Goal: Task Accomplishment & Management: Complete application form

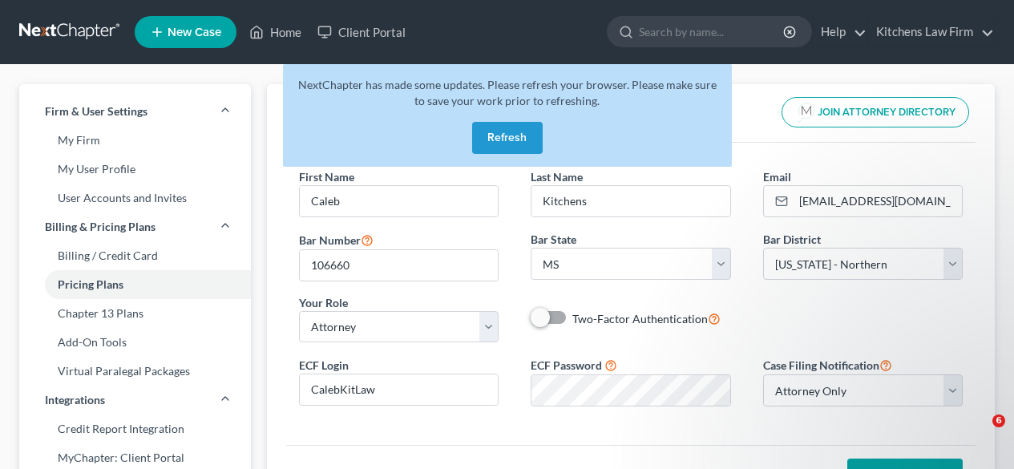
select select "25"
select select "43"
select select "attorney"
select select "0"
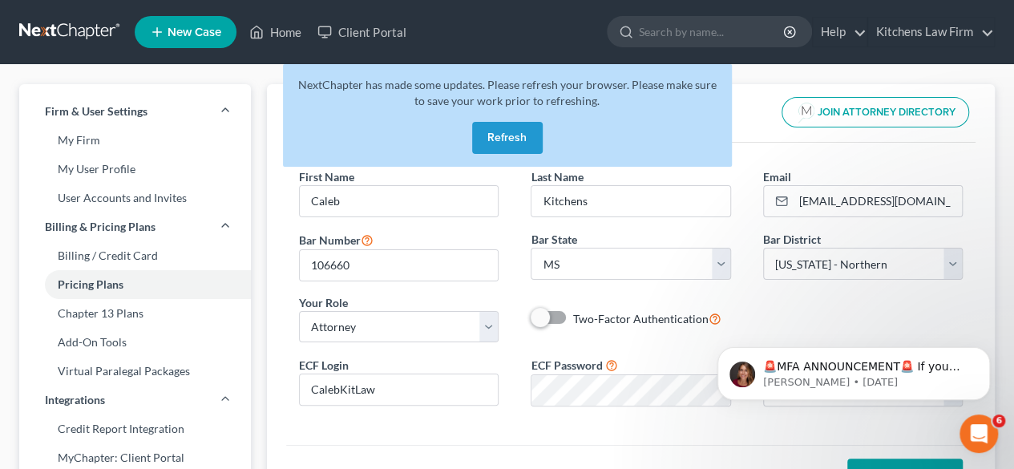
click at [525, 139] on button "Refresh" at bounding box center [507, 138] width 71 height 32
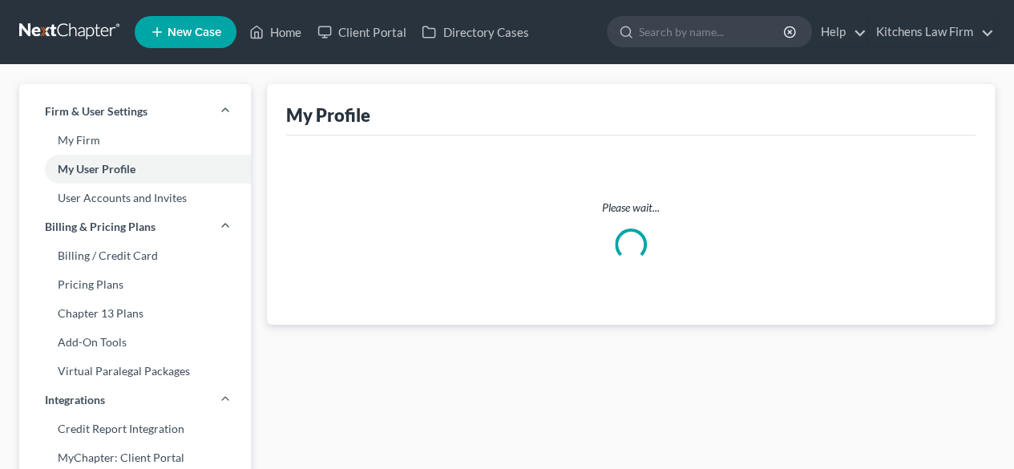
select select "25"
select select "attorney"
select select "0"
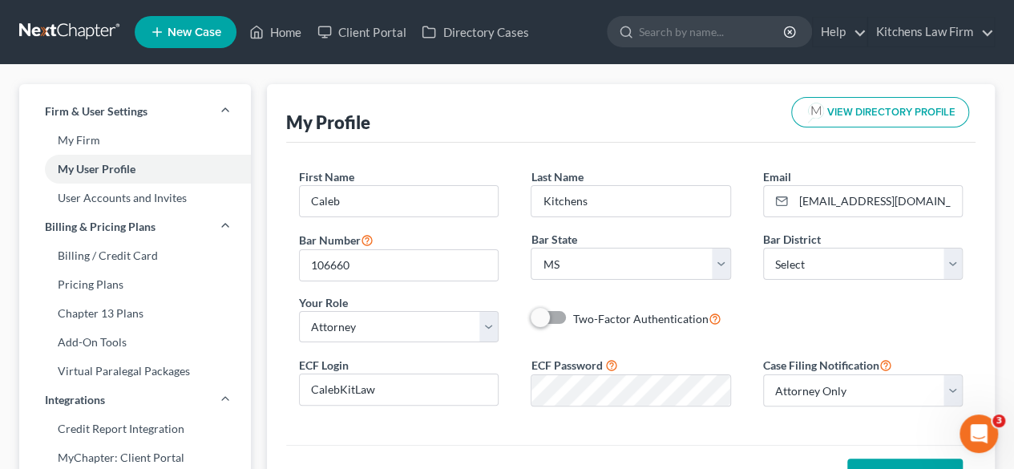
click at [285, 47] on ul "New Case Home Client Portal Directory Cases - No Result - See all results Or Pr…" at bounding box center [565, 32] width 860 height 42
click at [285, 39] on link "Home" at bounding box center [275, 32] width 68 height 29
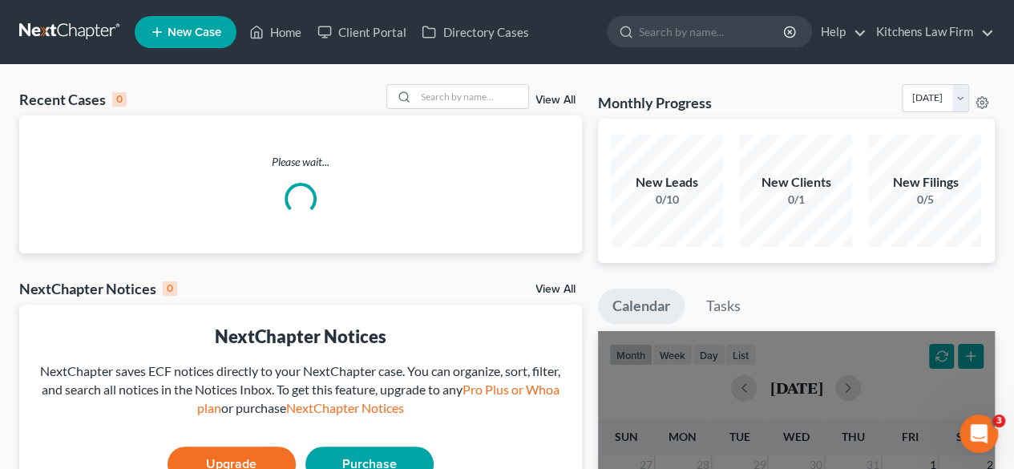
click at [210, 29] on span "New Case" at bounding box center [195, 32] width 54 height 12
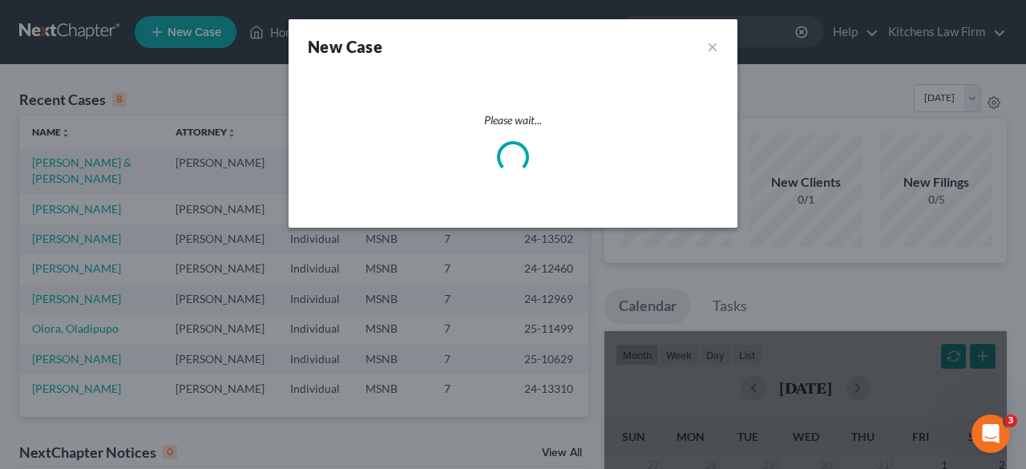
select select "43"
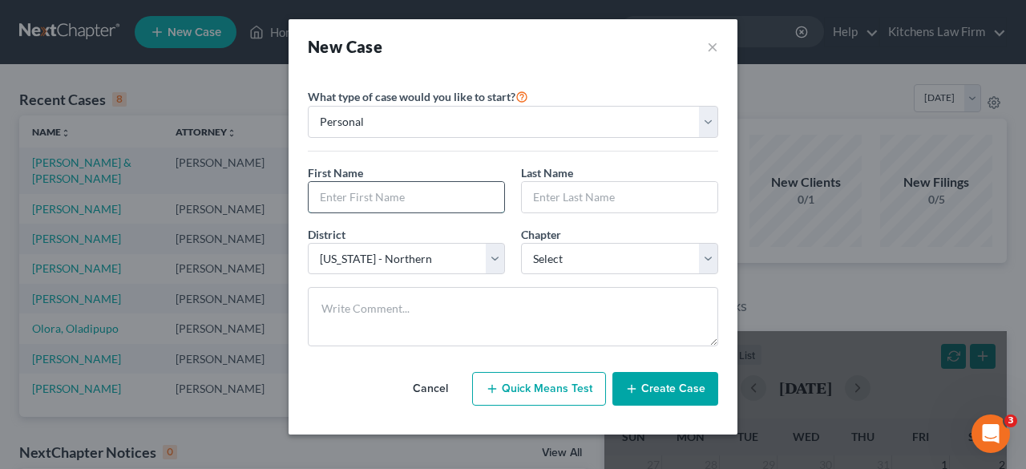
click at [437, 192] on input "text" at bounding box center [407, 197] width 196 height 30
type input "[PERSON_NAME]"
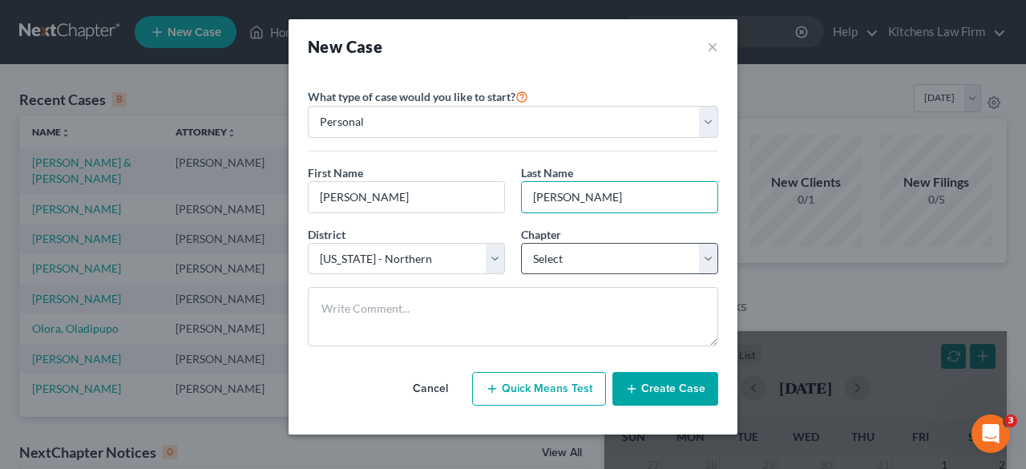
type input "[PERSON_NAME]"
click at [594, 254] on select "Select 7 11 12 13" at bounding box center [619, 259] width 197 height 32
select select "0"
click at [521, 243] on select "Select 7 11 12 13" at bounding box center [619, 259] width 197 height 32
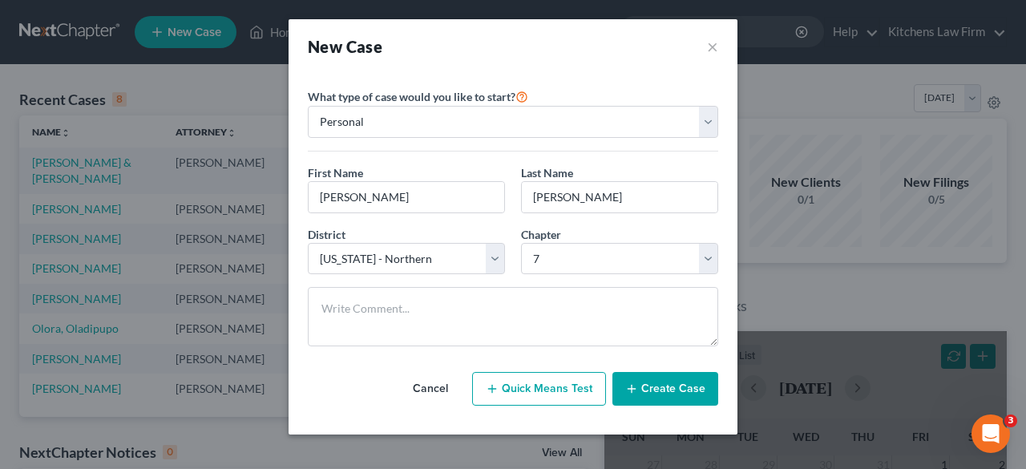
click at [657, 394] on button "Create Case" at bounding box center [665, 389] width 106 height 34
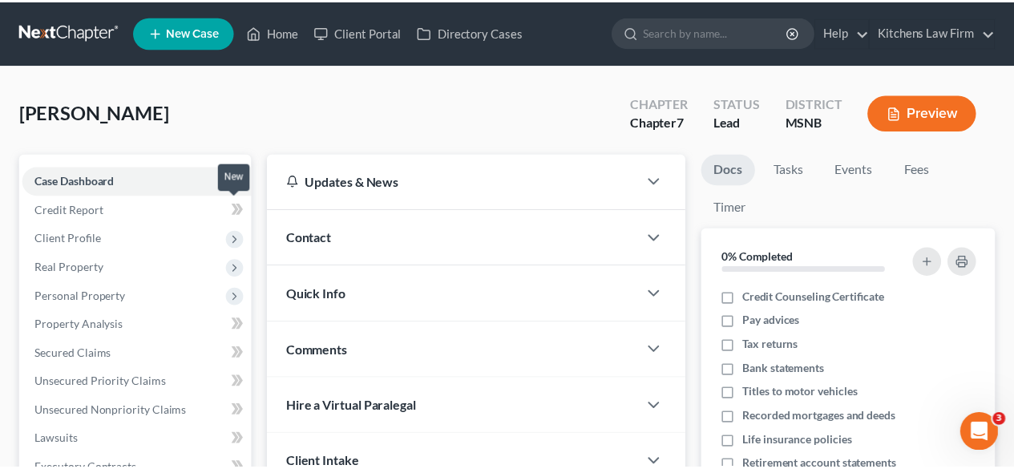
scroll to position [104, 0]
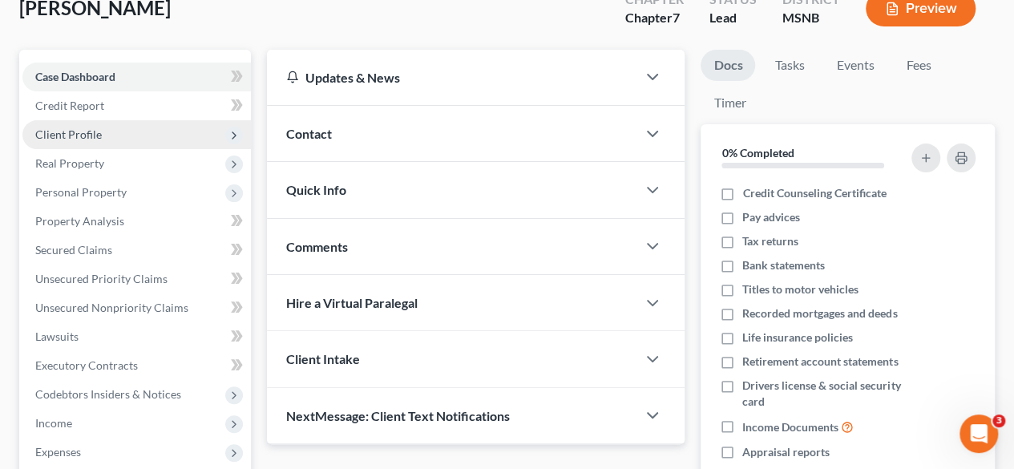
click at [155, 132] on span "Client Profile" at bounding box center [136, 134] width 228 height 29
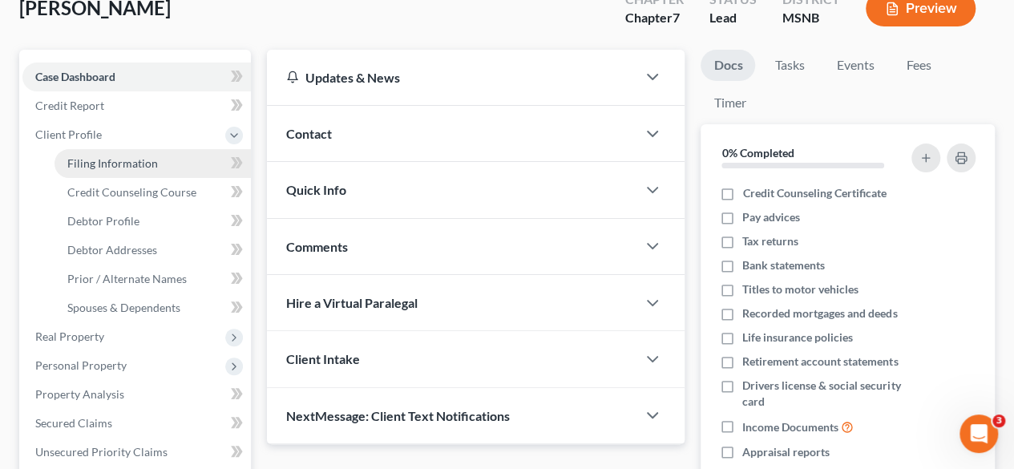
click at [170, 162] on link "Filing Information" at bounding box center [153, 163] width 196 height 29
select select "1"
select select "0"
select select "43"
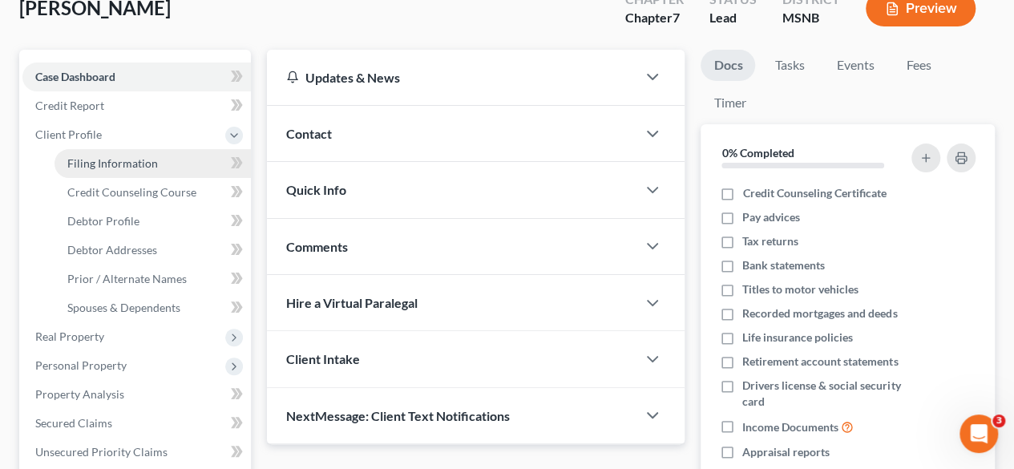
select select "25"
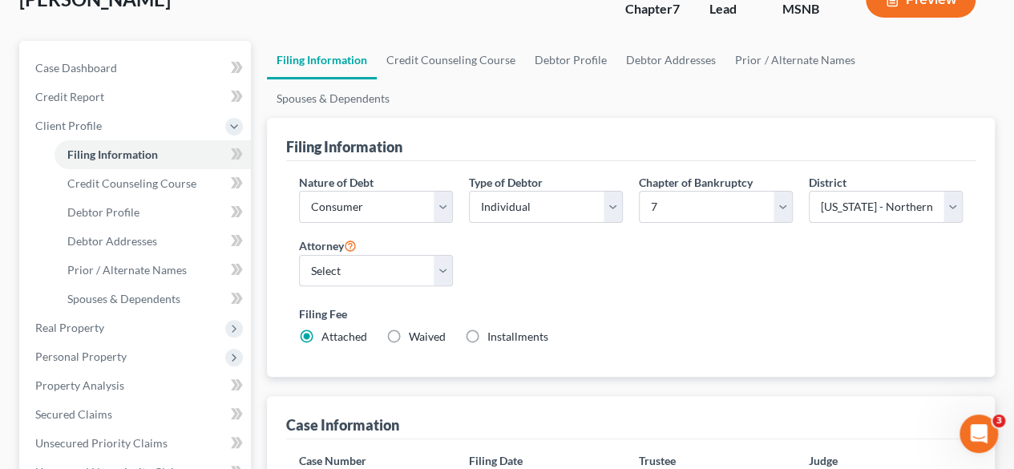
scroll to position [114, 0]
click at [444, 254] on select "Select [PERSON_NAME] - MSNB [PERSON_NAME] - MSNB" at bounding box center [376, 270] width 154 height 32
select select "1"
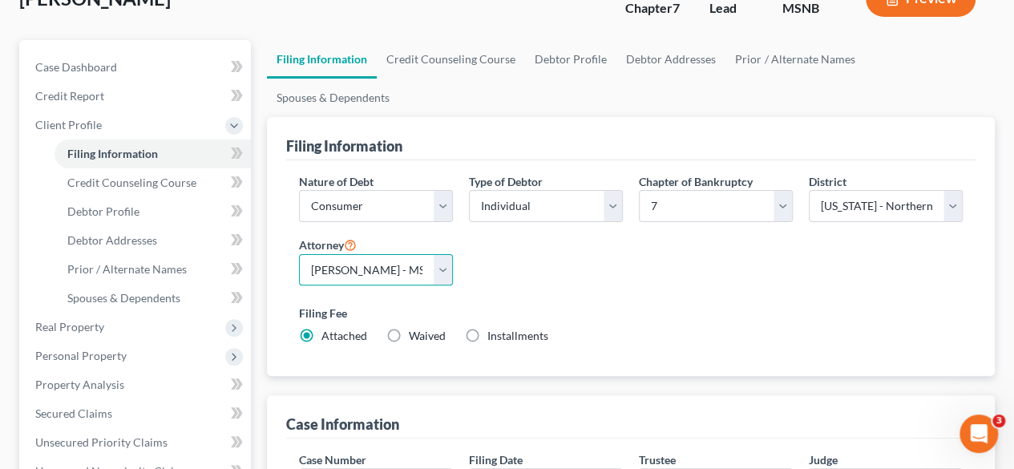
click at [299, 254] on select "Select [PERSON_NAME] - MSNB [PERSON_NAME] - MSNB" at bounding box center [376, 270] width 154 height 32
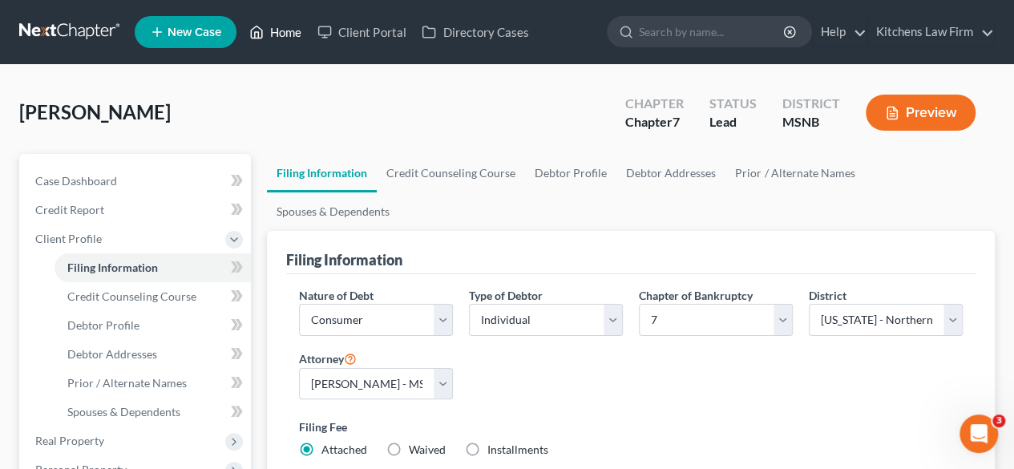
click at [285, 34] on link "Home" at bounding box center [275, 32] width 68 height 29
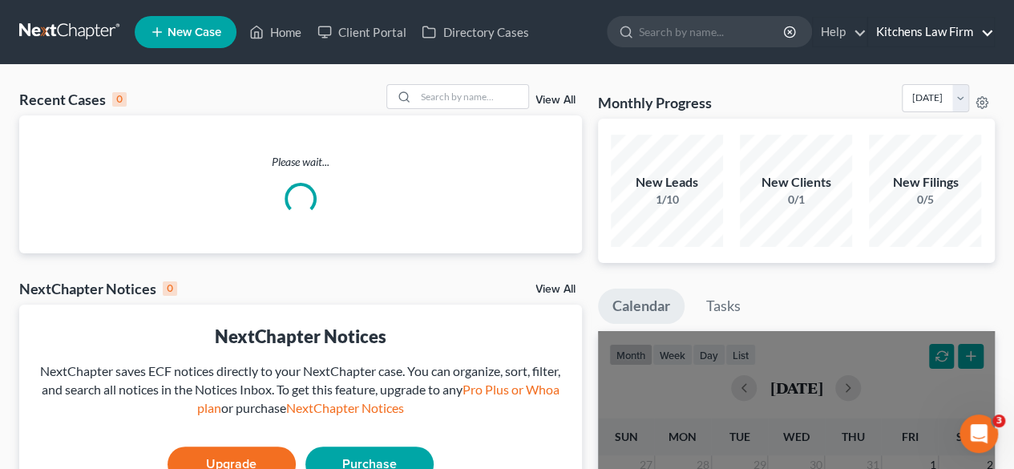
click at [943, 34] on link "Kitchens Law Firm" at bounding box center [931, 32] width 126 height 29
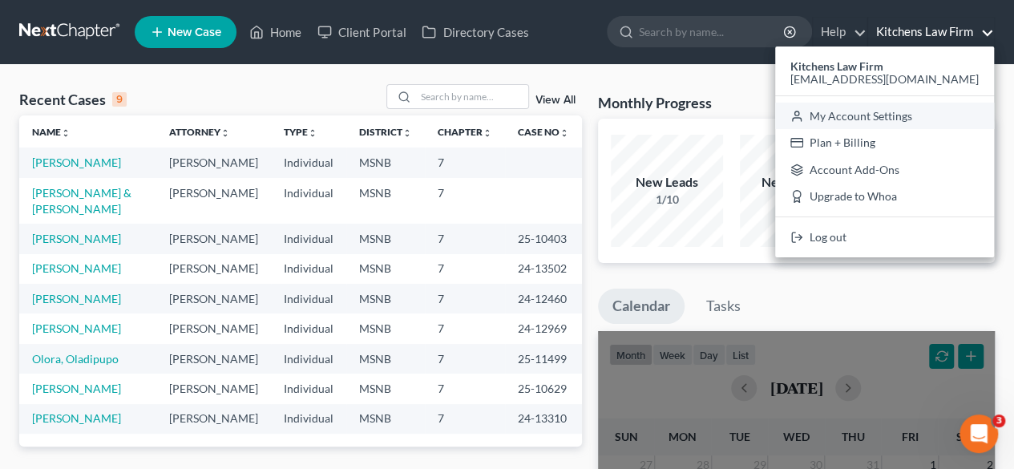
click at [941, 116] on link "My Account Settings" at bounding box center [884, 116] width 219 height 27
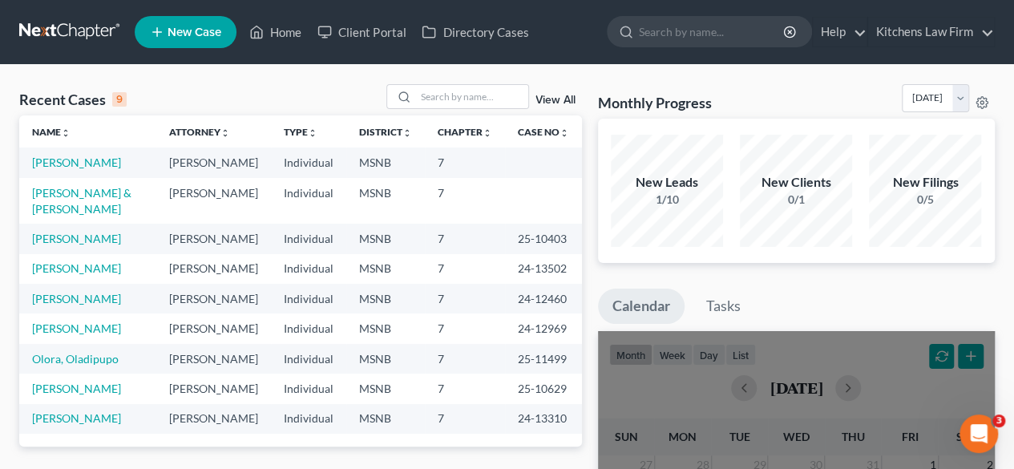
select select "43"
select select "23"
select select "25"
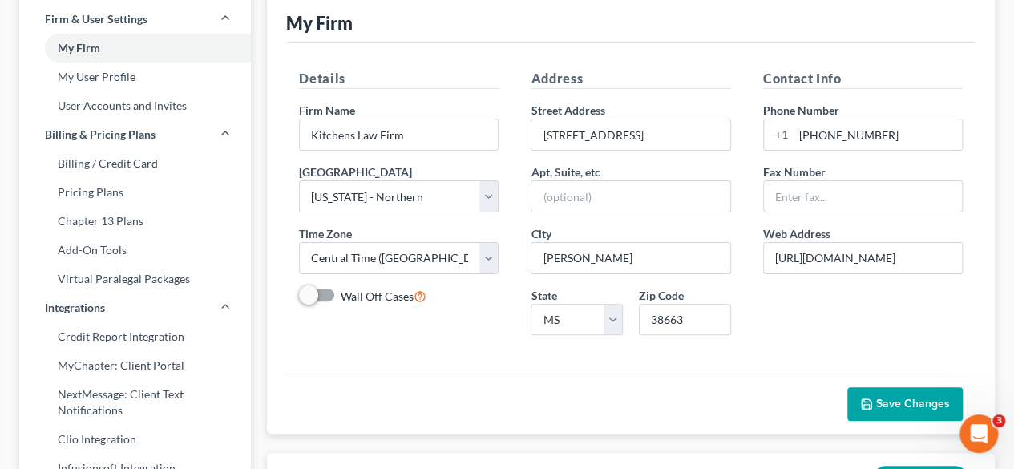
scroll to position [93, 0]
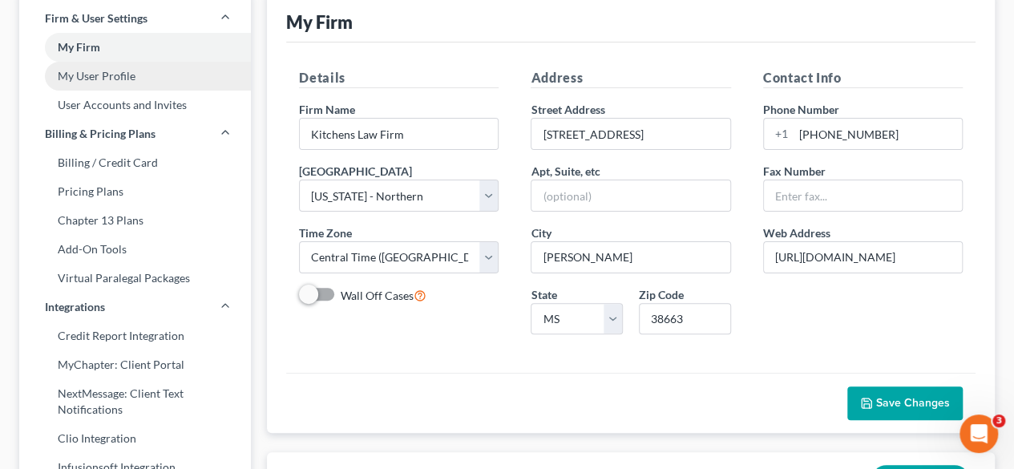
click at [157, 75] on link "My User Profile" at bounding box center [135, 76] width 232 height 29
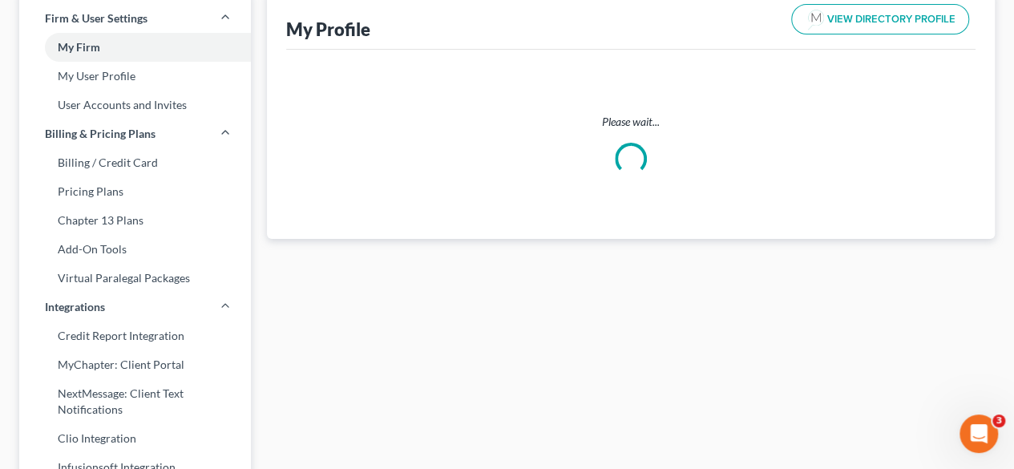
scroll to position [11, 0]
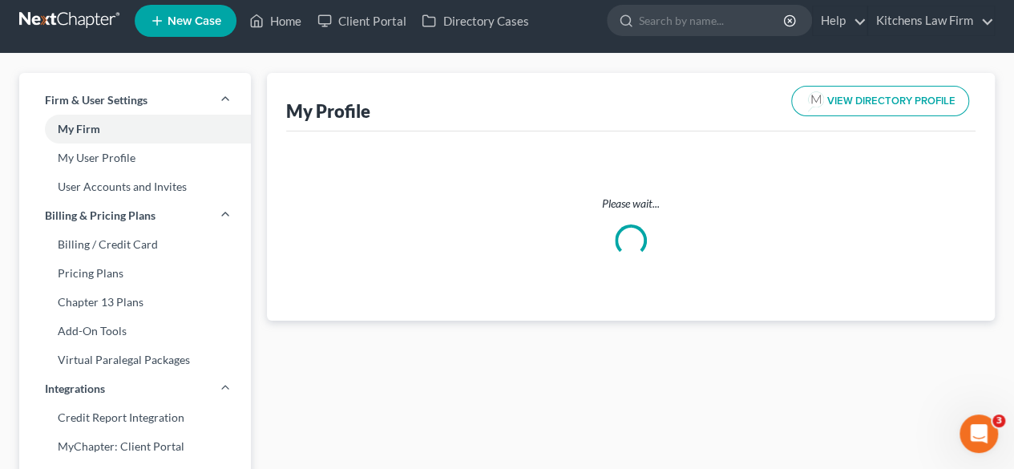
select select "25"
select select "43"
select select "attorney"
select select "0"
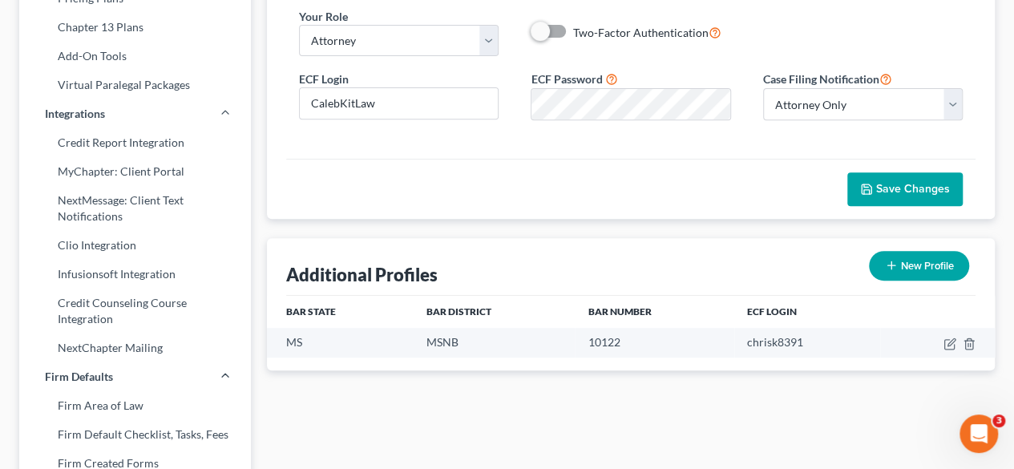
scroll to position [289, 0]
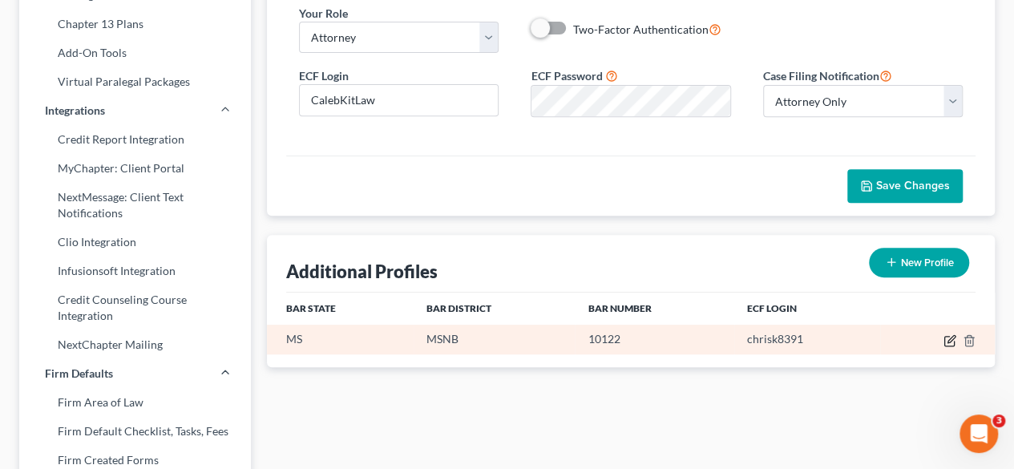
click at [948, 334] on icon "button" at bounding box center [949, 340] width 13 height 13
select select "25"
select select "43"
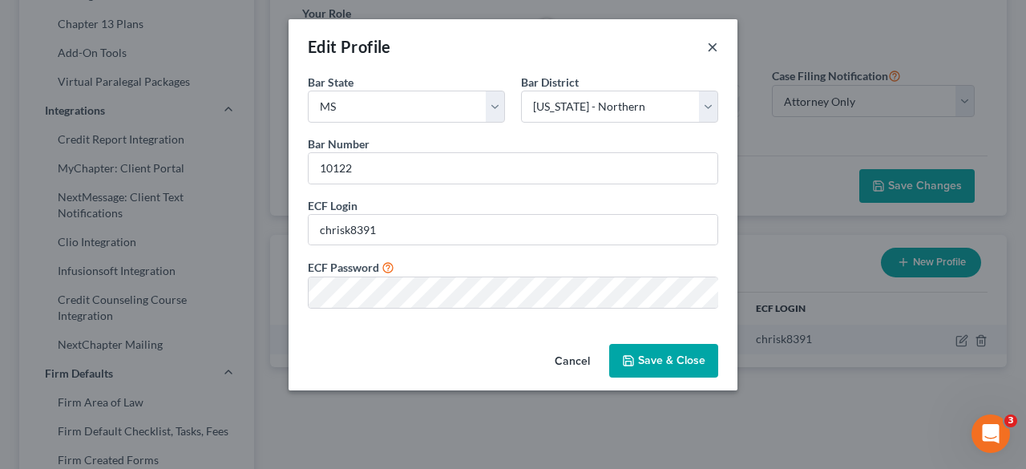
click at [711, 50] on button "×" at bounding box center [712, 46] width 11 height 19
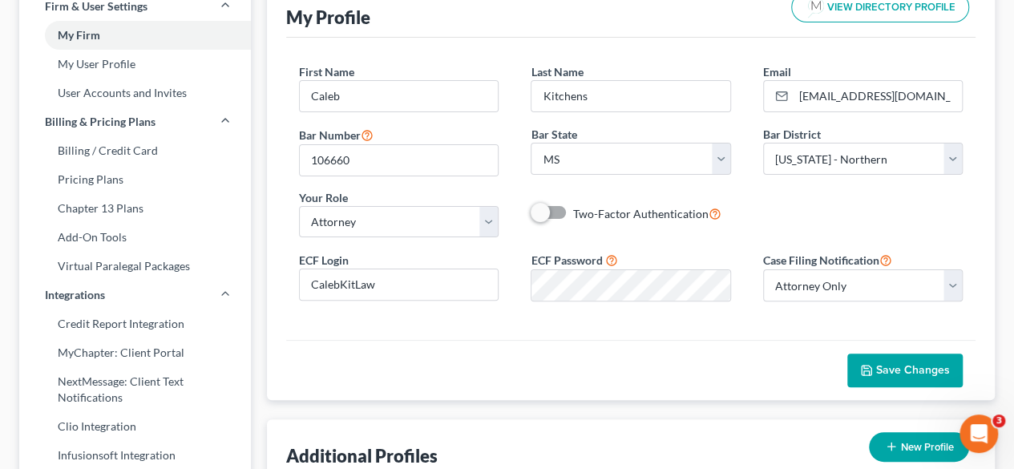
scroll to position [99, 0]
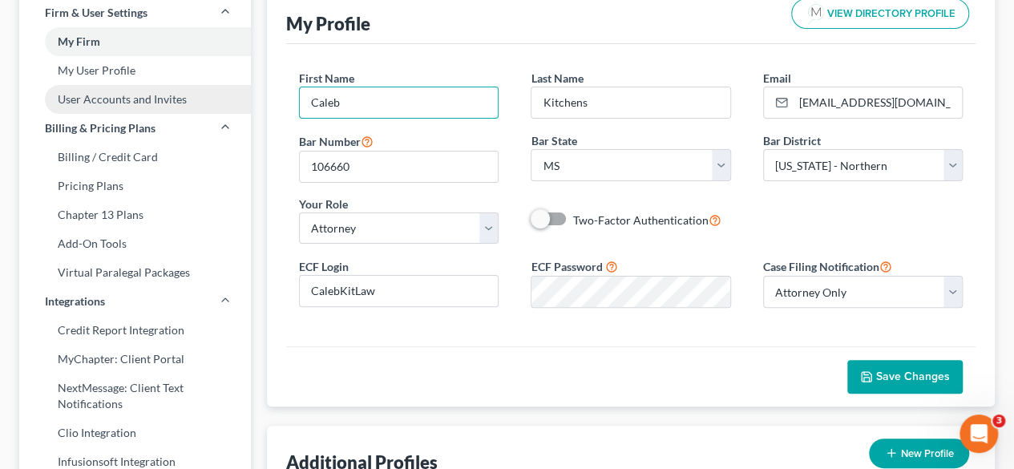
drag, startPoint x: 400, startPoint y: 100, endPoint x: 239, endPoint y: 89, distance: 161.5
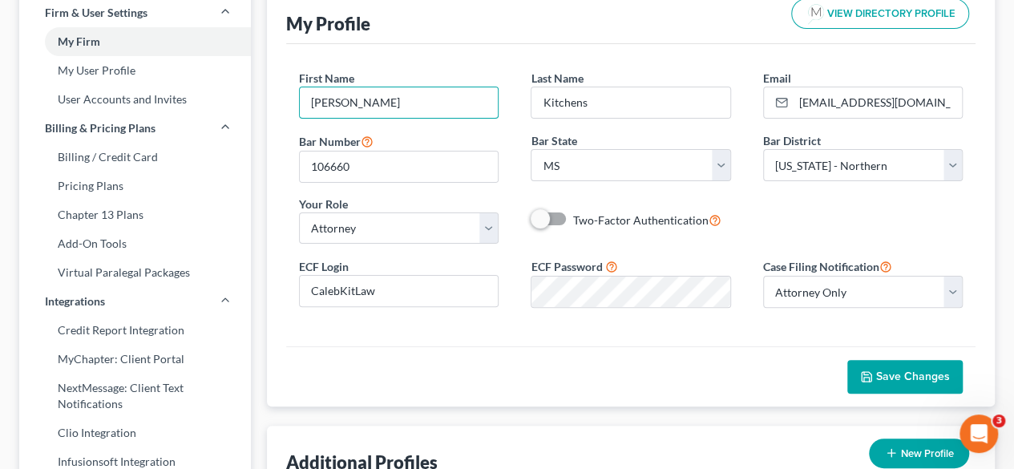
type input "[PERSON_NAME]"
click at [867, 372] on polyline "button" at bounding box center [866, 373] width 4 height 2
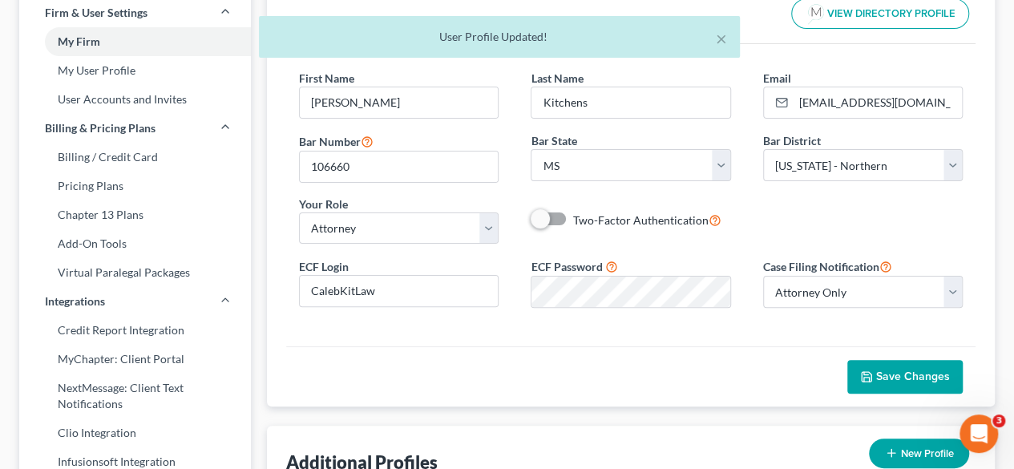
scroll to position [0, 0]
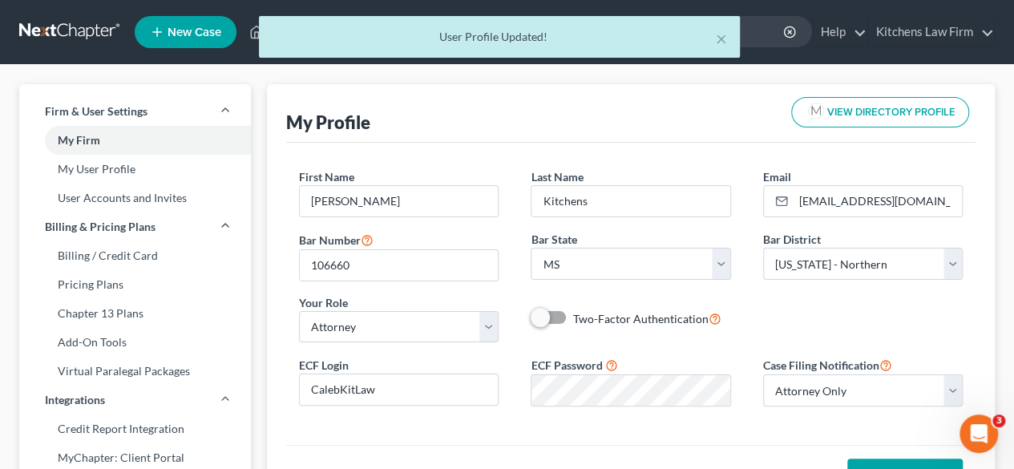
click at [252, 33] on div "× User Profile Updated!" at bounding box center [499, 41] width 1014 height 50
click at [719, 38] on button "×" at bounding box center [721, 38] width 11 height 19
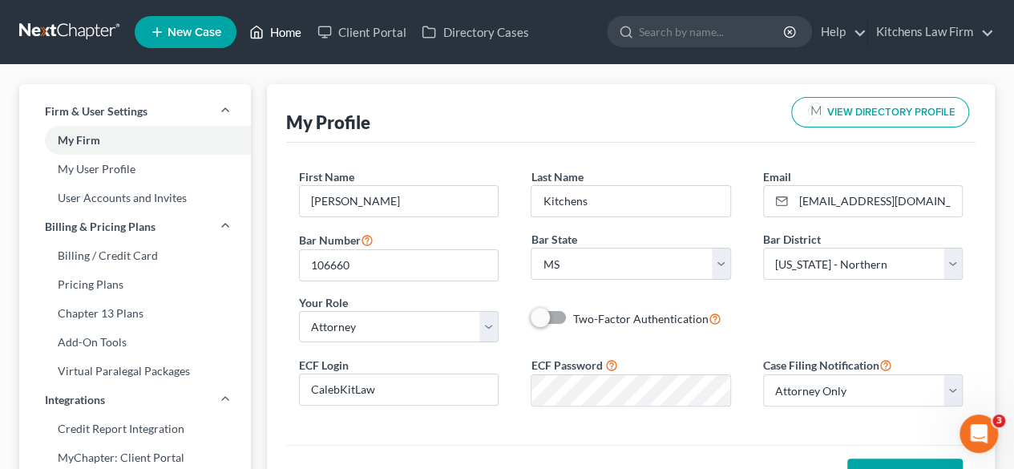
click at [290, 33] on link "Home" at bounding box center [275, 32] width 68 height 29
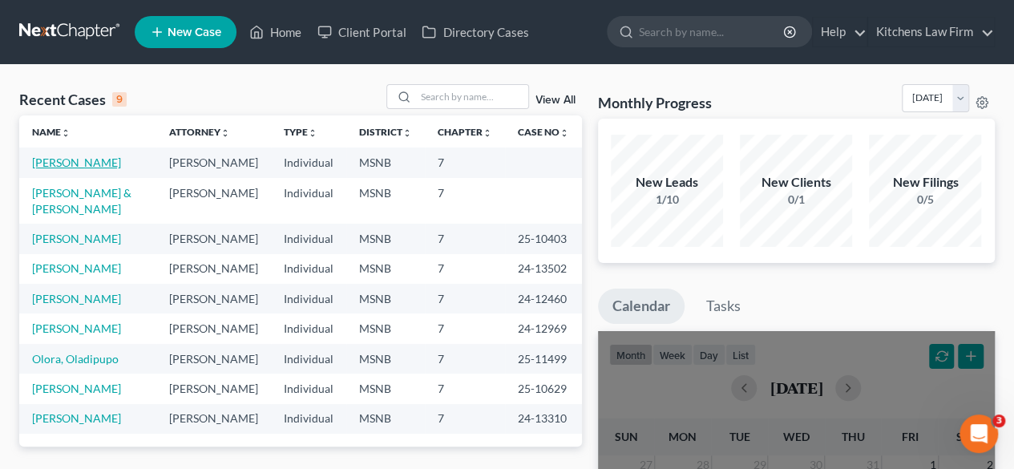
click at [54, 160] on link "[PERSON_NAME]" at bounding box center [76, 163] width 89 height 14
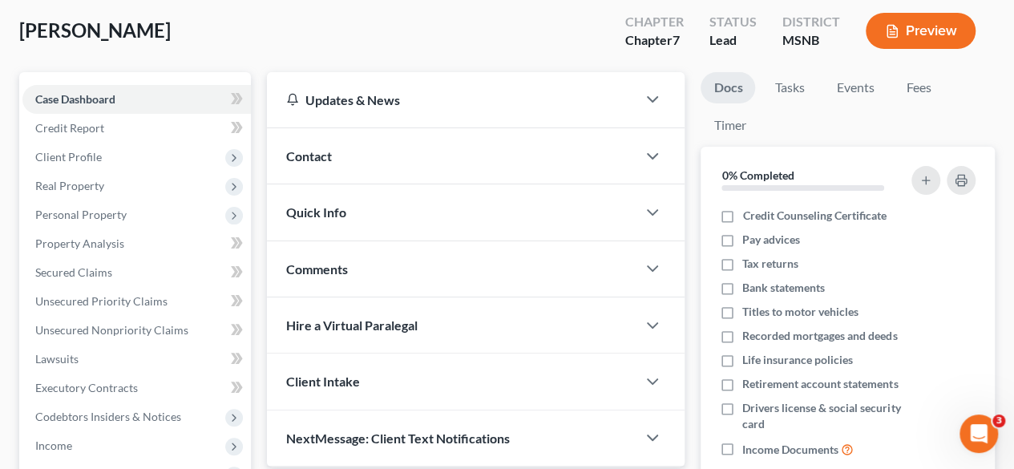
scroll to position [87, 0]
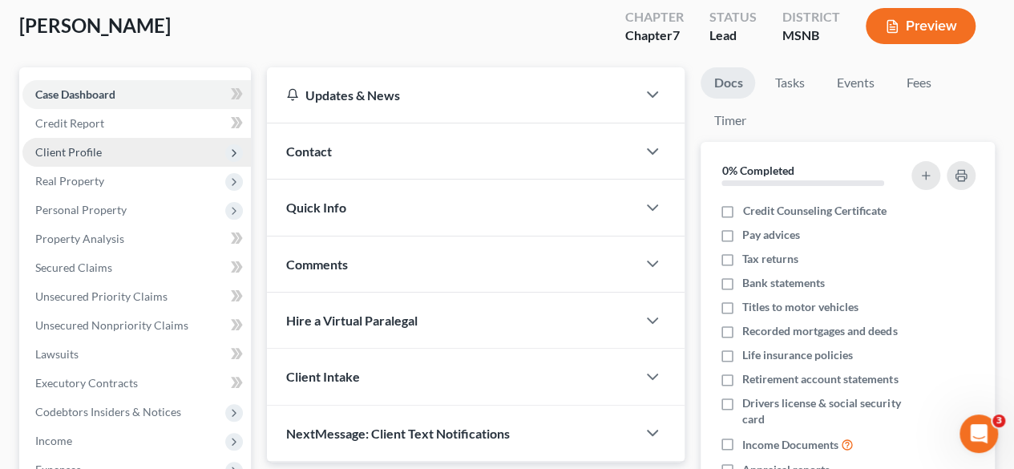
click at [150, 147] on span "Client Profile" at bounding box center [136, 152] width 228 height 29
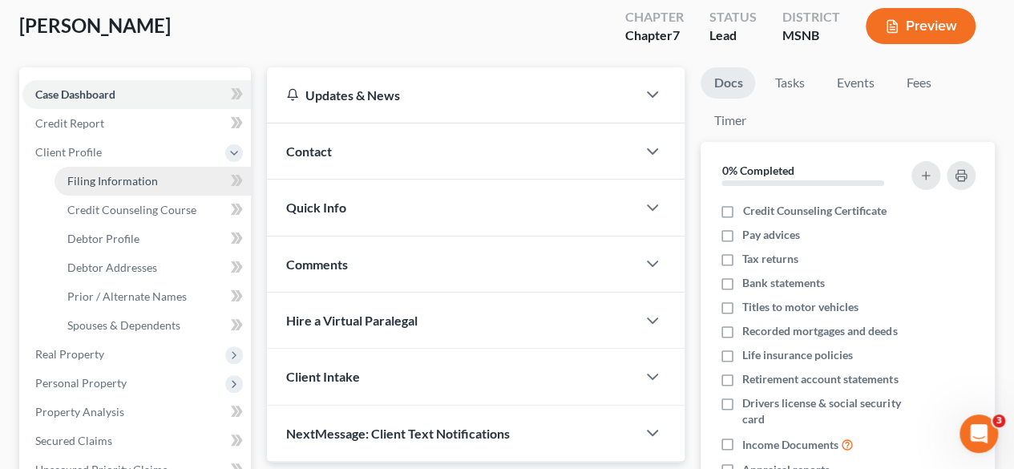
click at [163, 184] on link "Filing Information" at bounding box center [153, 181] width 196 height 29
select select "1"
select select "0"
select select "43"
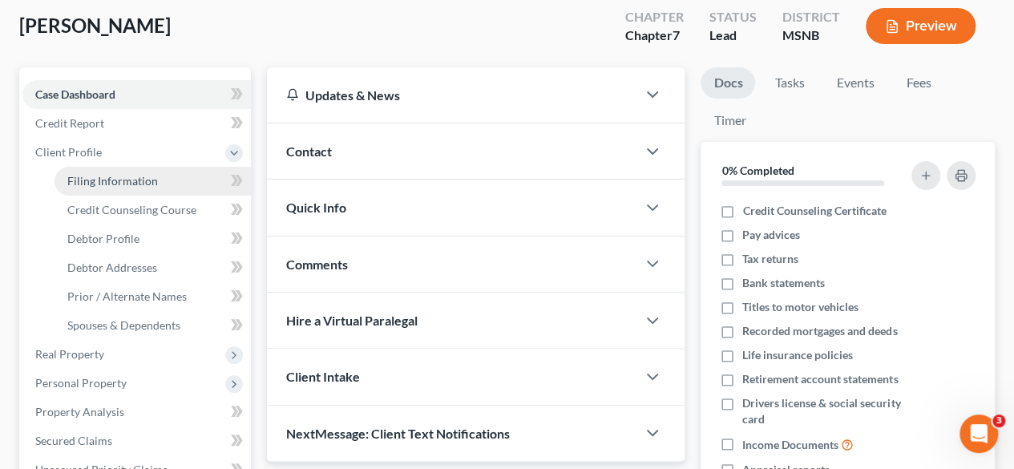
select select "25"
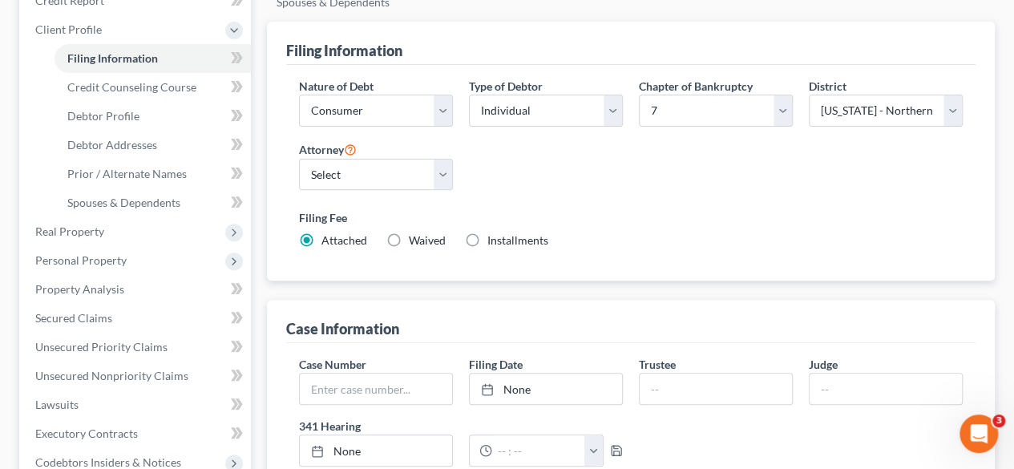
scroll to position [210, 0]
click at [439, 158] on select "Select [PERSON_NAME] - MSNB [PERSON_NAME] - MSNB" at bounding box center [376, 174] width 154 height 32
click at [299, 158] on select "Select [PERSON_NAME] - MSNB [PERSON_NAME] - MSNB" at bounding box center [376, 174] width 154 height 32
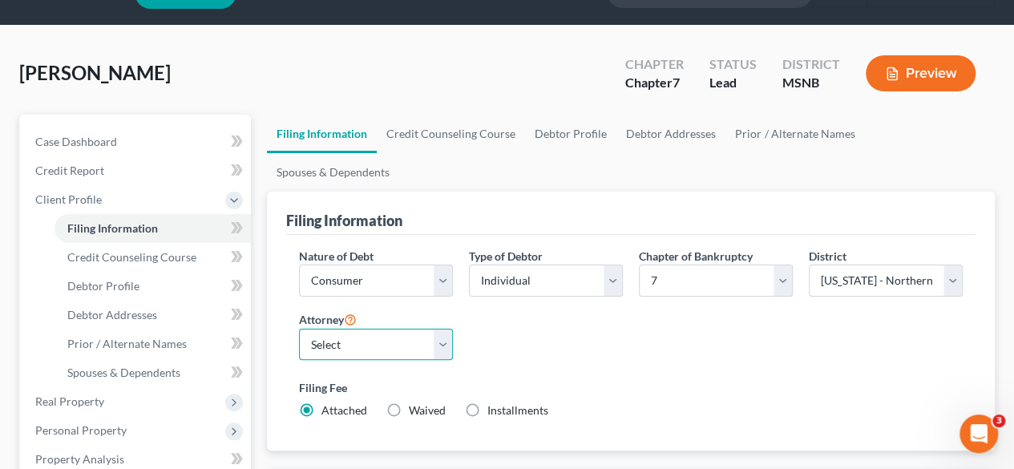
scroll to position [59, 0]
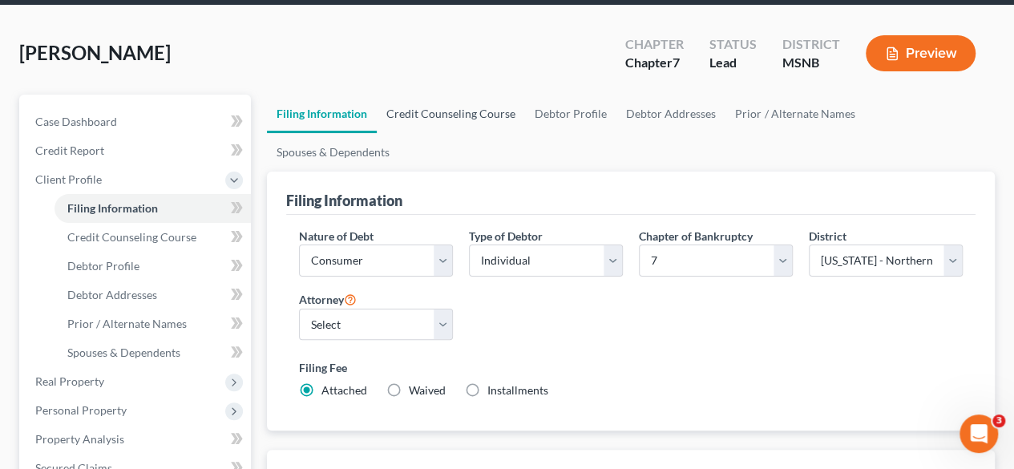
click at [492, 111] on link "Credit Counseling Course" at bounding box center [451, 114] width 148 height 38
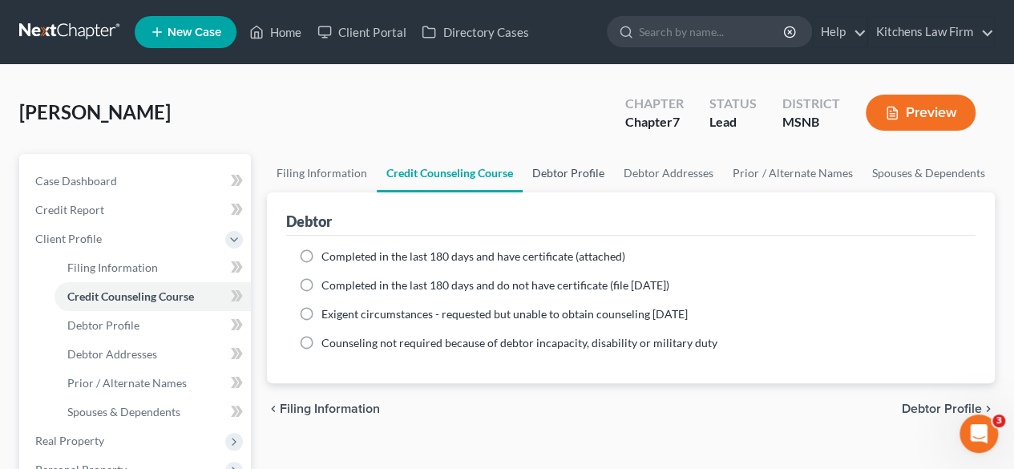
click at [578, 172] on link "Debtor Profile" at bounding box center [568, 173] width 91 height 38
select select "0"
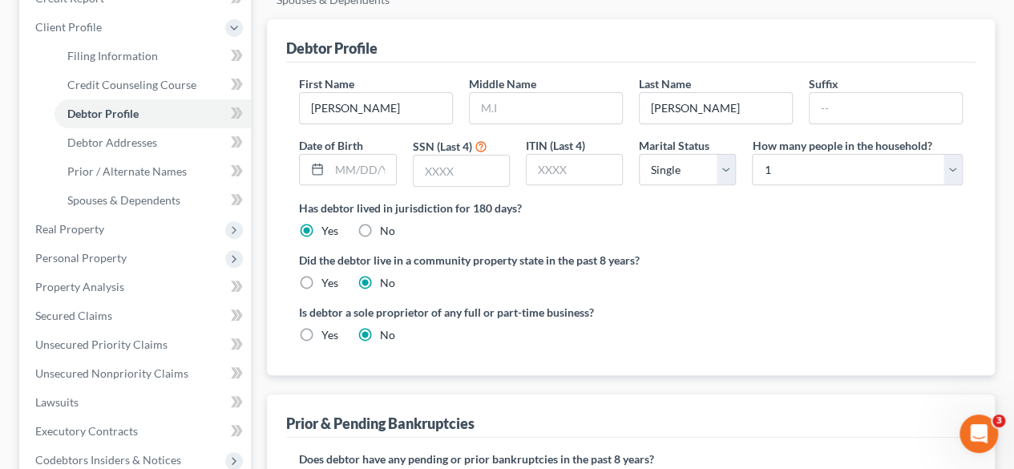
scroll to position [212, 0]
click at [527, 92] on input "text" at bounding box center [546, 107] width 152 height 30
type input "M"
click at [354, 154] on input "text" at bounding box center [362, 169] width 66 height 30
click at [478, 155] on input "text" at bounding box center [461, 170] width 95 height 30
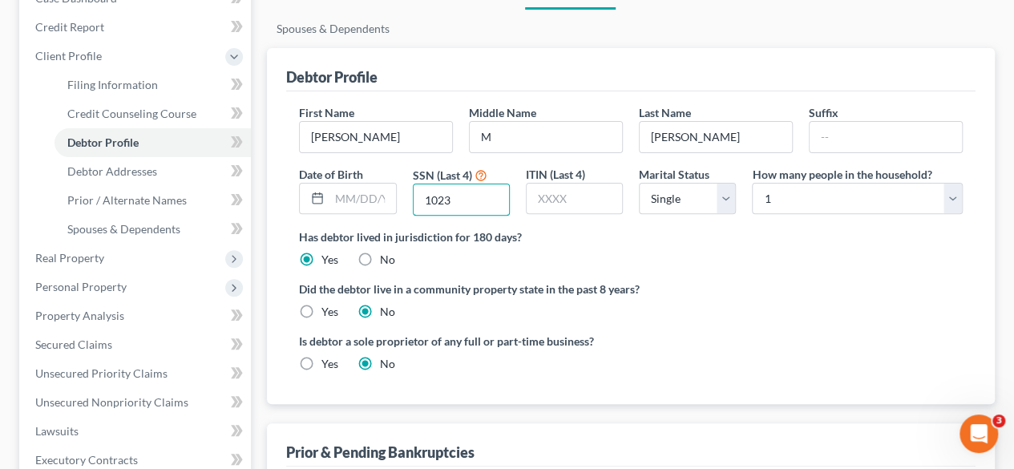
scroll to position [164, 0]
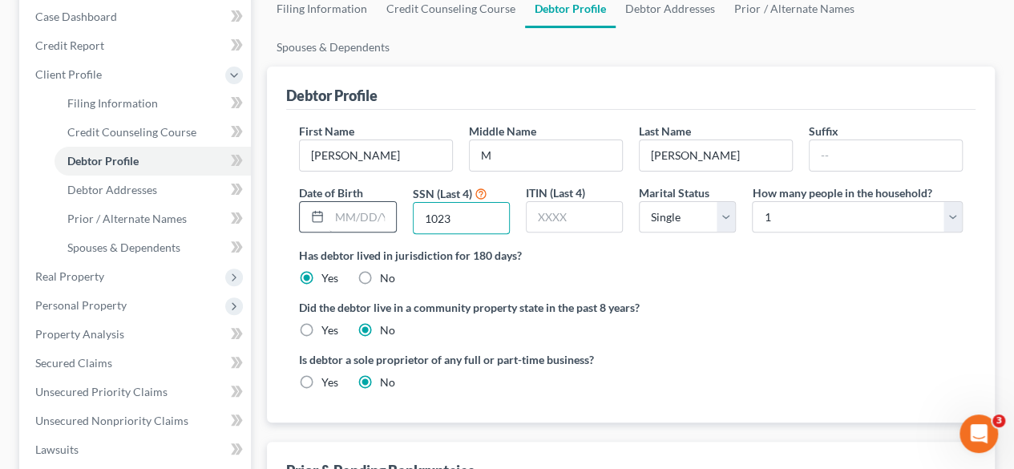
type input "1023"
click at [345, 202] on input "text" at bounding box center [362, 217] width 66 height 30
click at [875, 351] on div "Is debtor a sole proprietor of any full or part-time business? Yes No" at bounding box center [631, 377] width 680 height 52
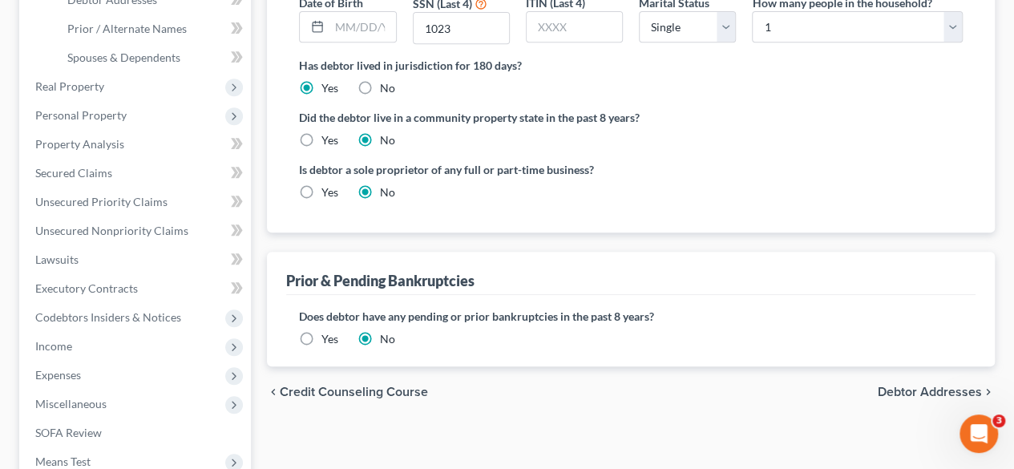
click at [893, 386] on span "Debtor Addresses" at bounding box center [930, 392] width 104 height 13
select select "0"
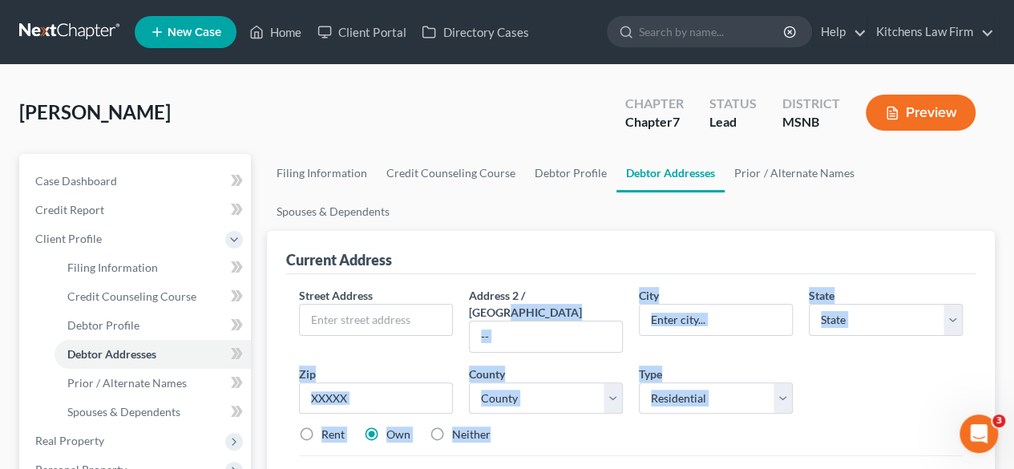
drag, startPoint x: 893, startPoint y: 352, endPoint x: 597, endPoint y: 238, distance: 316.9
click at [597, 274] on div "Street Address * Address 2 / [GEOGRAPHIC_DATA] * State * State [US_STATE] AK AR…" at bounding box center [630, 398] width 689 height 248
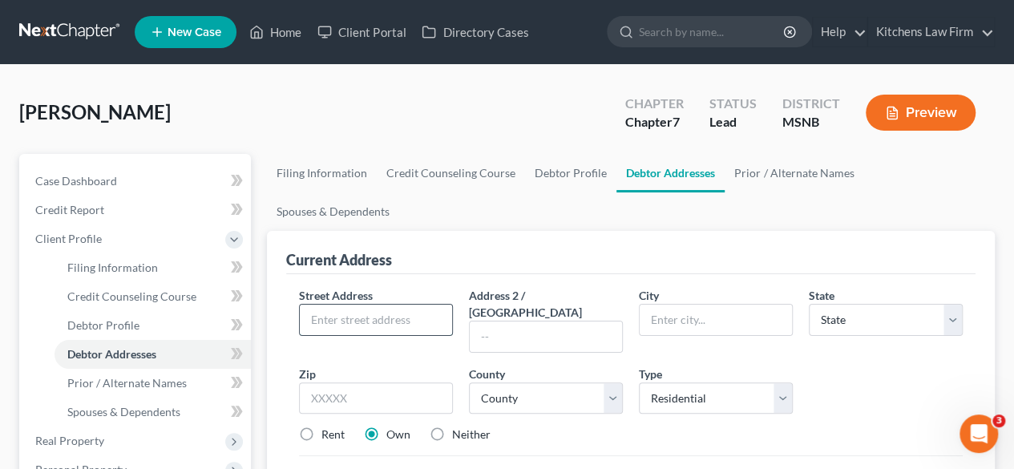
click at [377, 305] on input "text" at bounding box center [376, 320] width 152 height 30
type input "[STREET_ADDRESS]"
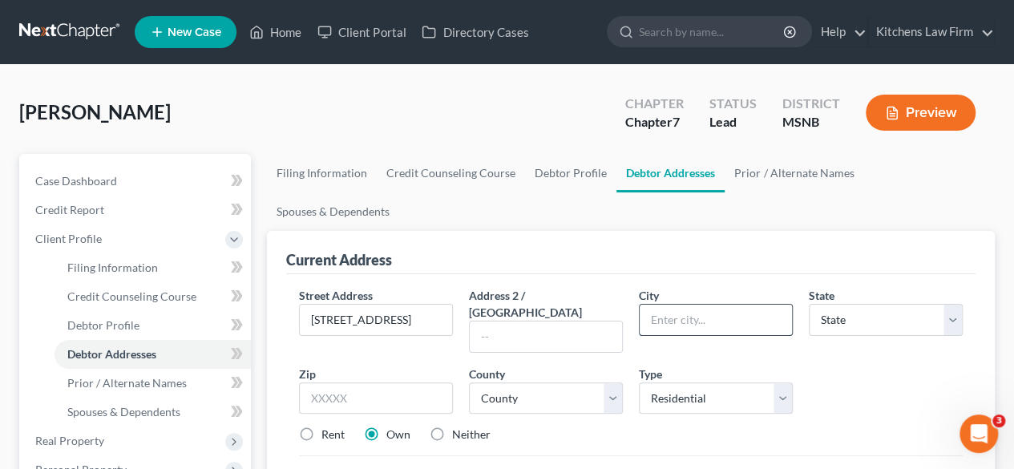
click at [670, 305] on input "text" at bounding box center [716, 320] width 152 height 30
type input "[GEOGRAPHIC_DATA]"
select select "25"
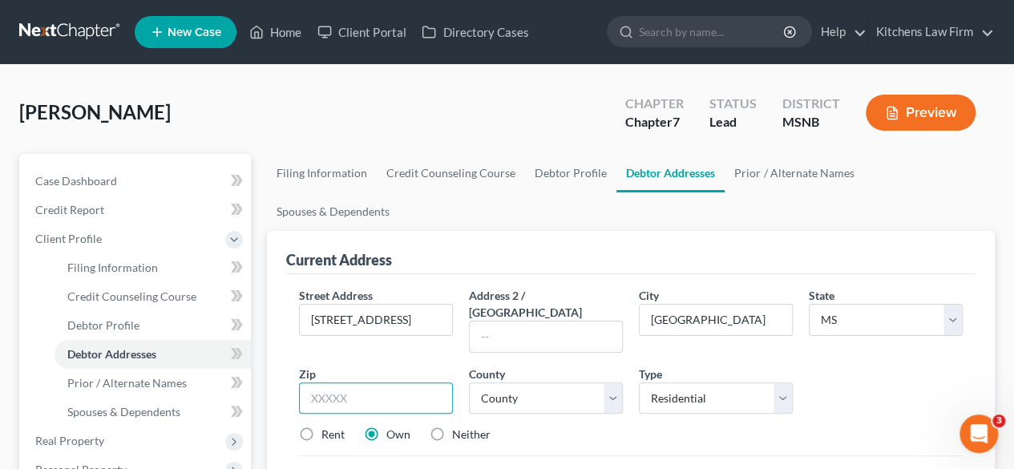
click at [378, 382] on input "text" at bounding box center [376, 398] width 154 height 32
type input "38829"
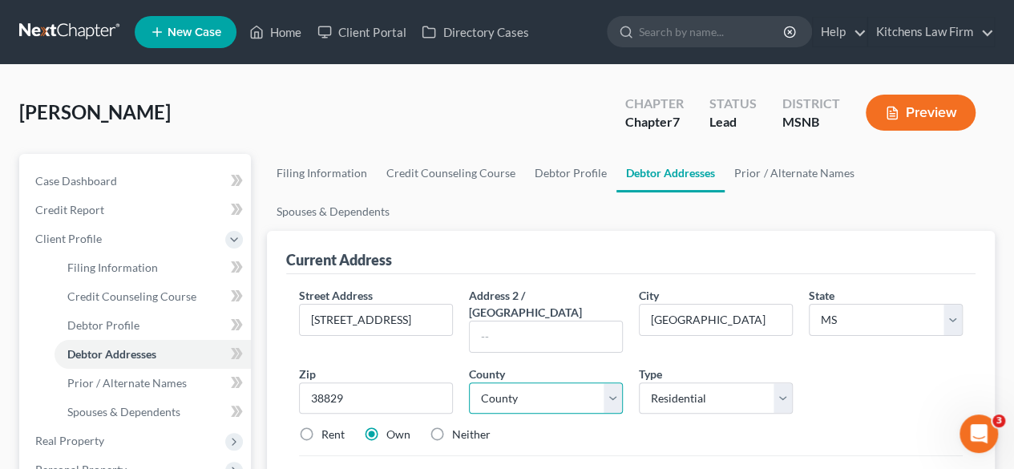
click at [507, 382] on select "County [GEOGRAPHIC_DATA] [GEOGRAPHIC_DATA] [GEOGRAPHIC_DATA] [GEOGRAPHIC_DATA] …" at bounding box center [546, 398] width 154 height 32
select select "58"
click at [469, 382] on select "County [GEOGRAPHIC_DATA] [GEOGRAPHIC_DATA] [GEOGRAPHIC_DATA] [GEOGRAPHIC_DATA] …" at bounding box center [546, 398] width 154 height 32
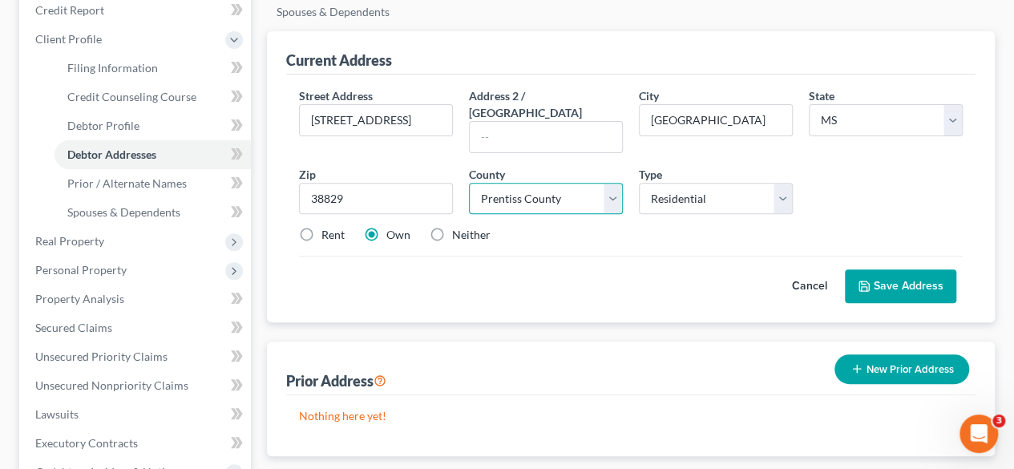
scroll to position [214, 0]
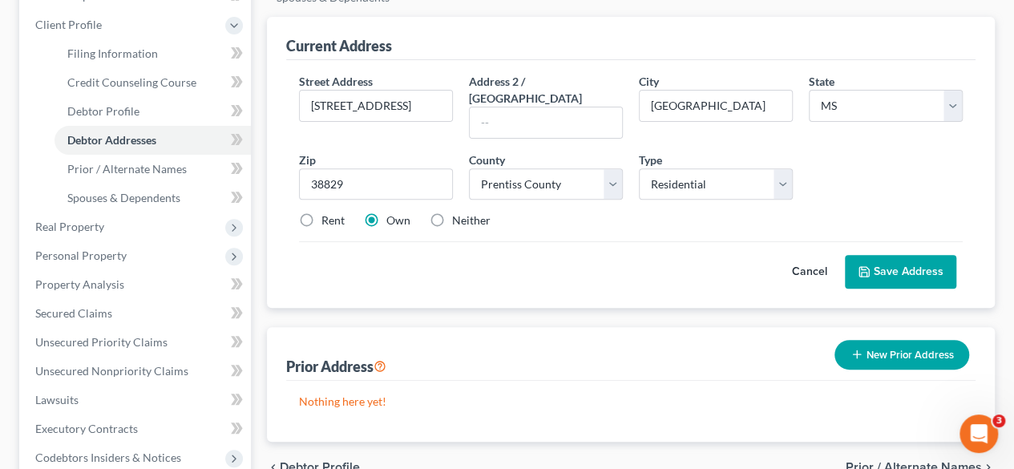
click at [883, 255] on button "Save Address" at bounding box center [900, 272] width 111 height 34
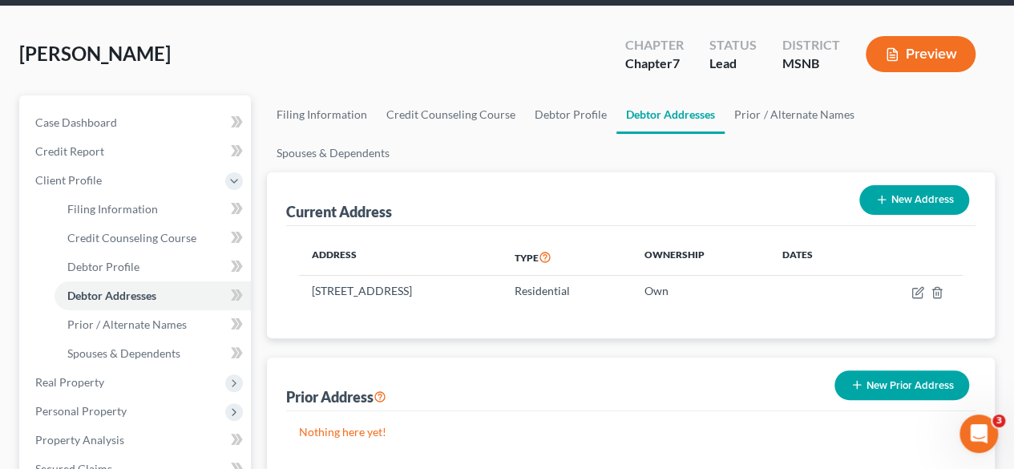
scroll to position [58, 0]
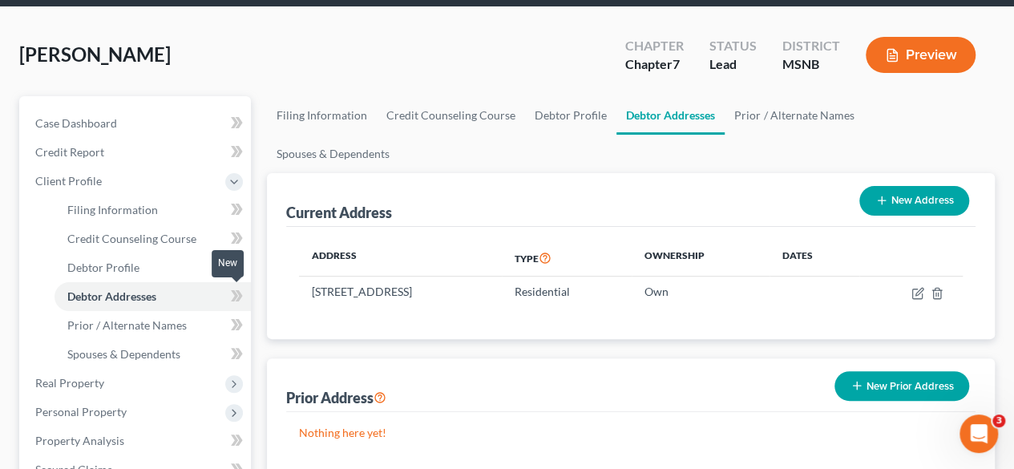
click at [237, 293] on icon at bounding box center [237, 296] width 12 height 20
click at [199, 265] on link "Debtor Profile" at bounding box center [153, 267] width 196 height 29
select select "0"
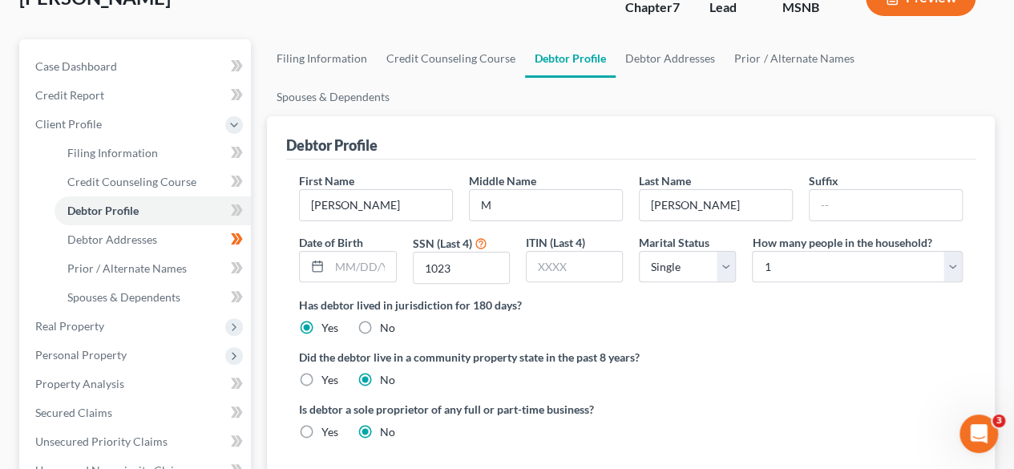
scroll to position [116, 0]
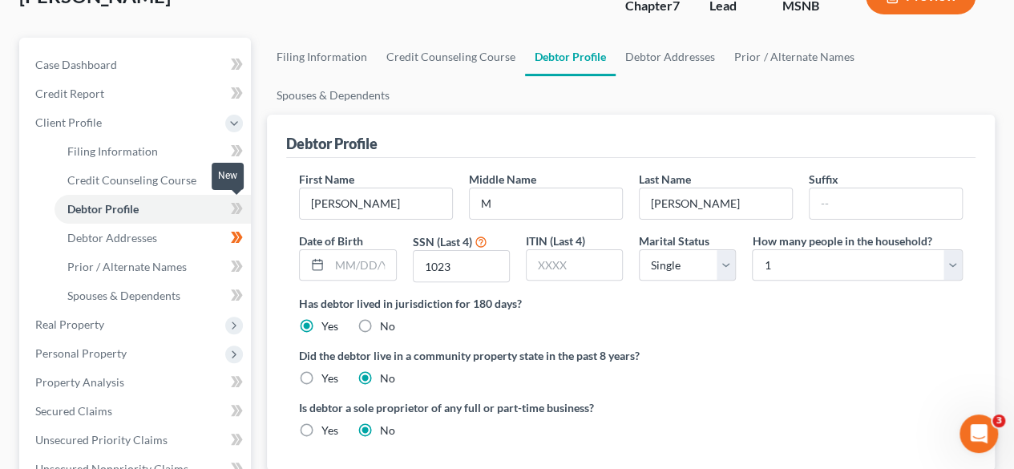
click at [236, 210] on icon at bounding box center [234, 208] width 7 height 11
click at [199, 273] on link "Prior / Alternate Names" at bounding box center [153, 267] width 196 height 29
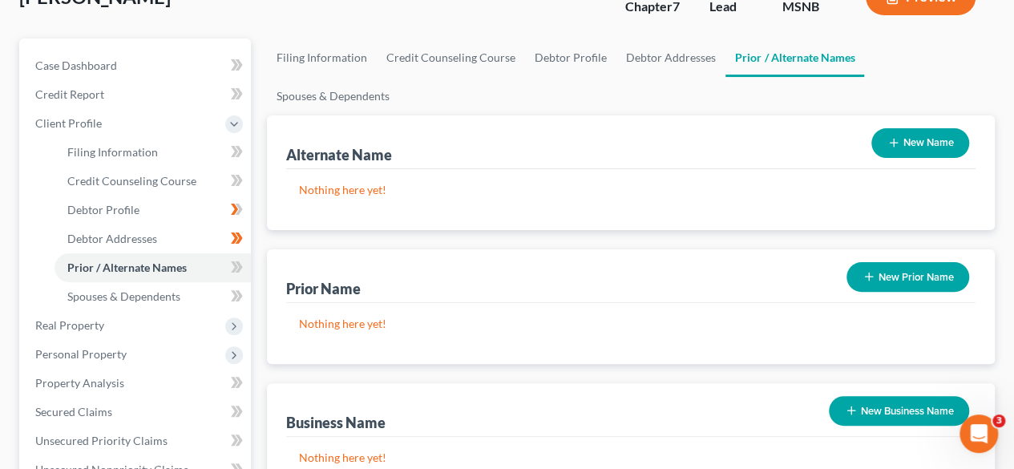
scroll to position [131, 0]
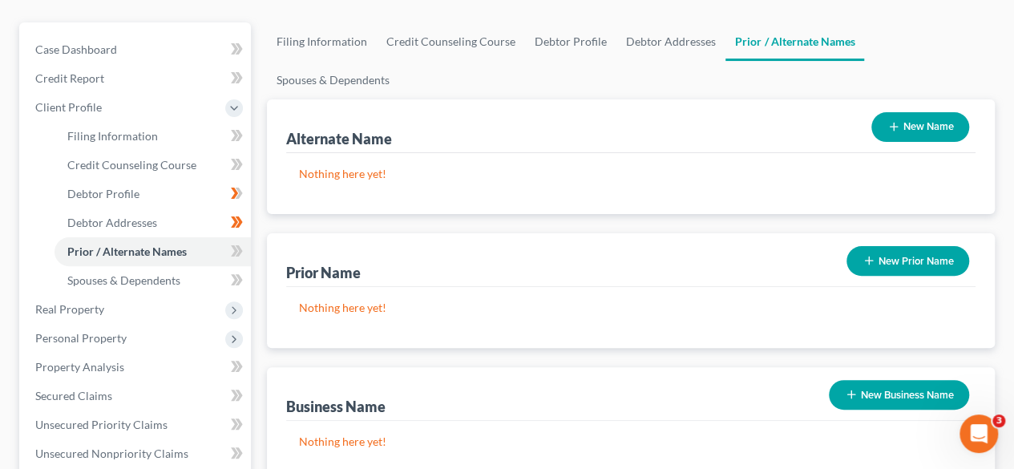
click at [543, 246] on div "Prior Name New Prior Name" at bounding box center [630, 260] width 689 height 54
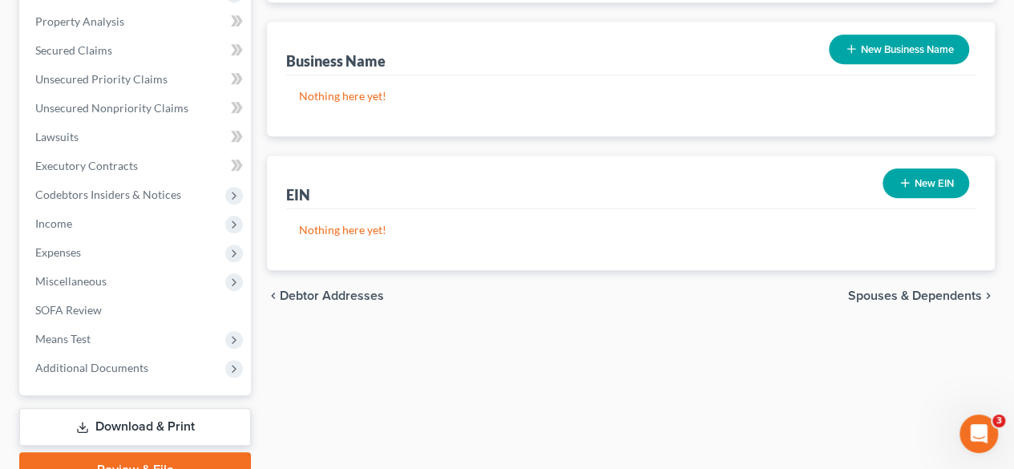
scroll to position [0, 0]
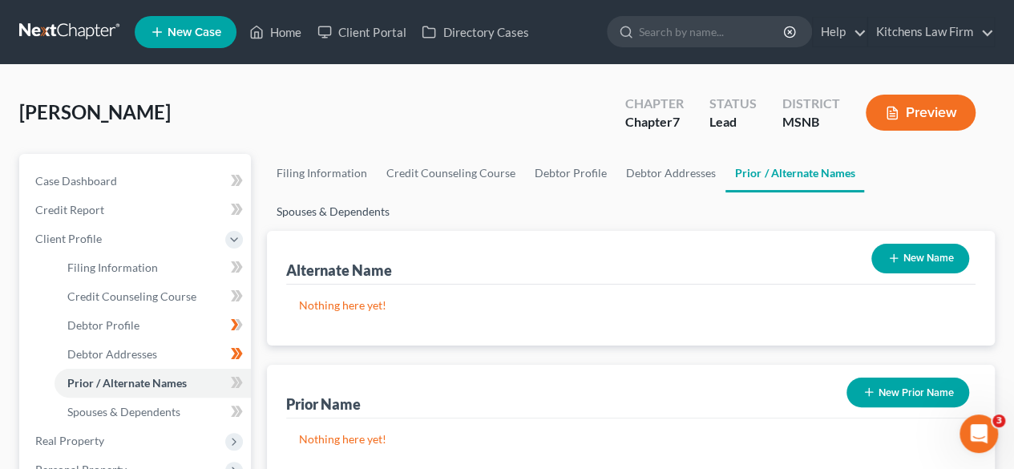
click at [399, 192] on link "Spouses & Dependents" at bounding box center [333, 211] width 132 height 38
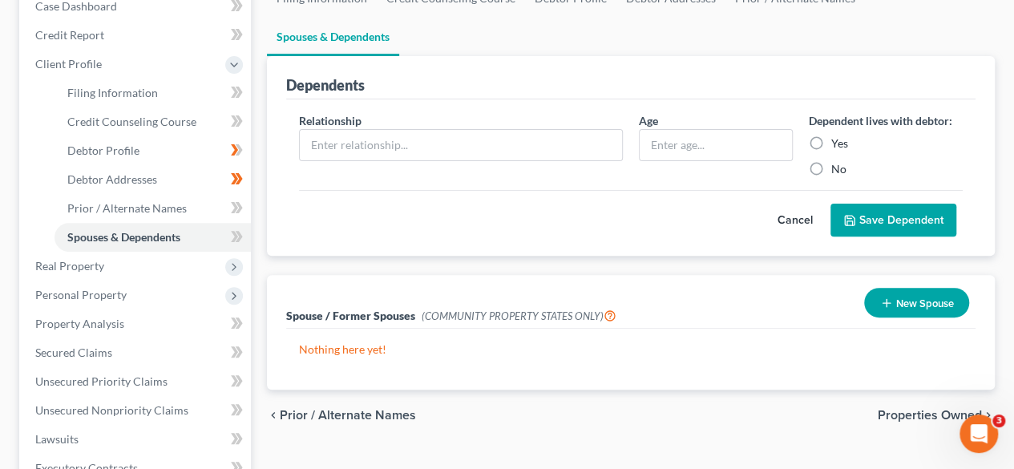
scroll to position [181, 0]
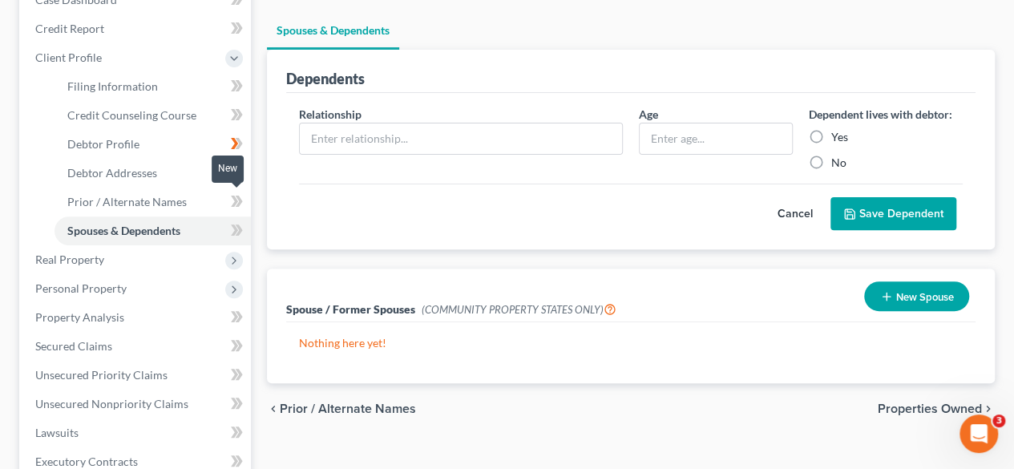
click at [240, 203] on icon at bounding box center [239, 201] width 7 height 11
click at [239, 204] on icon at bounding box center [239, 201] width 7 height 11
click at [239, 224] on icon at bounding box center [239, 229] width 7 height 11
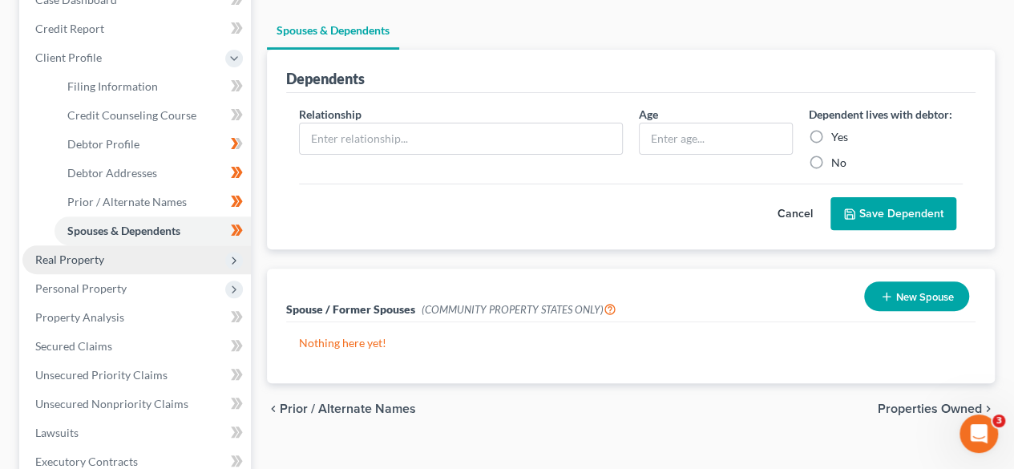
click at [216, 260] on span "Real Property" at bounding box center [136, 259] width 228 height 29
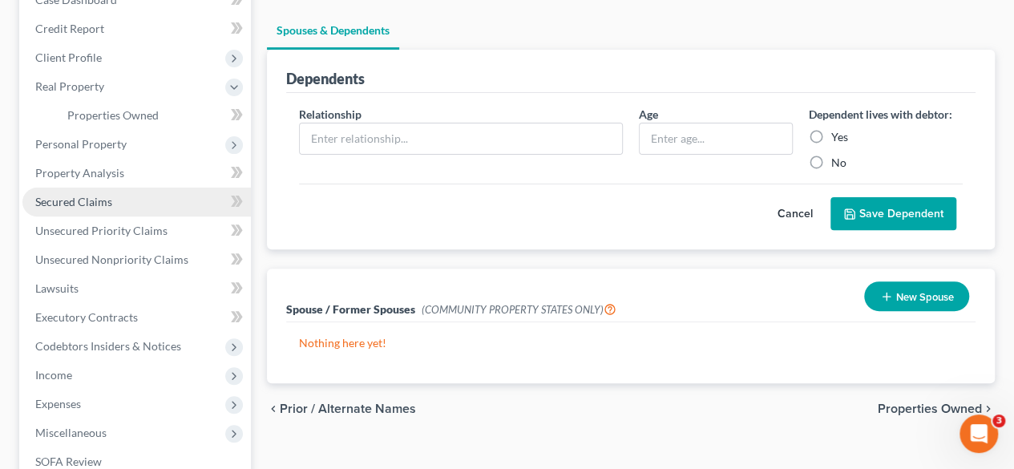
click at [188, 201] on link "Secured Claims" at bounding box center [136, 202] width 228 height 29
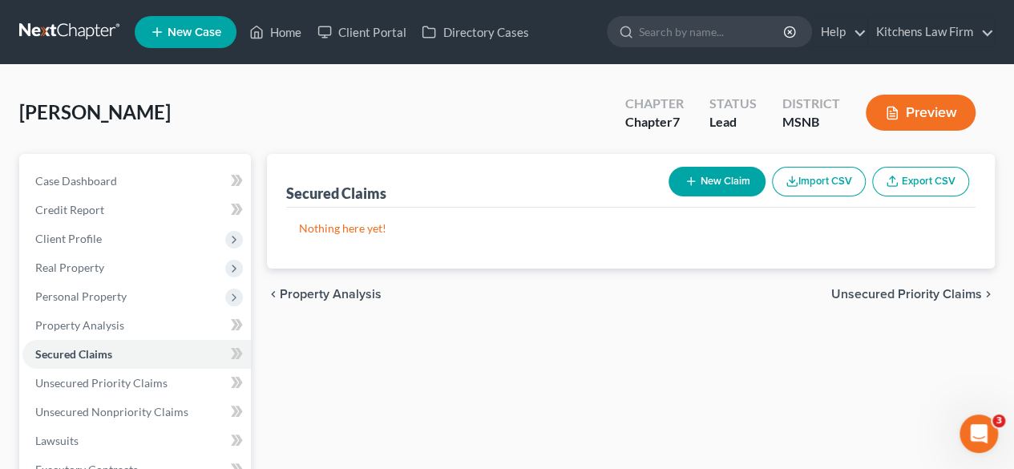
click at [721, 182] on button "New Claim" at bounding box center [717, 182] width 97 height 30
select select "0"
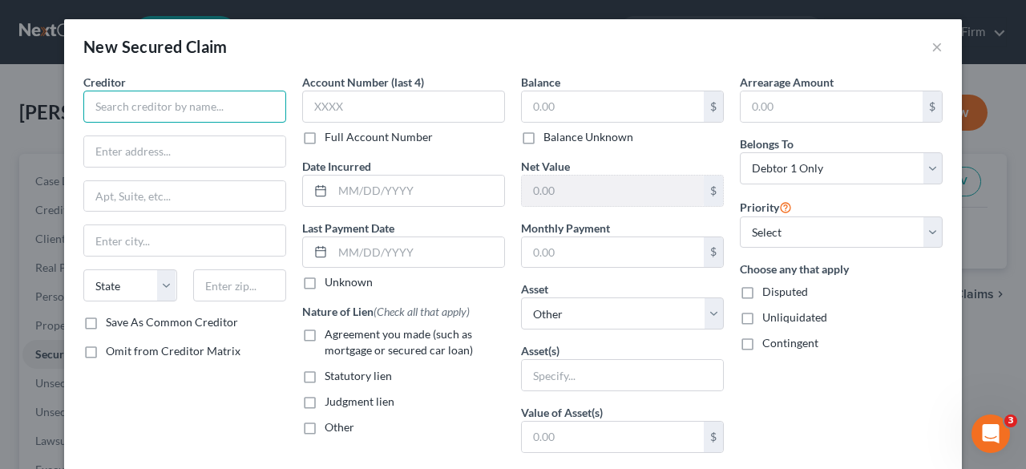
click at [165, 108] on input "text" at bounding box center [184, 107] width 203 height 32
type input "[PERSON_NAME] Mortgage"
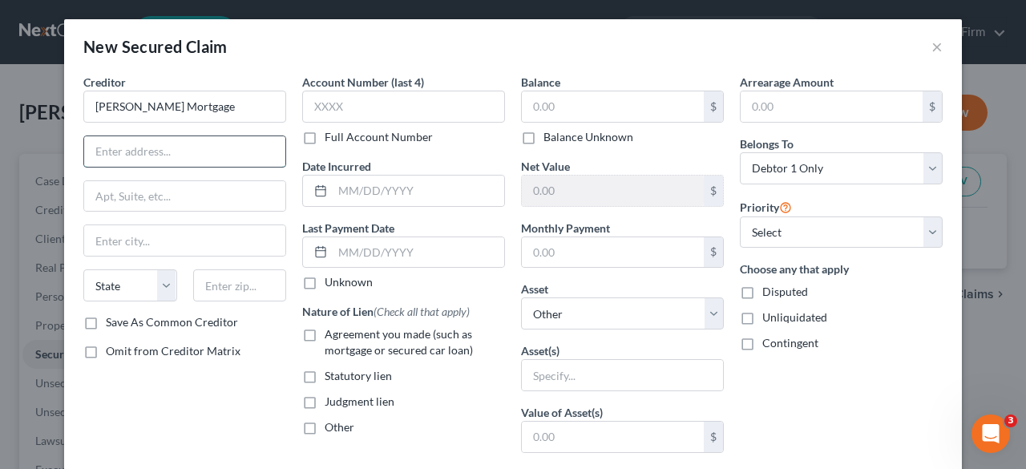
click at [207, 147] on input "text" at bounding box center [184, 151] width 201 height 30
paste input "PO Box 650783"
type input "PO Box 650783"
click at [207, 241] on input "text" at bounding box center [184, 240] width 201 height 30
click at [75, 231] on div "Creditor * [PERSON_NAME] Mortgage PO Box 650783 [GEOGRAPHIC_DATA][US_STATE] CA …" at bounding box center [184, 431] width 219 height 715
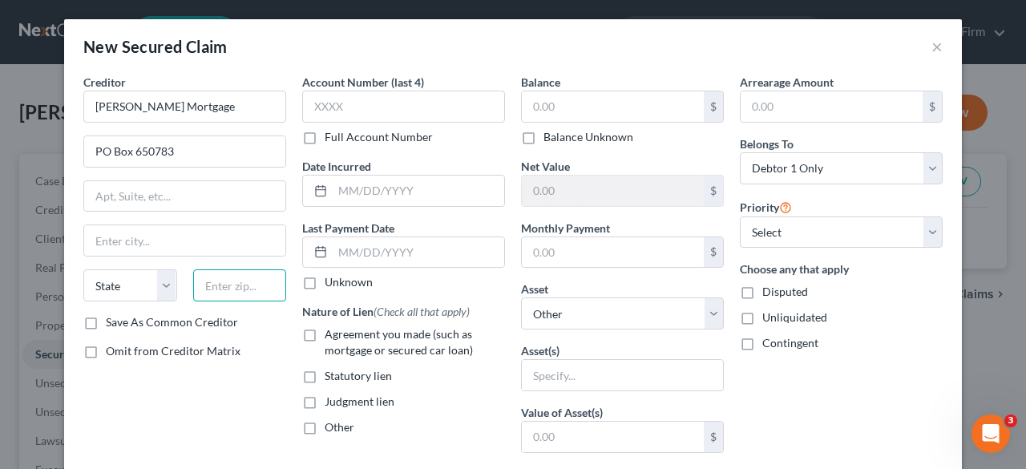
click at [228, 281] on input "text" at bounding box center [240, 285] width 94 height 32
paste input "75265"
type input "75265"
click at [106, 323] on label "Save As Common Creditor" at bounding box center [172, 322] width 132 height 16
click at [112, 323] on input "Save As Common Creditor" at bounding box center [117, 319] width 10 height 10
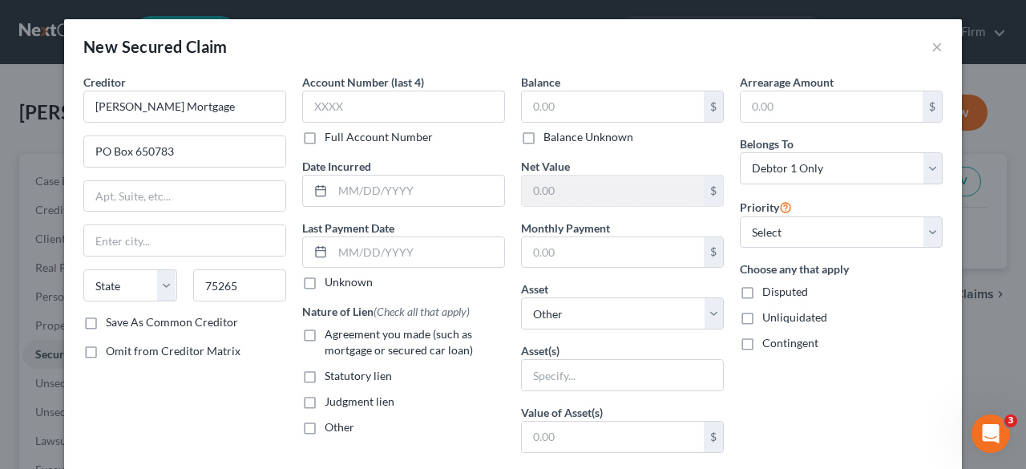
checkbox input "true"
type input "[GEOGRAPHIC_DATA]"
select select "45"
click at [148, 394] on div "Creditor * [PERSON_NAME] Mortgage PO Box 650783 [GEOGRAPHIC_DATA] [US_STATE] AK…" at bounding box center [184, 431] width 219 height 715
click at [362, 195] on input "text" at bounding box center [419, 191] width 172 height 30
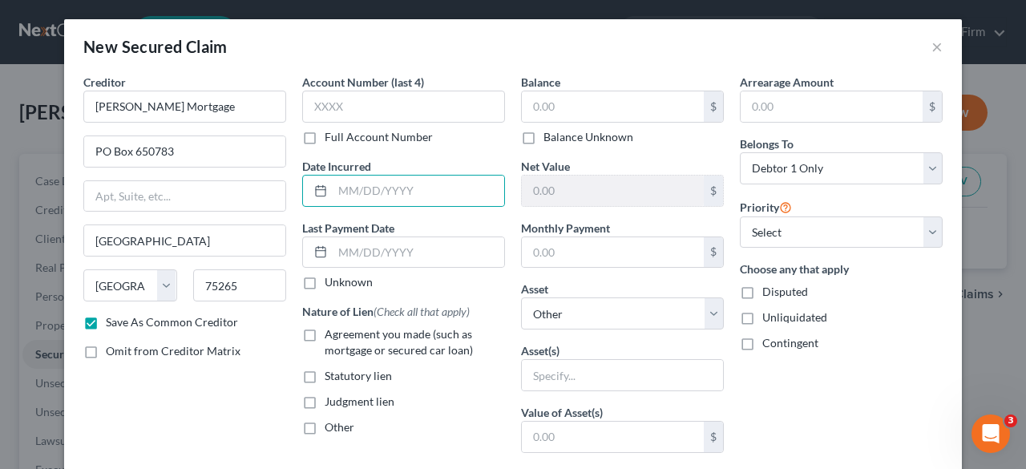
click at [468, 161] on div "Date Incurred" at bounding box center [403, 182] width 203 height 49
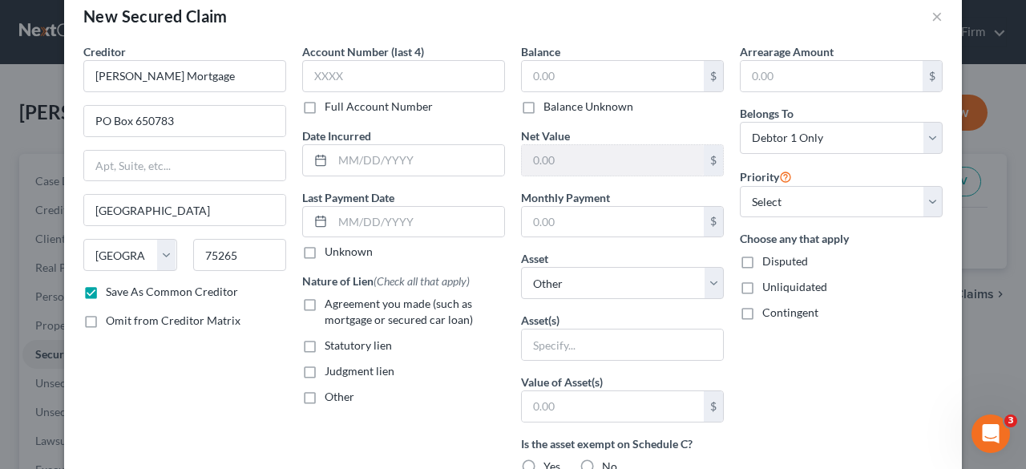
scroll to position [31, 0]
click at [325, 304] on label "Agreement you made (such as mortgage or secured car loan)" at bounding box center [415, 311] width 180 height 32
click at [331, 304] on input "Agreement you made (such as mortgage or secured car loan)" at bounding box center [336, 300] width 10 height 10
checkbox input "true"
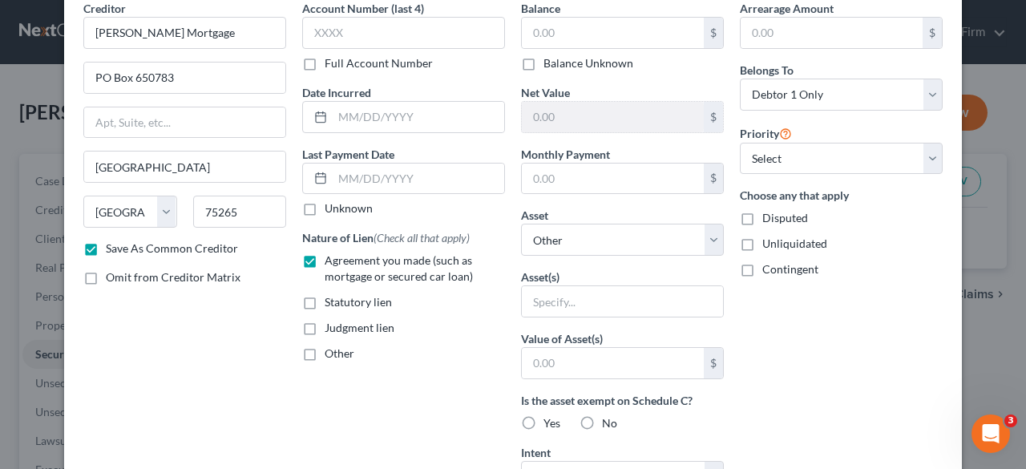
scroll to position [85, 0]
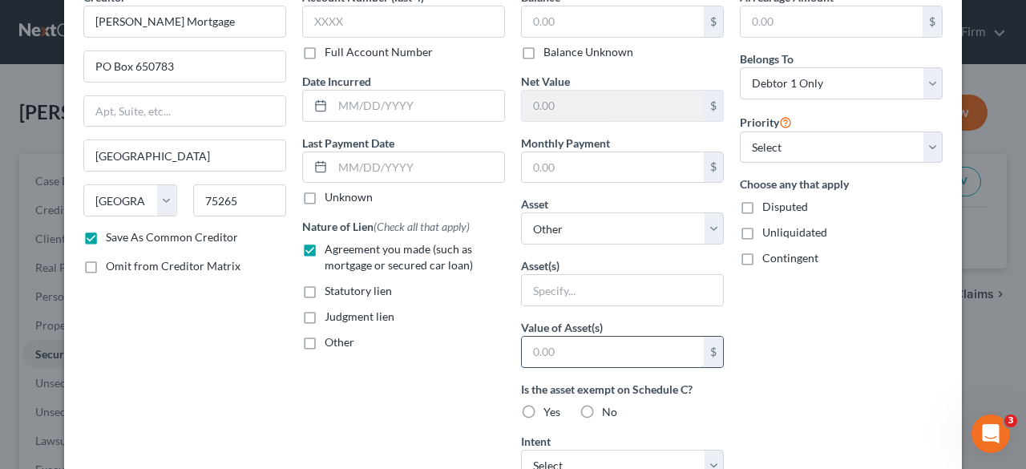
click at [612, 349] on input "text" at bounding box center [613, 352] width 182 height 30
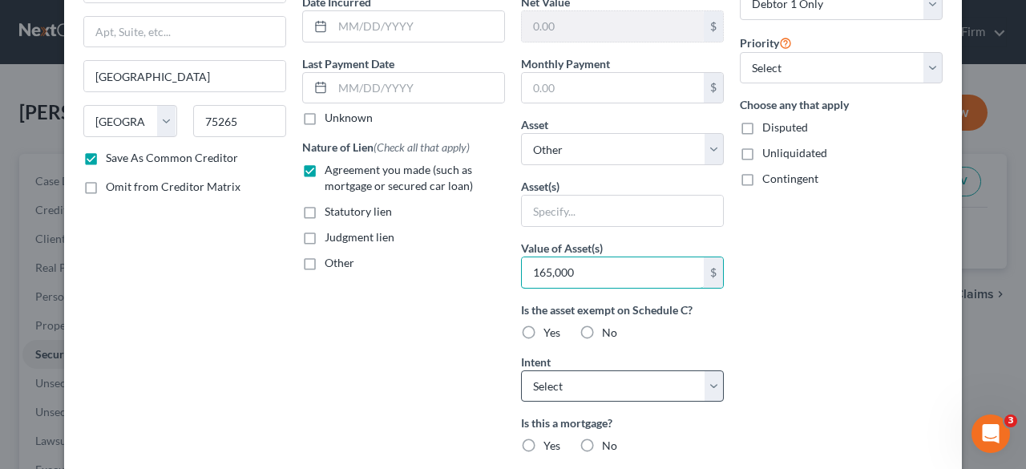
type input "165,000"
click at [666, 379] on select "Select Surrender Redeem Reaffirm Avoid Other" at bounding box center [622, 386] width 203 height 32
select select "2"
click at [521, 370] on select "Select Surrender Redeem Reaffirm Avoid Other" at bounding box center [622, 386] width 203 height 32
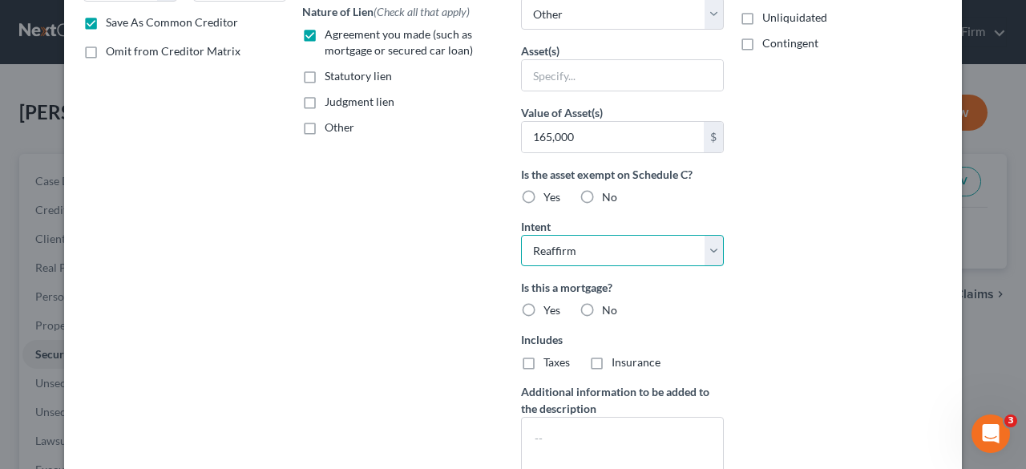
scroll to position [301, 0]
click at [543, 305] on label "Yes" at bounding box center [551, 309] width 17 height 16
click at [550, 305] on input "Yes" at bounding box center [555, 306] width 10 height 10
radio input "true"
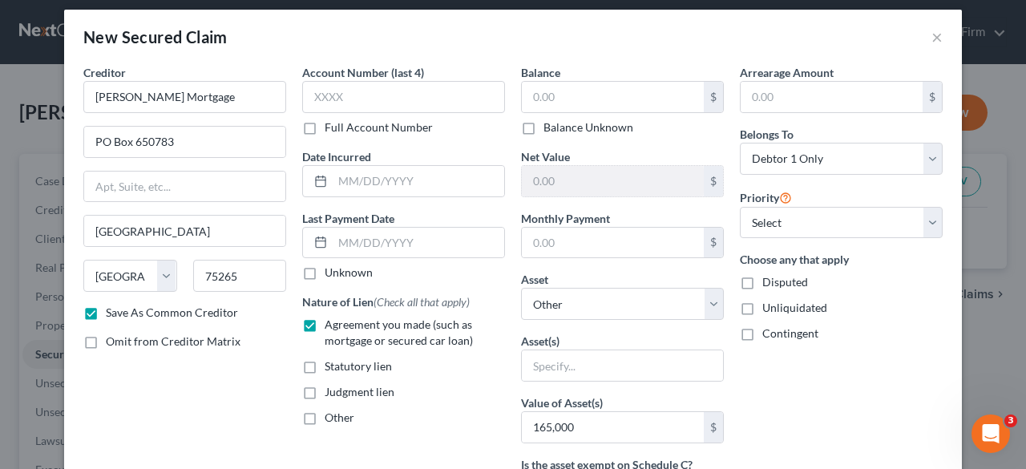
scroll to position [9, 0]
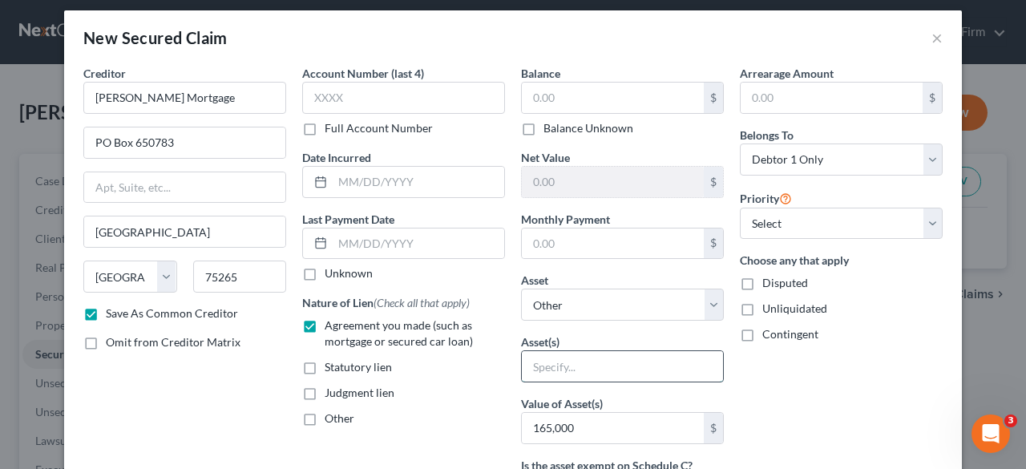
click at [584, 368] on input "text" at bounding box center [622, 366] width 201 height 30
type input "H"
type input "Primary Residence"
click at [571, 307] on select "Select Other Multiple Assets [STREET_ADDRESS] - $0.0" at bounding box center [622, 305] width 203 height 32
select select "2"
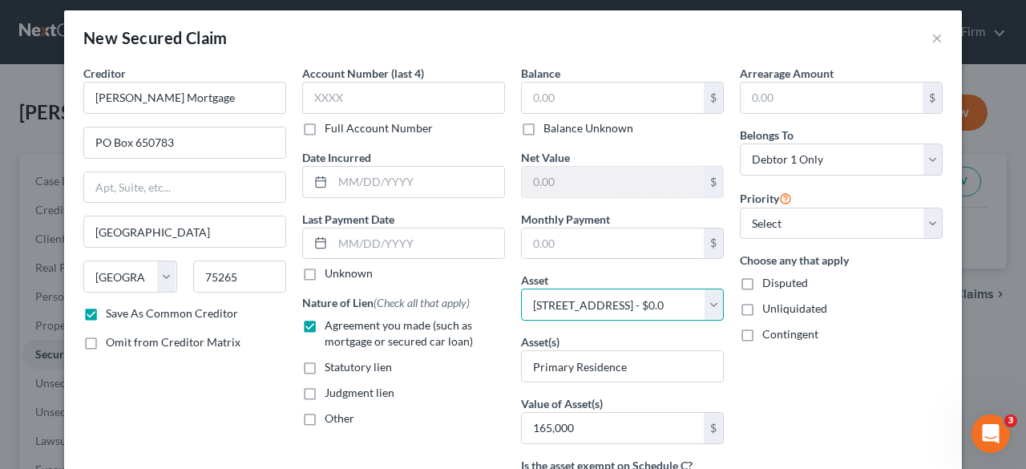
click at [521, 289] on select "Select Other Multiple Assets [STREET_ADDRESS] - $0.0" at bounding box center [622, 305] width 203 height 32
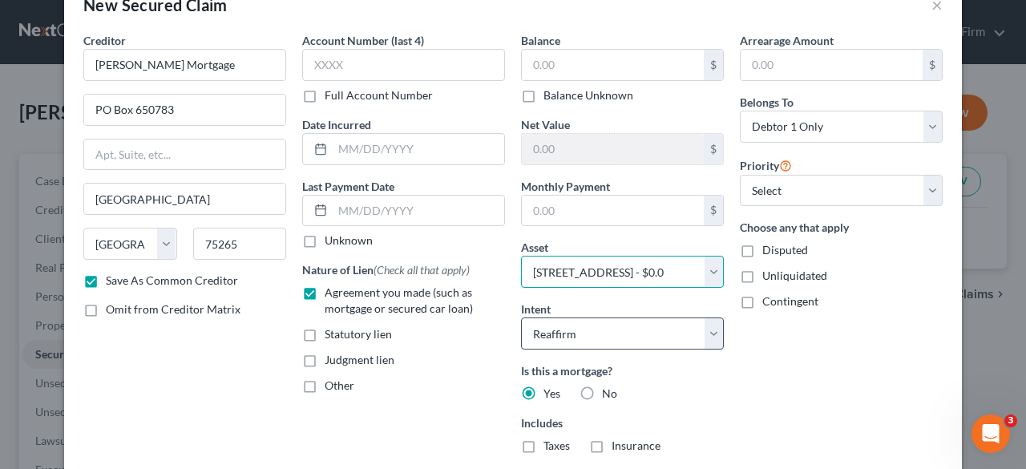
scroll to position [41, 0]
click at [707, 274] on select "Select Other Multiple Assets [STREET_ADDRESS] - $0.0" at bounding box center [622, 273] width 203 height 32
click at [797, 338] on div "Arrearage Amount $ Belongs To * Select Debtor 1 Only Debtor 2 Only Debtor 1 And…" at bounding box center [841, 303] width 219 height 540
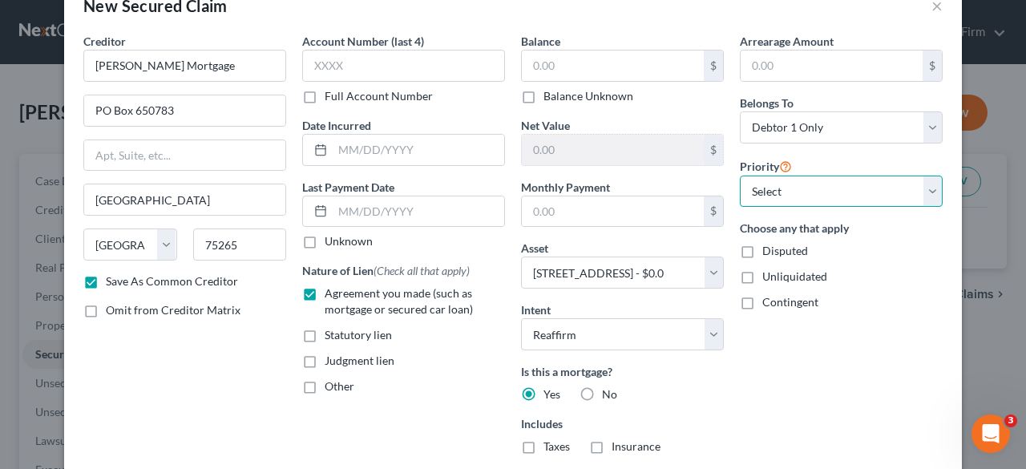
click at [843, 190] on select "Select 1st 2nd 3rd 4th 5th 6th 7th 8th 9th 10th 11th 12th 13th 14th 15th 16th 1…" at bounding box center [841, 192] width 203 height 32
select select "0"
click at [740, 176] on select "Select 1st 2nd 3rd 4th 5th 6th 7th 8th 9th 10th 11th 12th 13th 14th 15th 16th 1…" at bounding box center [841, 192] width 203 height 32
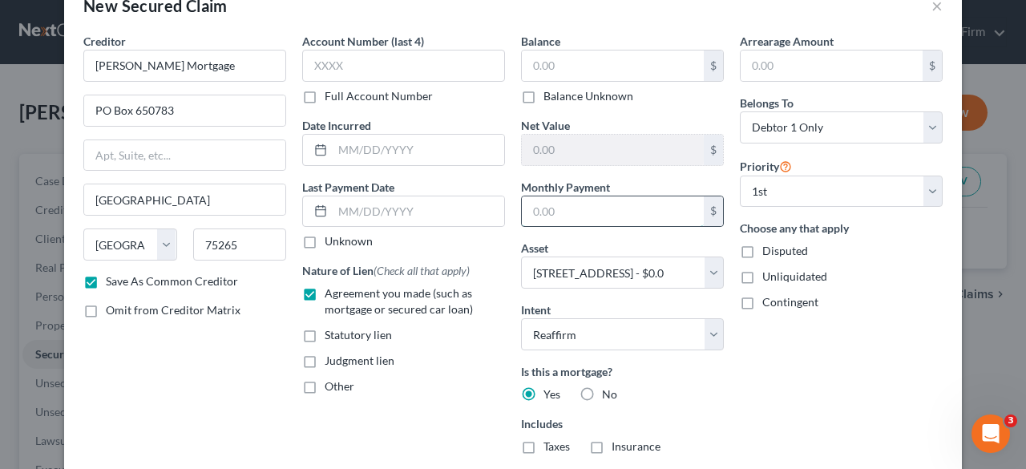
click at [593, 215] on input "text" at bounding box center [613, 211] width 182 height 30
type input "925.52"
click at [625, 74] on input "text" at bounding box center [613, 66] width 182 height 30
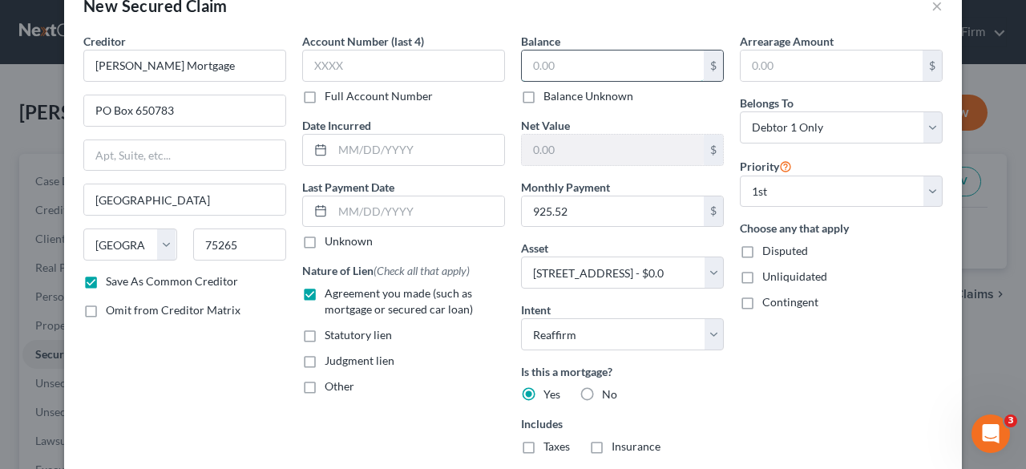
click at [624, 68] on input "text" at bounding box center [613, 66] width 182 height 30
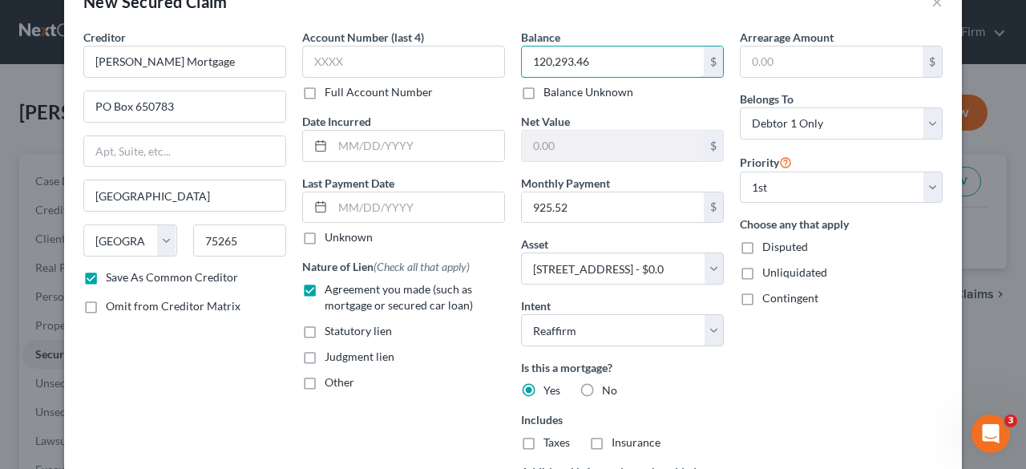
scroll to position [0, 0]
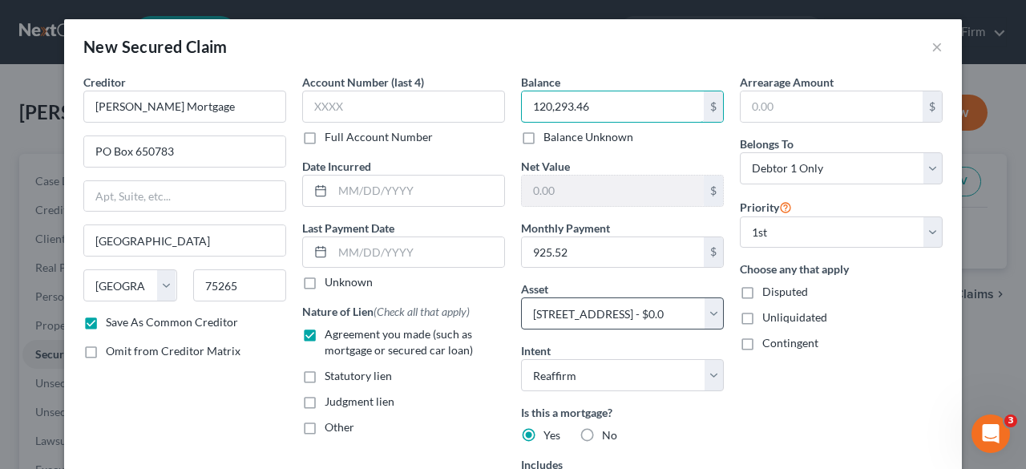
type input "120,293.46"
click at [696, 312] on select "Select Other Multiple Assets [STREET_ADDRESS] - $0.0" at bounding box center [622, 313] width 203 height 32
click at [829, 428] on div "Arrearage Amount $ Belongs To * Select Debtor 1 Only Debtor 2 Only Debtor 1 And…" at bounding box center [841, 344] width 219 height 540
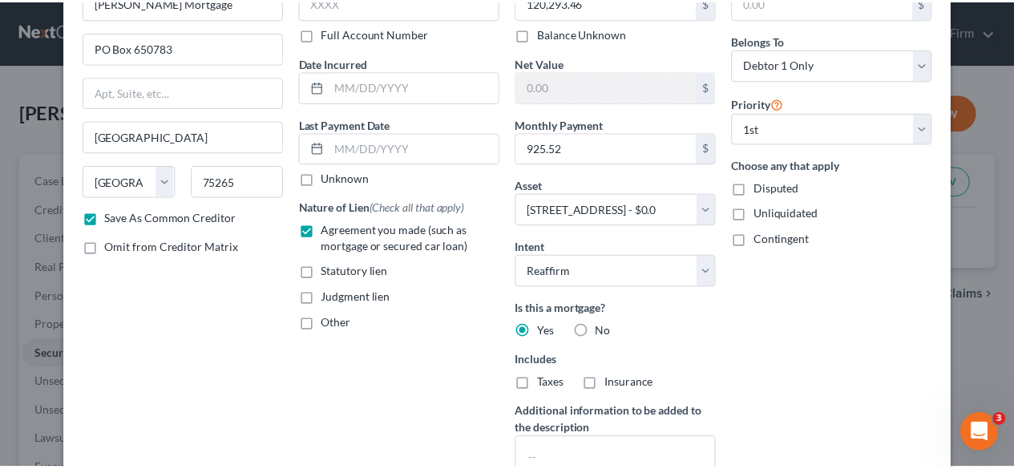
scroll to position [242, 0]
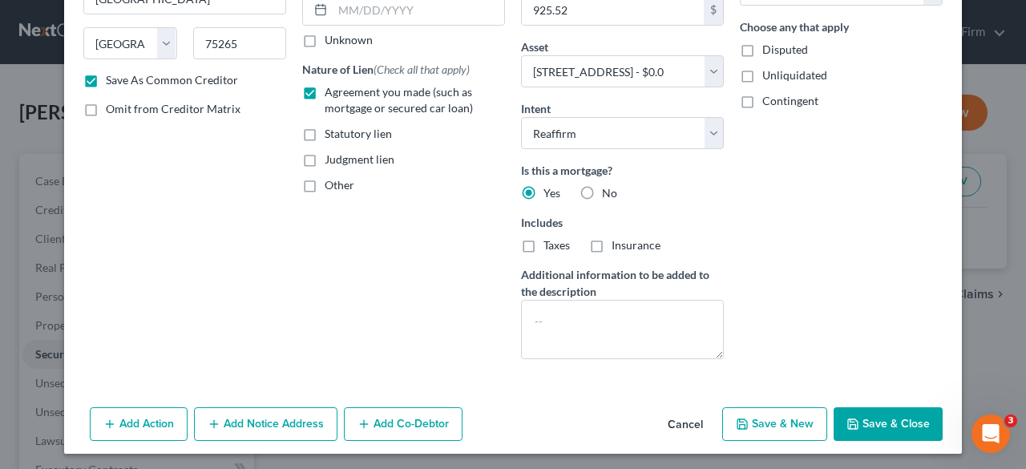
click at [898, 415] on button "Save & Close" at bounding box center [888, 424] width 109 height 34
checkbox input "false"
select select
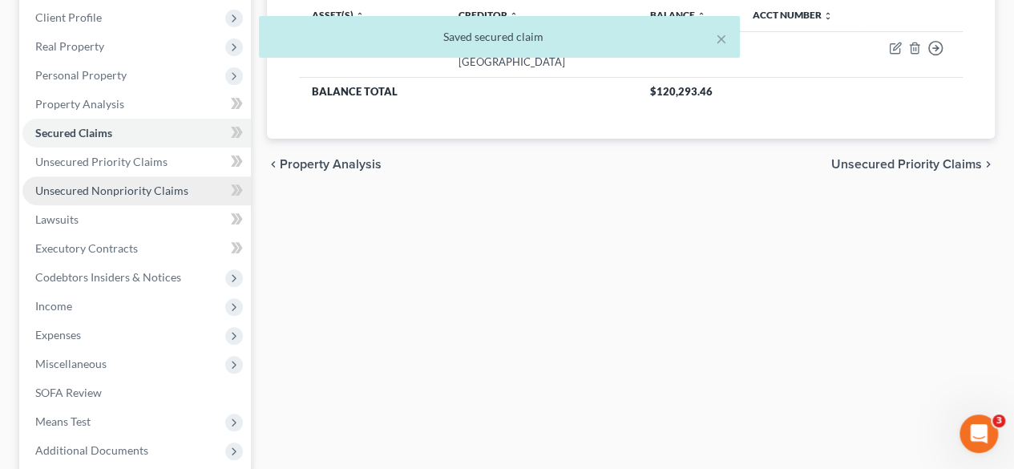
scroll to position [220, 0]
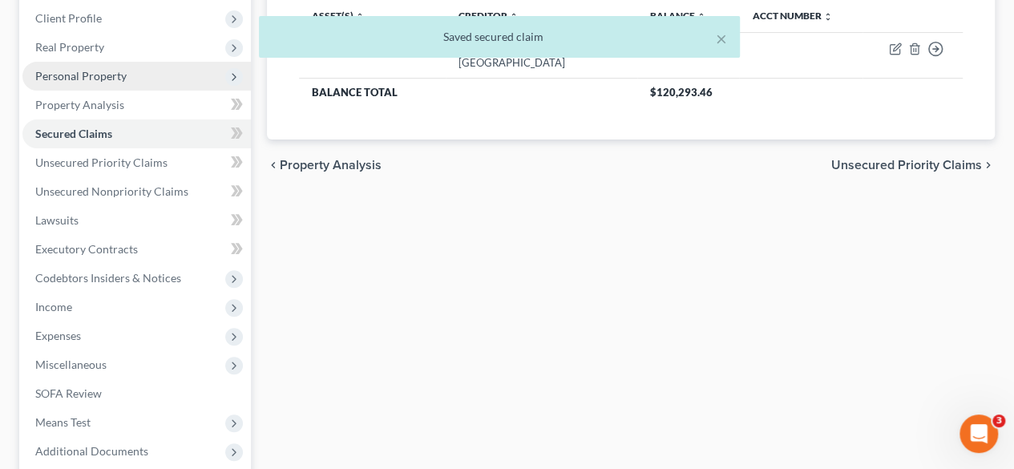
click at [136, 73] on span "Personal Property" at bounding box center [136, 76] width 228 height 29
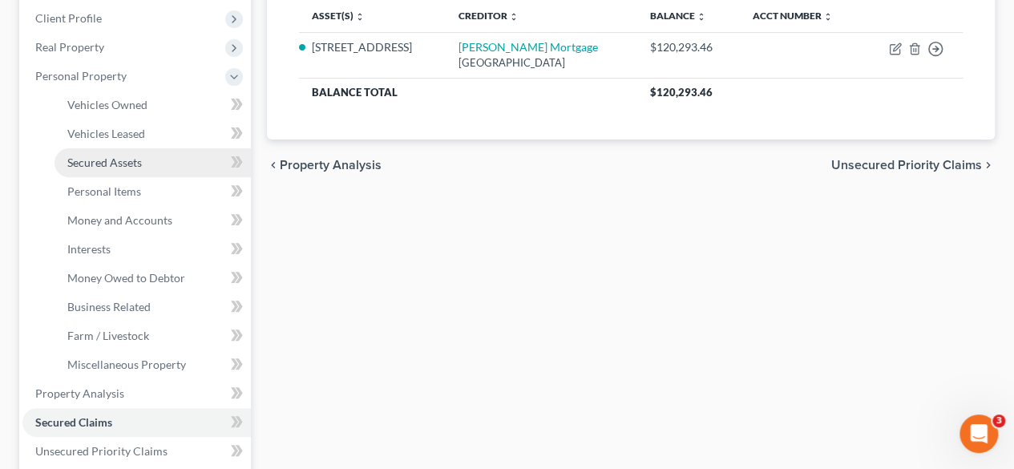
click at [128, 160] on span "Secured Assets" at bounding box center [104, 163] width 75 height 14
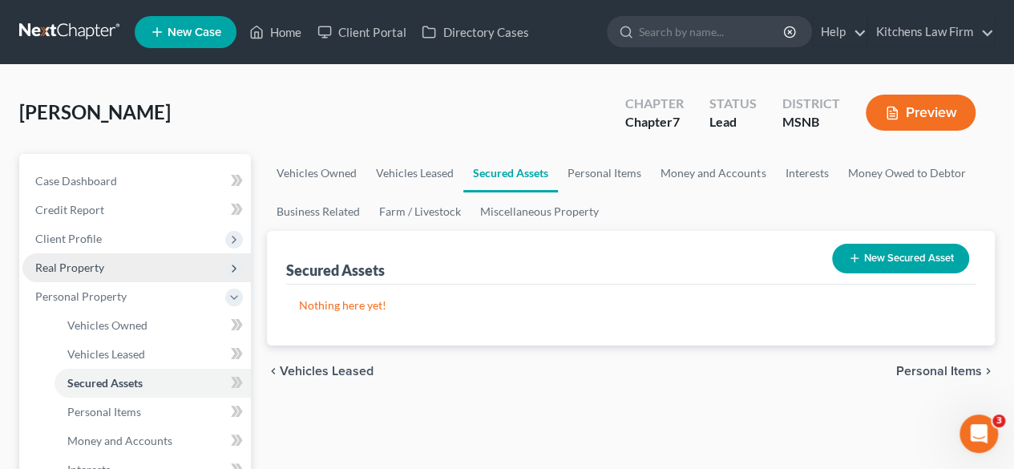
scroll to position [203, 0]
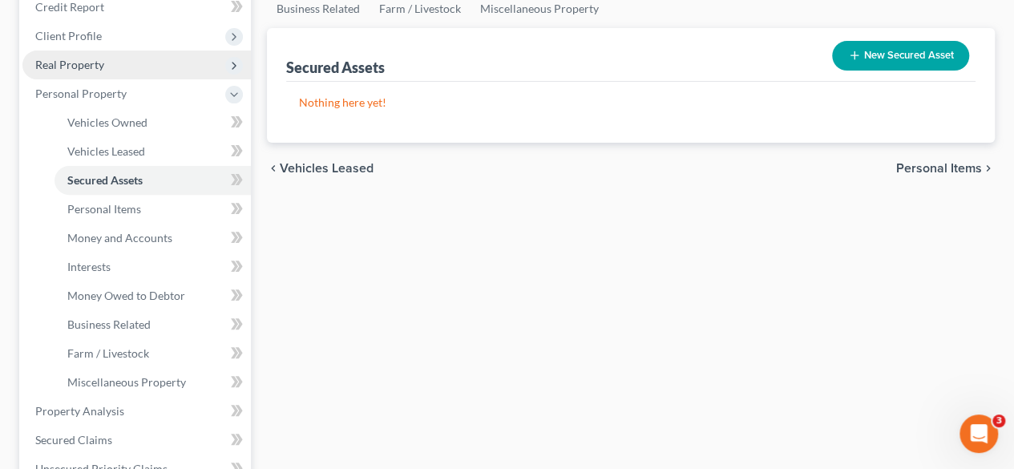
click at [114, 70] on span "Real Property" at bounding box center [136, 65] width 228 height 29
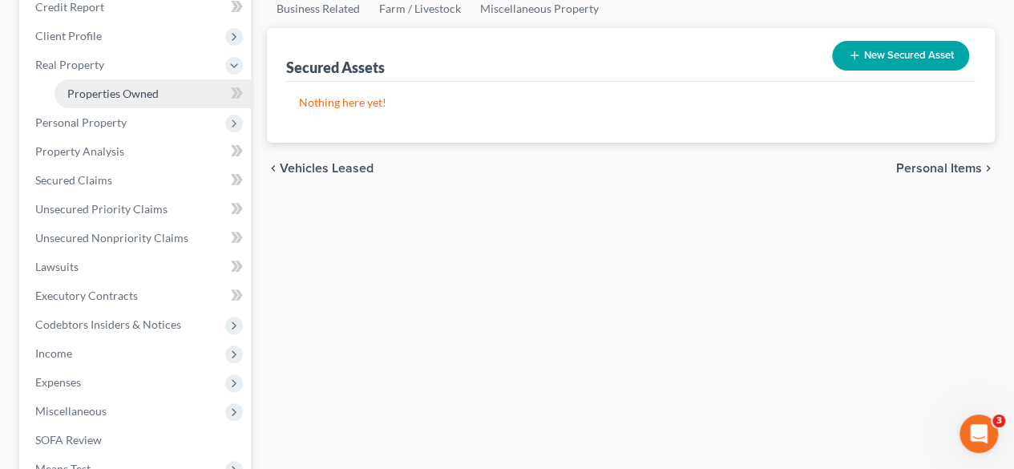
click at [125, 95] on span "Properties Owned" at bounding box center [112, 94] width 91 height 14
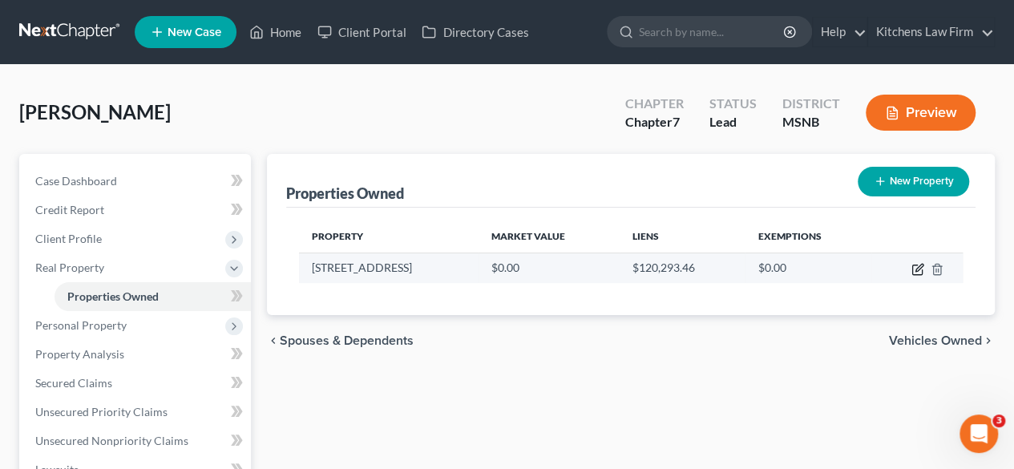
click at [912, 269] on icon "button" at bounding box center [917, 270] width 10 height 10
select select "25"
select select "58"
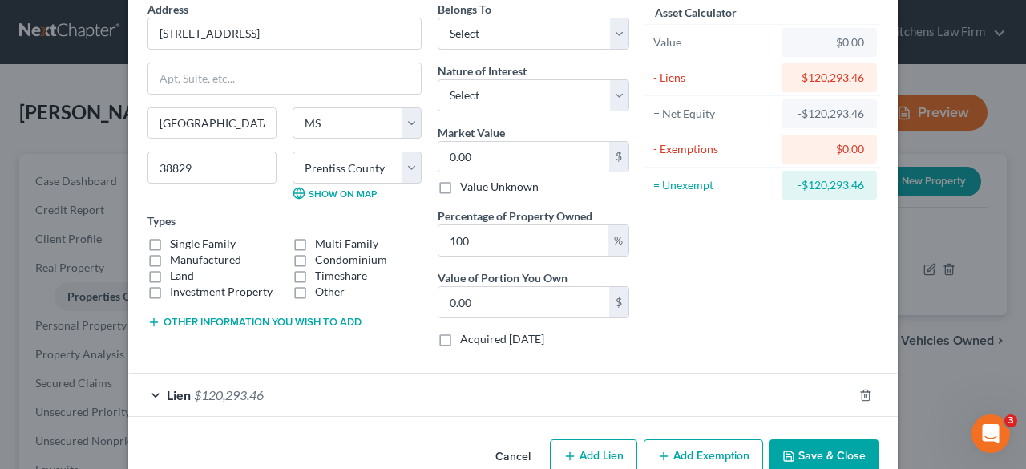
scroll to position [74, 0]
click at [463, 34] on select "Select Debtor 1 Only Debtor 2 Only Debtor 1 And Debtor 2 Only At Least One Of T…" at bounding box center [534, 33] width 192 height 32
select select "0"
click at [438, 17] on select "Select Debtor 1 Only Debtor 2 Only Debtor 1 And Debtor 2 Only At Least One Of T…" at bounding box center [534, 33] width 192 height 32
click at [483, 92] on select "Select Fee Simple Joint Tenant Life Estate Equitable Interest Future Interest T…" at bounding box center [534, 95] width 192 height 32
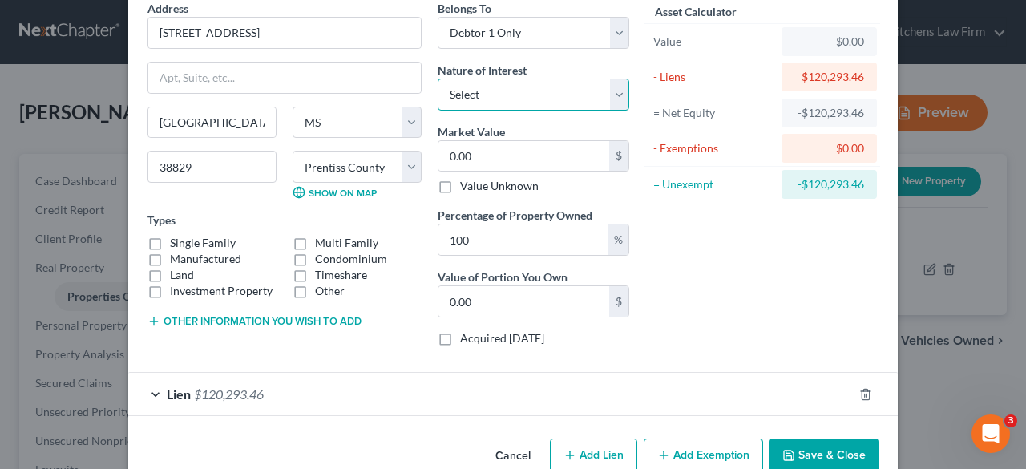
select select "0"
click at [438, 79] on select "Select Fee Simple Joint Tenant Life Estate Equitable Interest Future Interest T…" at bounding box center [534, 95] width 192 height 32
click at [505, 79] on div "Nature of Interest Select Fee Simple Joint Tenant Life Estate Equitable Interes…" at bounding box center [534, 86] width 192 height 49
click at [592, 87] on select "Select Fee Simple Joint Tenant Life Estate Equitable Interest Future Interest T…" at bounding box center [534, 95] width 192 height 32
click at [770, 278] on div "Asset Calculator Value $0.00 - Liens $120,293.46 = Net Equity -$120,293.46 - Ex…" at bounding box center [761, 179] width 249 height 359
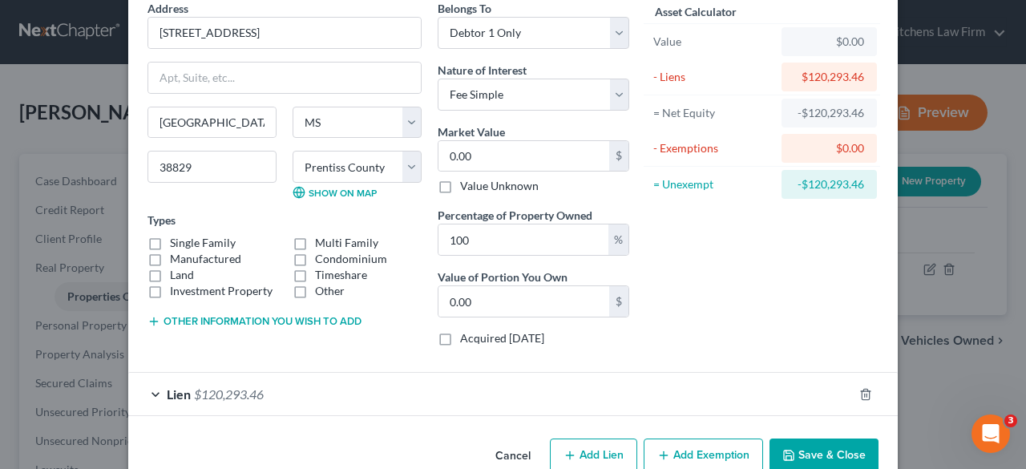
click at [170, 241] on label "Single Family" at bounding box center [203, 243] width 66 height 16
click at [176, 241] on input "Single Family" at bounding box center [181, 240] width 10 height 10
checkbox input "true"
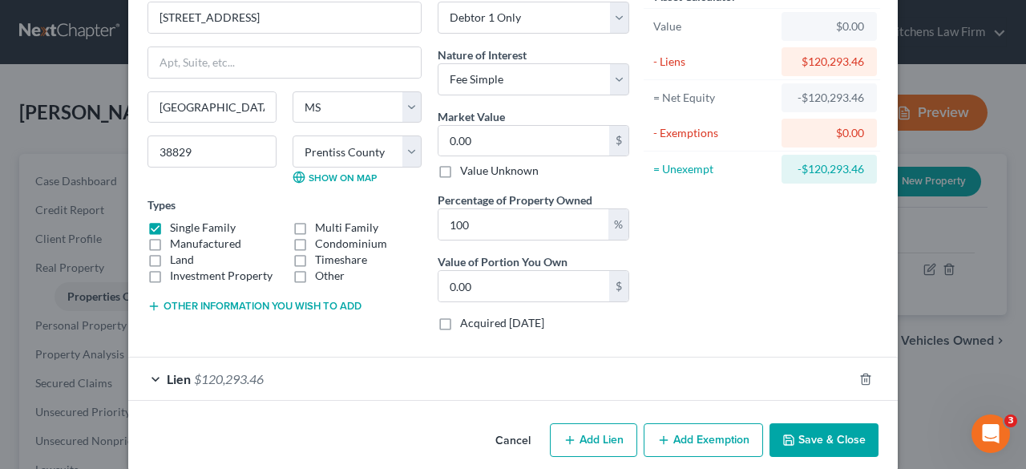
scroll to position [91, 0]
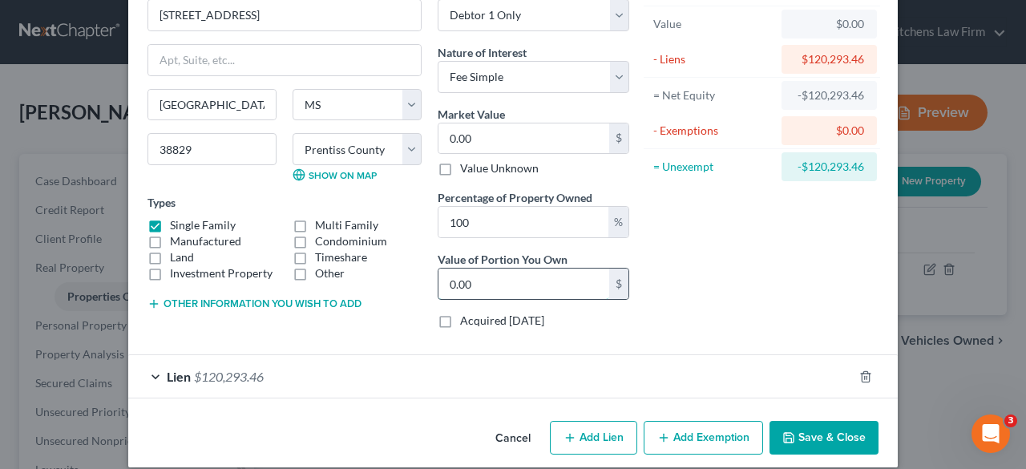
click at [507, 277] on input "0.00" at bounding box center [523, 284] width 171 height 30
type input "165,000"
click at [717, 299] on div "Asset Calculator Value $0.00 - Liens $120,293.46 = Net Equity -$120,293.46 - Ex…" at bounding box center [761, 161] width 249 height 359
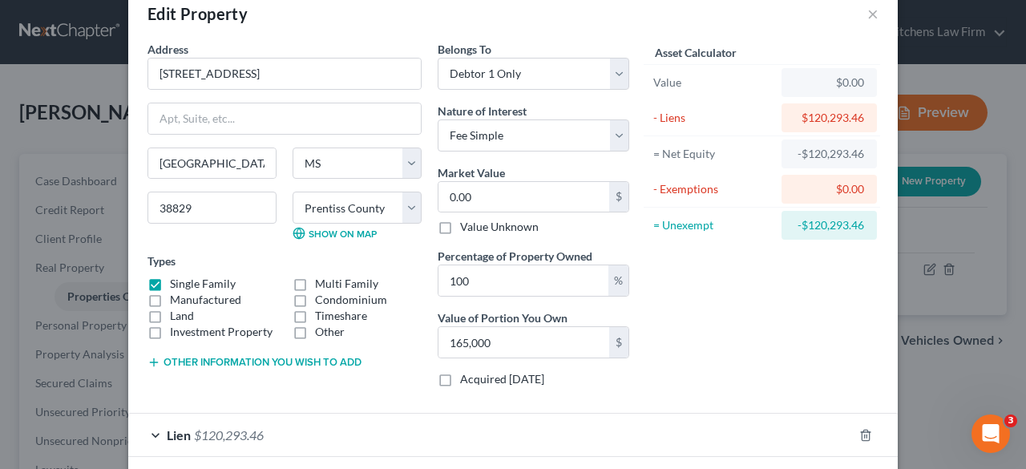
scroll to position [105, 0]
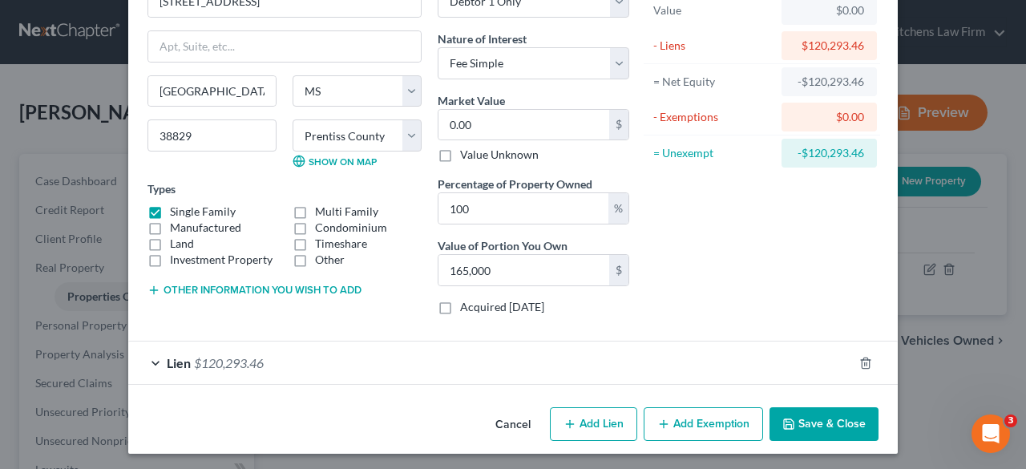
click at [800, 417] on button "Save & Close" at bounding box center [824, 424] width 109 height 34
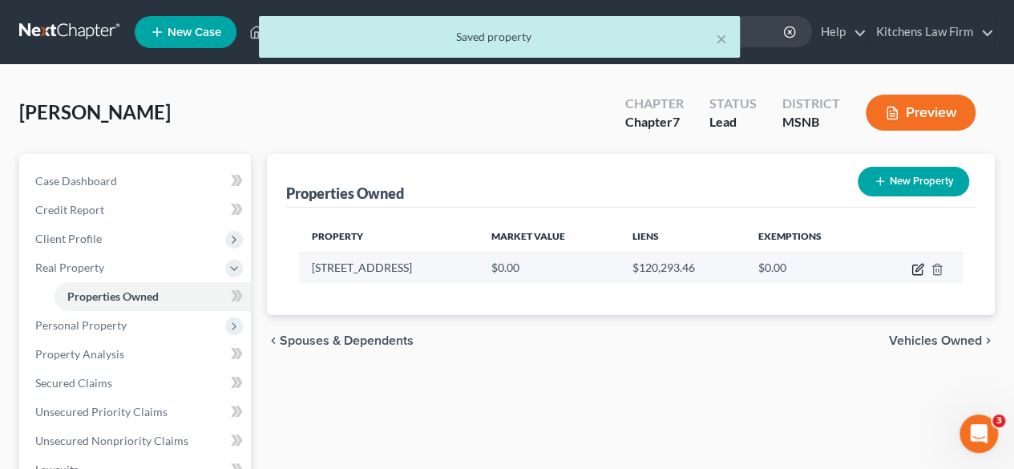
click at [919, 267] on icon "button" at bounding box center [917, 269] width 13 height 13
select select "25"
select select "58"
select select "0"
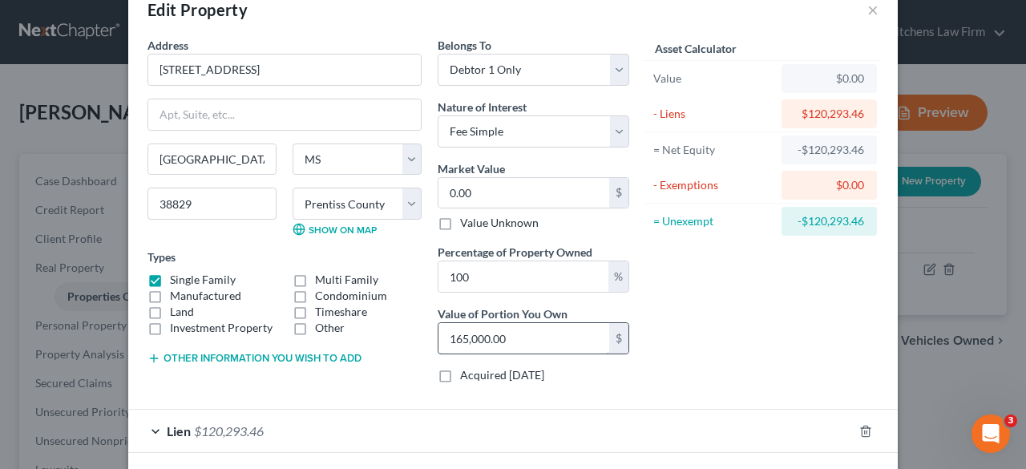
scroll to position [36, 0]
click at [491, 192] on input "0.00" at bounding box center [523, 194] width 171 height 30
type input "1"
type input "1.00"
type input "16"
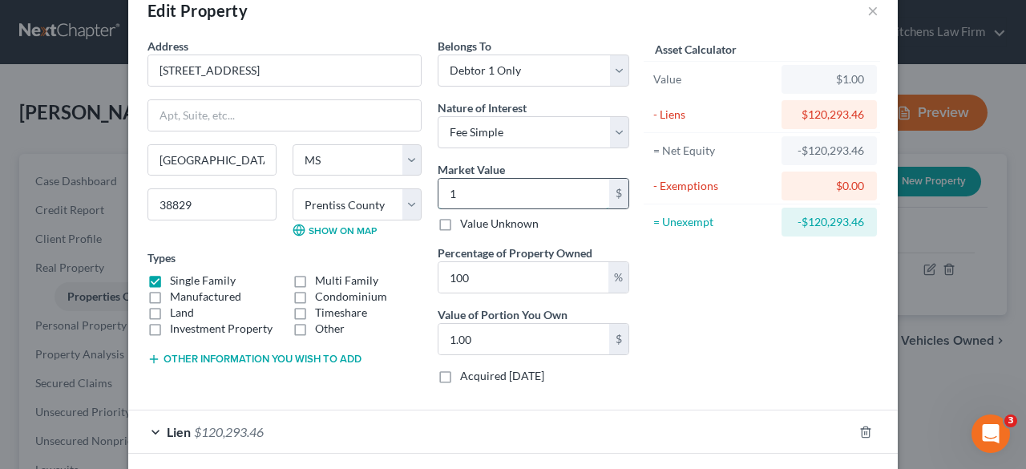
type input "16.00"
type input "165"
type input "165.00"
type input "1650"
type input "1,650.00"
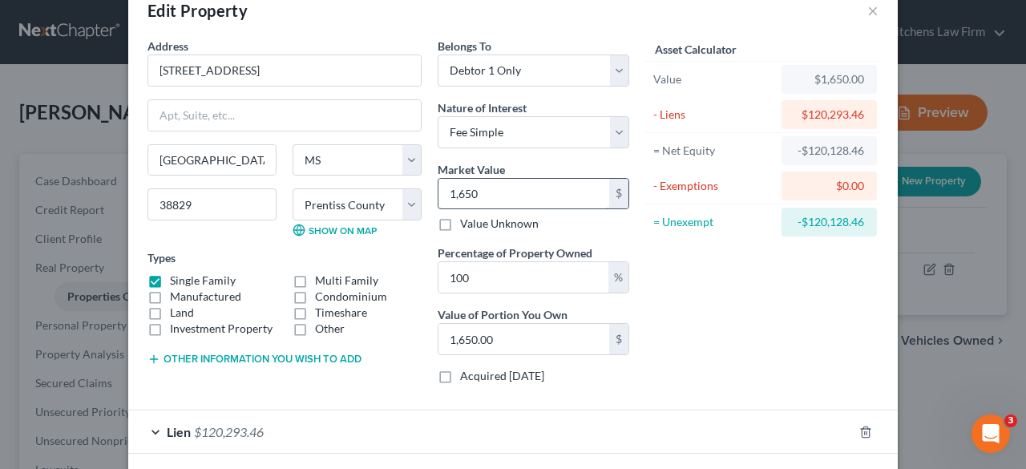
type input "1,6500"
type input "16,500.00"
type input "16,5000"
type input "165,000.00"
type input "165,000"
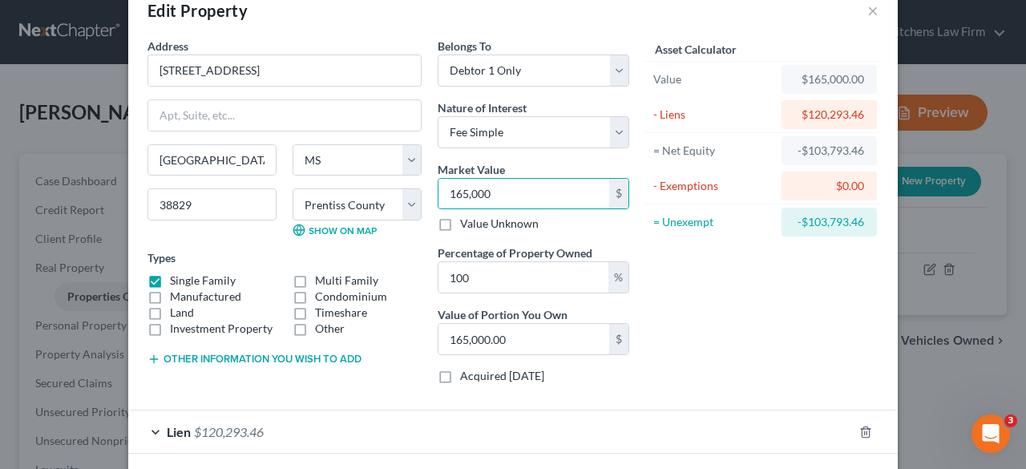
click at [842, 362] on div "Asset Calculator Value $165,000.00 - Liens $120,293.46 = Net Equity -$103,793.4…" at bounding box center [761, 217] width 249 height 359
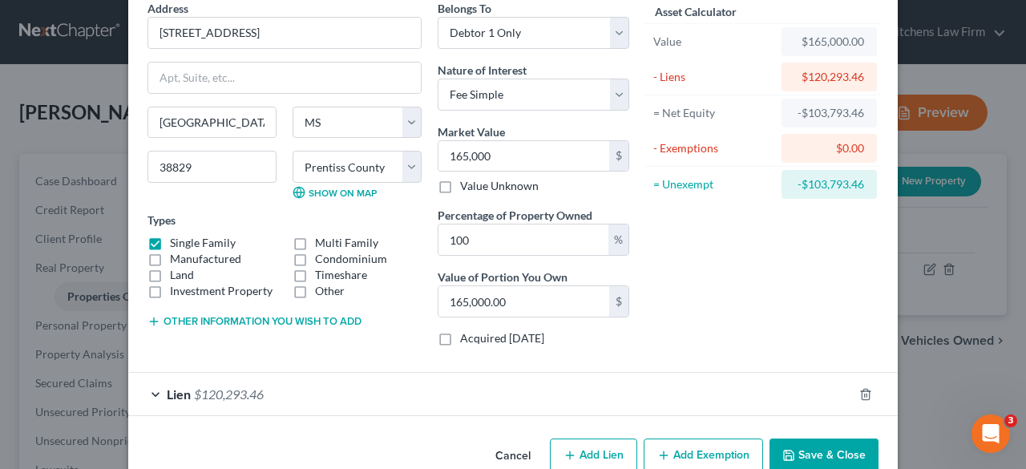
scroll to position [105, 0]
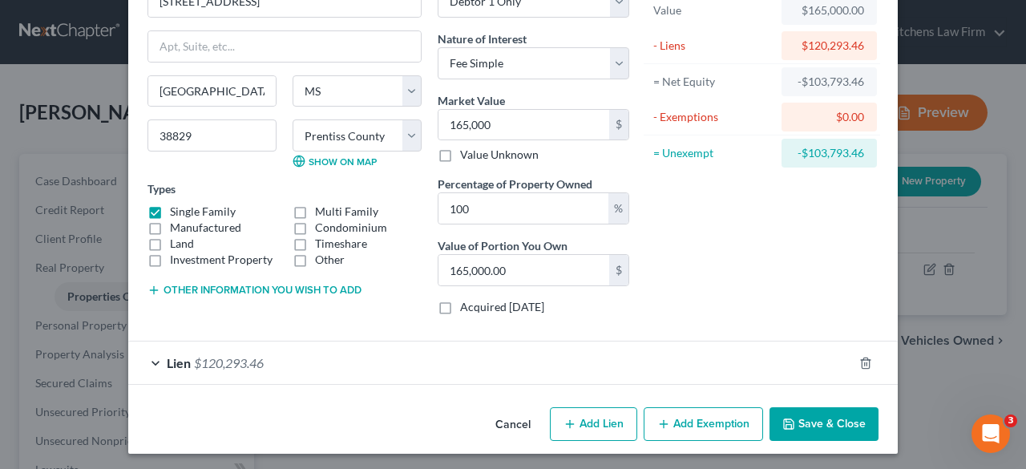
click at [693, 419] on button "Add Exemption" at bounding box center [703, 424] width 119 height 34
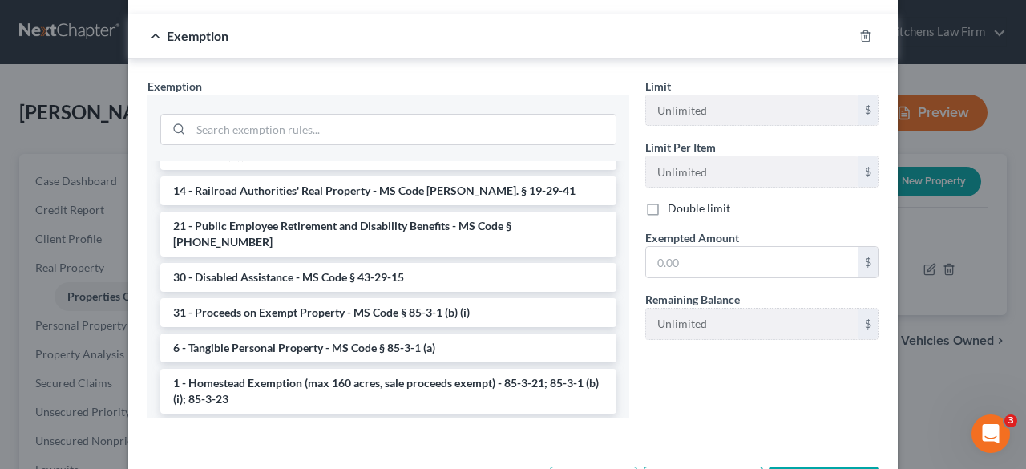
scroll to position [476, 0]
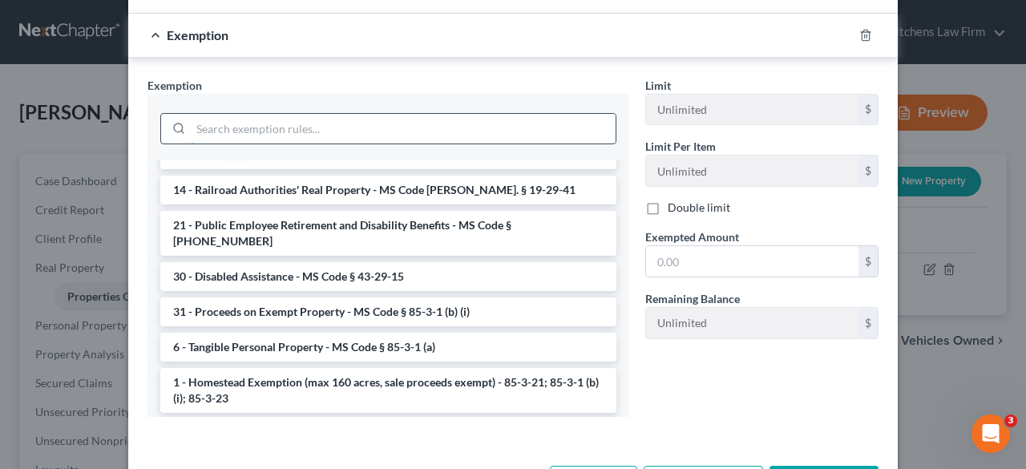
click at [375, 122] on input "search" at bounding box center [403, 129] width 425 height 30
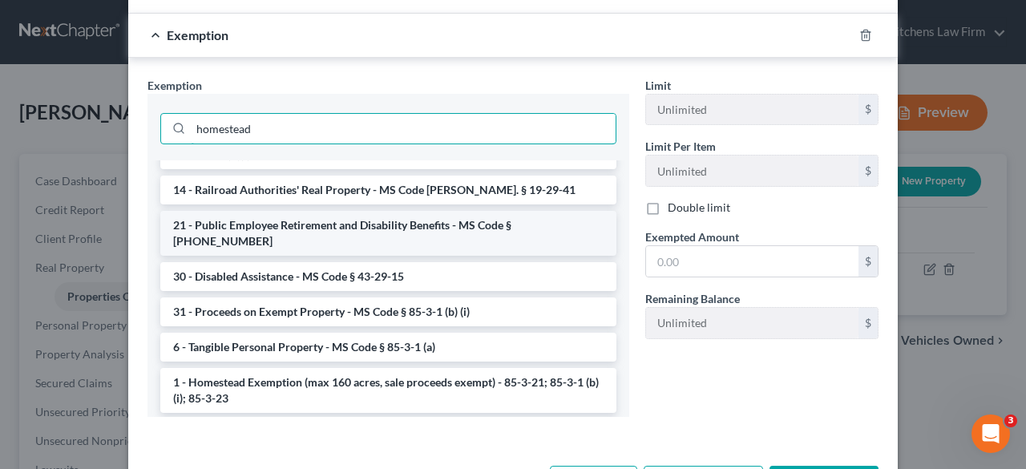
scroll to position [0, 0]
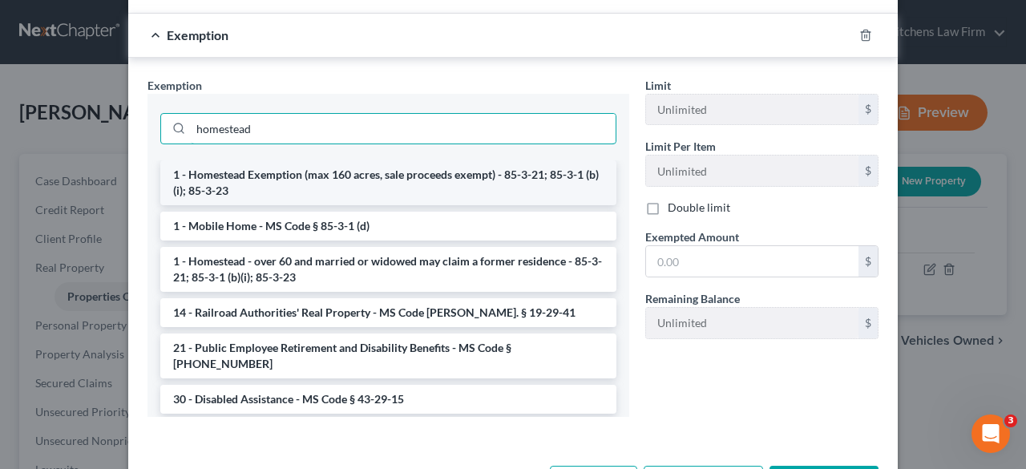
type input "homestead"
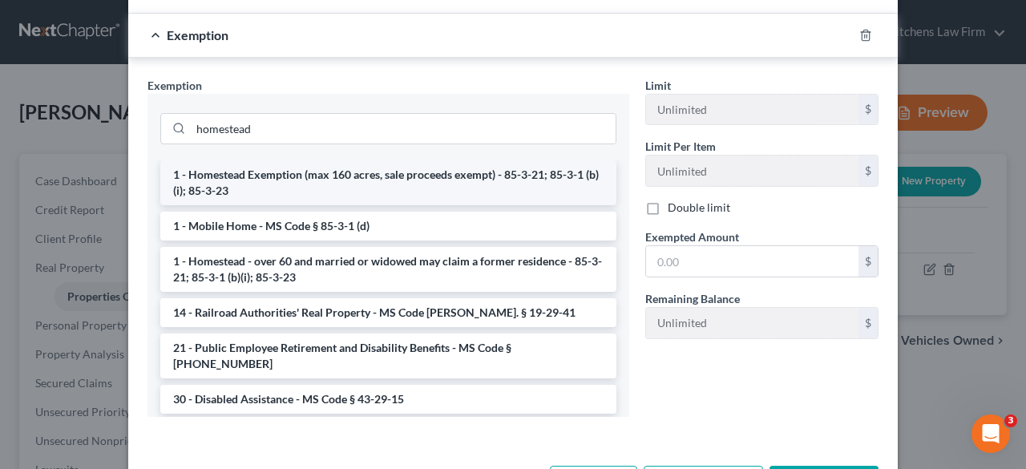
click at [403, 193] on li "1 - Homestead Exemption (max 160 acres, sale proceeds exempt) - 85-3-21; 85-3-1…" at bounding box center [388, 182] width 456 height 45
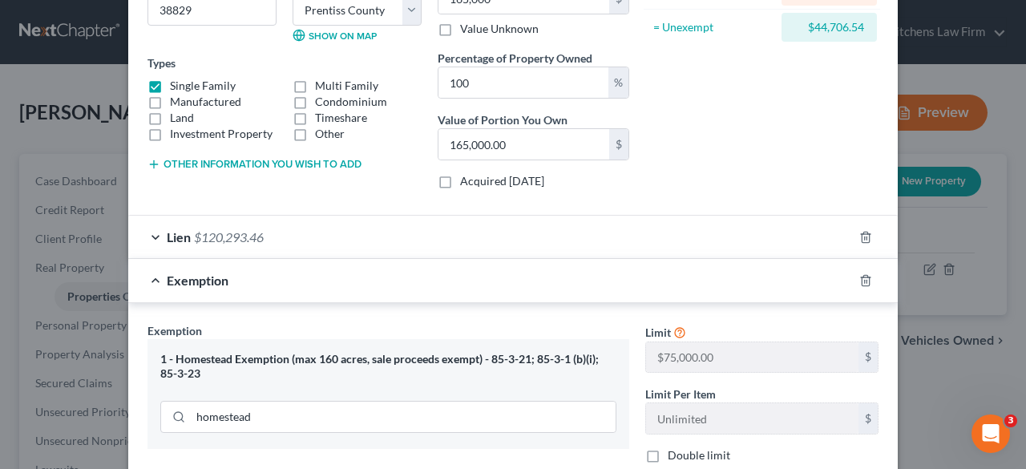
scroll to position [229, 0]
drag, startPoint x: 854, startPoint y: 27, endPoint x: 805, endPoint y: 28, distance: 49.7
click at [805, 28] on div "$44,706.54" at bounding box center [829, 29] width 70 height 16
copy div "44,706.54"
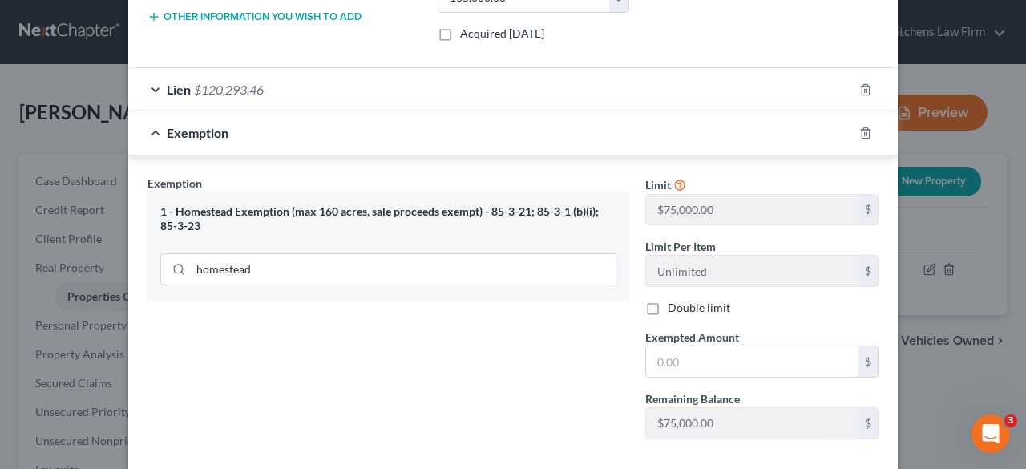
scroll to position [401, 0]
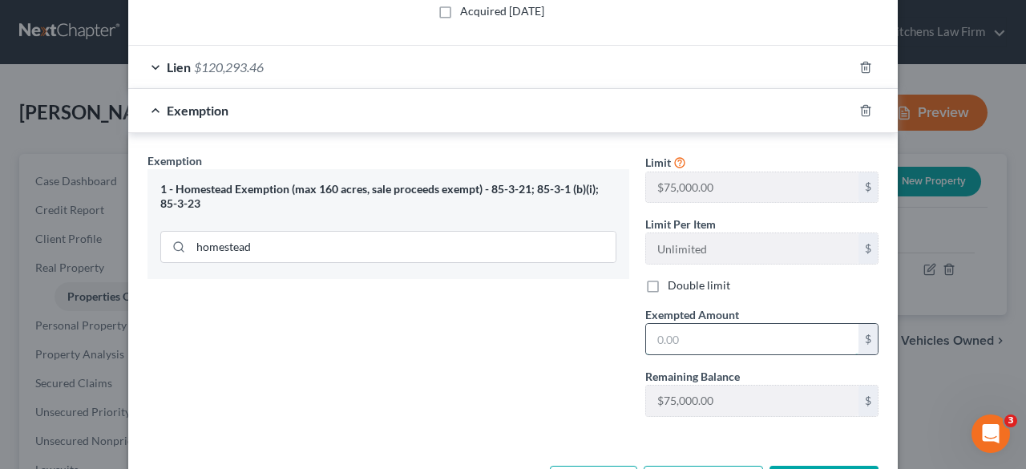
click at [739, 331] on input "text" at bounding box center [752, 339] width 212 height 30
paste input "44,706.54"
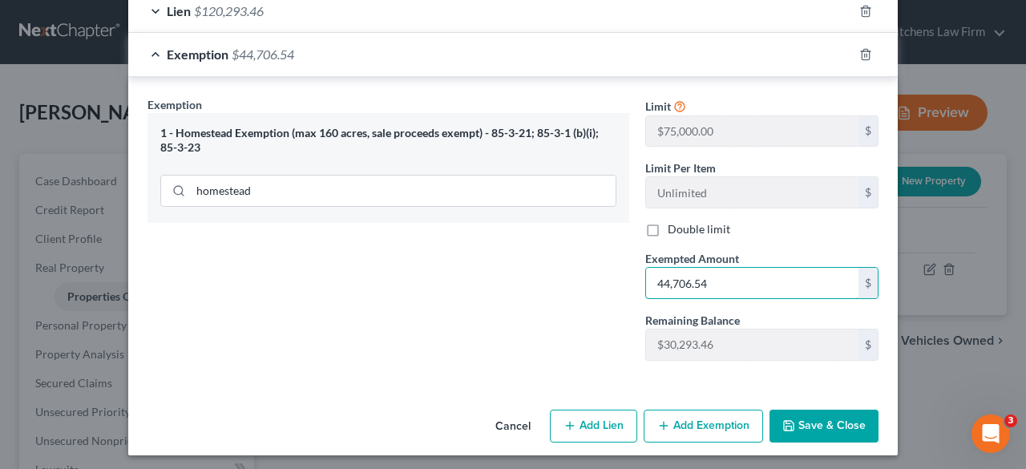
type input "44,706.54"
click at [786, 426] on polyline "button" at bounding box center [789, 428] width 6 height 4
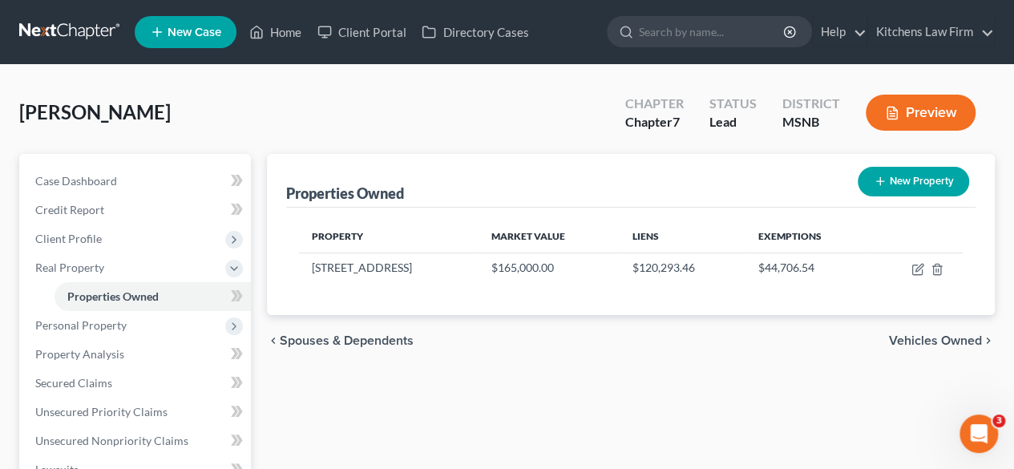
click at [236, 290] on div "New" at bounding box center [228, 284] width 32 height 26
click at [234, 269] on polyline at bounding box center [234, 268] width 6 height 3
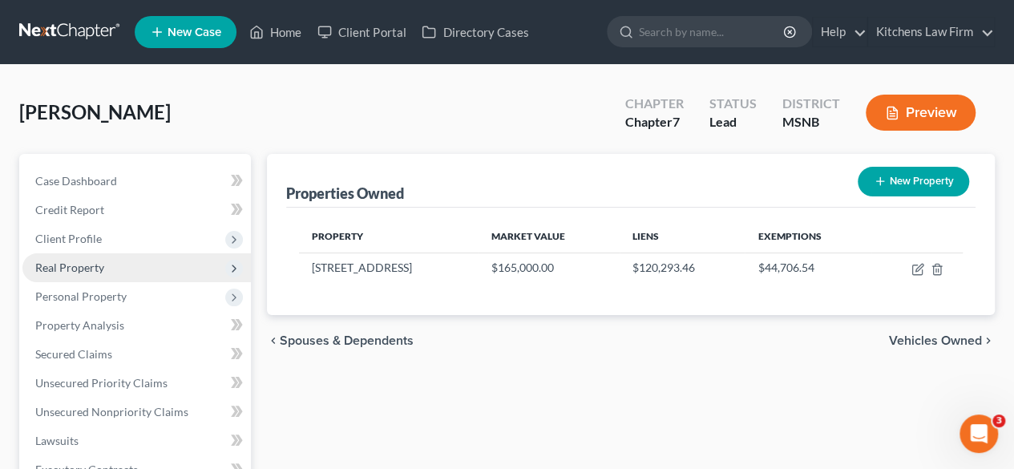
click at [236, 264] on icon at bounding box center [234, 268] width 13 height 13
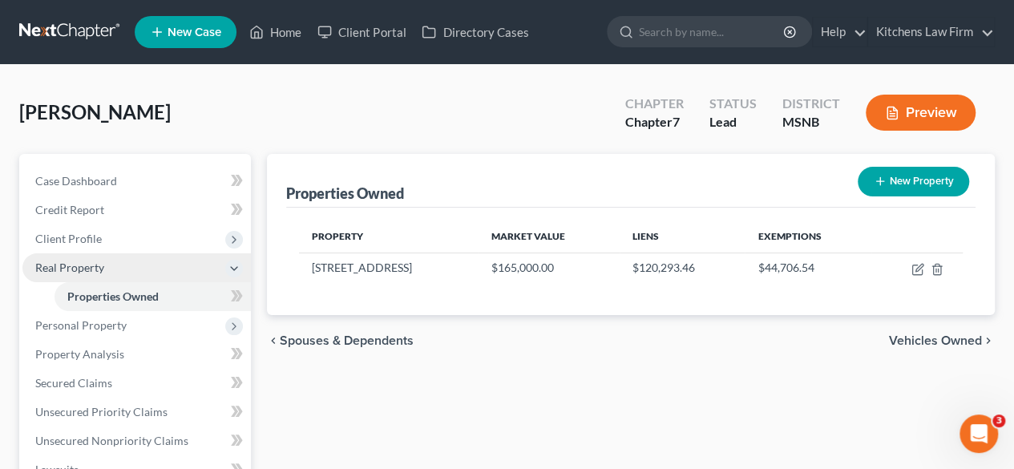
click at [236, 296] on div "New" at bounding box center [228, 284] width 32 height 26
click at [232, 265] on icon at bounding box center [234, 268] width 13 height 13
click at [198, 301] on span "Personal Property" at bounding box center [136, 296] width 228 height 29
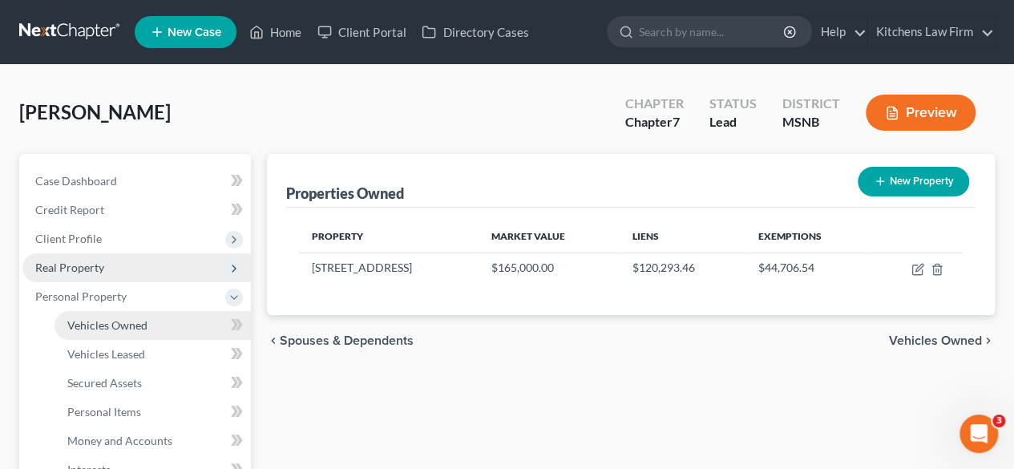
click at [193, 331] on link "Vehicles Owned" at bounding box center [153, 325] width 196 height 29
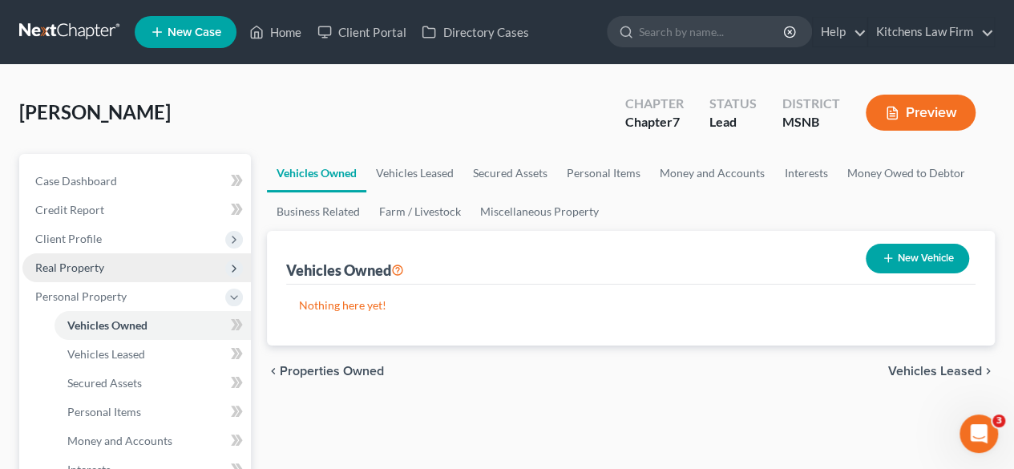
click at [903, 253] on button "New Vehicle" at bounding box center [917, 259] width 103 height 30
select select "0"
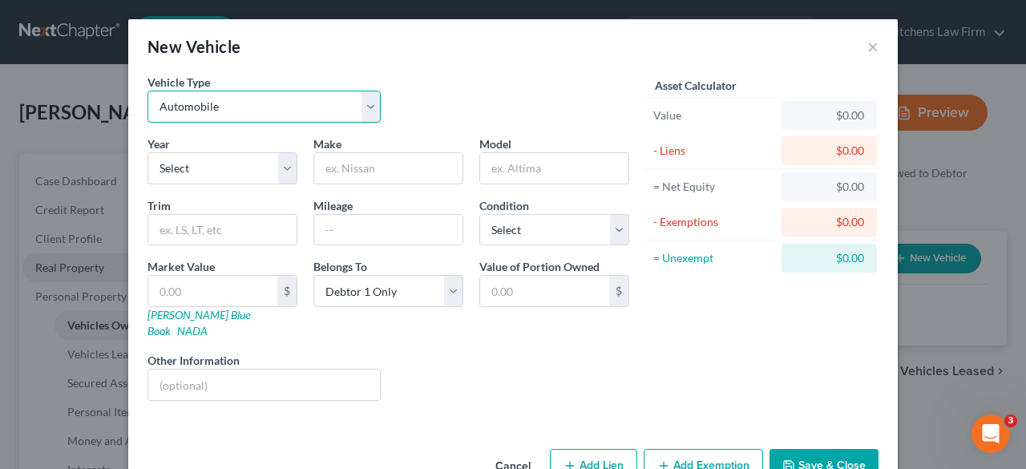
click at [344, 112] on select "Select Automobile Truck Trailer Watercraft Aircraft Motor Home Atv Other Vehicle" at bounding box center [263, 107] width 233 height 32
click at [450, 99] on div "Vehicle Type Select Automobile Truck Trailer Watercraft Aircraft Motor Home Atv…" at bounding box center [388, 105] width 498 height 62
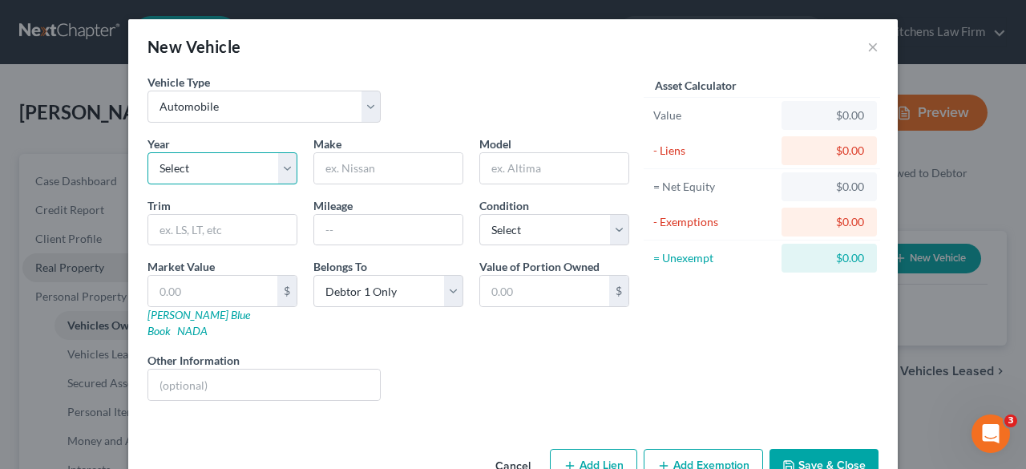
click at [204, 169] on select "Select 2026 2025 2024 2023 2022 2021 2020 2019 2018 2017 2016 2015 2014 2013 20…" at bounding box center [222, 168] width 150 height 32
select select "7"
click at [147, 152] on select "Select 2026 2025 2024 2023 2022 2021 2020 2019 2018 2017 2016 2015 2014 2013 20…" at bounding box center [222, 168] width 150 height 32
click at [375, 174] on input "text" at bounding box center [388, 168] width 148 height 30
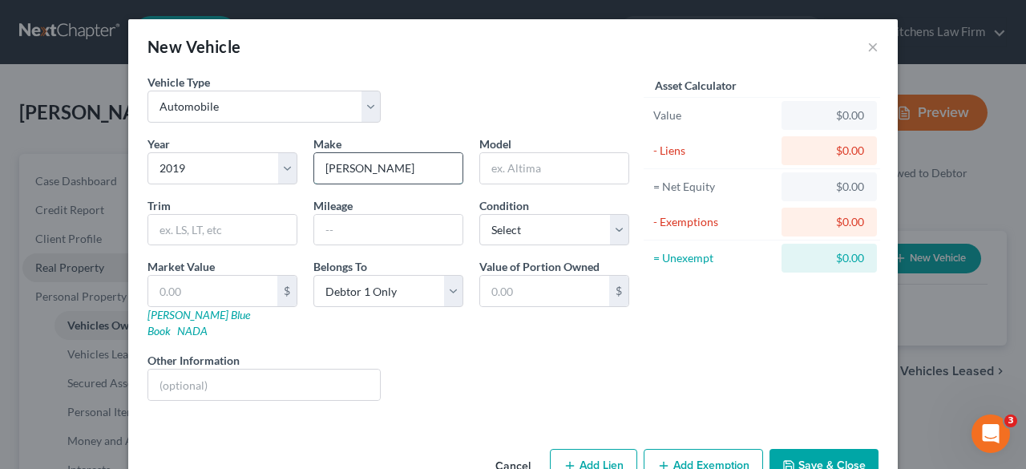
type input "Hyundai"
click at [564, 156] on input "text" at bounding box center [554, 168] width 148 height 30
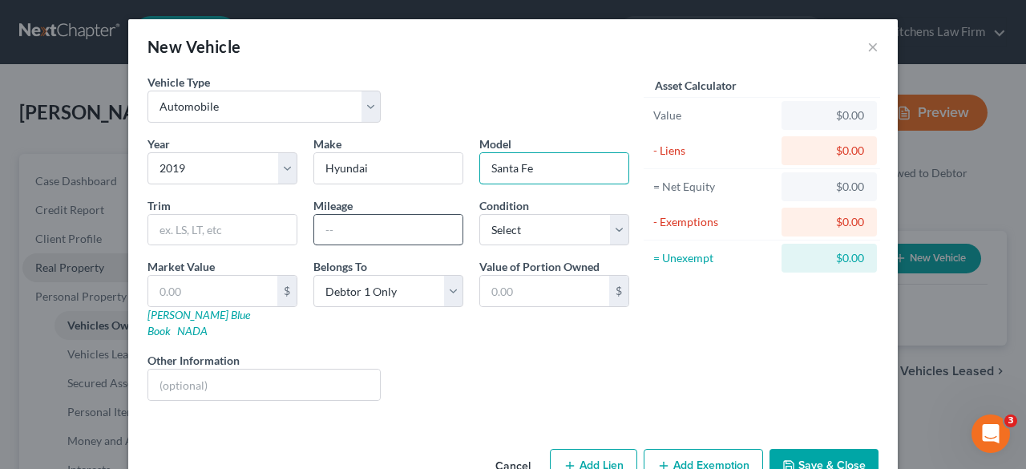
type input "Santa Fe"
click at [365, 220] on input "text" at bounding box center [388, 230] width 148 height 30
type input "100000"
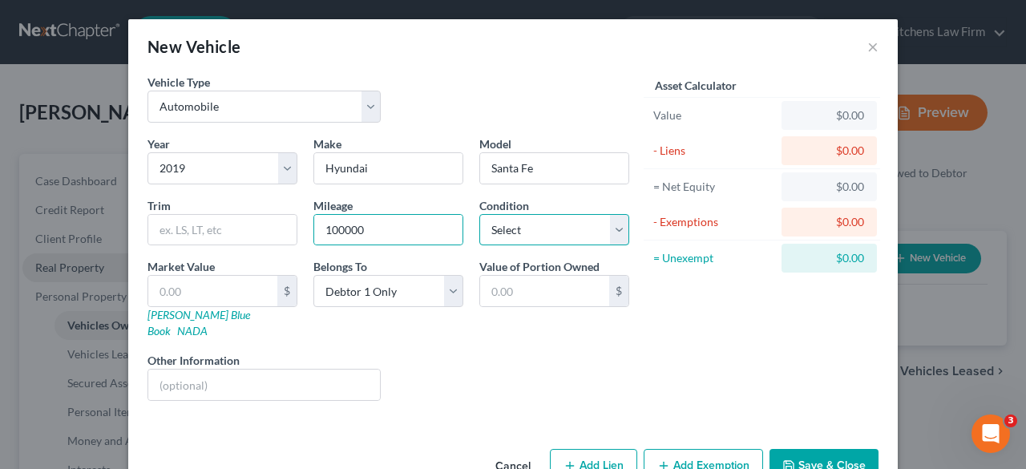
click at [491, 240] on select "Select Excellent Very Good Good Fair Poor" at bounding box center [554, 230] width 150 height 32
select select "3"
click at [479, 214] on select "Select Excellent Very Good Good Fair Poor" at bounding box center [554, 230] width 150 height 32
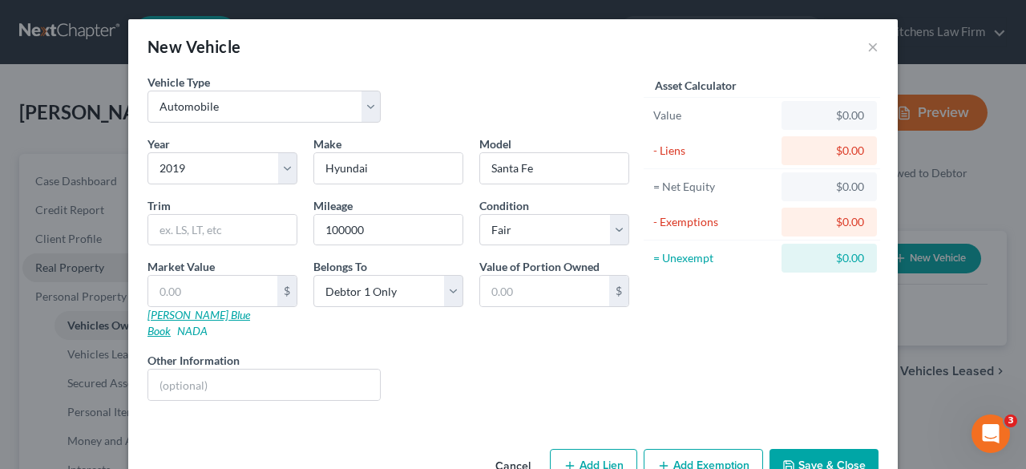
click at [199, 313] on link "[PERSON_NAME] Blue Book" at bounding box center [198, 323] width 103 height 30
click at [186, 278] on input "text" at bounding box center [212, 291] width 129 height 30
type input "1"
type input "1.00"
type input "10"
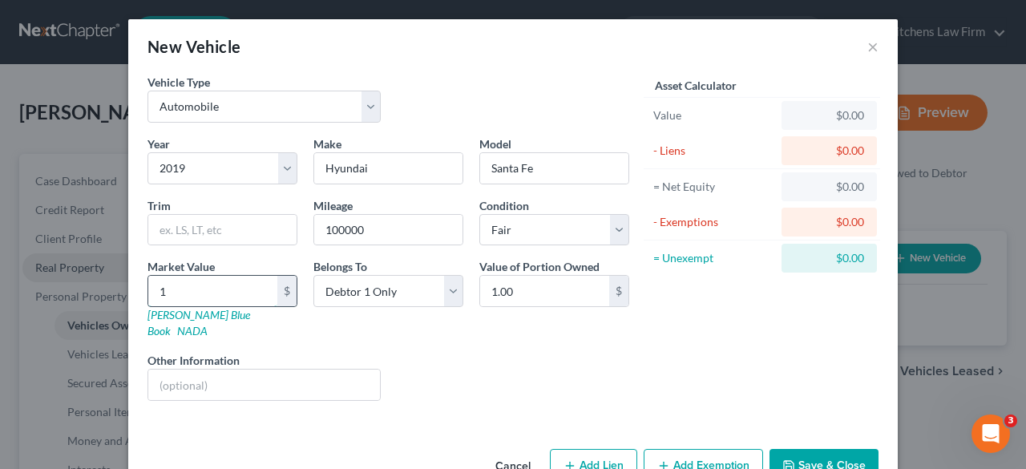
type input "10.00"
type input "100"
type input "100.00"
type input "1000"
type input "1,000.00"
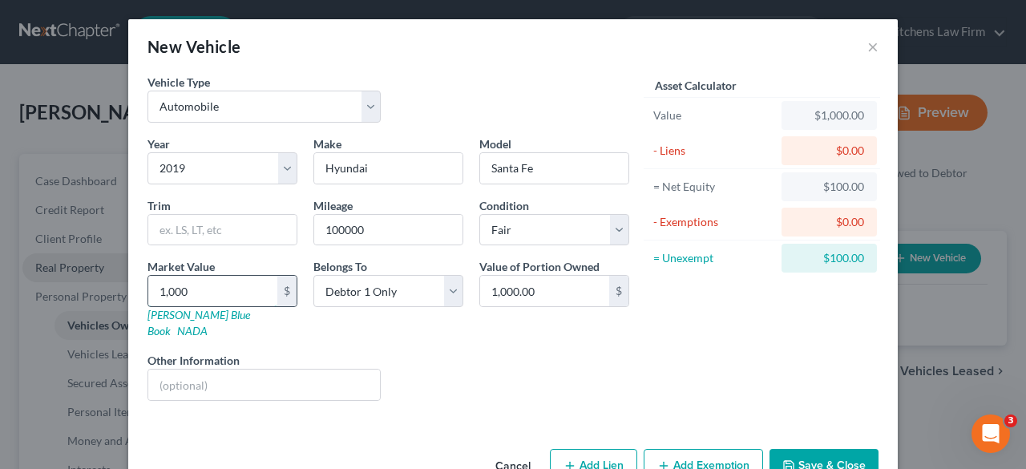
type input "1,0000"
type input "10,000.00"
type input "10,000"
click at [583, 363] on div "Liens Select" at bounding box center [513, 376] width 249 height 49
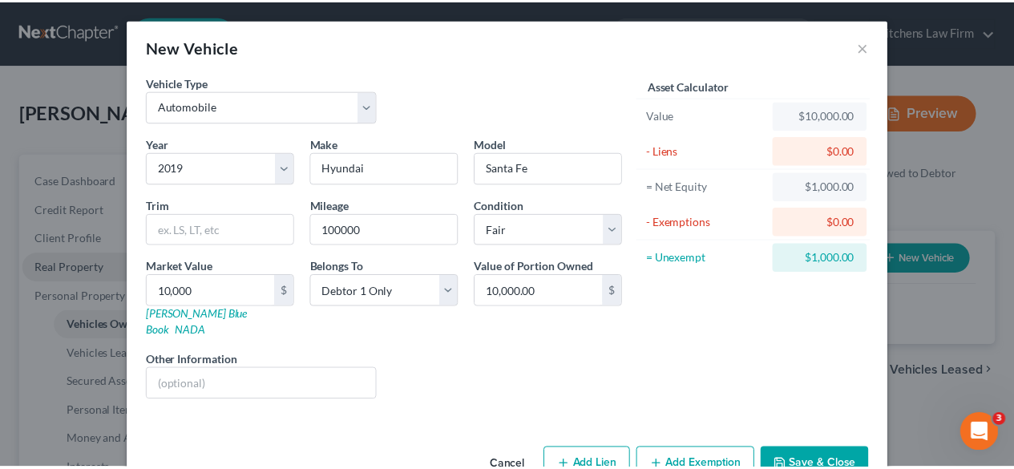
scroll to position [26, 0]
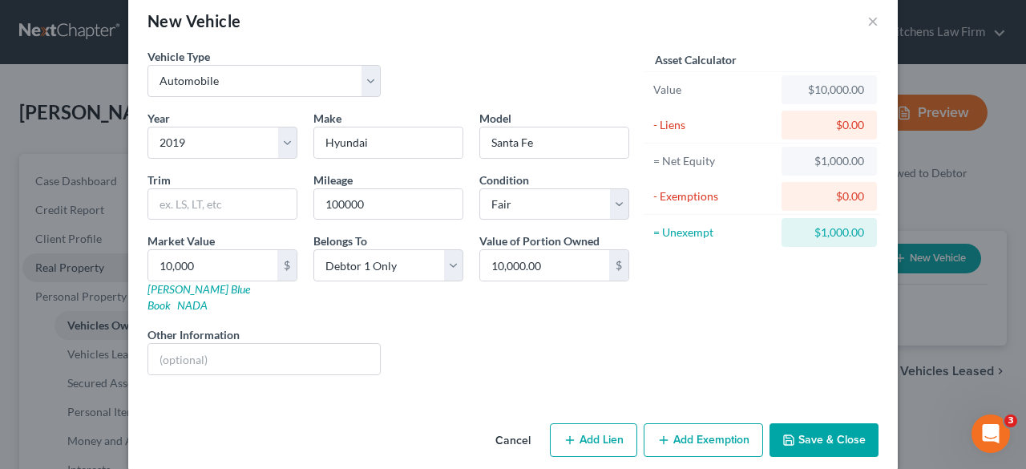
click at [805, 423] on button "Save & Close" at bounding box center [824, 440] width 109 height 34
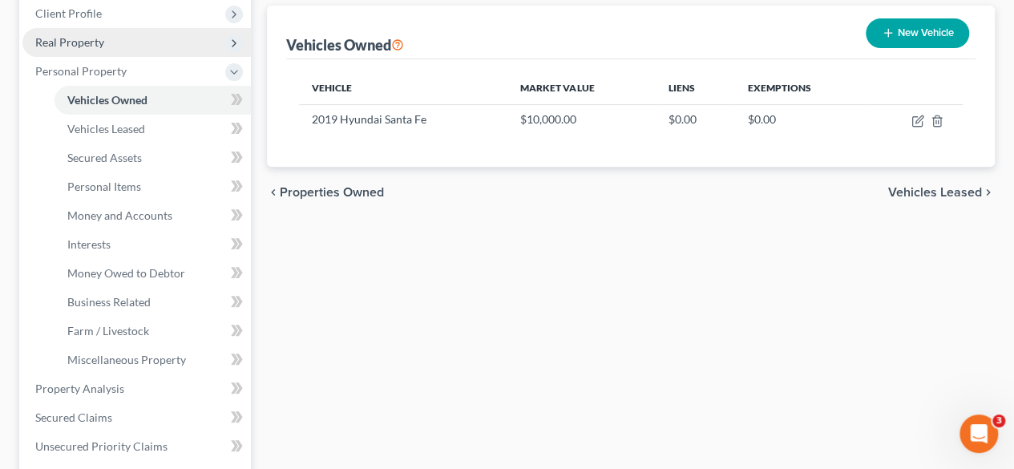
scroll to position [227, 0]
click at [236, 95] on icon at bounding box center [234, 97] width 7 height 11
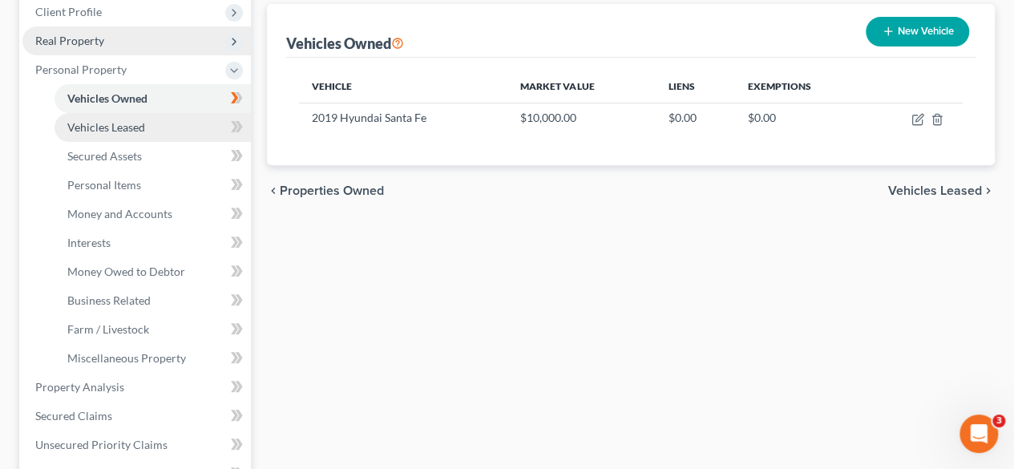
click at [196, 129] on link "Vehicles Leased" at bounding box center [153, 127] width 196 height 29
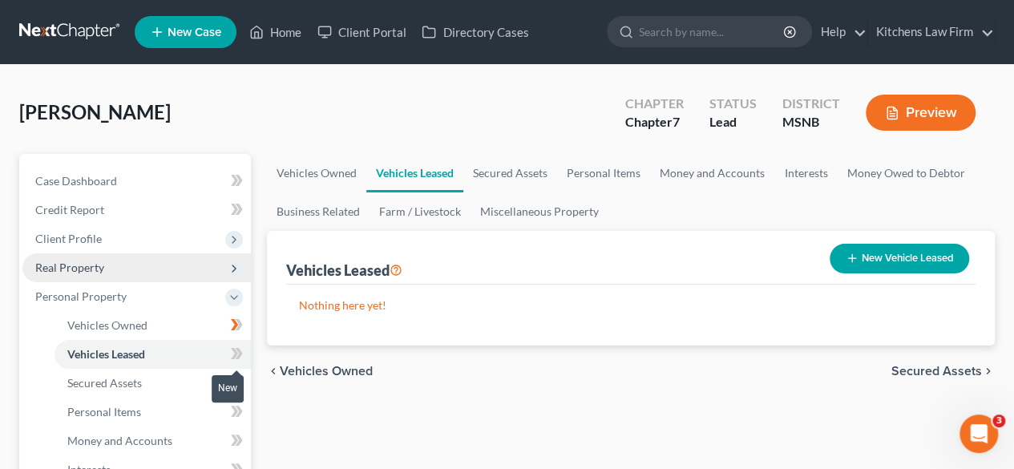
click at [236, 357] on icon at bounding box center [239, 353] width 7 height 11
click at [236, 355] on icon at bounding box center [237, 354] width 12 height 20
click at [234, 268] on icon at bounding box center [234, 268] width 13 height 13
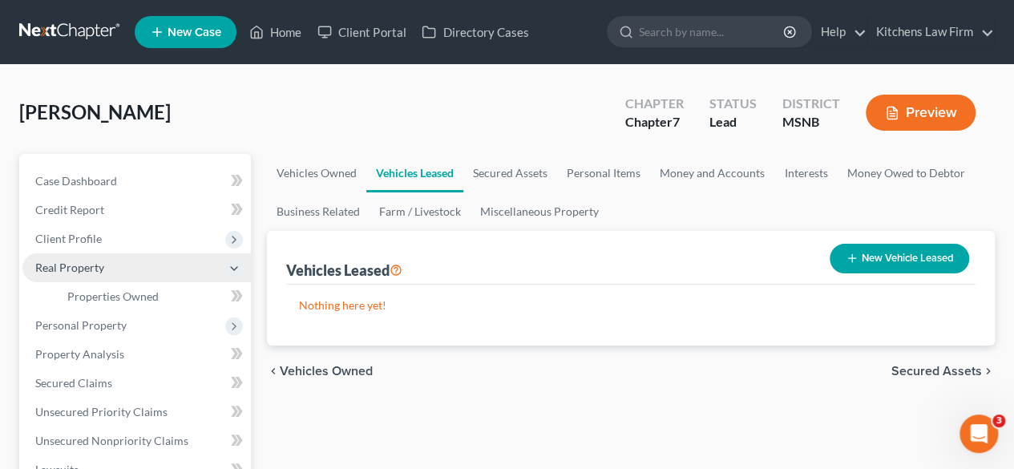
click at [234, 270] on icon at bounding box center [234, 268] width 13 height 13
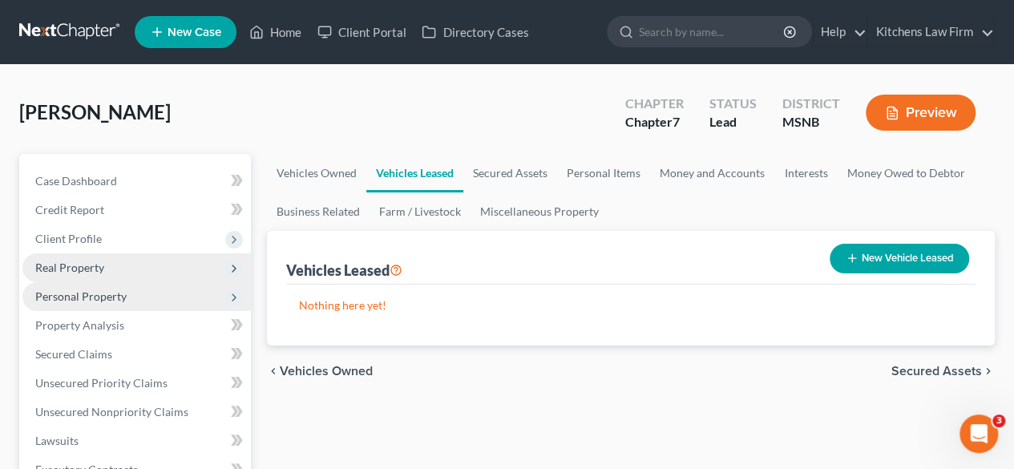
click at [221, 294] on span "Personal Property" at bounding box center [136, 296] width 228 height 29
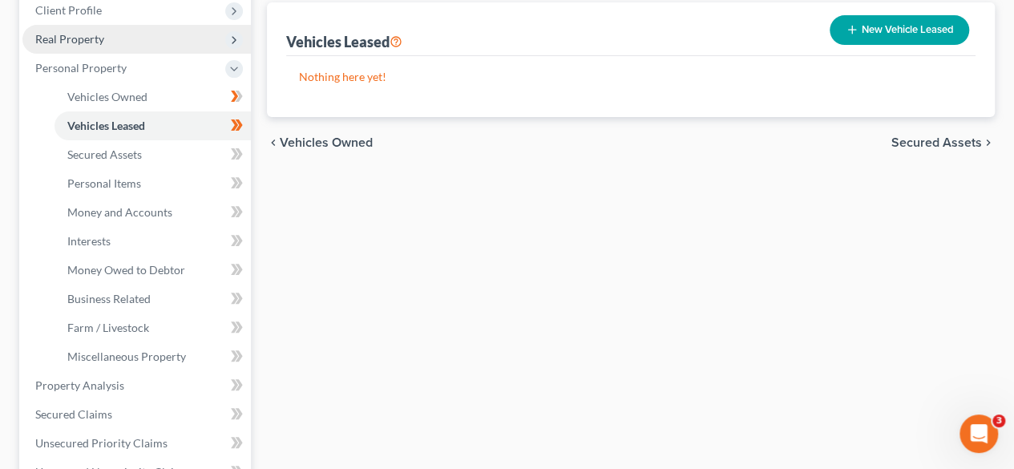
scroll to position [229, 0]
click at [237, 152] on icon at bounding box center [234, 152] width 7 height 11
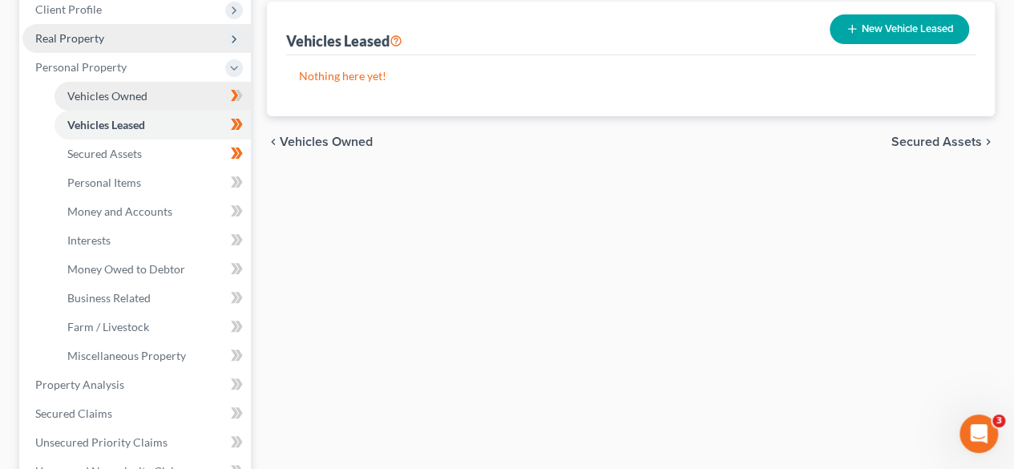
click at [176, 91] on link "Vehicles Owned" at bounding box center [153, 96] width 196 height 29
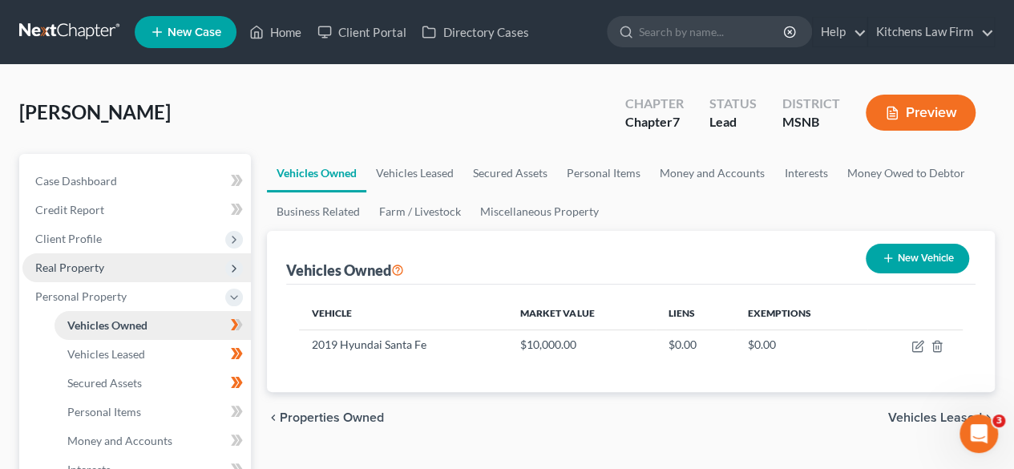
click at [176, 91] on div "[PERSON_NAME] Upgraded Chapter Chapter 7 Status Lead District MSNB Preview" at bounding box center [507, 119] width 976 height 70
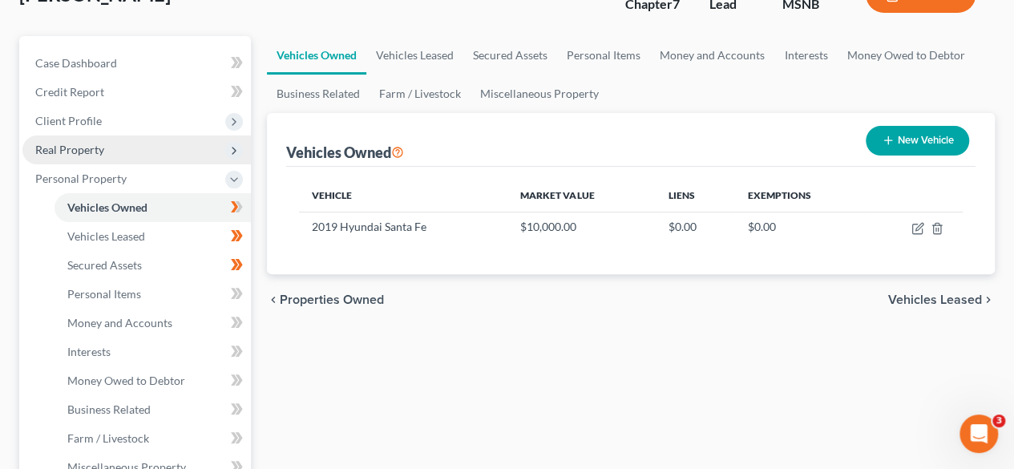
click at [168, 153] on span "Real Property" at bounding box center [136, 149] width 228 height 29
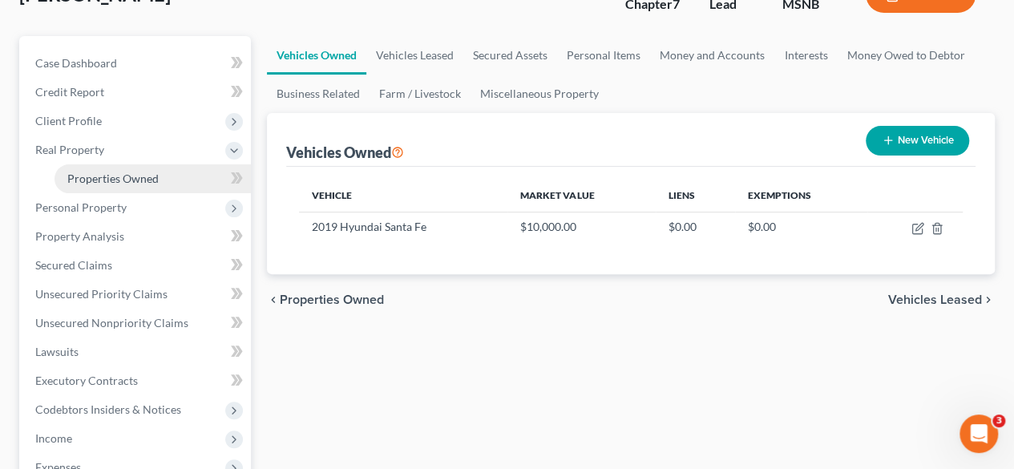
click at [168, 182] on link "Properties Owned" at bounding box center [153, 178] width 196 height 29
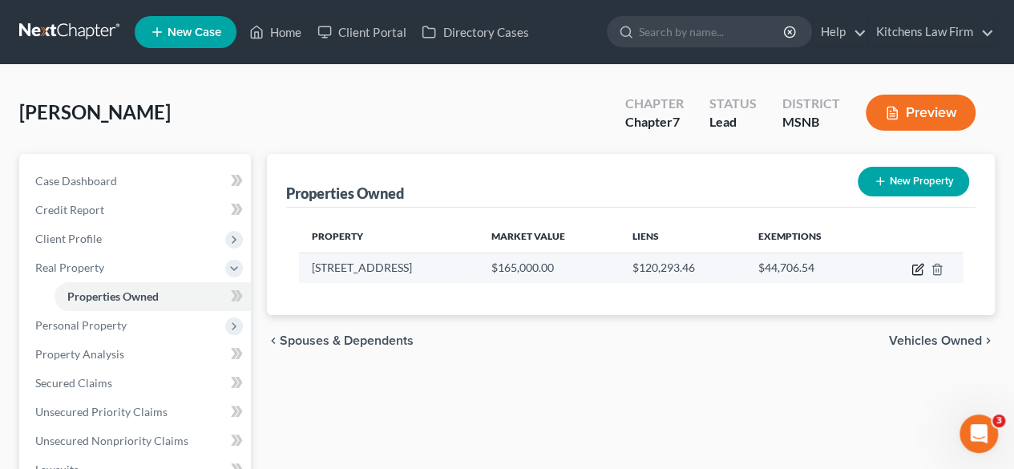
click at [915, 269] on icon "button" at bounding box center [918, 267] width 7 height 7
select select "25"
select select "58"
select select "0"
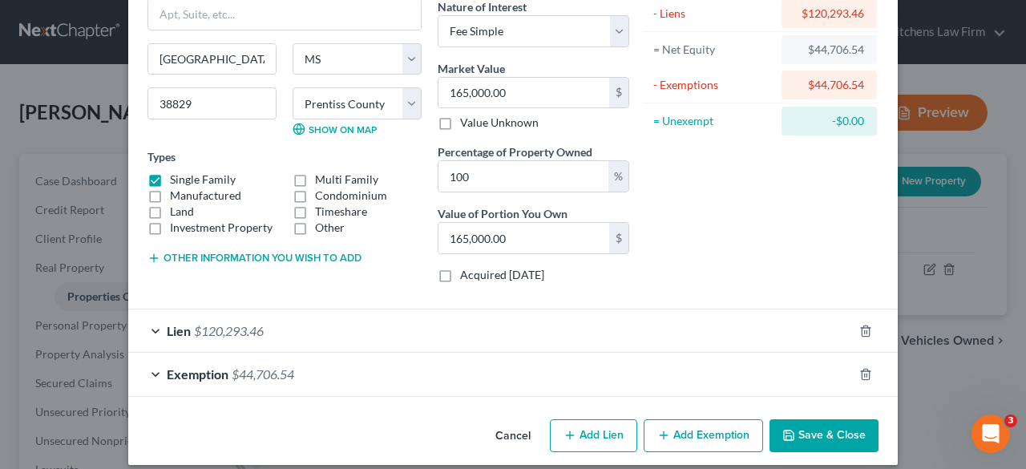
click at [287, 321] on div "Lien $120,293.46" at bounding box center [490, 330] width 725 height 42
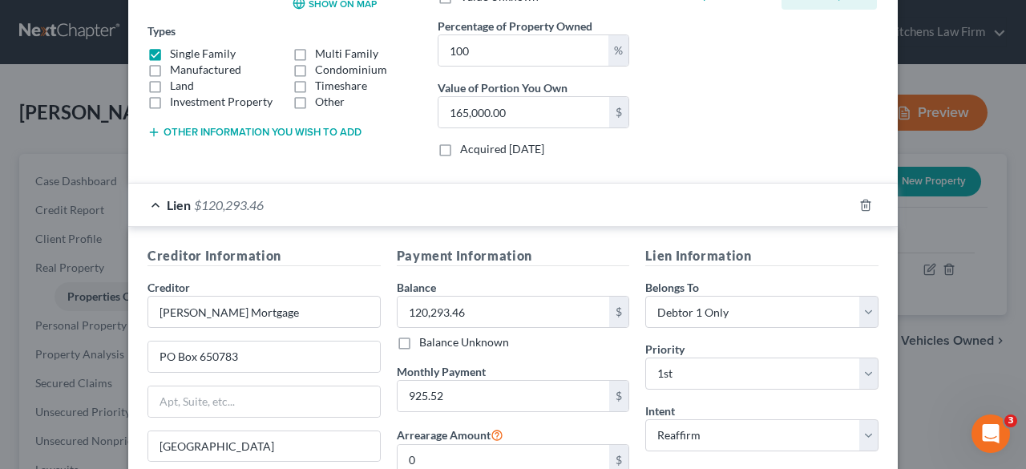
scroll to position [332, 0]
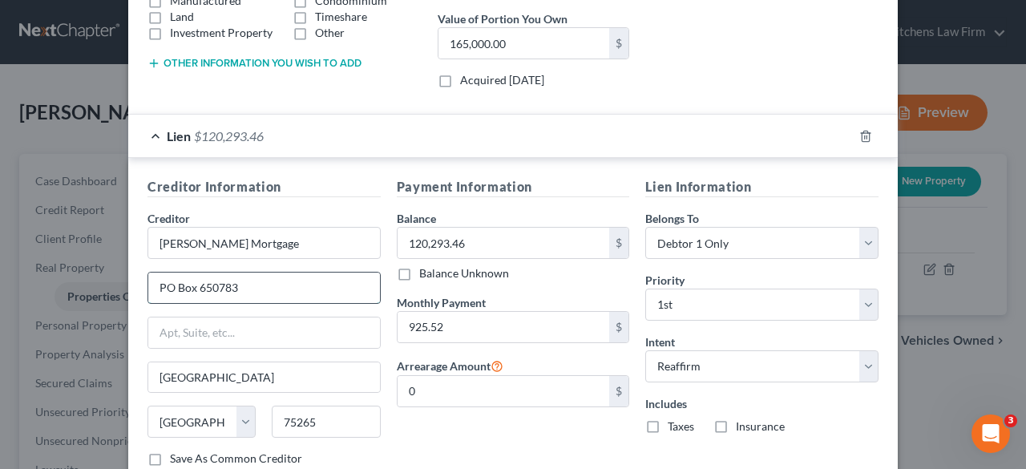
click at [154, 286] on input "PO Box 650783" at bounding box center [264, 288] width 232 height 30
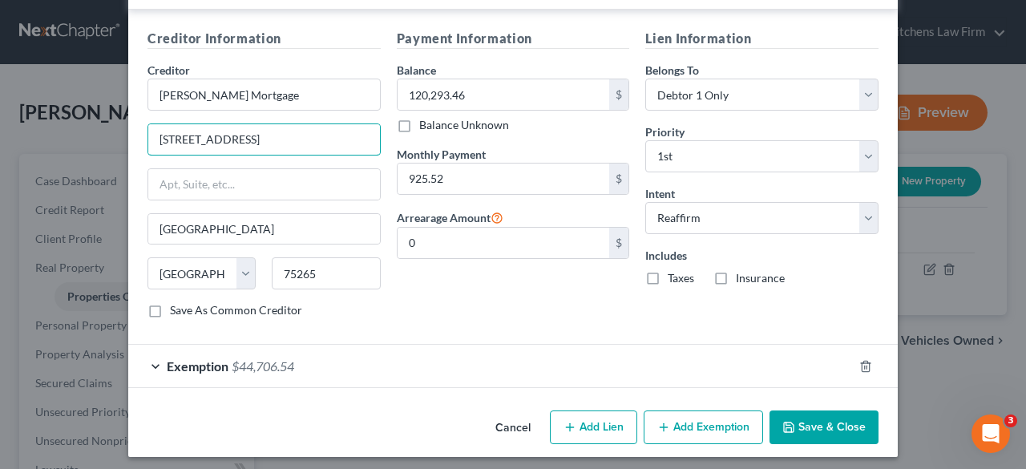
type input "[STREET_ADDRESS]"
click at [837, 418] on button "Save & Close" at bounding box center [824, 427] width 109 height 34
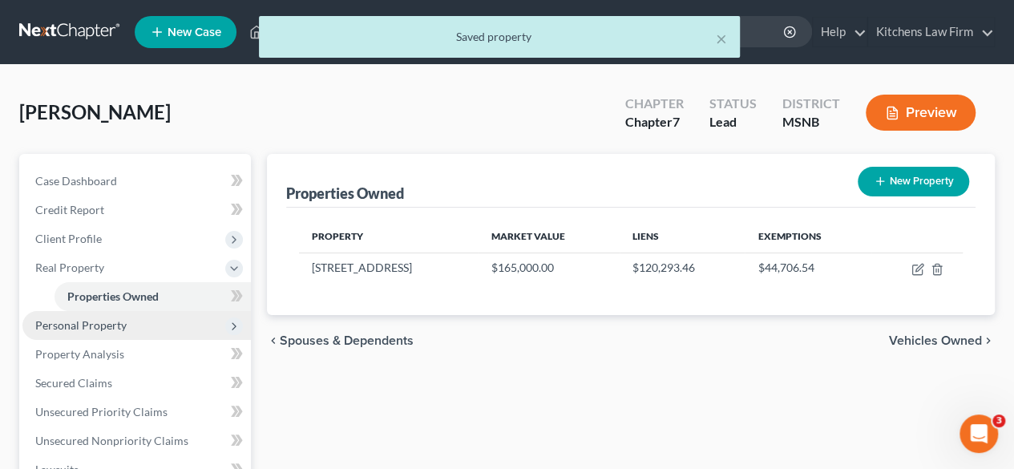
click at [171, 325] on span "Personal Property" at bounding box center [136, 325] width 228 height 29
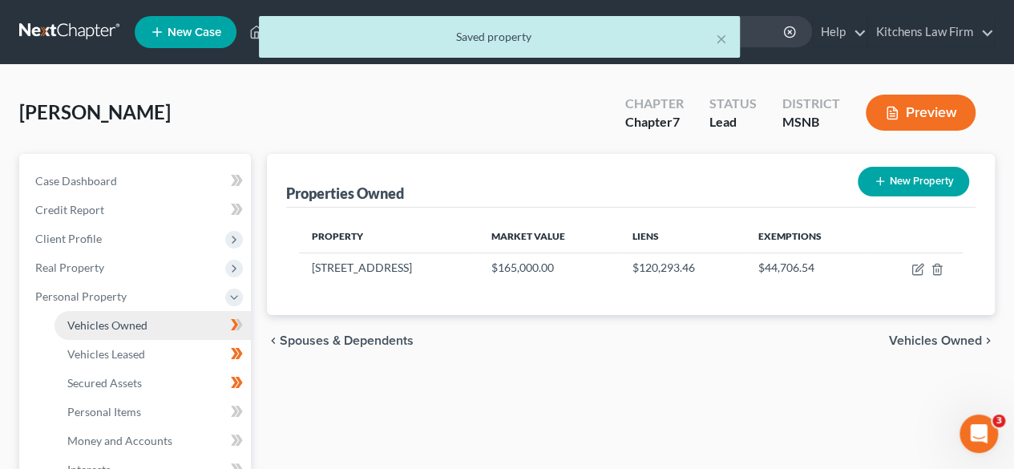
click at [183, 316] on link "Vehicles Owned" at bounding box center [153, 325] width 196 height 29
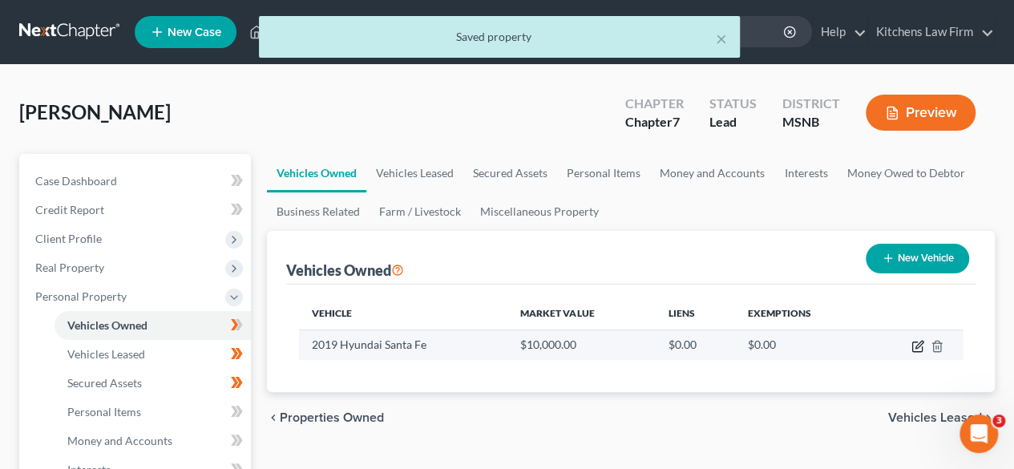
click at [917, 342] on icon "button" at bounding box center [917, 346] width 13 height 13
select select "0"
select select "7"
select select "3"
select select "0"
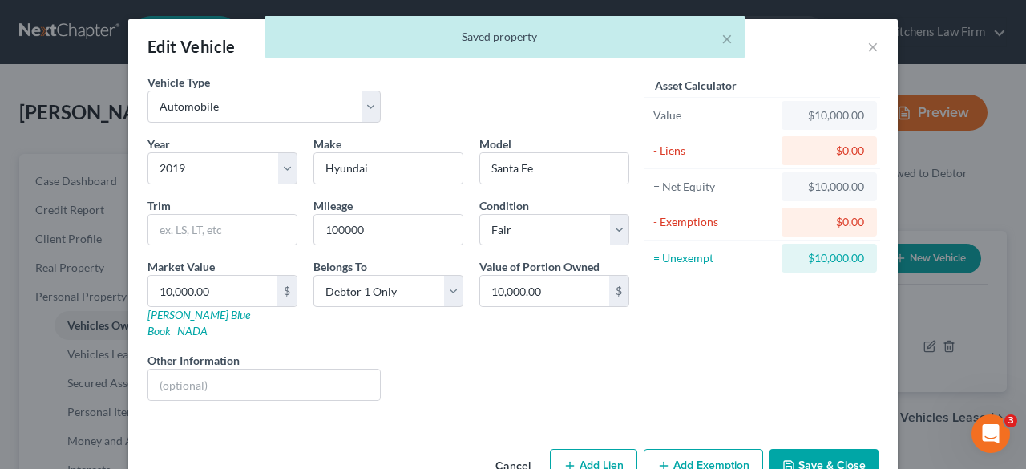
scroll to position [26, 0]
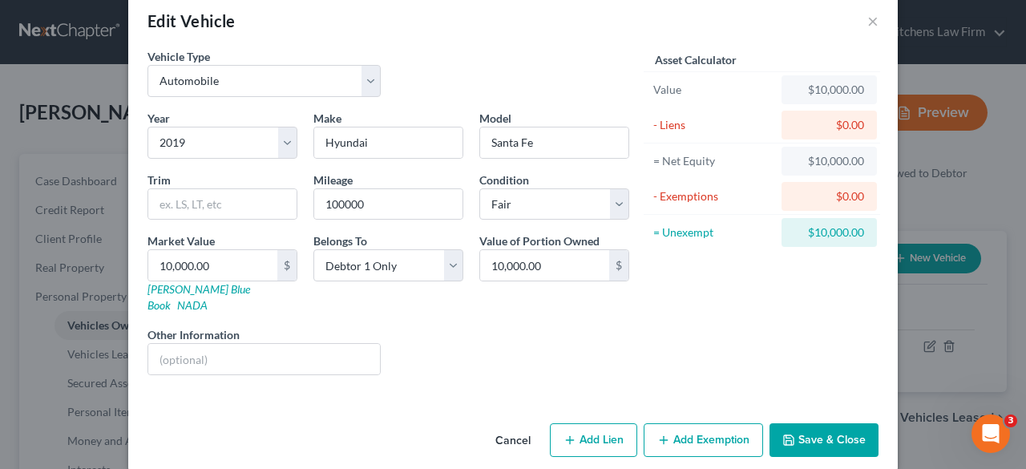
click at [598, 423] on button "Add Lien" at bounding box center [593, 440] width 87 height 34
select select "0"
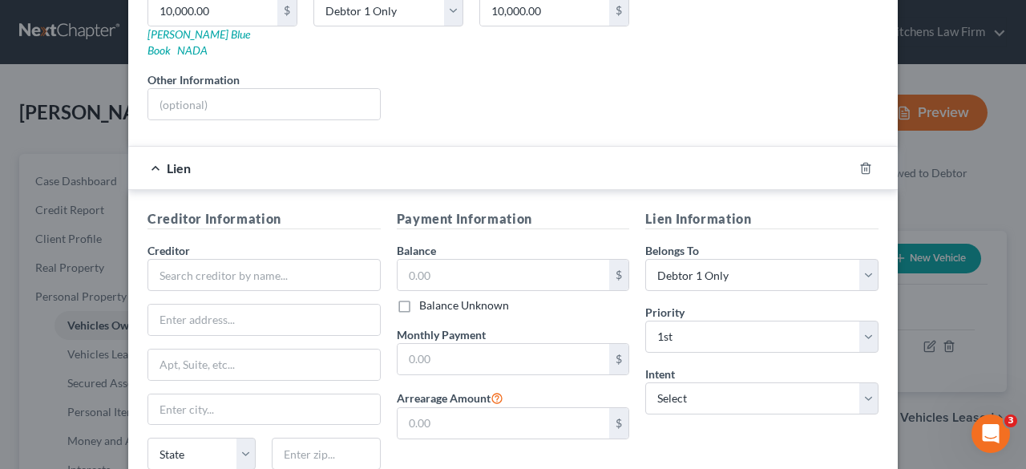
scroll to position [297, 0]
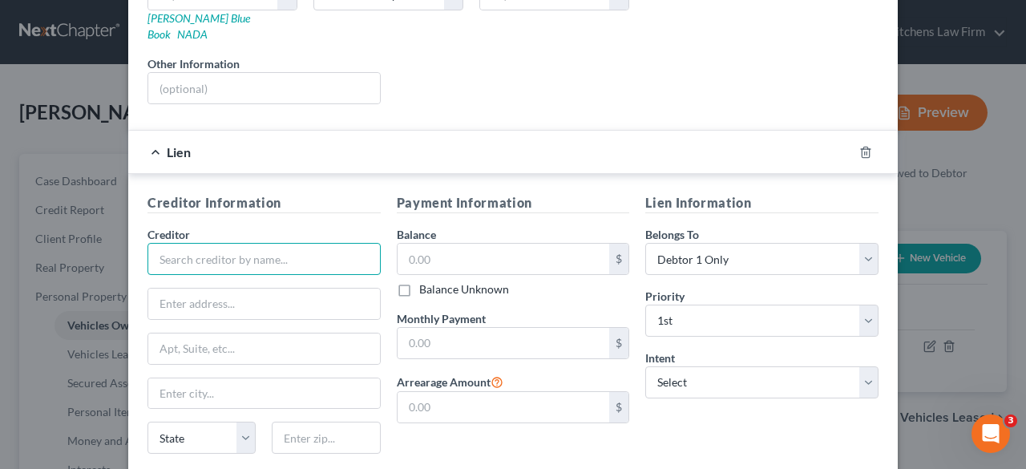
click at [216, 243] on input "text" at bounding box center [263, 259] width 233 height 32
type input "Farmers and Merchancts"
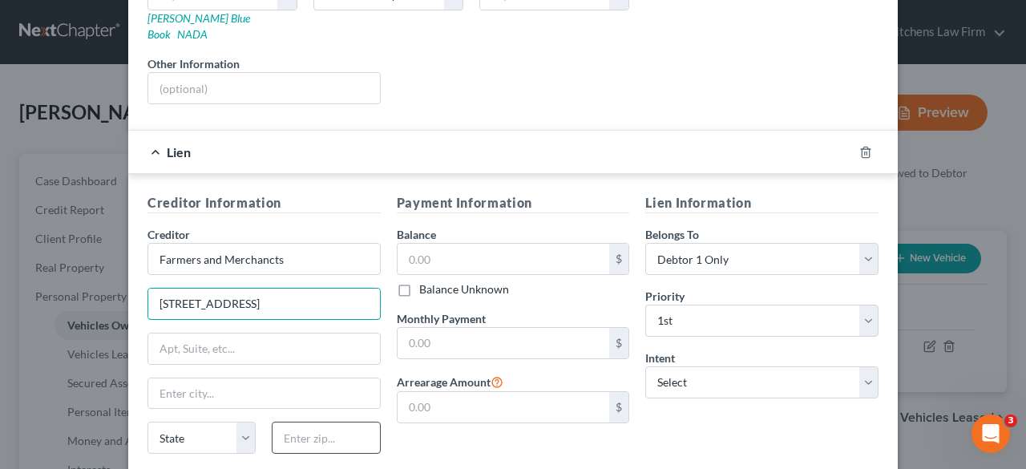
type input "[STREET_ADDRESS]"
click at [333, 422] on input "text" at bounding box center [326, 438] width 108 height 32
type input "38829"
click at [457, 244] on input "text" at bounding box center [504, 259] width 212 height 30
type input "[GEOGRAPHIC_DATA]"
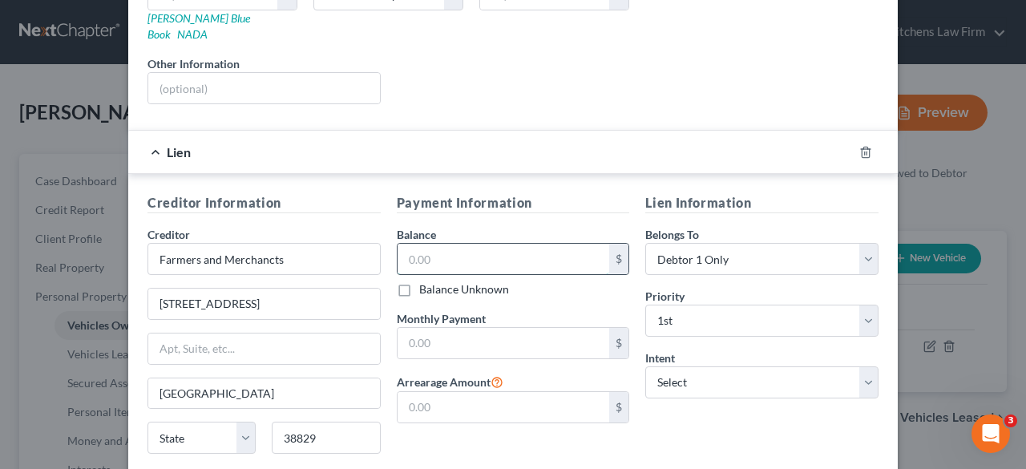
select select "25"
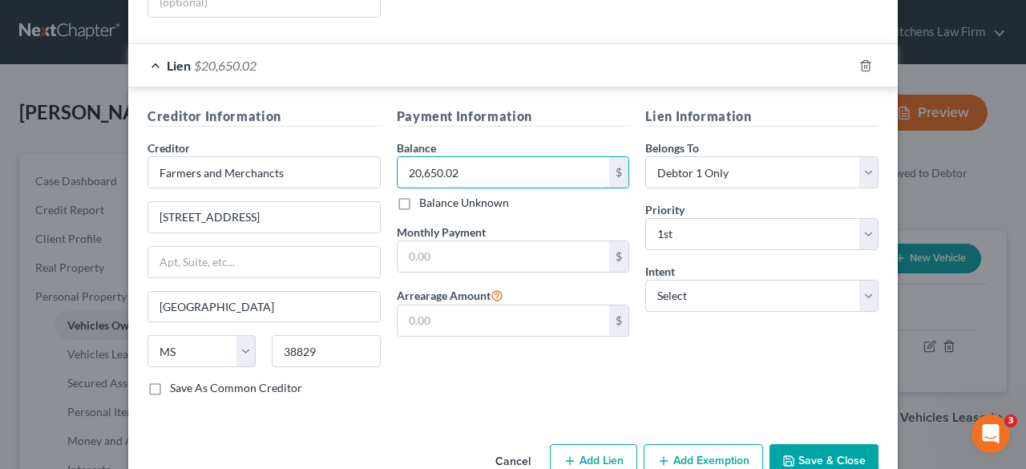
scroll to position [385, 0]
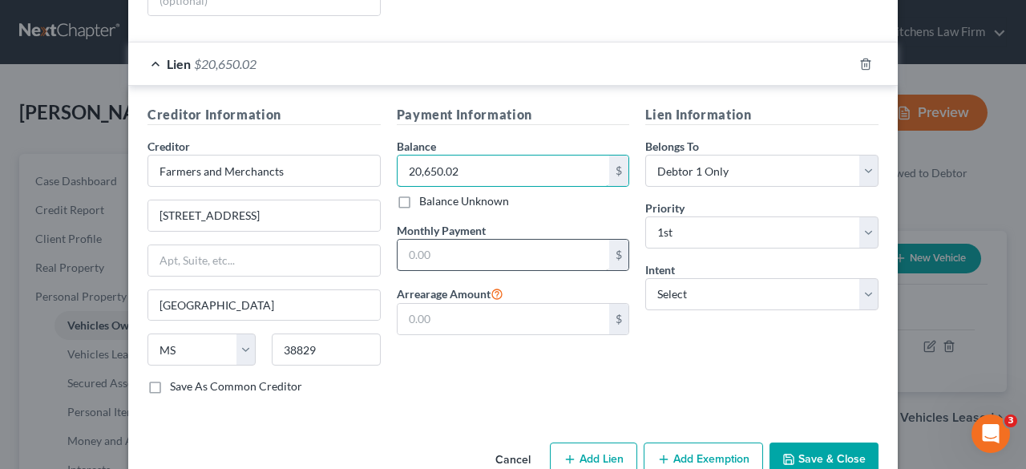
type input "20,650.02"
click at [471, 246] on input "text" at bounding box center [504, 255] width 212 height 30
type input "483"
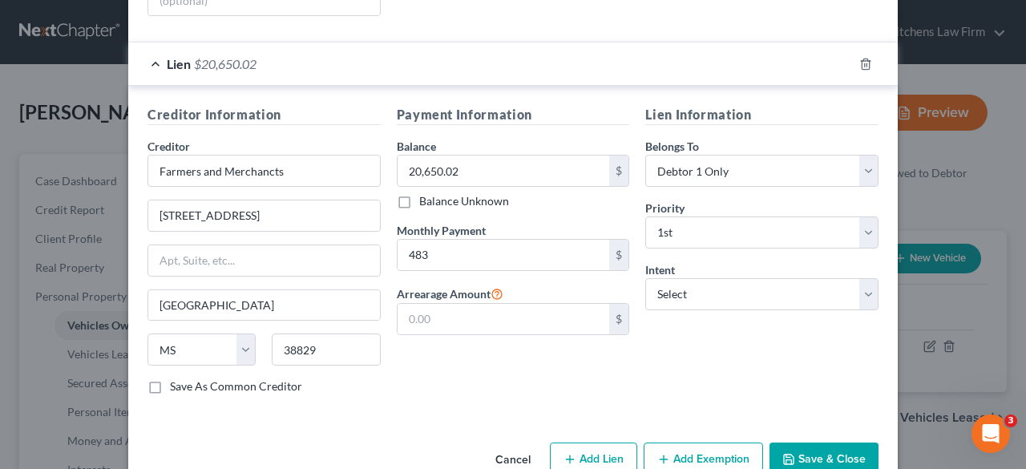
click at [584, 337] on div "Payment Information Balance 20,650.02 $ Balance Unknown Balance Undetermined 20…" at bounding box center [513, 256] width 249 height 302
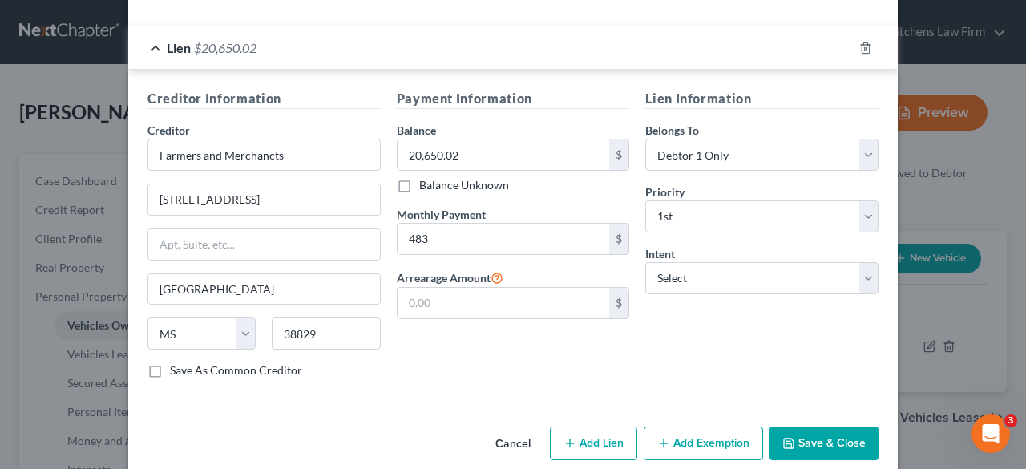
click at [170, 362] on label "Save As Common Creditor" at bounding box center [236, 370] width 132 height 16
click at [176, 362] on input "Save As Common Creditor" at bounding box center [181, 367] width 10 height 10
click at [792, 426] on button "Save & Close" at bounding box center [824, 443] width 109 height 34
checkbox input "false"
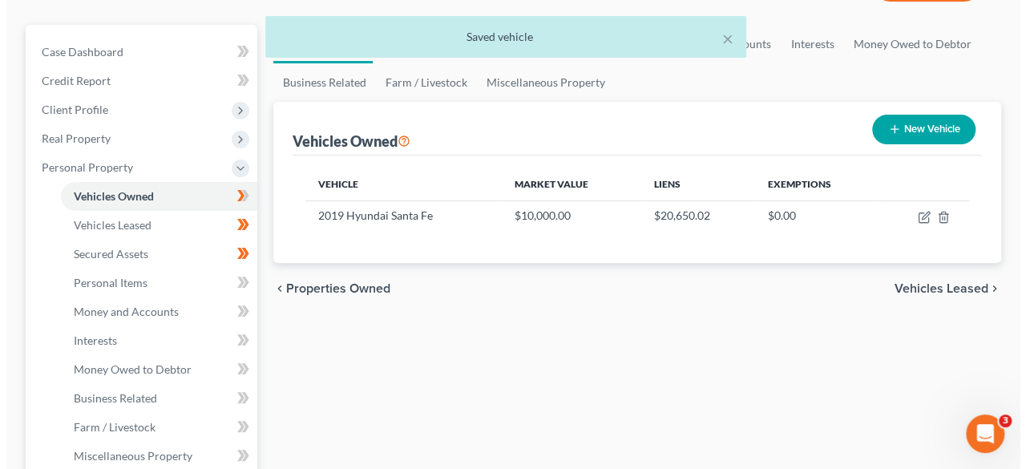
scroll to position [130, 0]
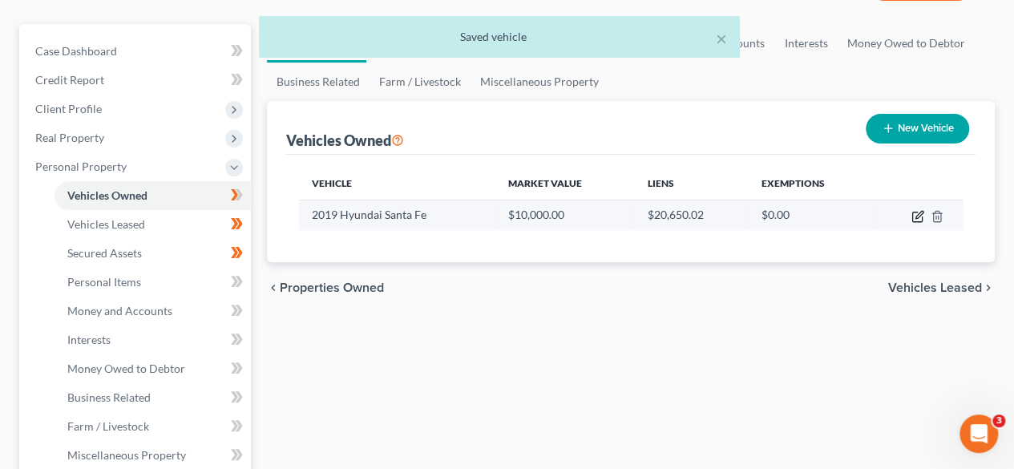
click at [920, 212] on icon "button" at bounding box center [917, 216] width 13 height 13
select select "0"
select select "7"
select select "3"
select select "0"
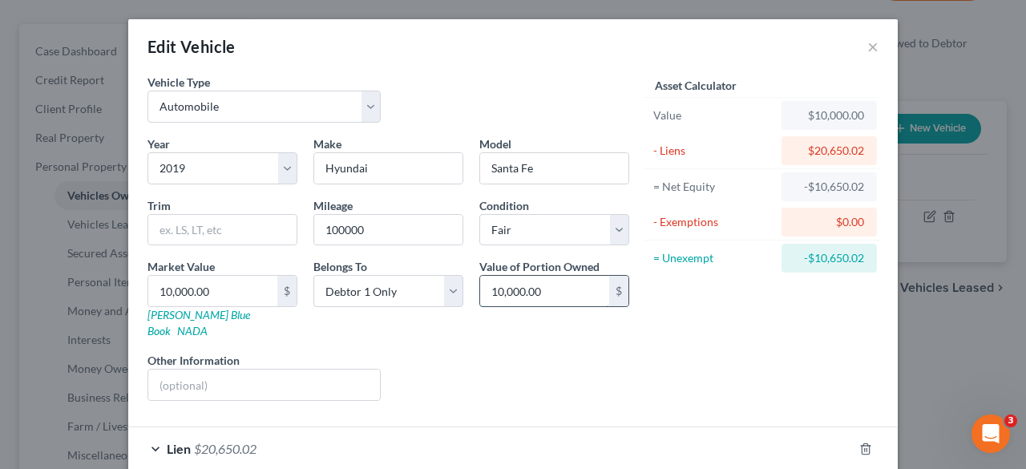
click at [498, 288] on input "10,000.00" at bounding box center [544, 291] width 129 height 30
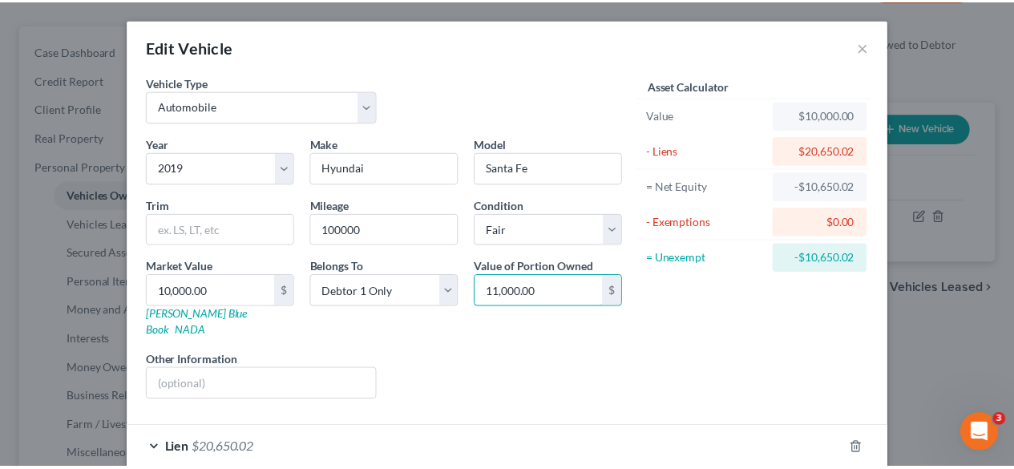
scroll to position [70, 0]
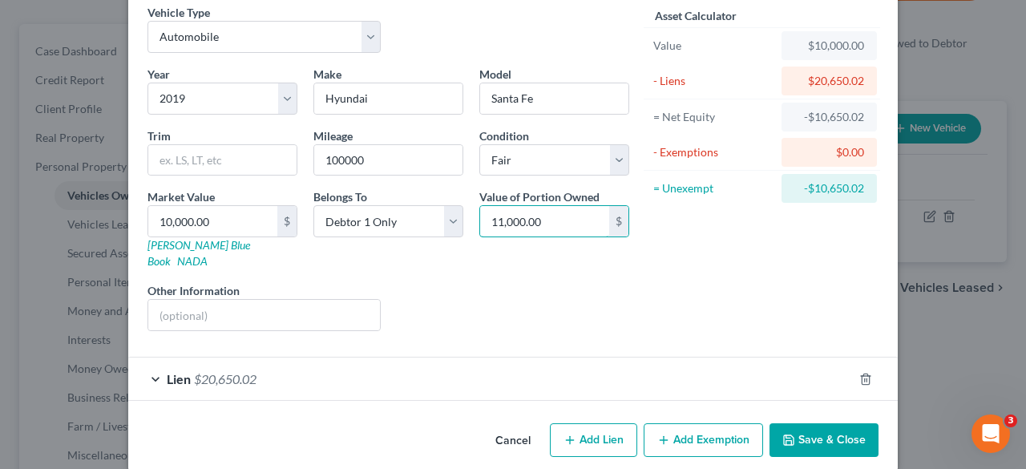
type input "11,000.00"
click at [828, 423] on button "Save & Close" at bounding box center [824, 440] width 109 height 34
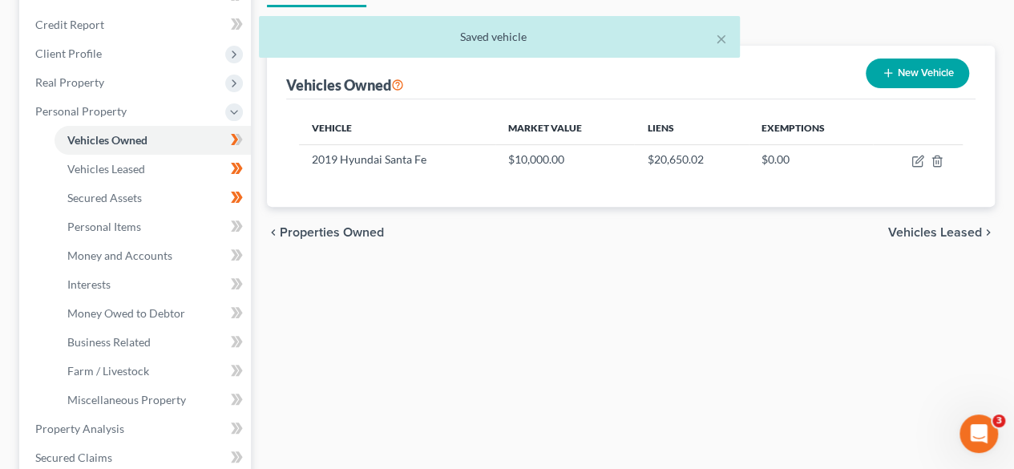
scroll to position [186, 0]
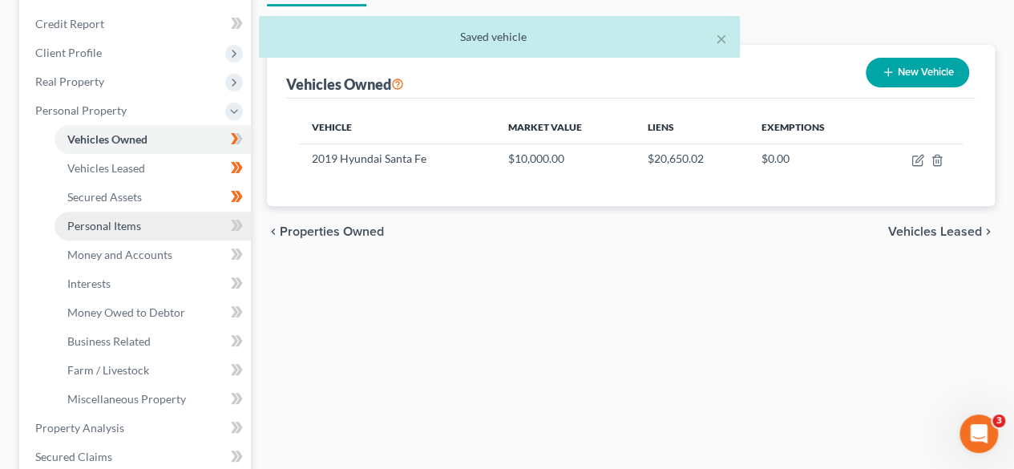
click at [174, 221] on link "Personal Items" at bounding box center [153, 226] width 196 height 29
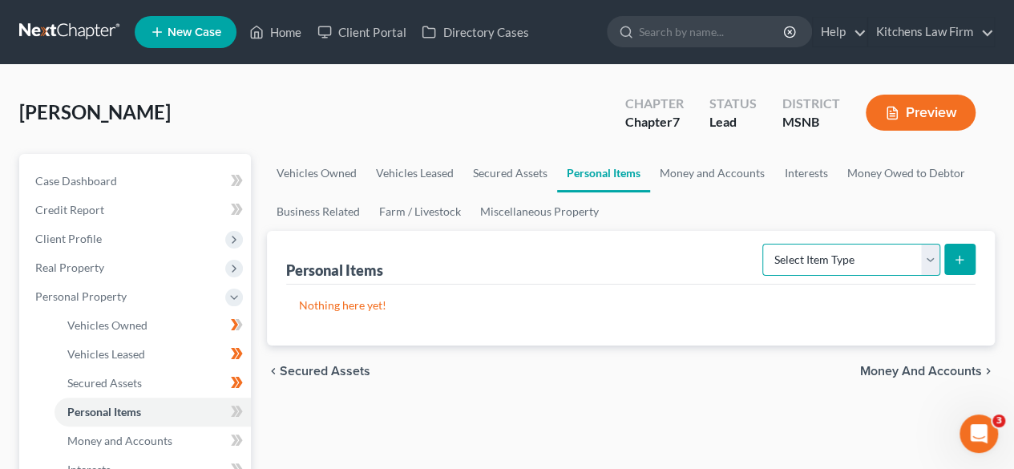
click at [863, 251] on select "Select Item Type Clothing Collectibles Of Value Electronics Firearms Household …" at bounding box center [851, 260] width 178 height 32
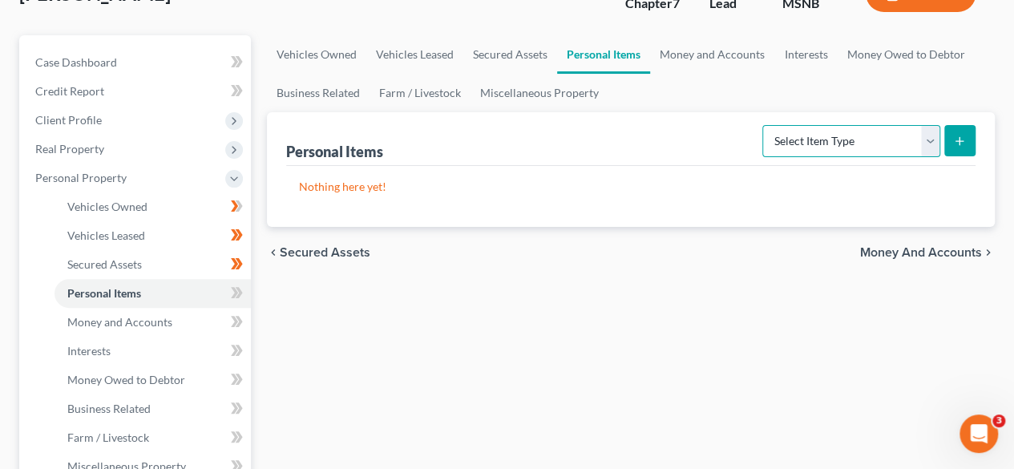
scroll to position [122, 0]
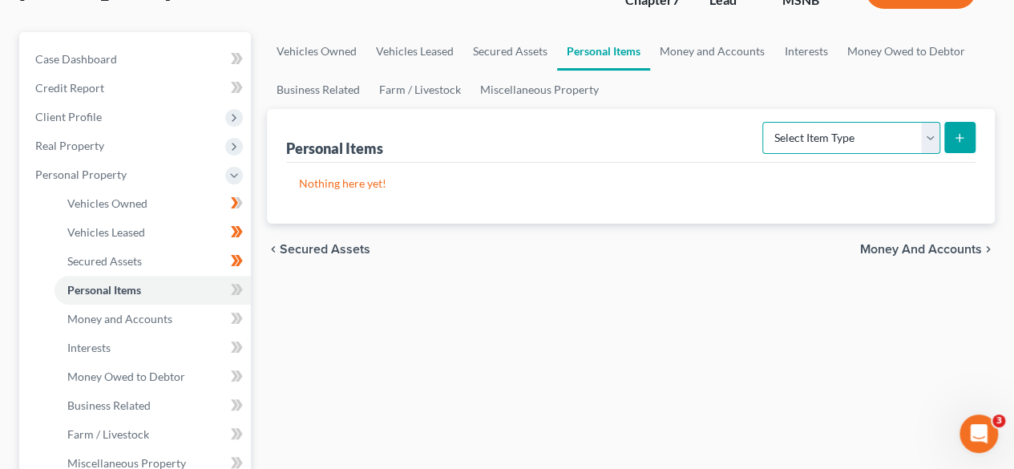
click at [860, 123] on select "Select Item Type Clothing Collectibles Of Value Electronics Firearms Household …" at bounding box center [851, 138] width 178 height 32
select select "clothing"
click at [765, 122] on select "Select Item Type Clothing Collectibles Of Value Electronics Firearms Household …" at bounding box center [851, 138] width 178 height 32
click at [969, 137] on button "submit" at bounding box center [959, 137] width 31 height 31
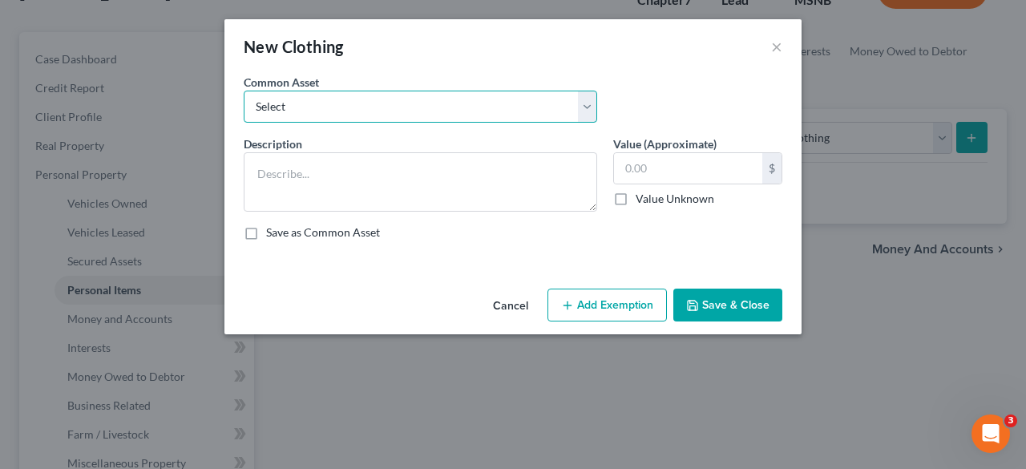
click at [515, 119] on select "Select Shoes Clothing" at bounding box center [421, 107] width 354 height 32
select select "0"
click at [244, 91] on select "Select Shoes Clothing" at bounding box center [421, 107] width 354 height 32
type textarea "Shoes"
type input "50.00"
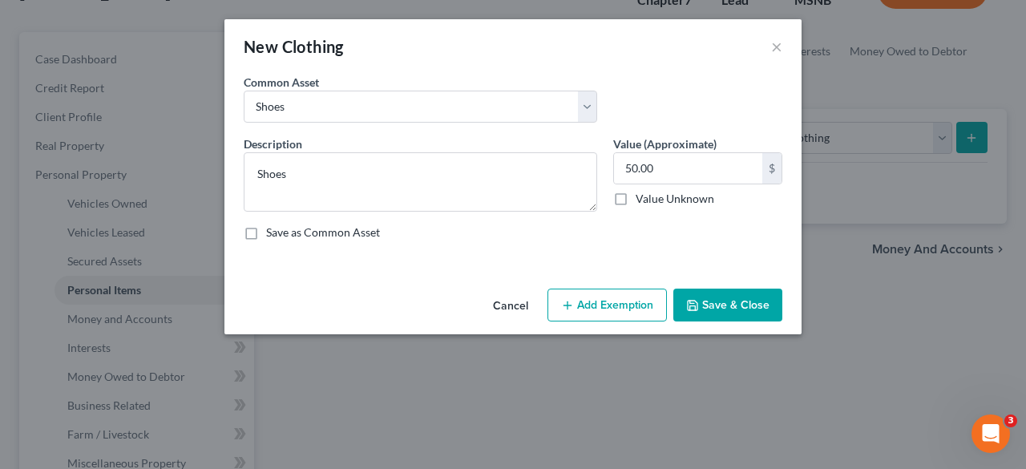
click at [725, 305] on button "Save & Close" at bounding box center [727, 306] width 109 height 34
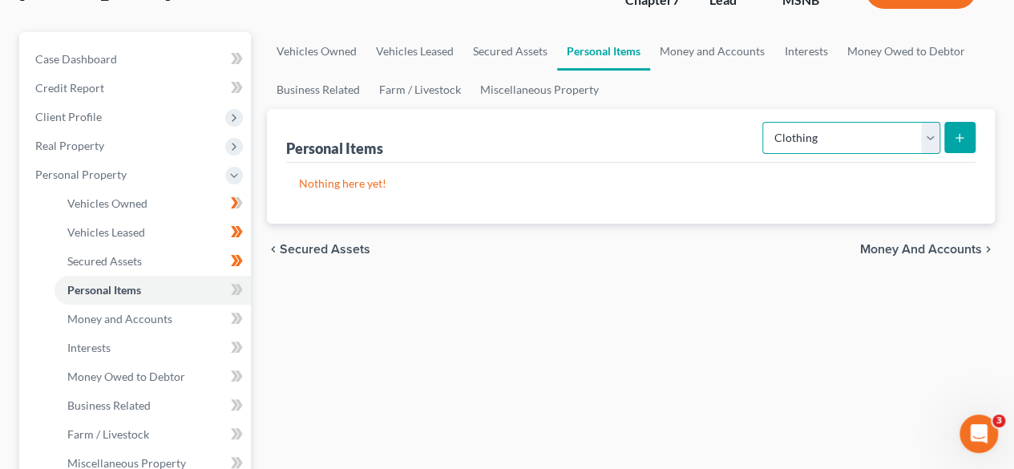
click at [913, 136] on select "Select Item Type Clothing Collectibles Of Value Electronics Firearms Household …" at bounding box center [851, 138] width 178 height 32
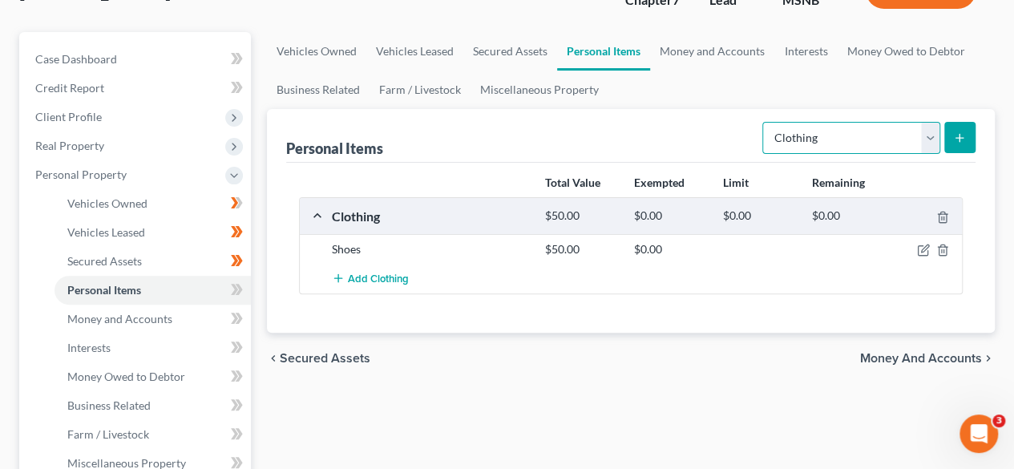
click at [765, 122] on select "Select Item Type Clothing Collectibles Of Value Electronics Firearms Household …" at bounding box center [851, 138] width 178 height 32
click at [955, 132] on icon "submit" at bounding box center [959, 137] width 13 height 13
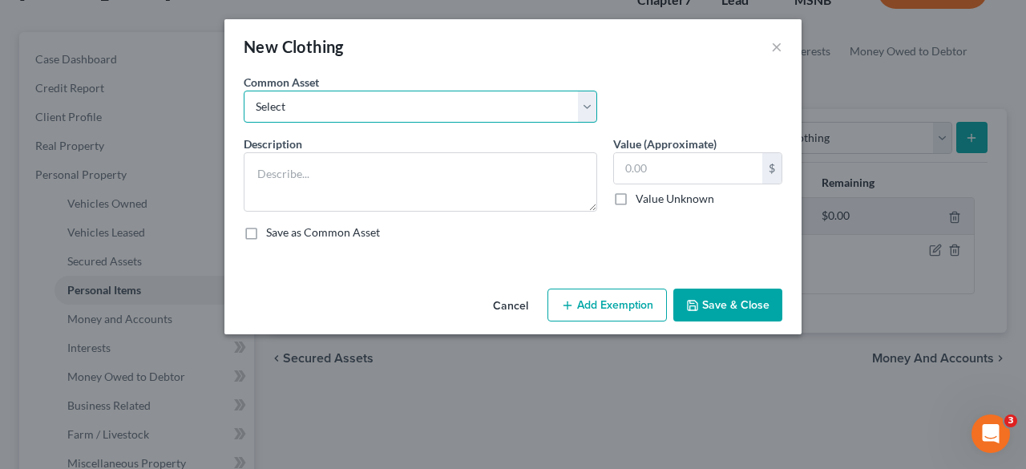
click at [521, 104] on select "Select Shoes Clothing" at bounding box center [421, 107] width 354 height 32
select select "1"
click at [244, 91] on select "Select Shoes Clothing" at bounding box center [421, 107] width 354 height 32
type textarea "Clothing"
type input "200.00"
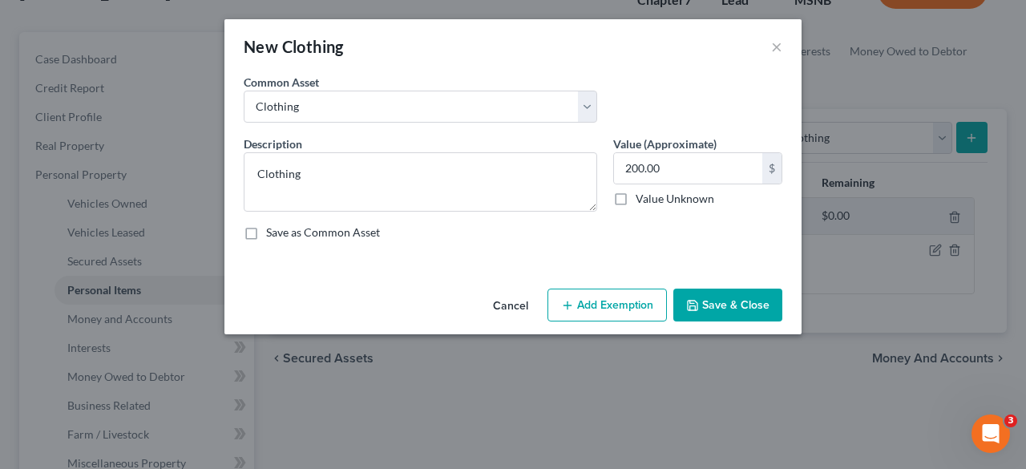
click at [696, 303] on icon "button" at bounding box center [692, 305] width 13 height 13
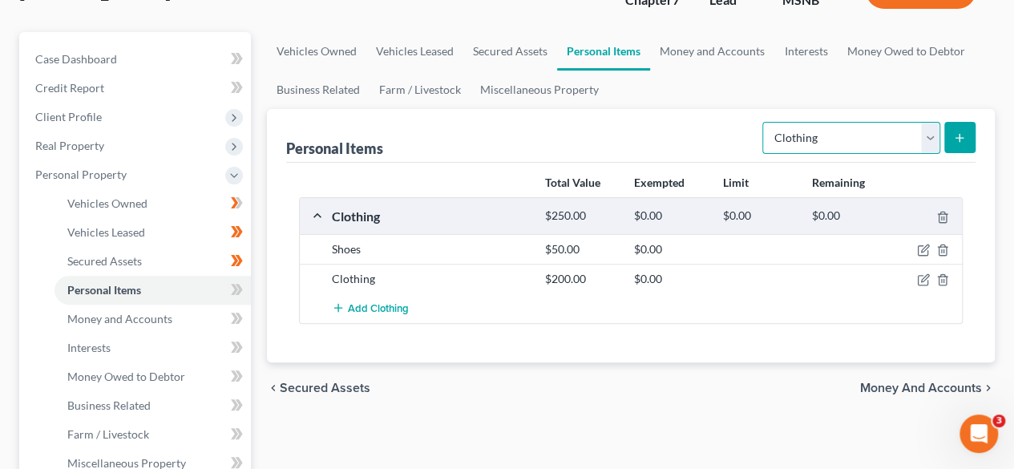
click at [925, 130] on select "Select Item Type Clothing Collectibles Of Value Electronics Firearms Household …" at bounding box center [851, 138] width 178 height 32
click at [765, 122] on select "Select Item Type Clothing Collectibles Of Value Electronics Firearms Household …" at bounding box center [851, 138] width 178 height 32
click at [965, 141] on button "submit" at bounding box center [959, 137] width 31 height 31
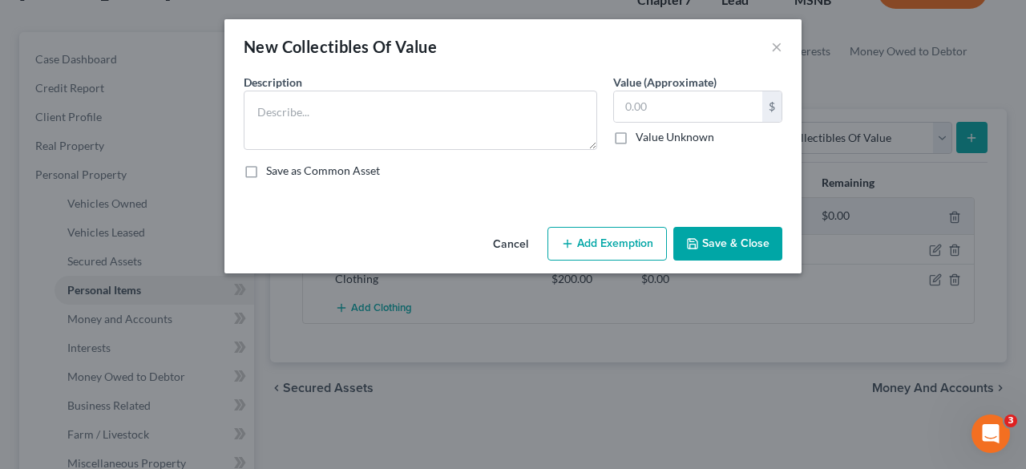
click at [769, 40] on div "New Collectibles Of Value ×" at bounding box center [512, 46] width 577 height 55
click at [779, 49] on button "×" at bounding box center [776, 46] width 11 height 19
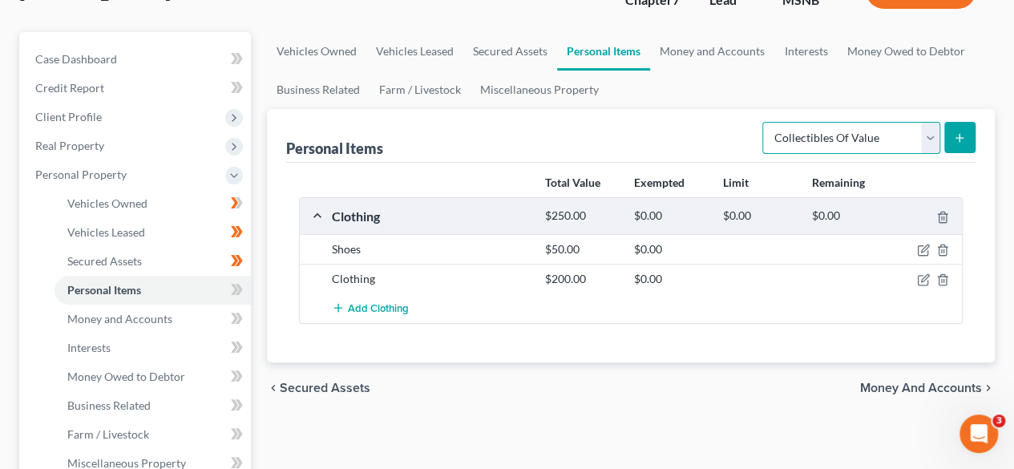
click at [930, 143] on select "Select Item Type Clothing Collectibles Of Value Electronics Firearms Household …" at bounding box center [851, 138] width 178 height 32
select select "electronics"
click at [765, 122] on select "Select Item Type Clothing Collectibles Of Value Electronics Firearms Household …" at bounding box center [851, 138] width 178 height 32
click at [955, 142] on icon "submit" at bounding box center [959, 137] width 13 height 13
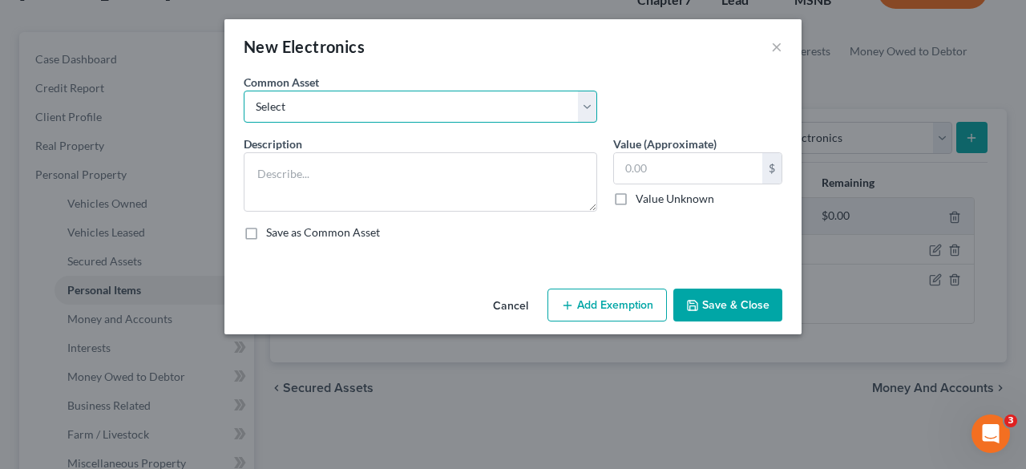
click at [584, 108] on select "Select Television" at bounding box center [421, 107] width 354 height 32
select select "0"
click at [244, 91] on select "Select Television" at bounding box center [421, 107] width 354 height 32
type textarea "Television"
type input "100.00"
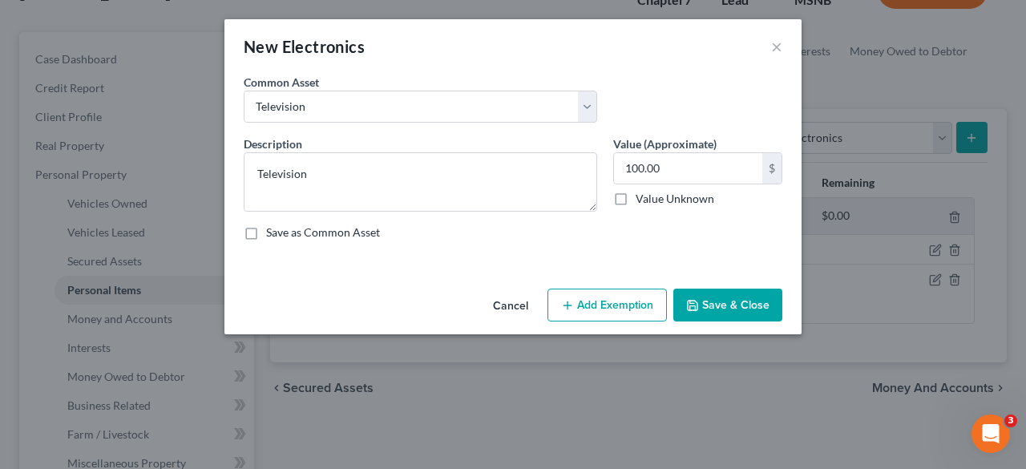
click at [722, 308] on button "Save & Close" at bounding box center [727, 306] width 109 height 34
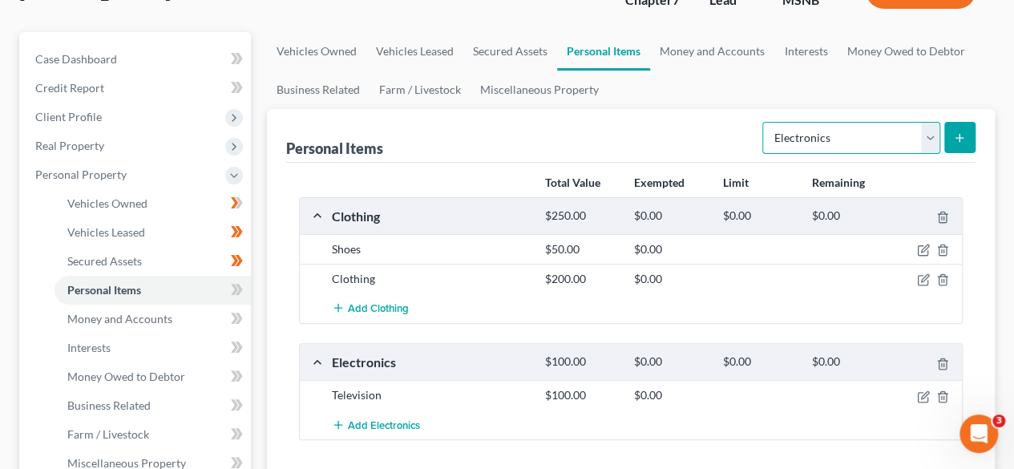
click at [915, 139] on select "Select Item Type Clothing Collectibles Of Value Electronics Firearms Household …" at bounding box center [851, 138] width 178 height 32
select select "household_goods"
click at [765, 122] on select "Select Item Type Clothing Collectibles Of Value Electronics Firearms Household …" at bounding box center [851, 138] width 178 height 32
click at [964, 139] on icon "submit" at bounding box center [959, 137] width 13 height 13
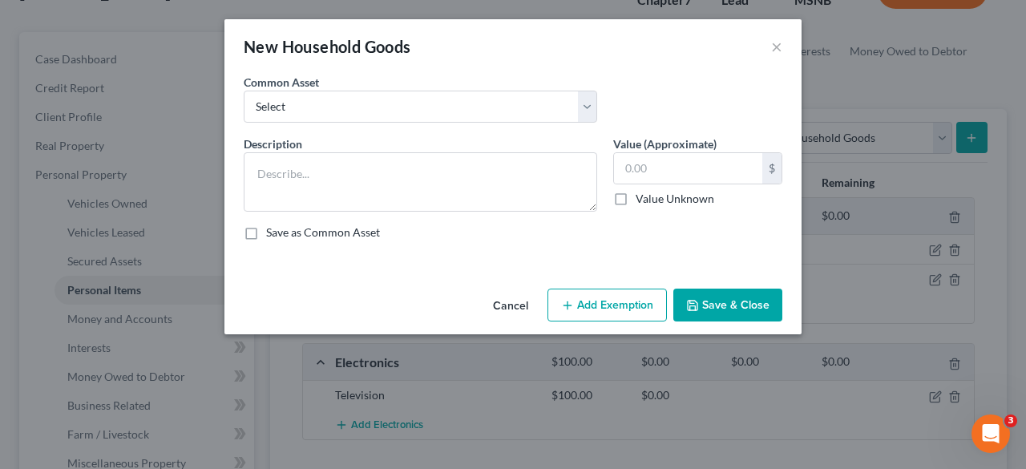
click at [560, 123] on div "Common Asset Select Pots and Pans Hair Dryer Linens Plates and Cups Bedroom Fur…" at bounding box center [513, 105] width 555 height 62
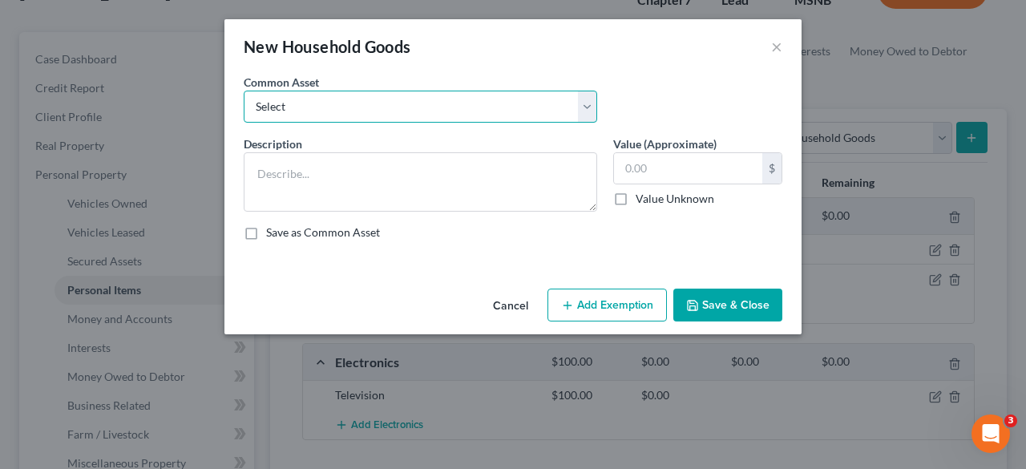
click at [563, 100] on select "Select Pots and Pans Hair Dryer Linens Plates and Cups Bedroom Furniture (bed f…" at bounding box center [421, 107] width 354 height 32
select select "0"
click at [244, 91] on select "Select Pots and Pans Hair Dryer Linens Plates and Cups Bedroom Furniture (bed f…" at bounding box center [421, 107] width 354 height 32
type textarea "Pots and Pans"
type input "50.00"
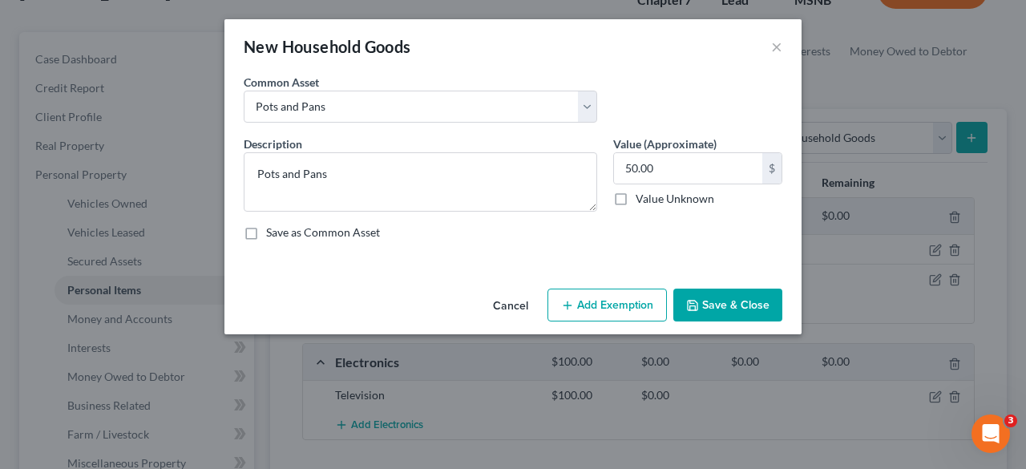
click at [713, 306] on button "Save & Close" at bounding box center [727, 306] width 109 height 34
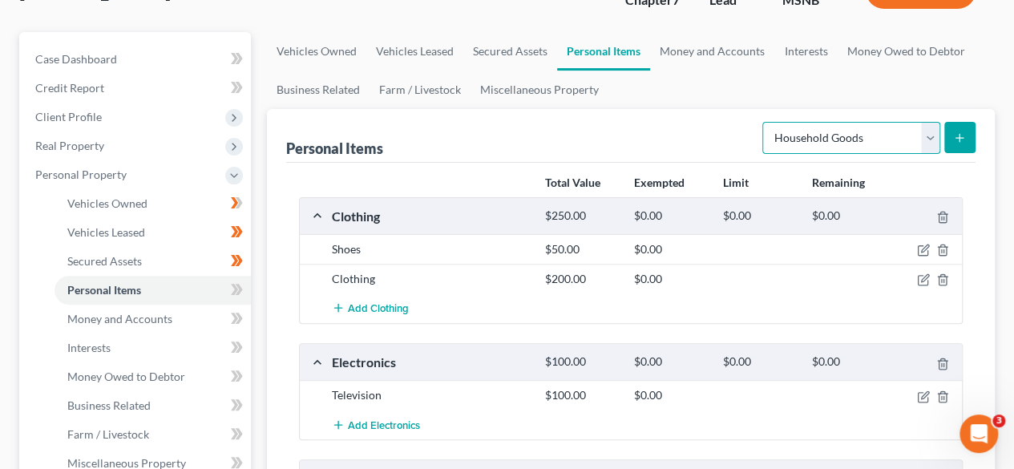
click at [915, 134] on select "Select Item Type Clothing Collectibles Of Value Electronics Firearms Household …" at bounding box center [851, 138] width 178 height 32
click at [960, 140] on line "submit" at bounding box center [960, 137] width 0 height 7
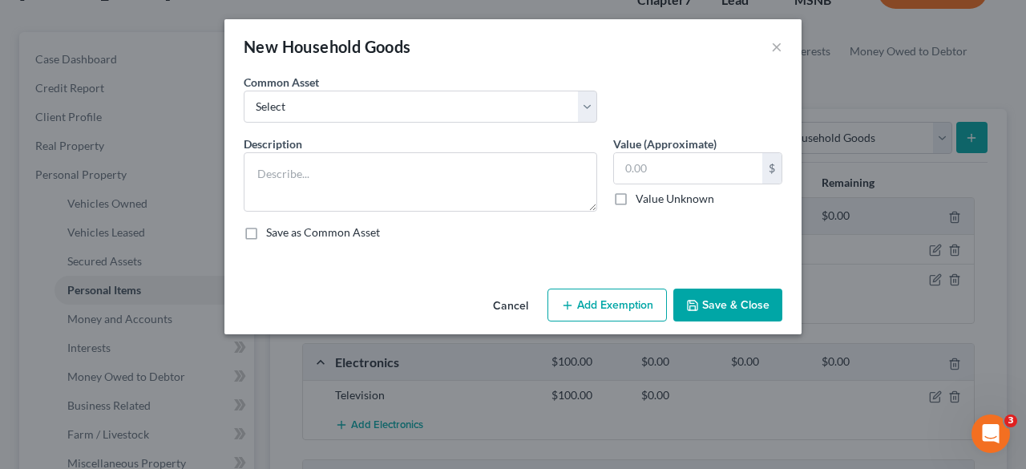
click at [488, 83] on div "Common Asset Select Pots and Pans Hair Dryer Linens Plates and Cups Bedroom Fur…" at bounding box center [421, 98] width 370 height 49
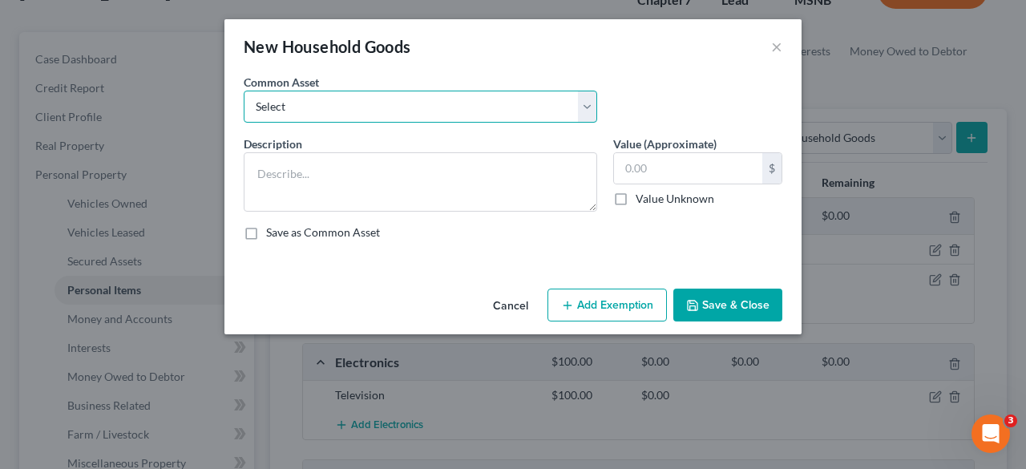
click at [489, 99] on select "Select Pots and Pans Hair Dryer Linens Plates and Cups Bedroom Furniture (bed f…" at bounding box center [421, 107] width 354 height 32
select select "1"
click at [244, 91] on select "Select Pots and Pans Hair Dryer Linens Plates and Cups Bedroom Furniture (bed f…" at bounding box center [421, 107] width 354 height 32
type textarea "Hair Dryer"
type input "10.00"
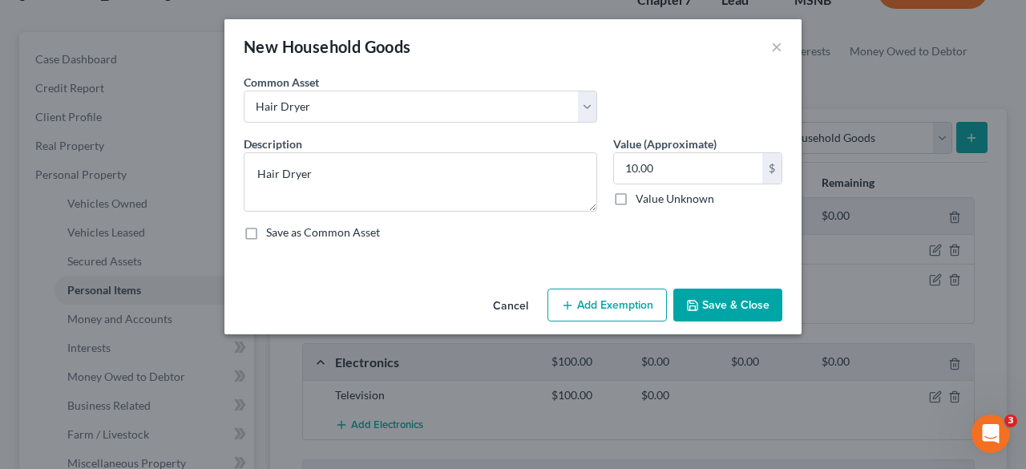
click at [717, 312] on button "Save & Close" at bounding box center [727, 306] width 109 height 34
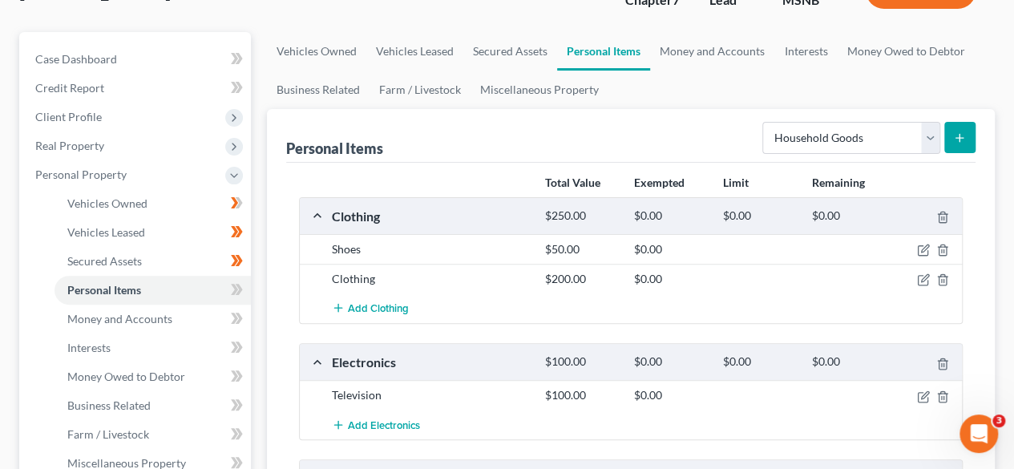
click at [960, 138] on line "submit" at bounding box center [959, 138] width 7 height 0
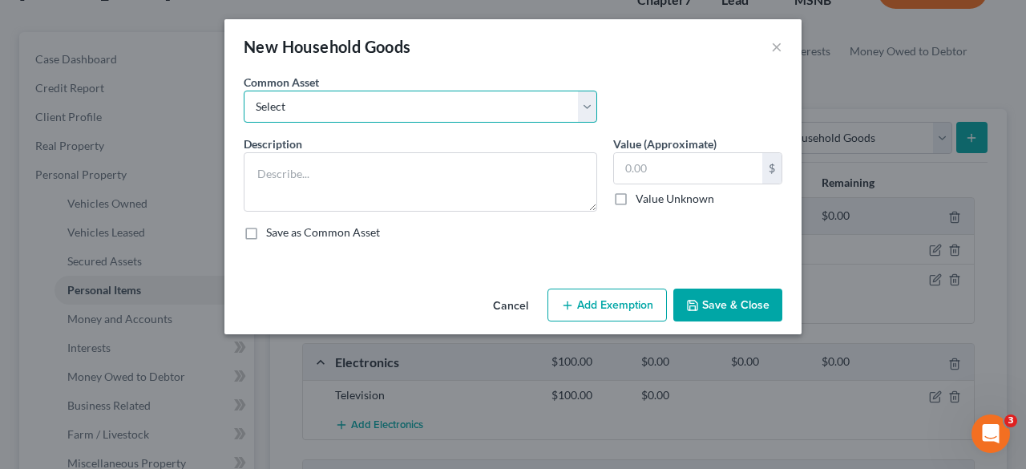
click at [483, 116] on select "Select Pots and Pans Hair Dryer Linens Plates and Cups Bedroom Furniture (bed f…" at bounding box center [421, 107] width 354 height 32
select select "2"
click at [244, 91] on select "Select Pots and Pans Hair Dryer Linens Plates and Cups Bedroom Furniture (bed f…" at bounding box center [421, 107] width 354 height 32
type textarea "Linens"
type input "50.00"
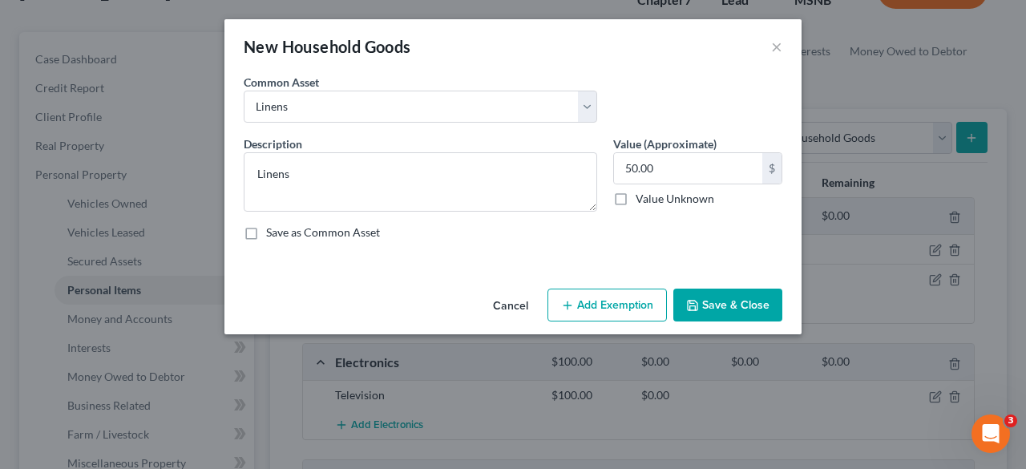
click at [747, 301] on button "Save & Close" at bounding box center [727, 306] width 109 height 34
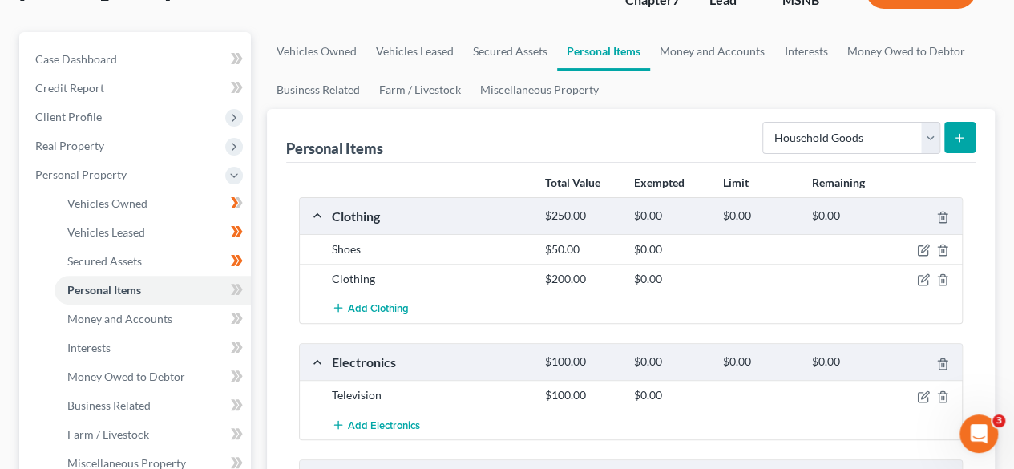
click at [960, 135] on line "submit" at bounding box center [960, 137] width 0 height 7
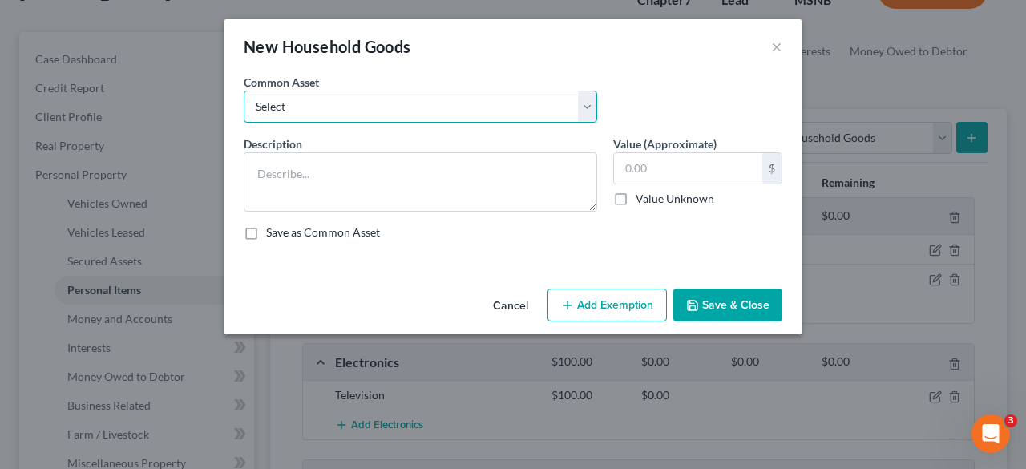
click at [467, 102] on select "Select Pots and Pans Hair Dryer Linens Plates and Cups Bedroom Furniture (bed f…" at bounding box center [421, 107] width 354 height 32
select select "3"
click at [244, 91] on select "Select Pots and Pans Hair Dryer Linens Plates and Cups Bedroom Furniture (bed f…" at bounding box center [421, 107] width 354 height 32
type textarea "Plates and Cups"
type input "50.00"
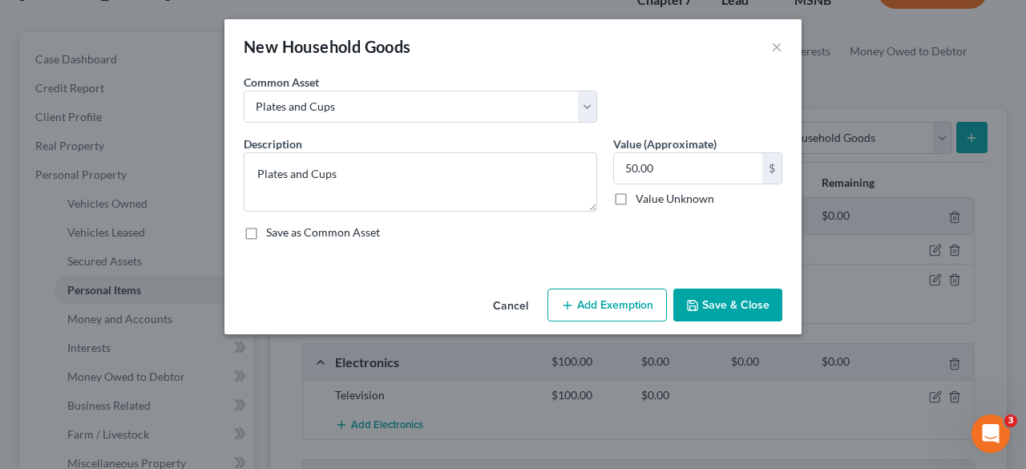
click at [723, 300] on button "Save & Close" at bounding box center [727, 306] width 109 height 34
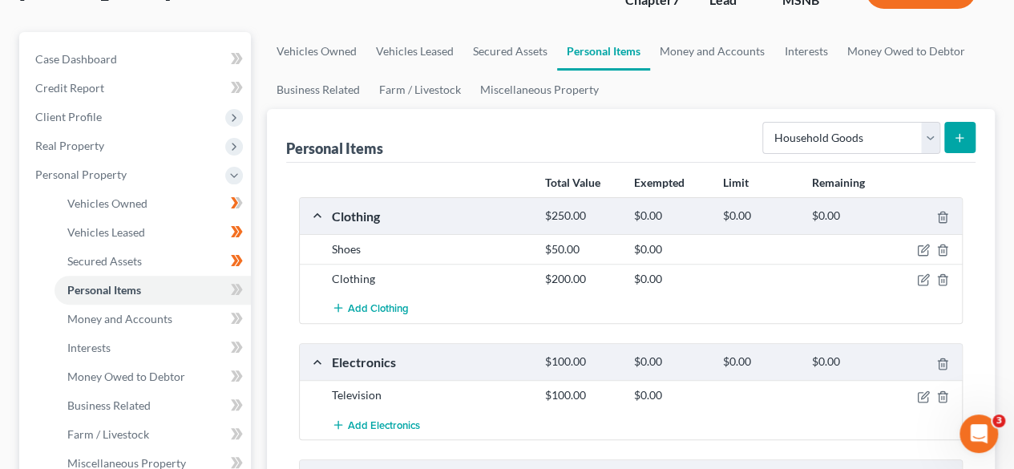
click at [966, 135] on button "submit" at bounding box center [959, 137] width 31 height 31
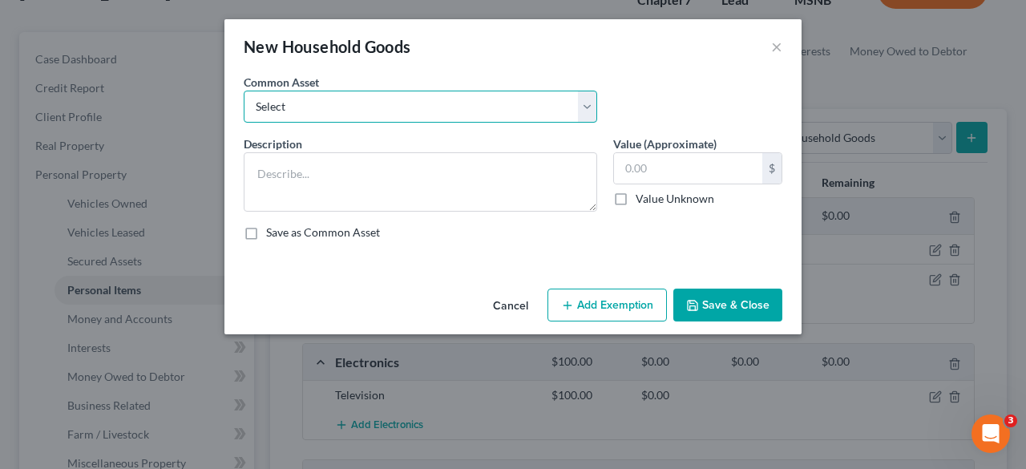
click at [542, 100] on select "Select Pots and Pans Hair Dryer Linens Plates and Cups Bedroom Furniture (bed f…" at bounding box center [421, 107] width 354 height 32
select select "4"
click at [244, 91] on select "Select Pots and Pans Hair Dryer Linens Plates and Cups Bedroom Furniture (bed f…" at bounding box center [421, 107] width 354 height 32
type textarea "Bedroom Furniture (bed frame, nightstands, dresser, & mattress)"
type input "400.00"
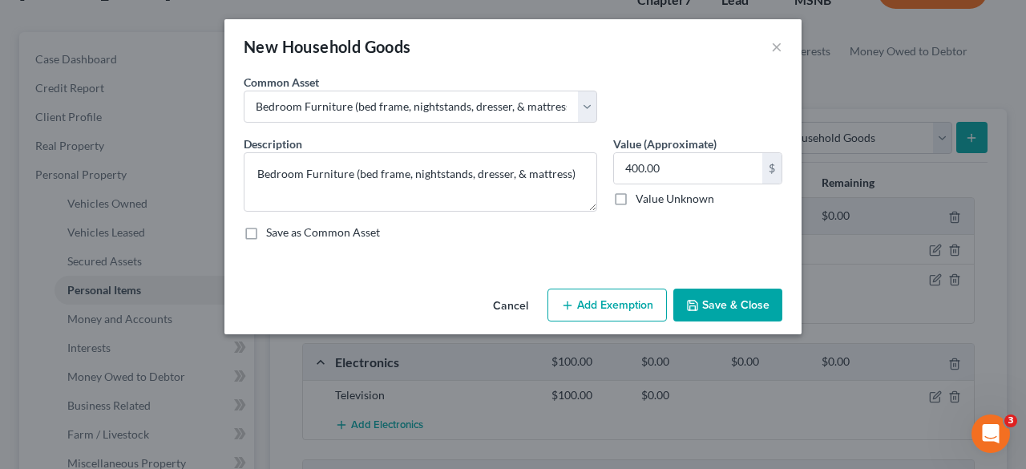
click at [720, 296] on button "Save & Close" at bounding box center [727, 306] width 109 height 34
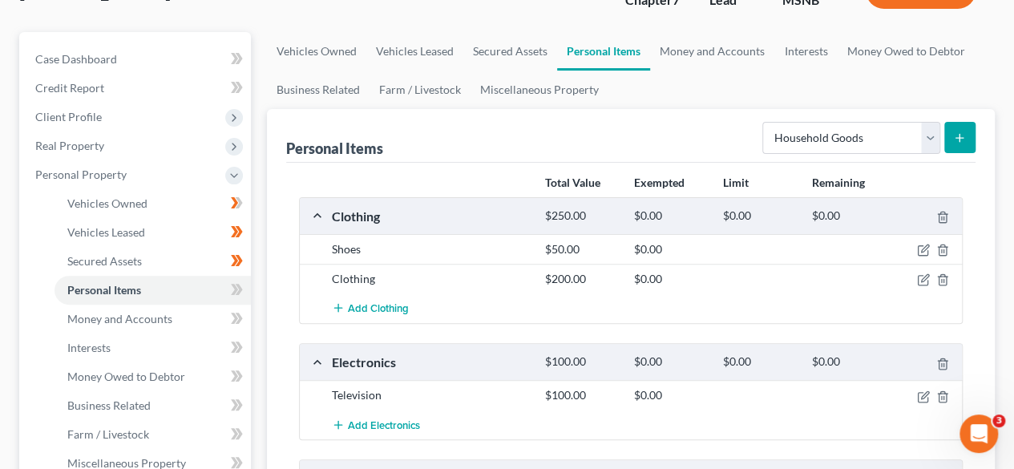
click at [957, 134] on icon "submit" at bounding box center [959, 137] width 13 height 13
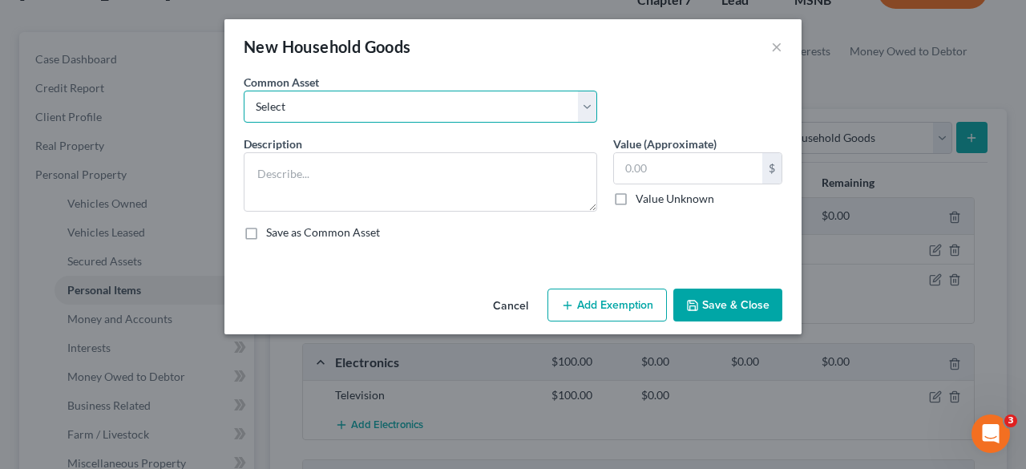
click at [577, 111] on select "Select Pots and Pans Hair Dryer Linens Plates and Cups Bedroom Furniture (bed f…" at bounding box center [421, 107] width 354 height 32
select select "5"
click at [244, 91] on select "Select Pots and Pans Hair Dryer Linens Plates and Cups Bedroom Furniture (bed f…" at bounding box center [421, 107] width 354 height 32
type textarea "Utinsels"
type input "15.00"
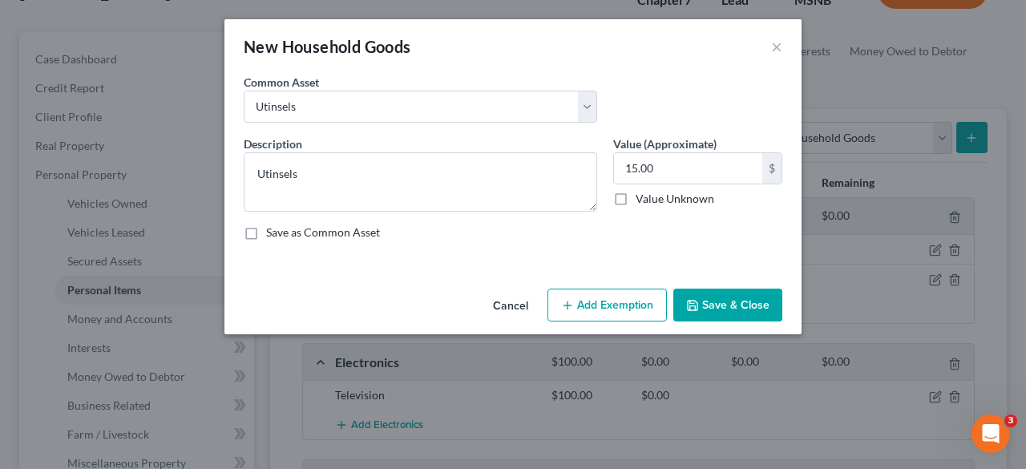
click at [706, 299] on button "Save & Close" at bounding box center [727, 306] width 109 height 34
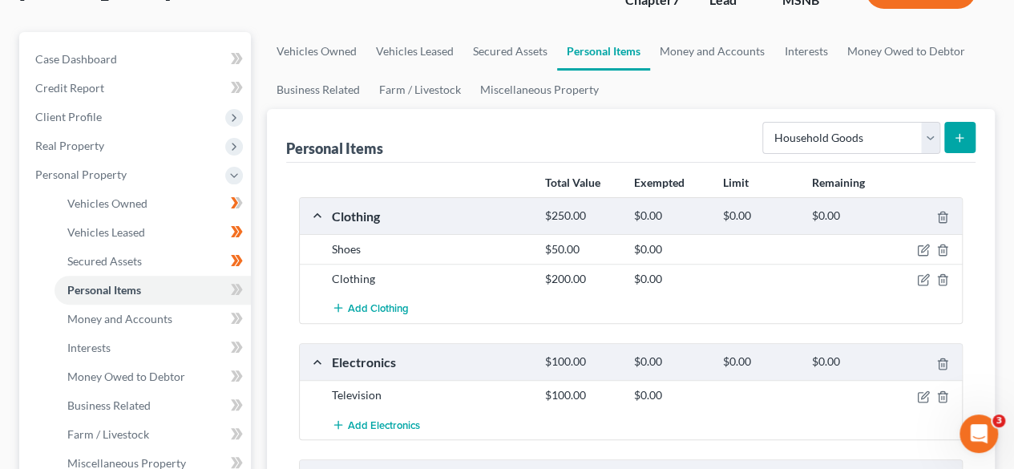
click at [965, 129] on button "submit" at bounding box center [959, 137] width 31 height 31
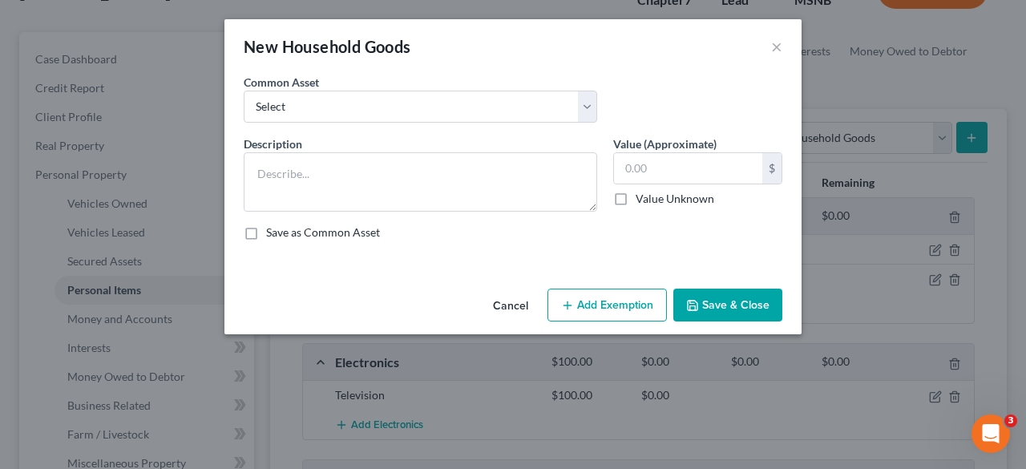
click at [508, 125] on div "Common Asset Select Pots and Pans Hair Dryer Linens Plates and Cups Bedroom Fur…" at bounding box center [513, 105] width 555 height 62
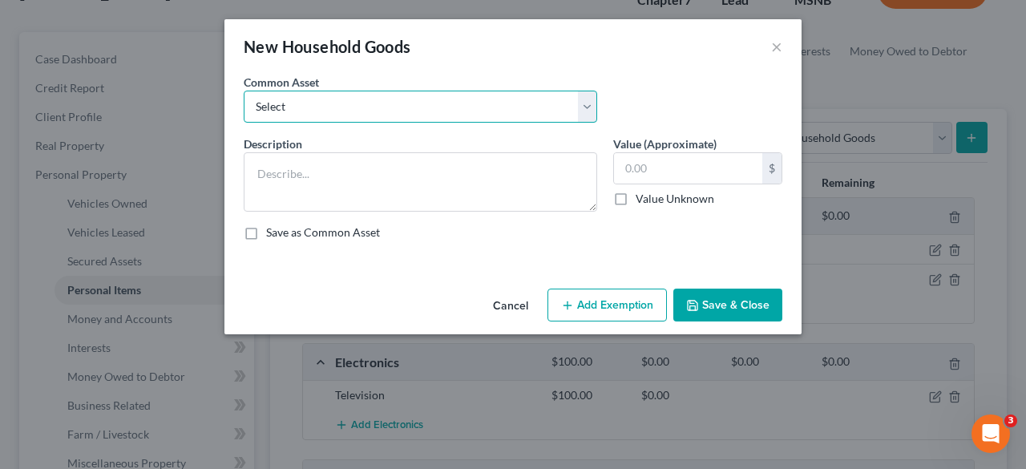
click at [510, 113] on select "Select Pots and Pans Hair Dryer Linens Plates and Cups Bedroom Furniture (bed f…" at bounding box center [421, 107] width 354 height 32
select select "6"
click at [244, 91] on select "Select Pots and Pans Hair Dryer Linens Plates and Cups Bedroom Furniture (bed f…" at bounding box center [421, 107] width 354 height 32
type textarea "Livingroom Furniture- (couch, chair, & loveseat)"
type input "400.00"
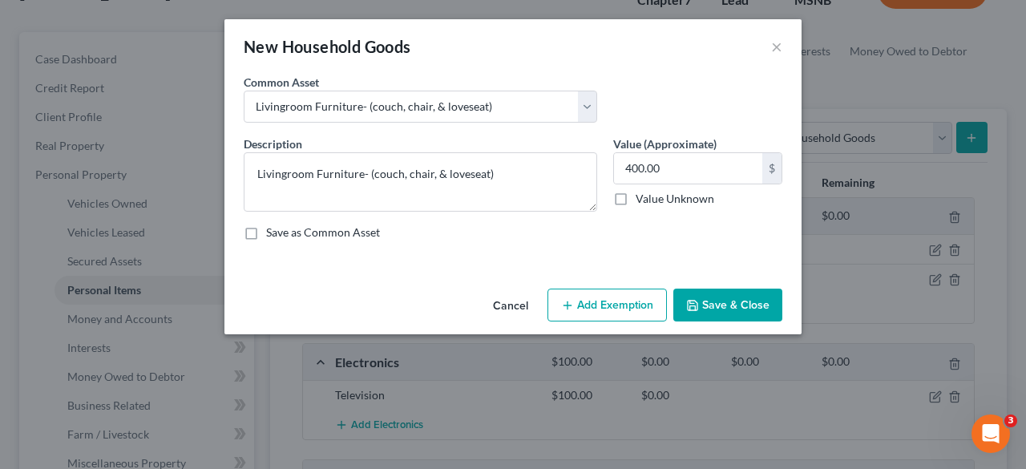
click at [745, 307] on button "Save & Close" at bounding box center [727, 306] width 109 height 34
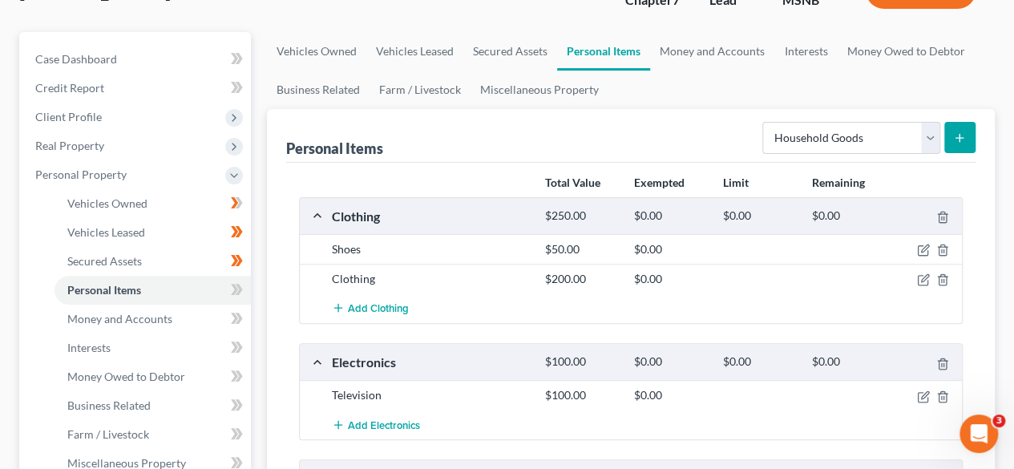
click at [960, 127] on button "submit" at bounding box center [959, 137] width 31 height 31
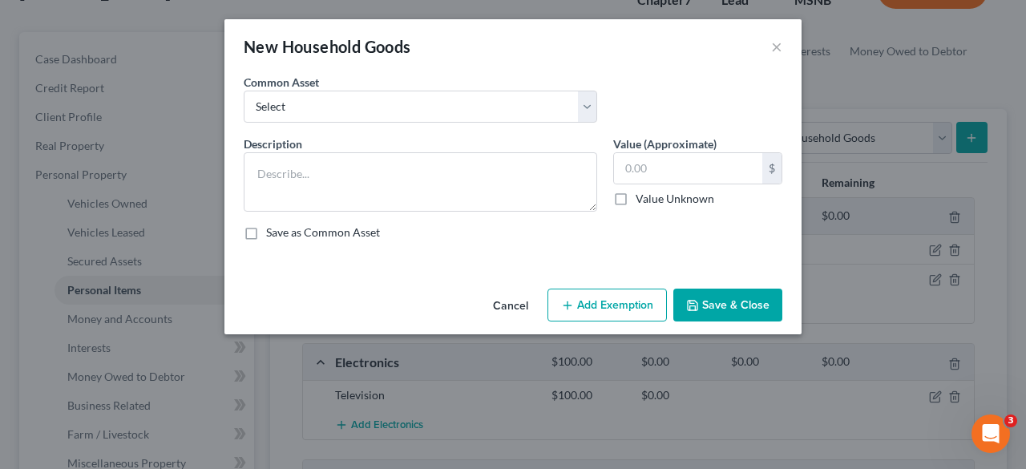
click at [521, 122] on div "Common Asset Select Pots and Pans Hair Dryer Linens Plates and Cups Bedroom Fur…" at bounding box center [513, 105] width 555 height 62
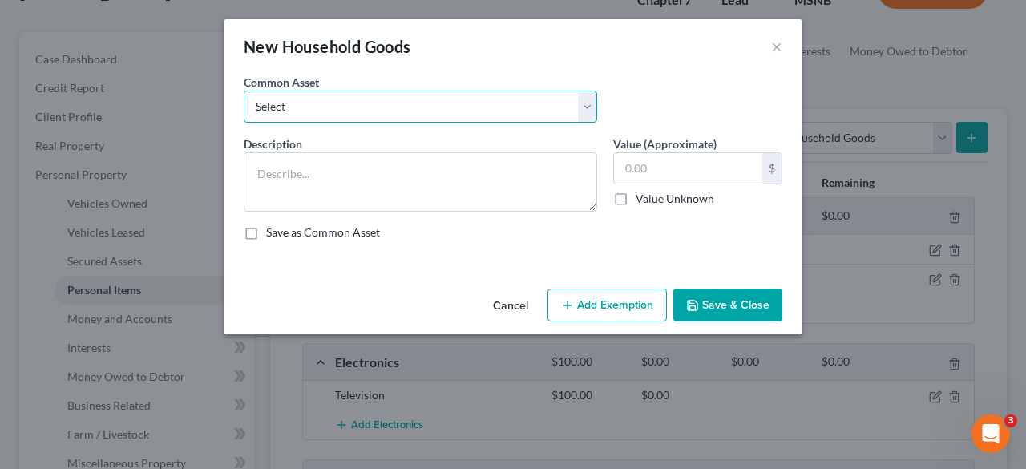
click at [516, 103] on select "Select Pots and Pans Hair Dryer Linens Plates and Cups Bedroom Furniture (bed f…" at bounding box center [421, 107] width 354 height 32
select select "7"
click at [244, 91] on select "Select Pots and Pans Hair Dryer Linens Plates and Cups Bedroom Furniture (bed f…" at bounding box center [421, 107] width 354 height 32
type textarea "Livingroom Furniture- (coffee table, end tables, & entertainment center)"
type input "350.00"
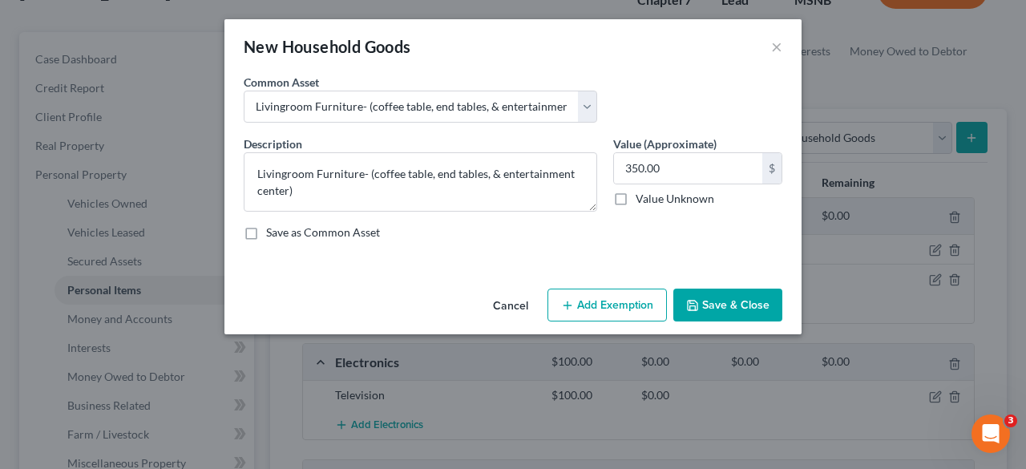
click at [707, 299] on button "Save & Close" at bounding box center [727, 306] width 109 height 34
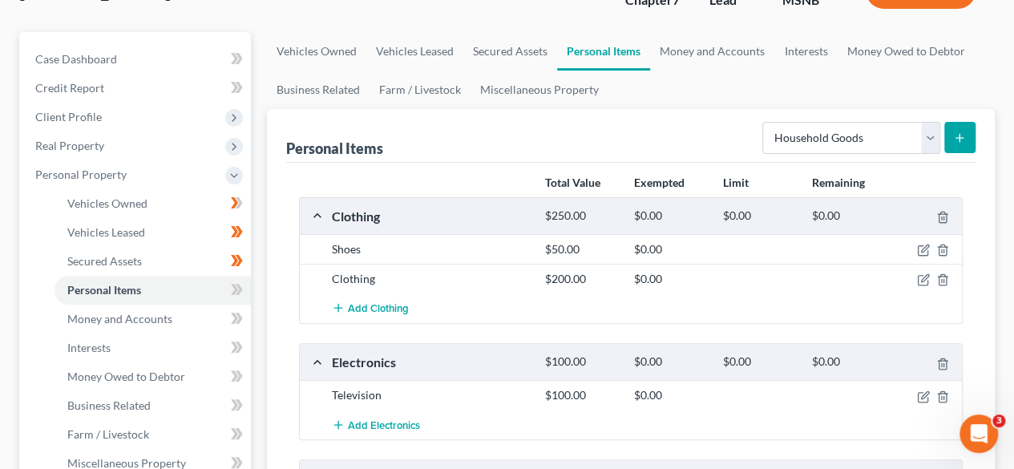
click at [962, 131] on icon "submit" at bounding box center [959, 137] width 13 height 13
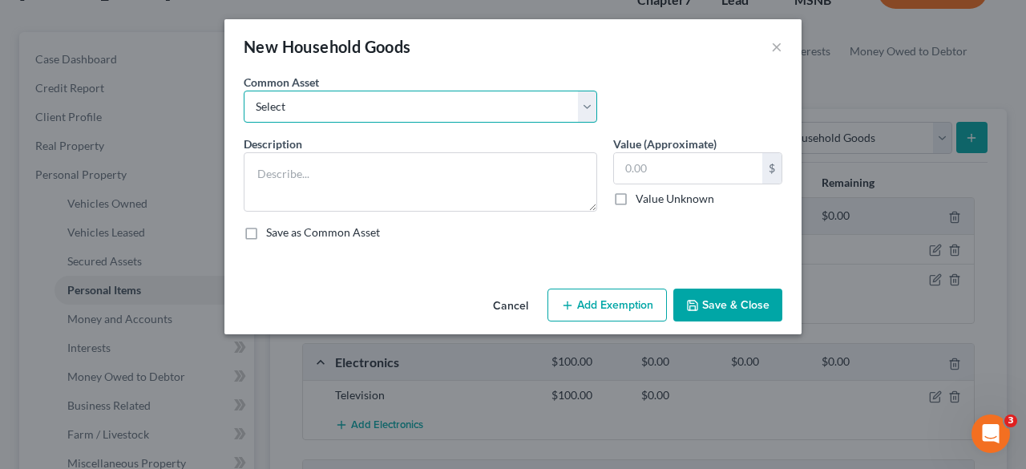
click at [515, 110] on select "Select Pots and Pans Hair Dryer Linens Plates and Cups Bedroom Furniture (bed f…" at bounding box center [421, 107] width 354 height 32
select select "8"
click at [244, 91] on select "Select Pots and Pans Hair Dryer Linens Plates and Cups Bedroom Furniture (bed f…" at bounding box center [421, 107] width 354 height 32
type textarea "Kitchen Furniture- (tables & chairs)"
type input "200.00"
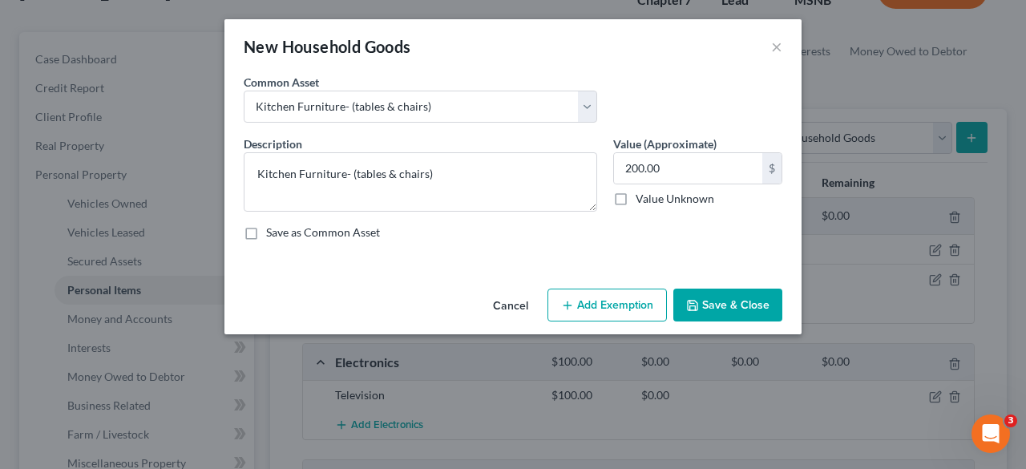
click at [704, 302] on button "Save & Close" at bounding box center [727, 306] width 109 height 34
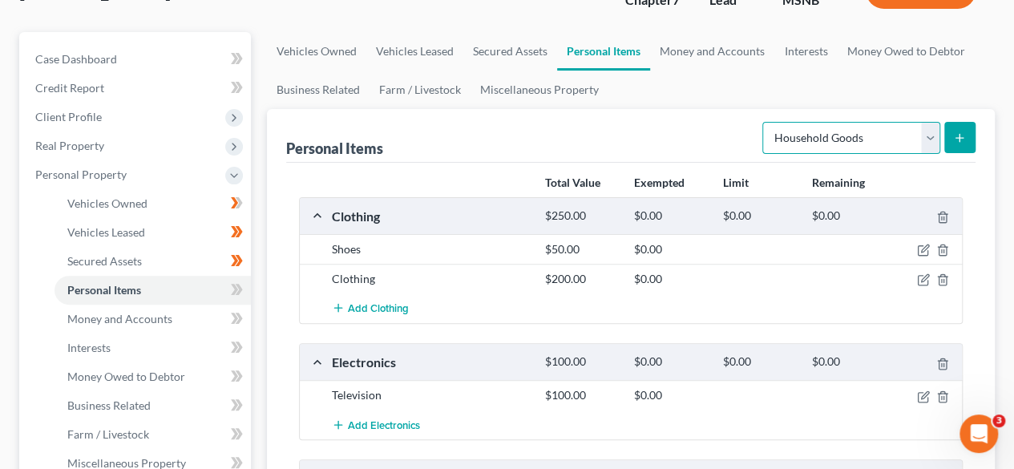
click at [927, 133] on select "Select Item Type Clothing Collectibles Of Value Electronics Firearms Household …" at bounding box center [851, 138] width 178 height 32
select select "other"
click at [765, 122] on select "Select Item Type Clothing Collectibles Of Value Electronics Firearms Household …" at bounding box center [851, 138] width 178 height 32
click at [956, 138] on line "submit" at bounding box center [959, 138] width 7 height 0
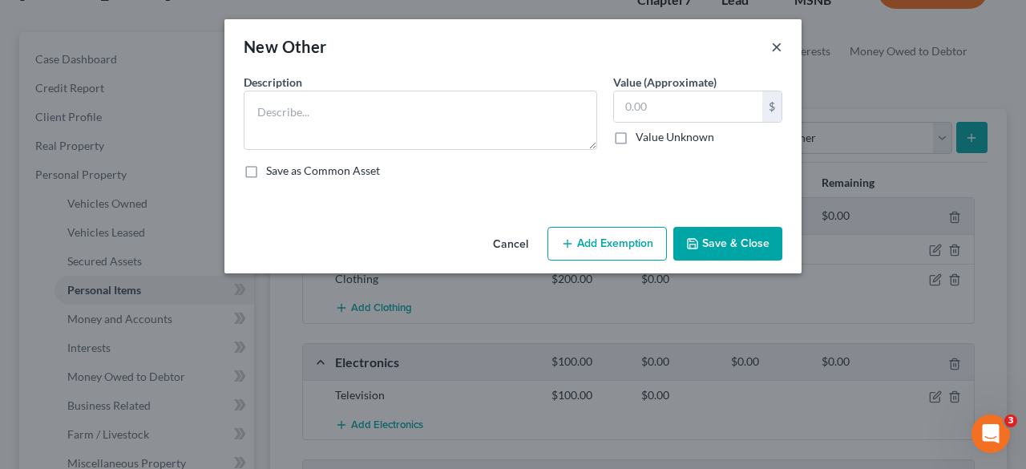
click at [774, 47] on button "×" at bounding box center [776, 46] width 11 height 19
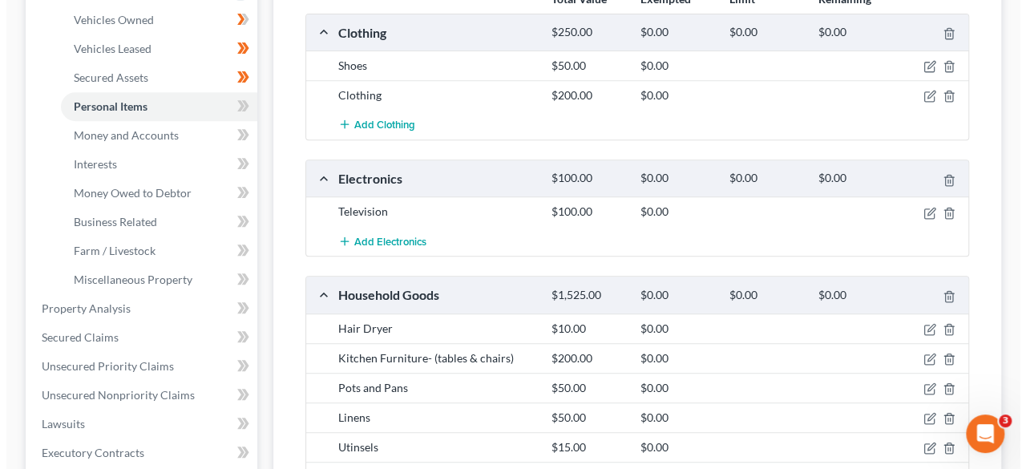
scroll to position [233, 0]
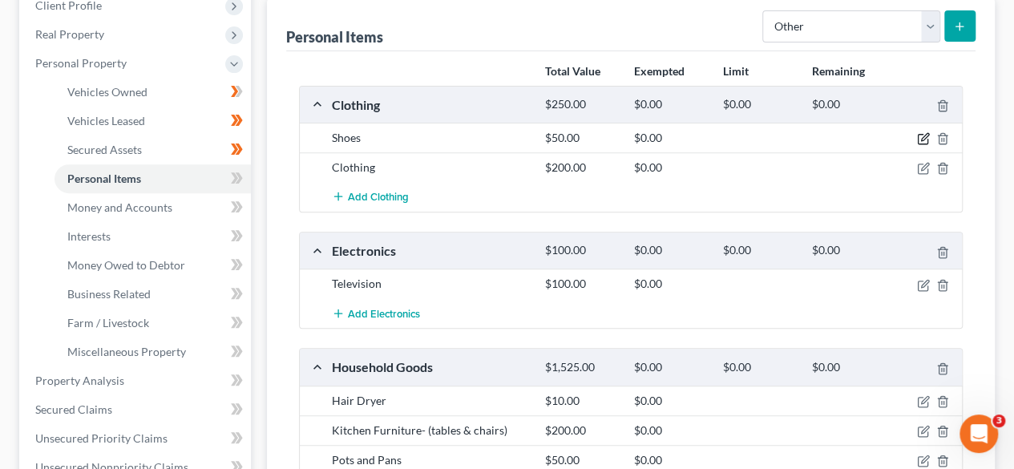
click at [923, 139] on icon "button" at bounding box center [924, 137] width 7 height 7
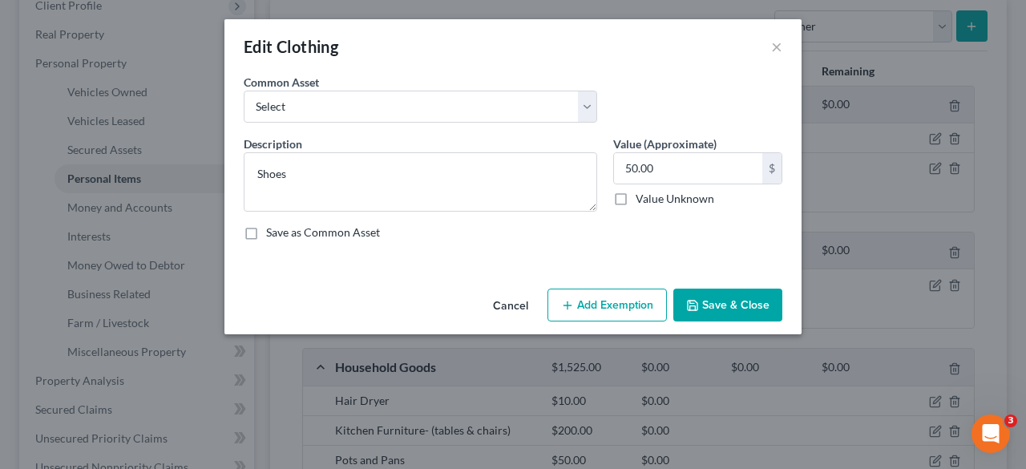
click at [619, 309] on button "Add Exemption" at bounding box center [606, 306] width 119 height 34
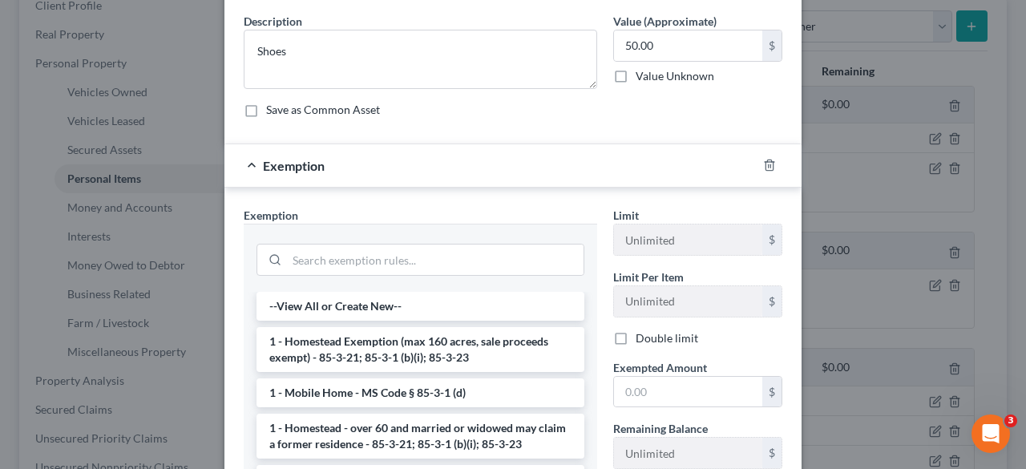
scroll to position [123, 0]
click at [453, 269] on input "search" at bounding box center [435, 259] width 297 height 30
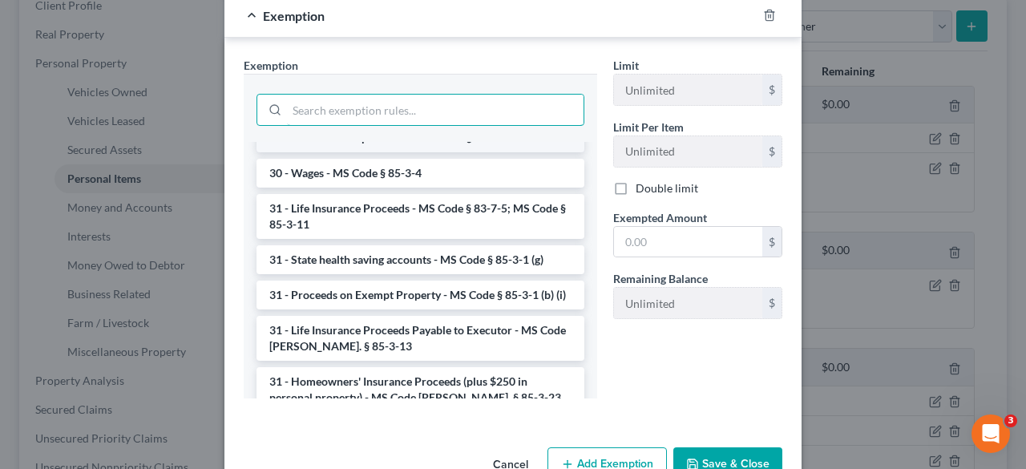
scroll to position [1299, 0]
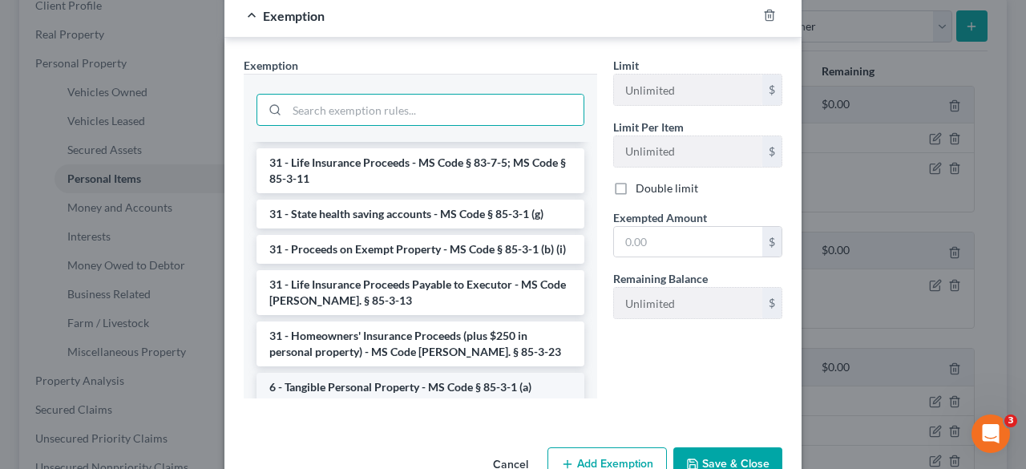
click at [481, 373] on li "6 - Tangible Personal Property - MS Code § 85-3-1 (a)" at bounding box center [421, 387] width 328 height 29
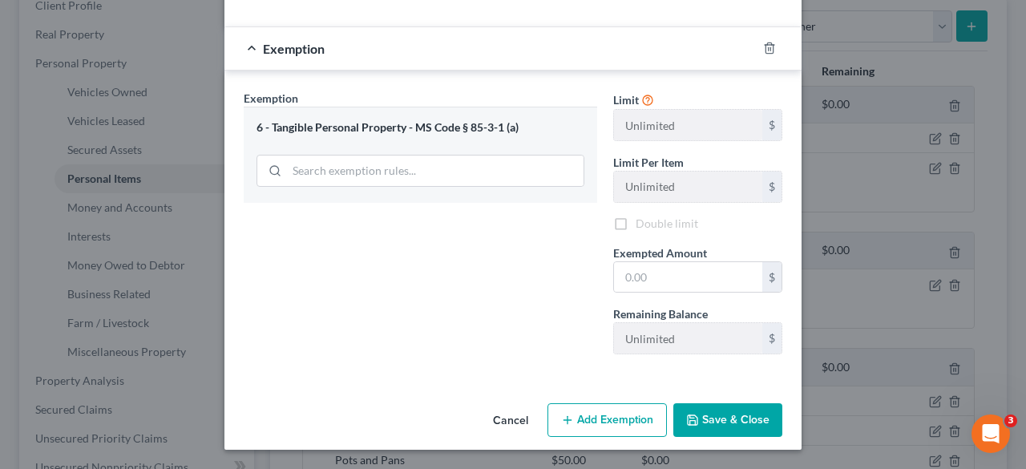
scroll to position [236, 0]
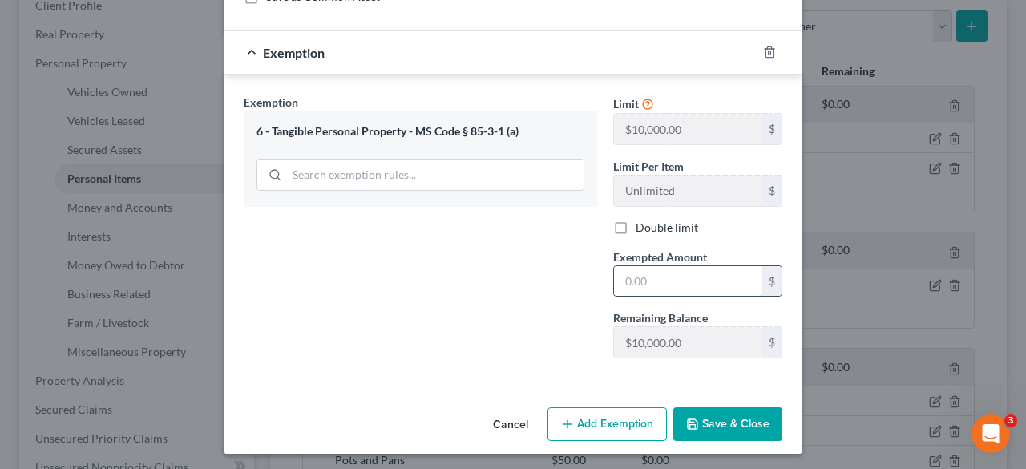
click at [663, 281] on input "text" at bounding box center [688, 281] width 148 height 30
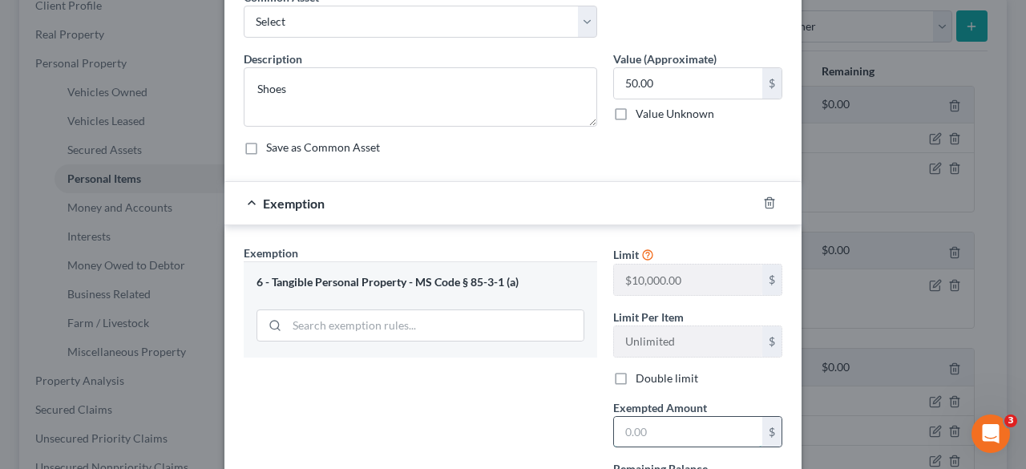
scroll to position [0, 0]
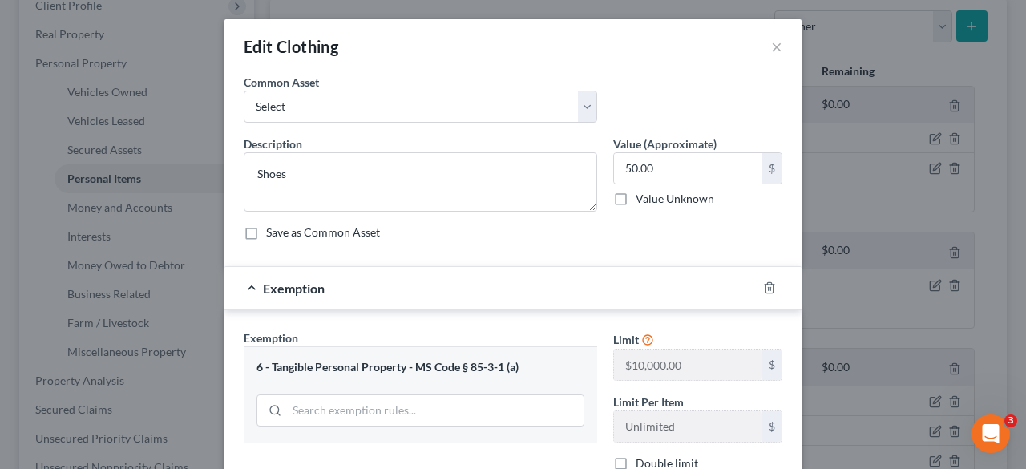
type input "50"
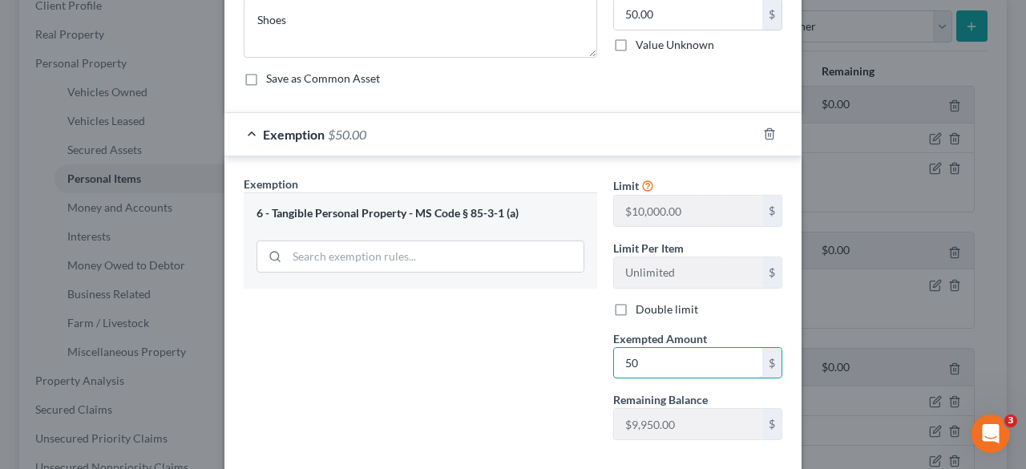
scroll to position [236, 0]
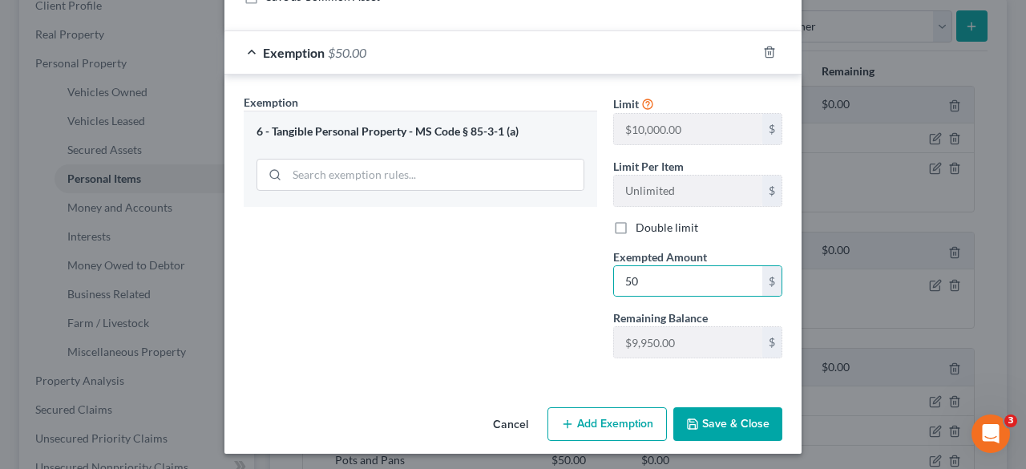
click at [735, 413] on button "Save & Close" at bounding box center [727, 424] width 109 height 34
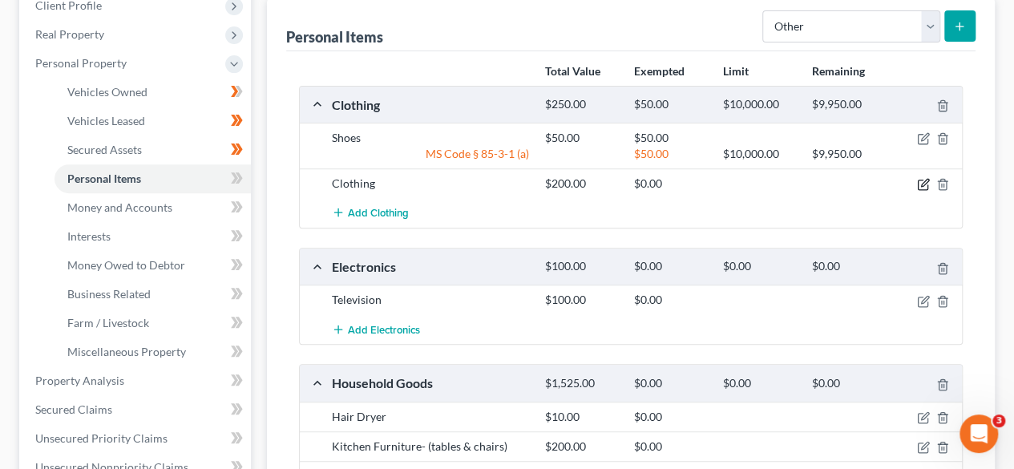
click at [922, 180] on icon "button" at bounding box center [923, 185] width 10 height 10
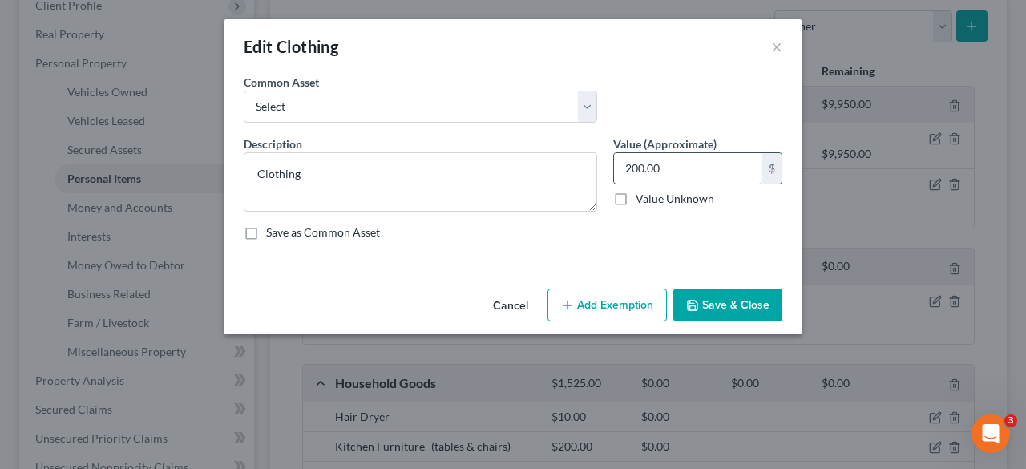
click at [628, 168] on input "200.00" at bounding box center [688, 168] width 148 height 30
type input "300.00"
click at [627, 302] on button "Add Exemption" at bounding box center [606, 306] width 119 height 34
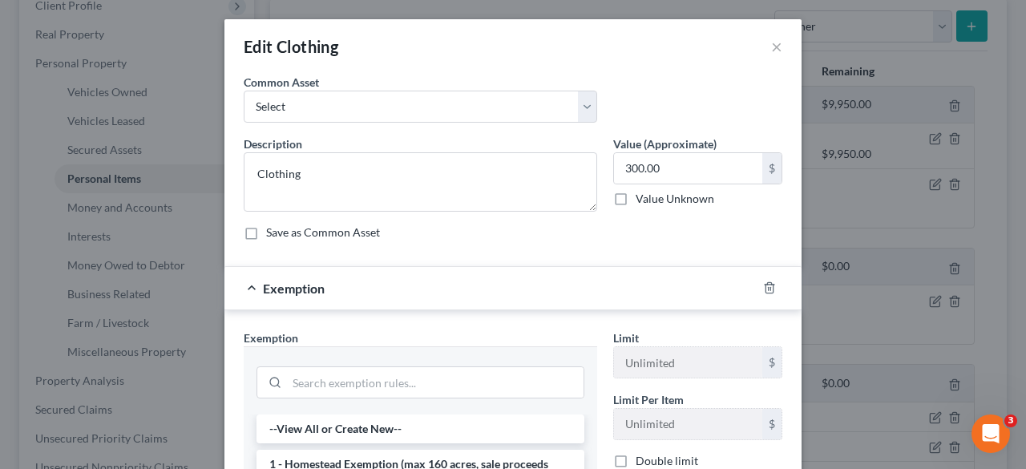
scroll to position [115, 0]
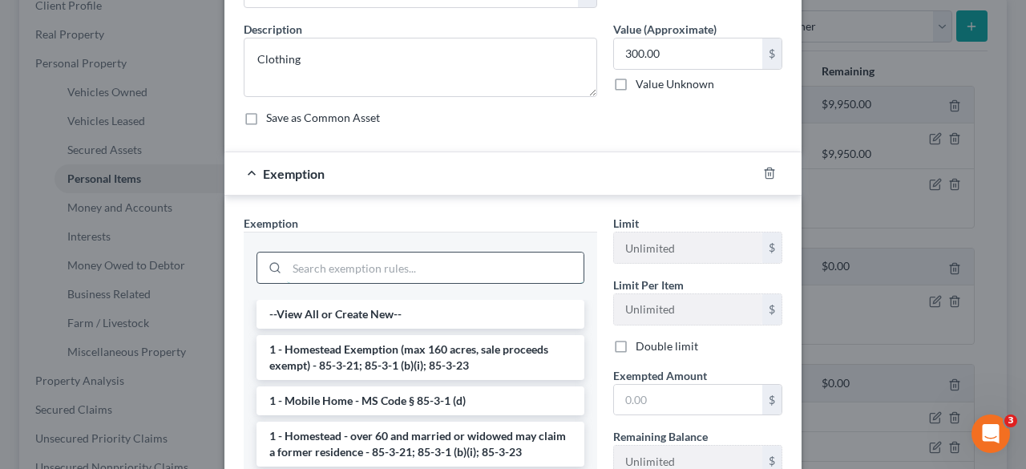
click at [487, 267] on input "search" at bounding box center [435, 268] width 297 height 30
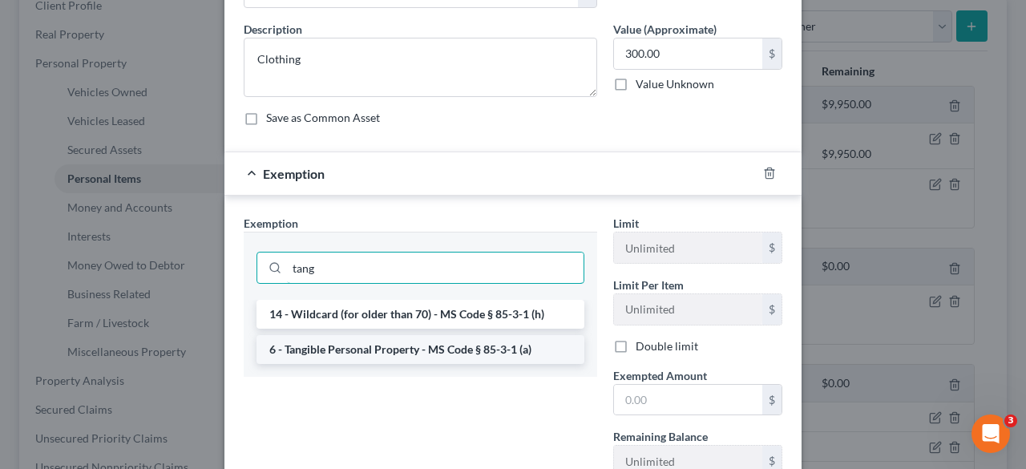
type input "tang"
click at [464, 358] on li "6 - Tangible Personal Property - MS Code § 85-3-1 (a)" at bounding box center [421, 349] width 328 height 29
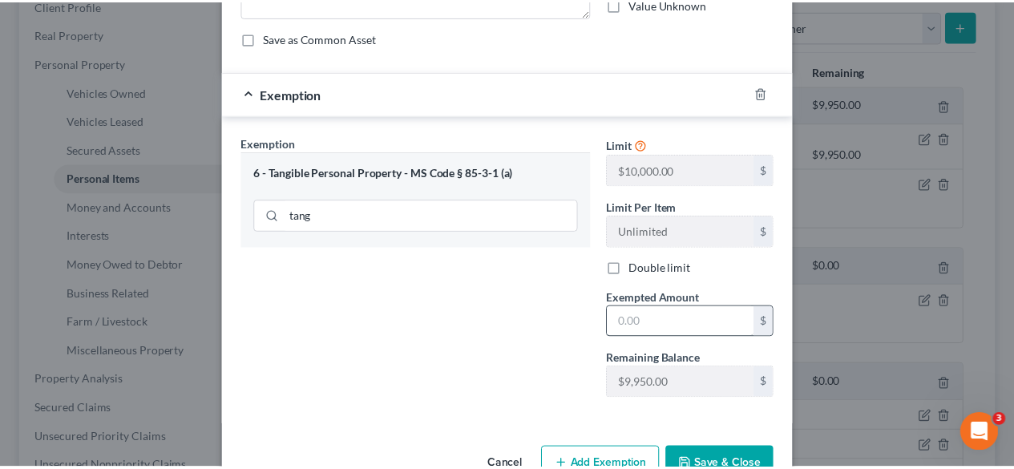
scroll to position [196, 0]
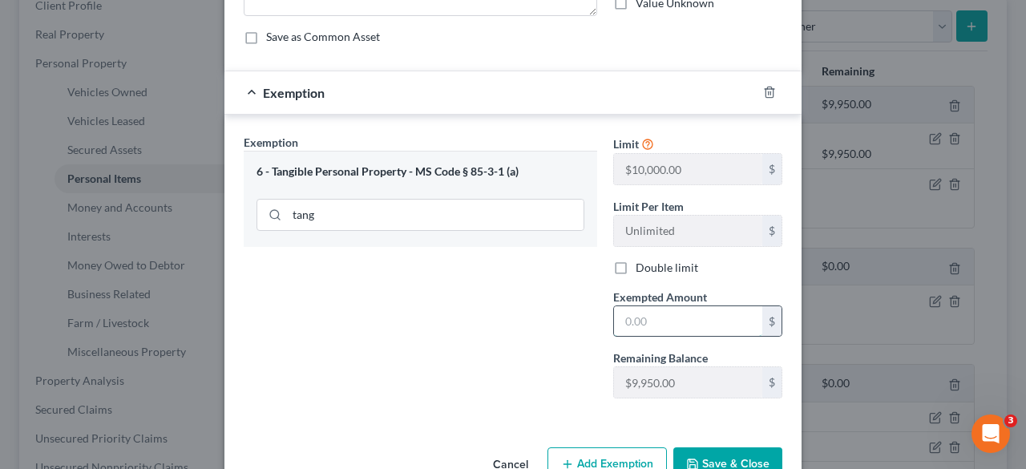
click at [645, 313] on input "text" at bounding box center [688, 321] width 148 height 30
type input "300"
click at [716, 449] on button "Save & Close" at bounding box center [727, 464] width 109 height 34
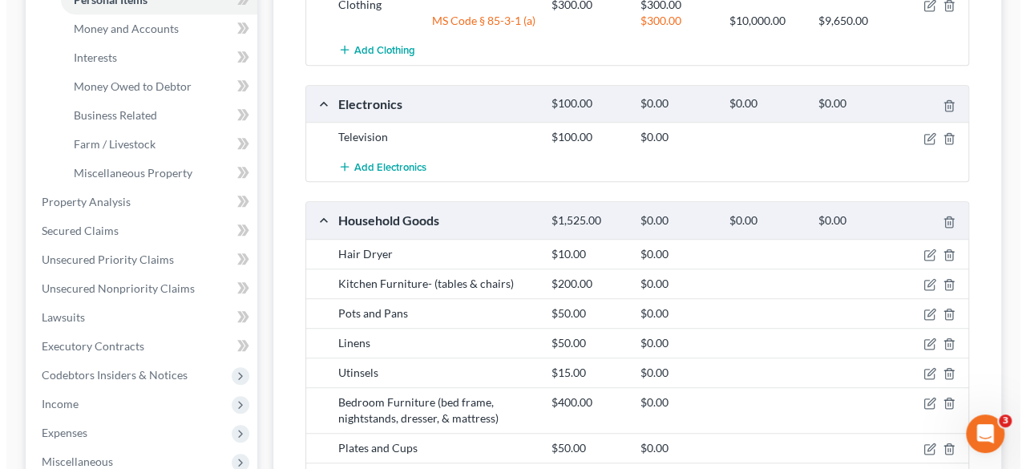
scroll to position [413, 0]
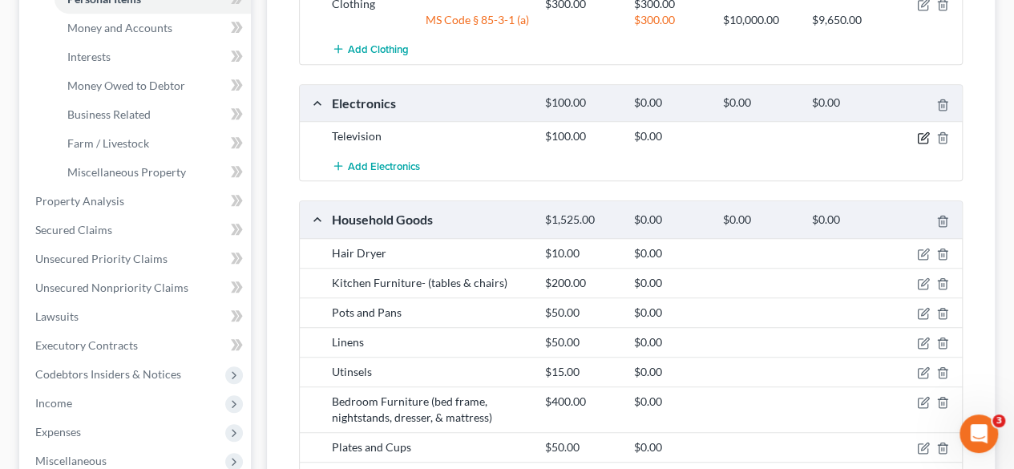
click at [924, 134] on icon "button" at bounding box center [923, 137] width 13 height 13
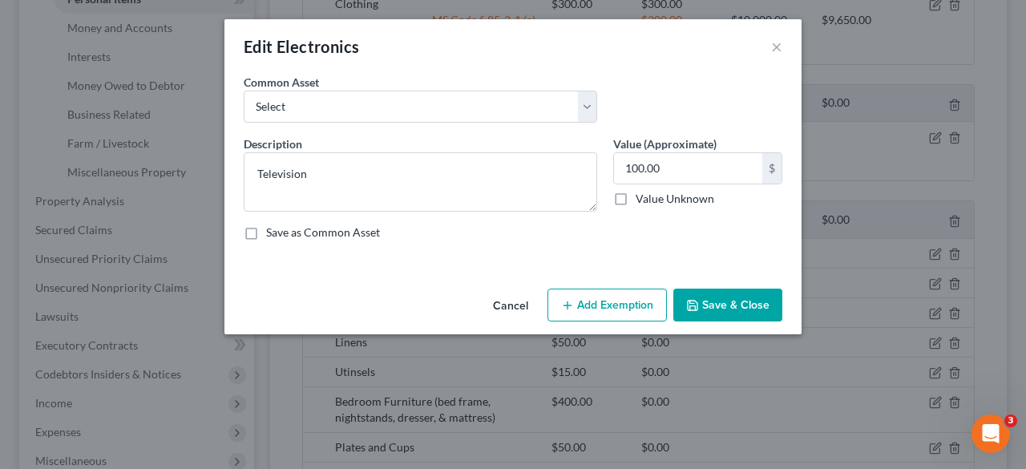
click at [579, 302] on button "Add Exemption" at bounding box center [606, 306] width 119 height 34
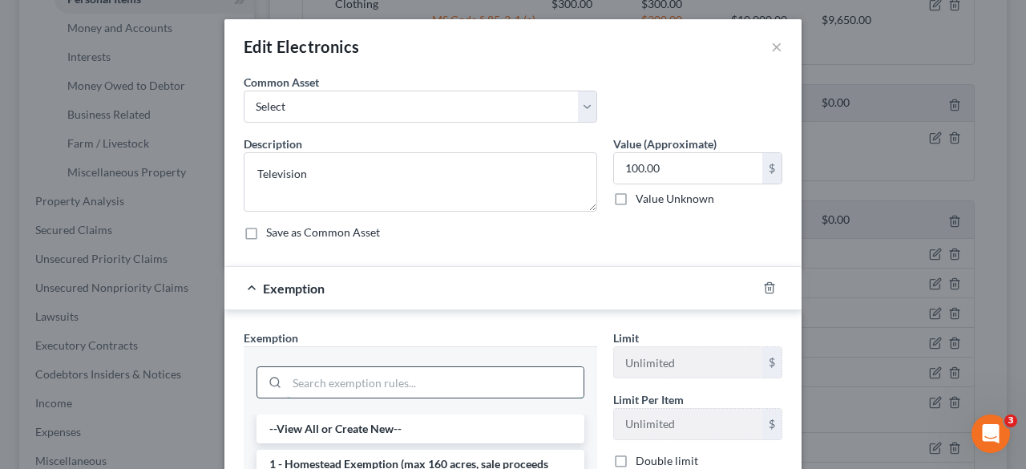
click at [483, 369] on input "search" at bounding box center [435, 382] width 297 height 30
type input "tangi"
click at [475, 463] on li "6 - Tangible Personal Property - MS Code § 85-3-1 (a)" at bounding box center [421, 464] width 328 height 29
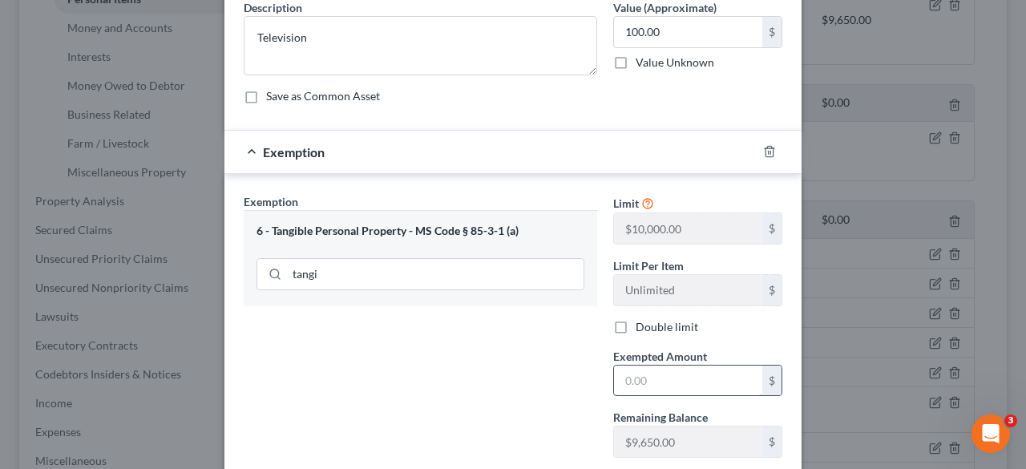
scroll to position [156, 0]
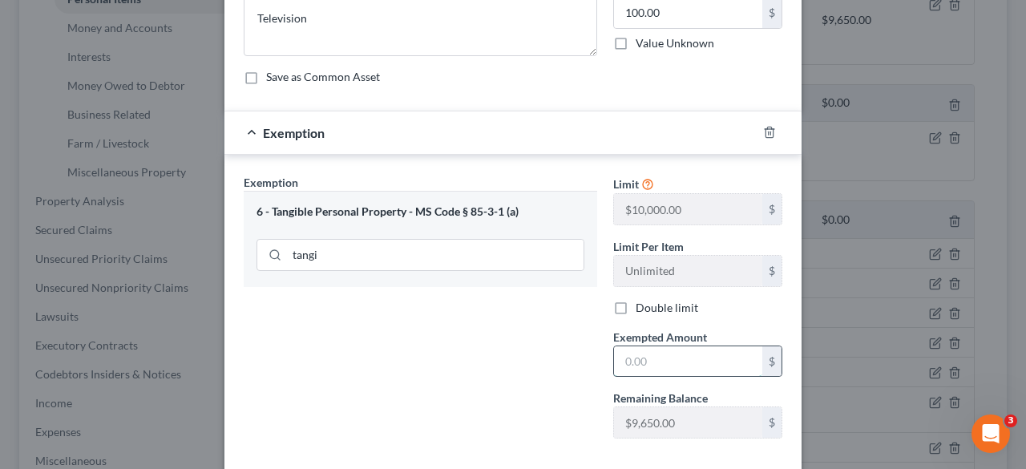
click at [660, 367] on input "text" at bounding box center [688, 361] width 148 height 30
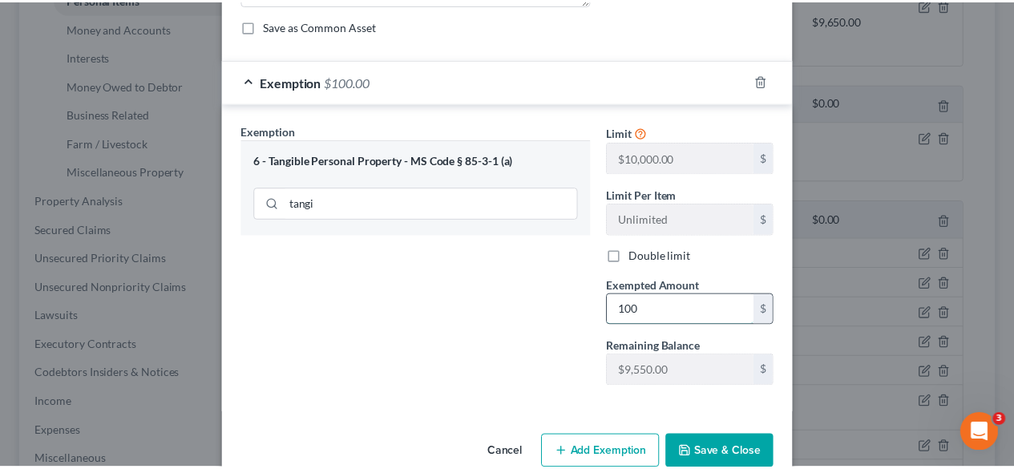
scroll to position [211, 0]
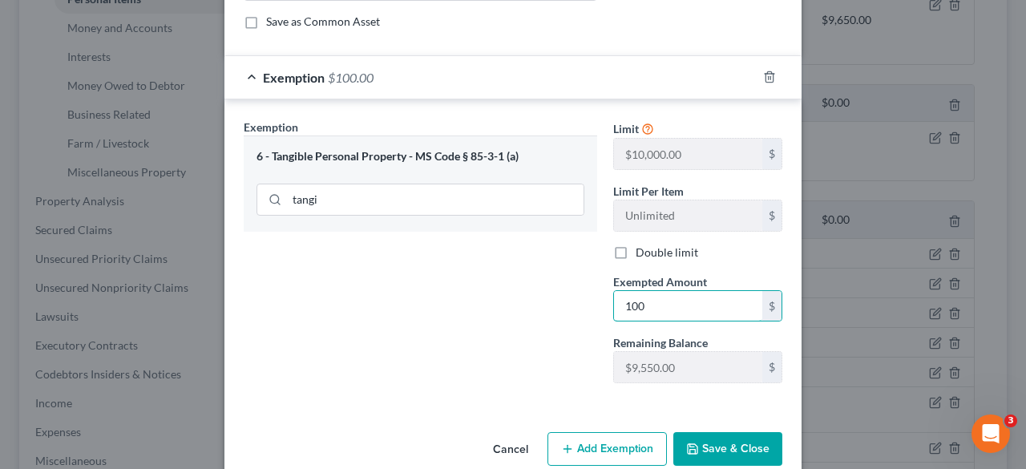
type input "100"
click at [592, 366] on div "Exemption Set must be selected for CA. Exemption * 6 - Tangible Personal Proper…" at bounding box center [421, 257] width 370 height 277
click at [723, 441] on button "Save & Close" at bounding box center [727, 449] width 109 height 34
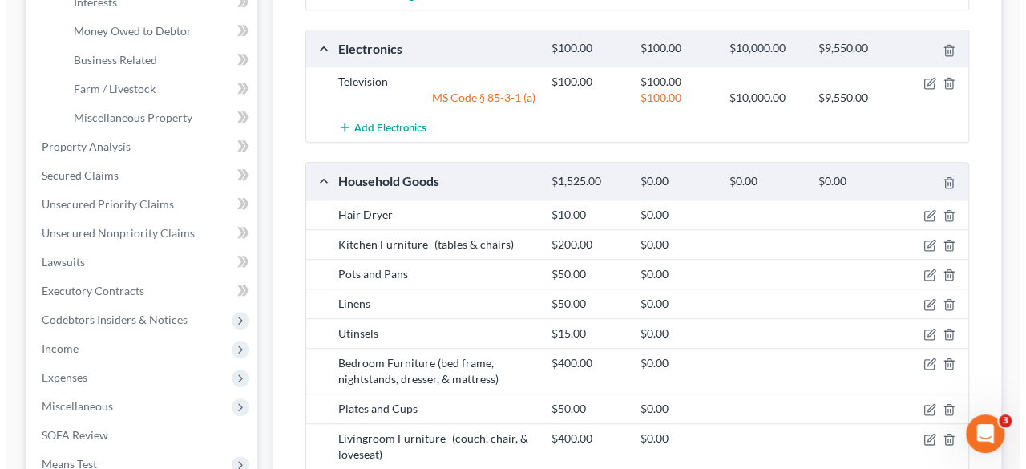
scroll to position [613, 0]
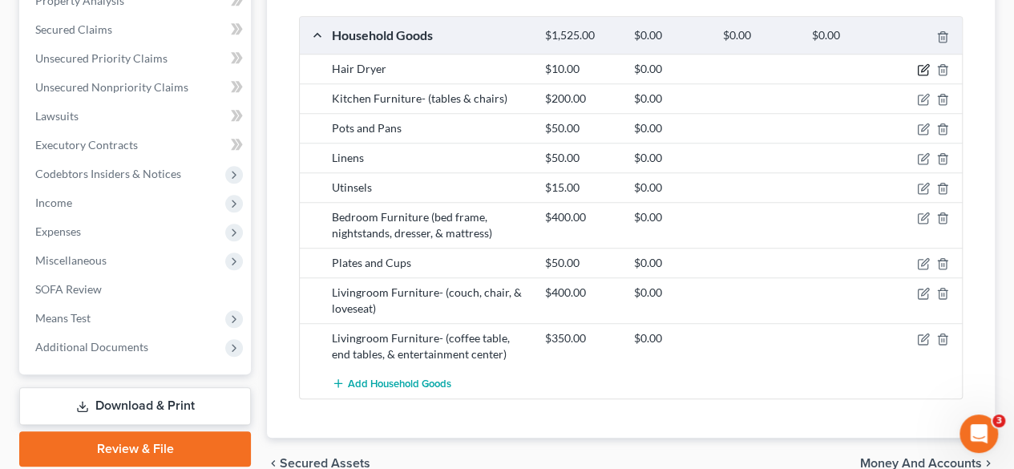
click at [922, 63] on icon "button" at bounding box center [923, 69] width 13 height 13
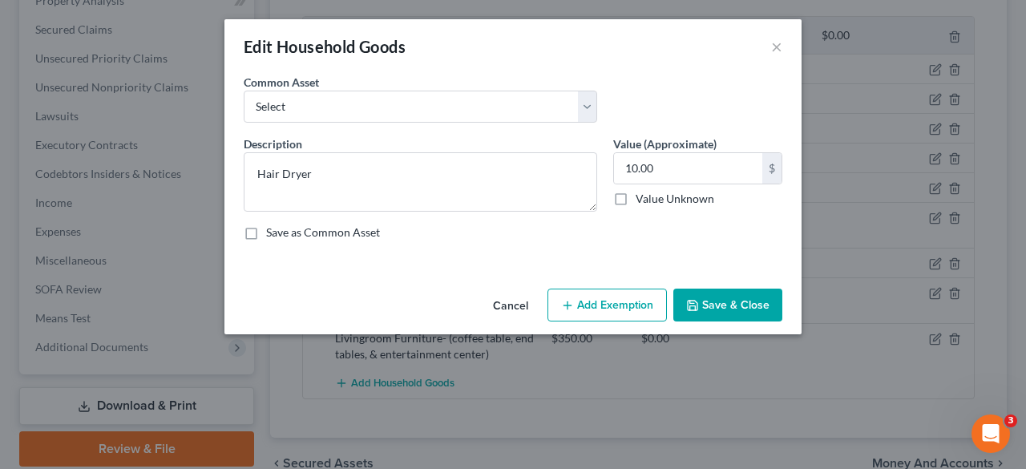
click at [620, 299] on button "Add Exemption" at bounding box center [606, 306] width 119 height 34
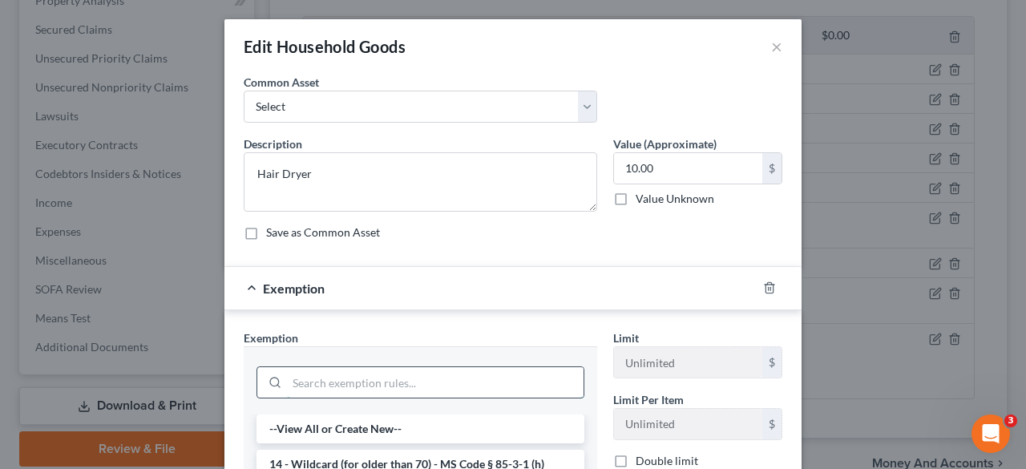
click at [524, 387] on input "search" at bounding box center [435, 382] width 297 height 30
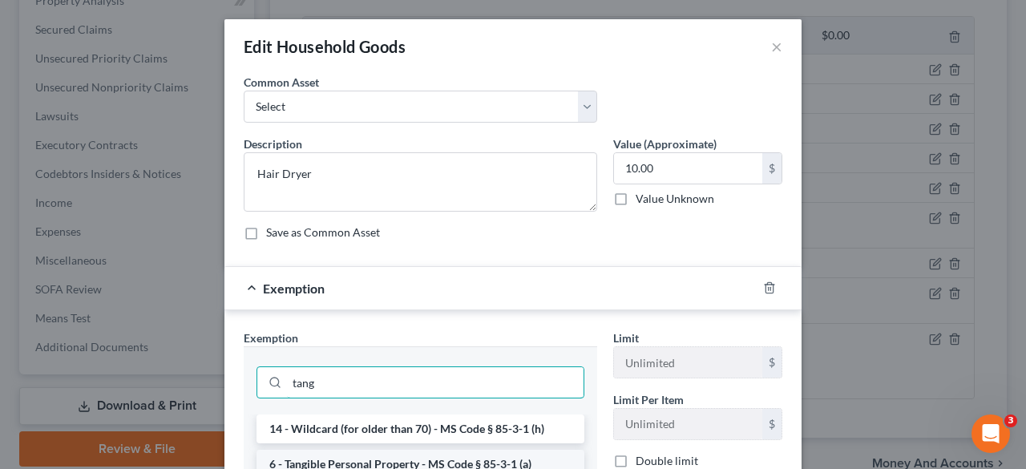
type input "tang"
click at [519, 463] on li "6 - Tangible Personal Property - MS Code § 85-3-1 (a)" at bounding box center [421, 464] width 328 height 29
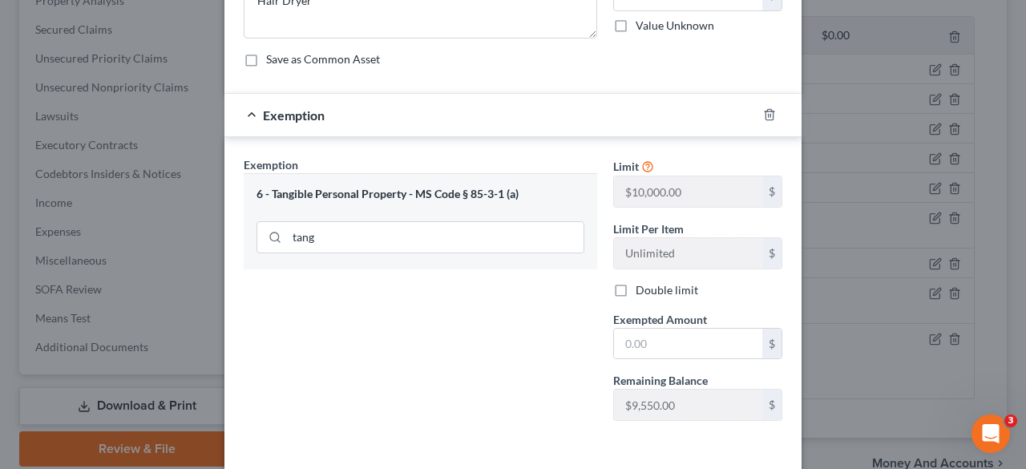
scroll to position [177, 0]
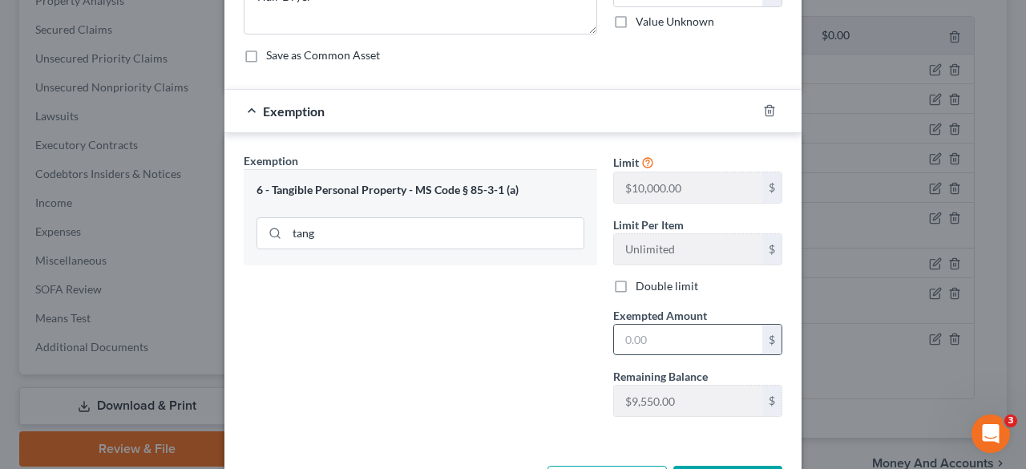
click at [640, 342] on input "text" at bounding box center [688, 340] width 148 height 30
type input "10"
click at [577, 375] on div "Exemption Set must be selected for CA. Exemption * 6 - Tangible Personal Proper…" at bounding box center [421, 290] width 370 height 277
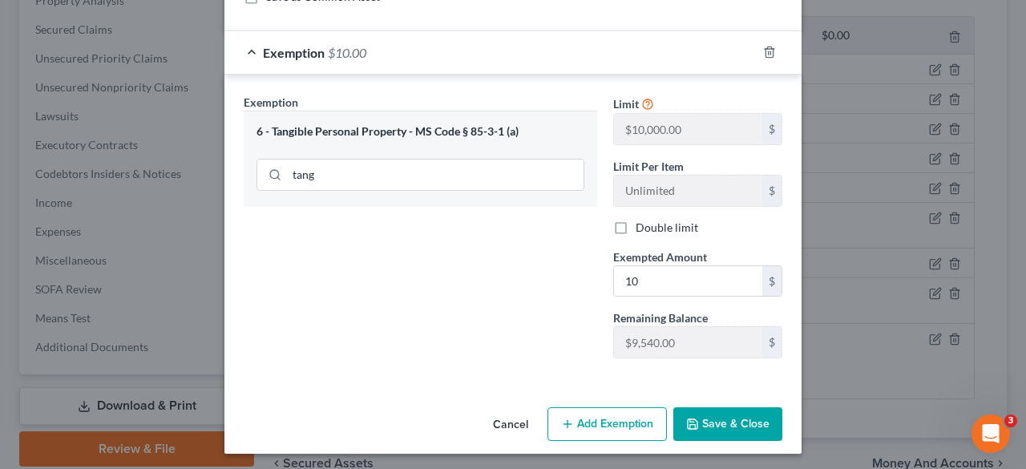
click at [702, 422] on button "Save & Close" at bounding box center [727, 424] width 109 height 34
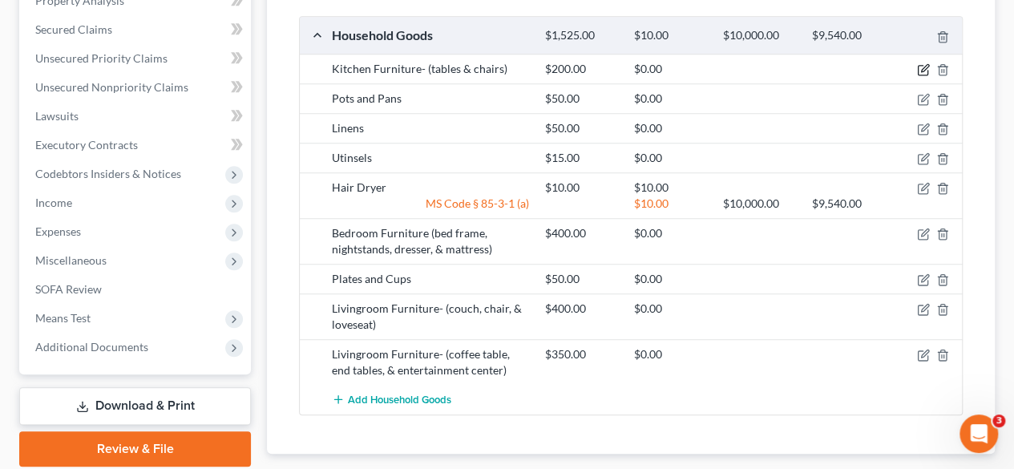
click at [925, 64] on icon "button" at bounding box center [923, 69] width 13 height 13
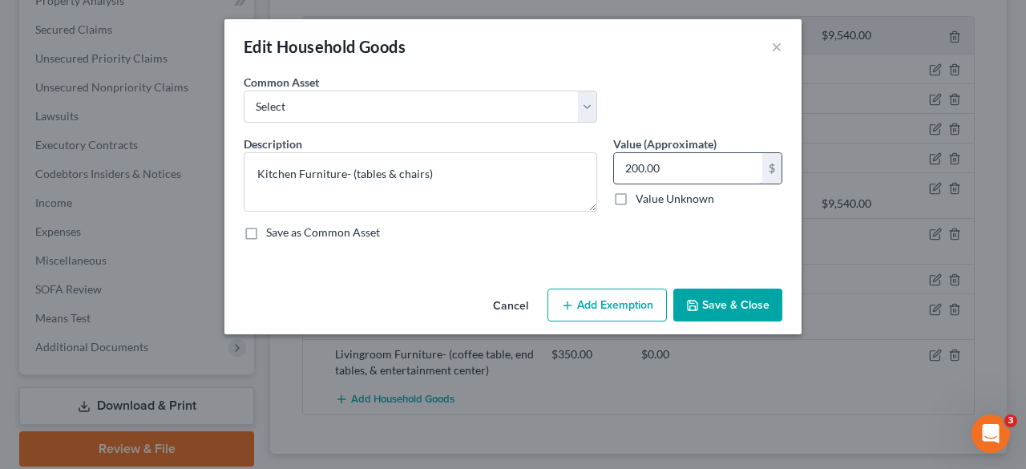
click at [630, 166] on input "200.00" at bounding box center [688, 168] width 148 height 30
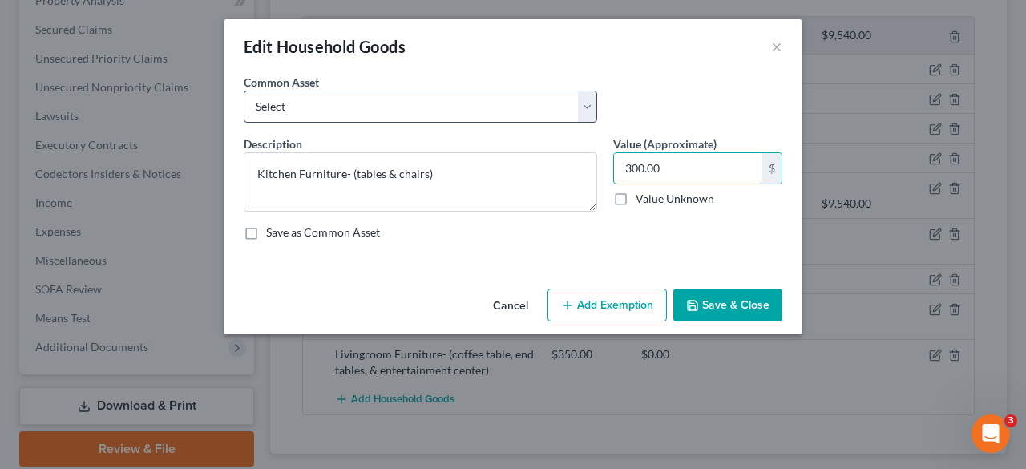
type input "300.00"
click at [579, 103] on select "Select Pots and Pans Hair Dryer Linens Plates and Cups Bedroom Furniture (bed f…" at bounding box center [421, 107] width 354 height 32
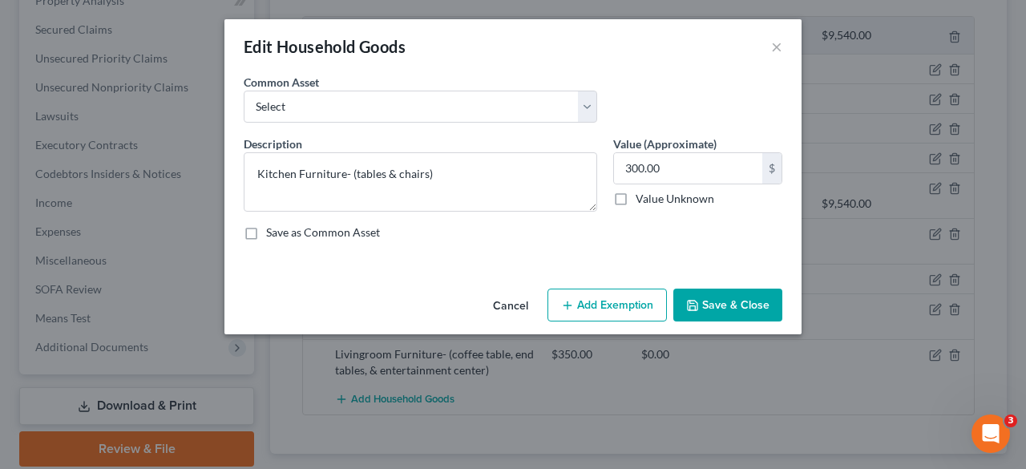
click at [696, 75] on div "Common Asset Select Pots and Pans Hair Dryer Linens Plates and Cups Bedroom Fur…" at bounding box center [513, 105] width 555 height 62
click at [633, 313] on button "Add Exemption" at bounding box center [606, 306] width 119 height 34
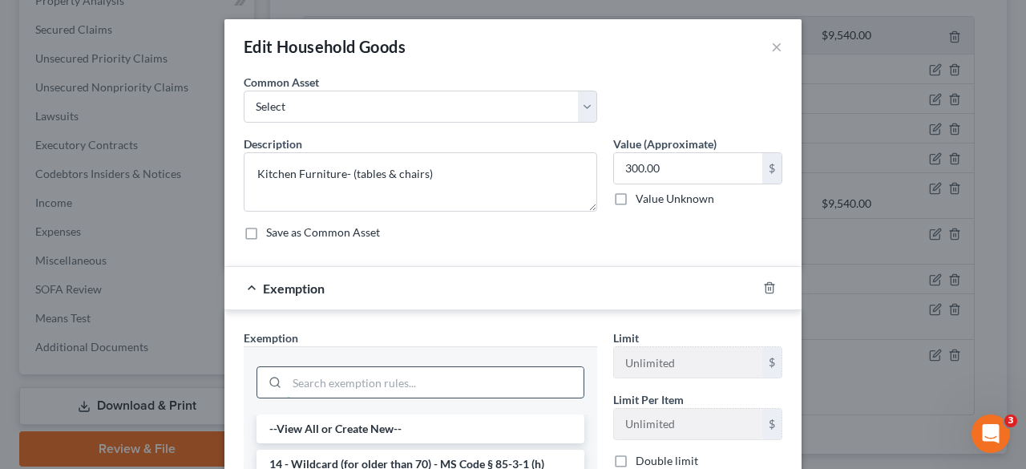
click at [507, 373] on input "search" at bounding box center [435, 382] width 297 height 30
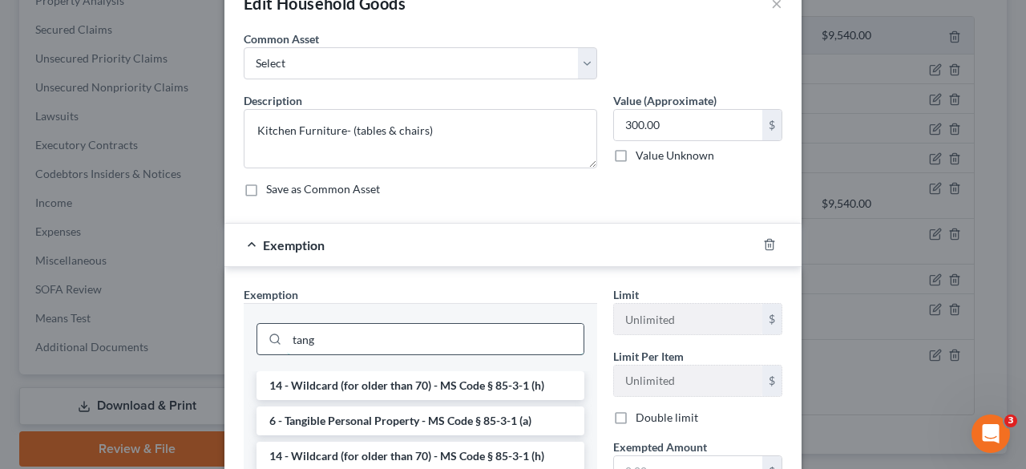
scroll to position [44, 0]
type input "tang"
click at [514, 411] on li "6 - Tangible Personal Property - MS Code § 85-3-1 (a)" at bounding box center [421, 420] width 328 height 29
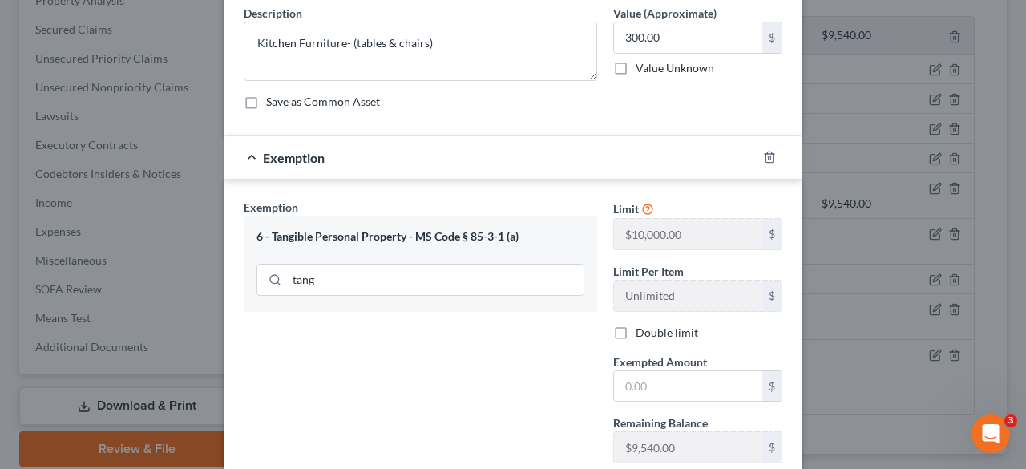
scroll to position [132, 0]
click at [665, 386] on input "text" at bounding box center [688, 385] width 148 height 30
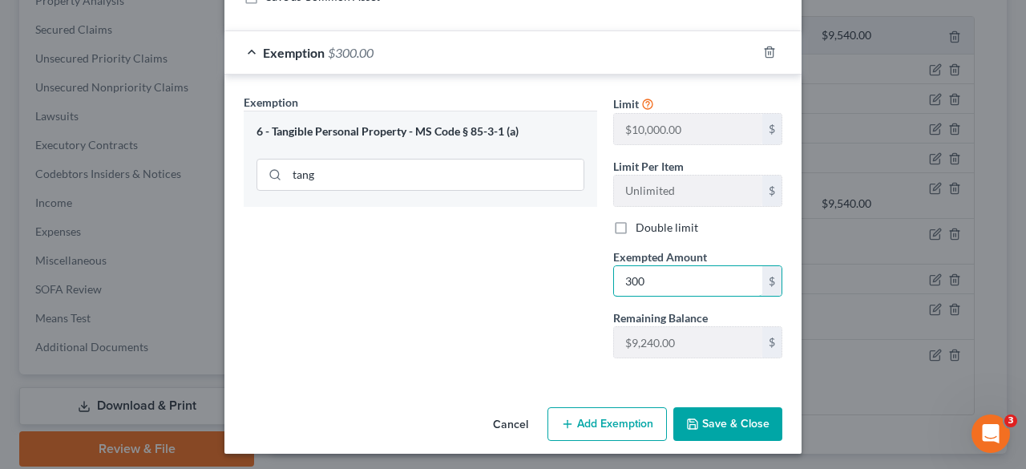
type input "300"
click at [693, 407] on button "Save & Close" at bounding box center [727, 424] width 109 height 34
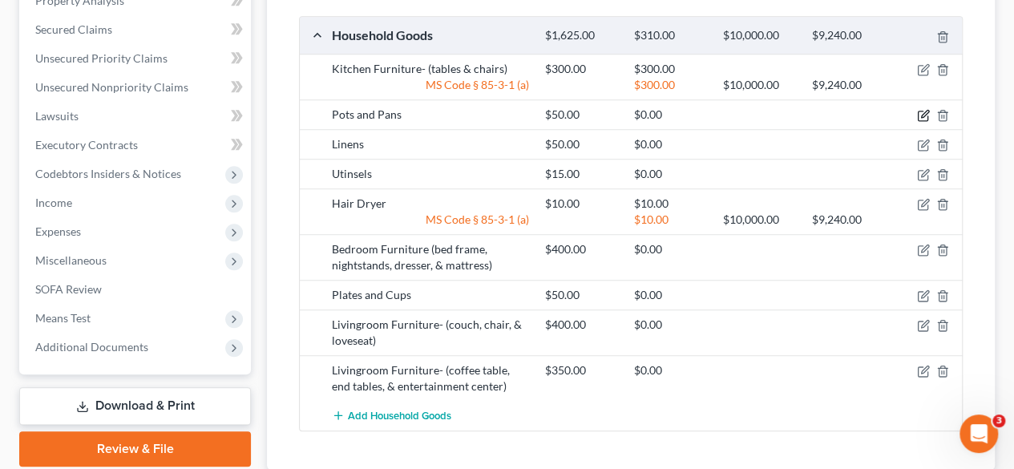
click at [921, 109] on icon "button" at bounding box center [923, 115] width 13 height 13
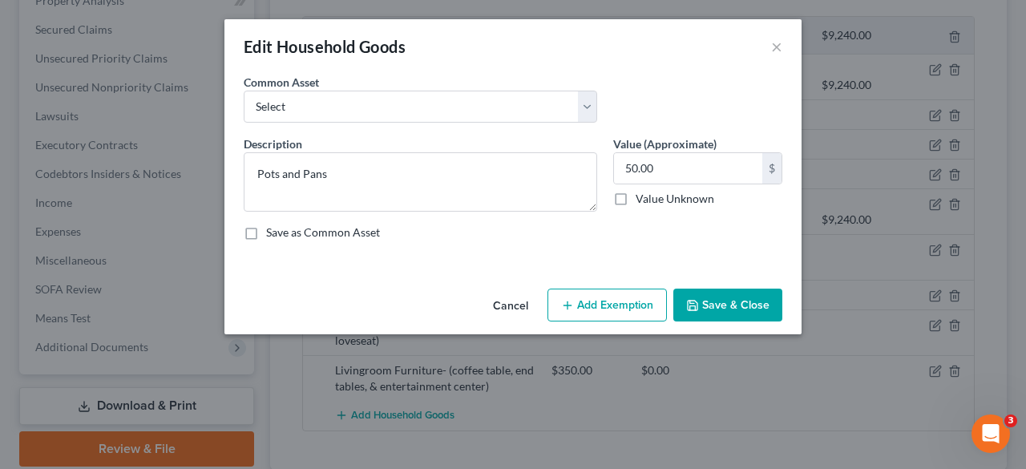
click at [616, 305] on button "Add Exemption" at bounding box center [606, 306] width 119 height 34
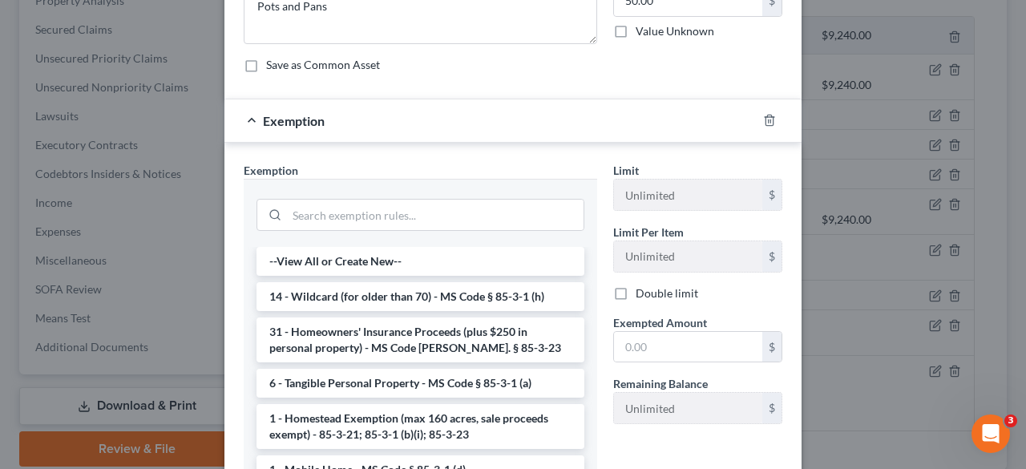
scroll to position [169, 0]
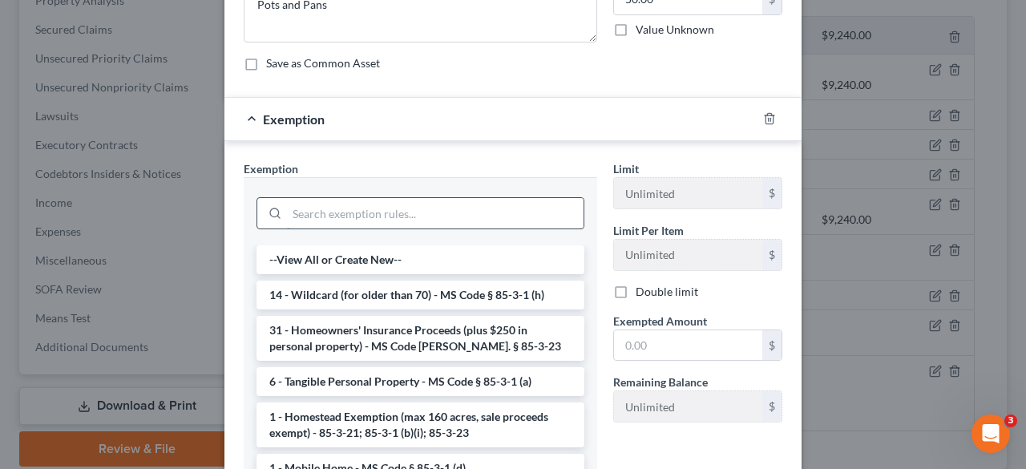
click at [479, 217] on input "search" at bounding box center [435, 213] width 297 height 30
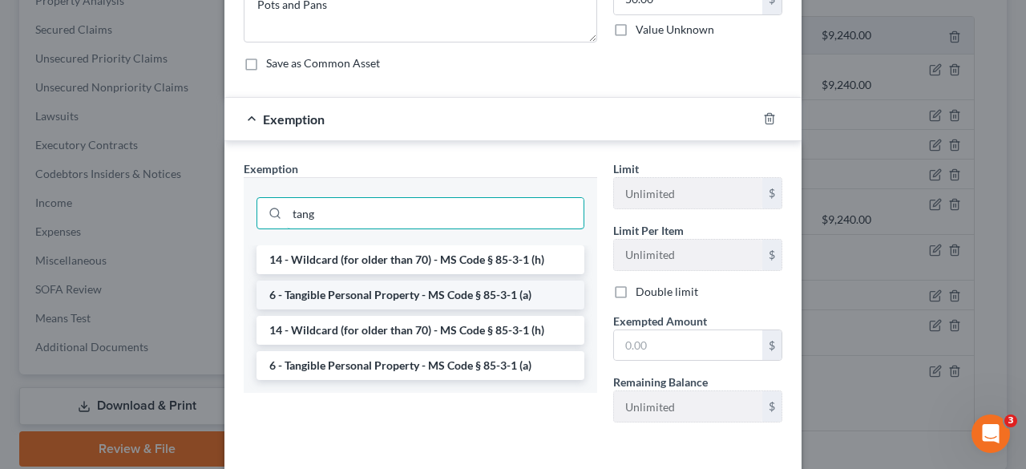
type input "tang"
click at [475, 285] on li "6 - Tangible Personal Property - MS Code § 85-3-1 (a)" at bounding box center [421, 295] width 328 height 29
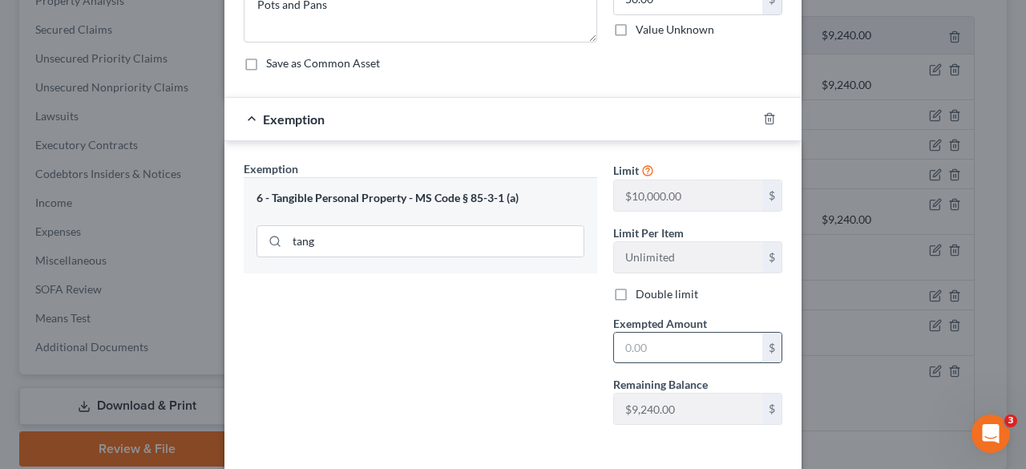
click at [649, 343] on input "text" at bounding box center [688, 348] width 148 height 30
type input "50"
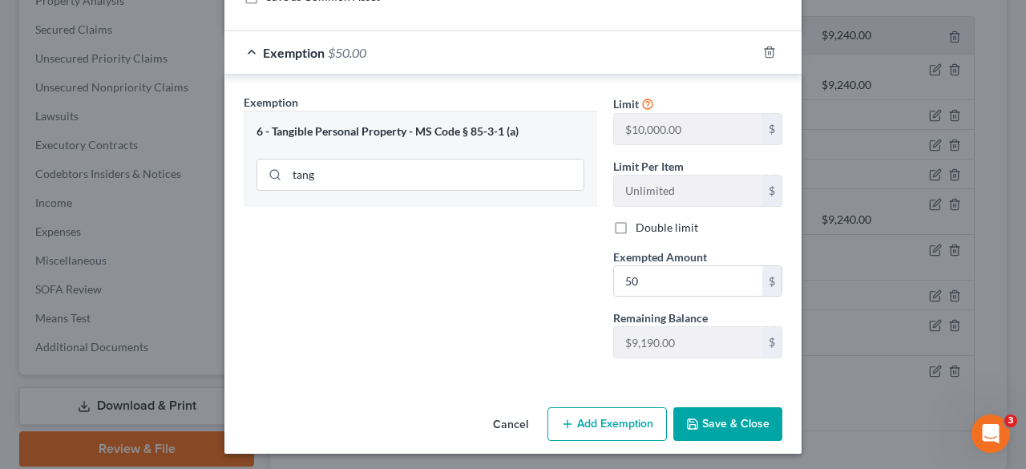
click at [708, 410] on button "Save & Close" at bounding box center [727, 424] width 109 height 34
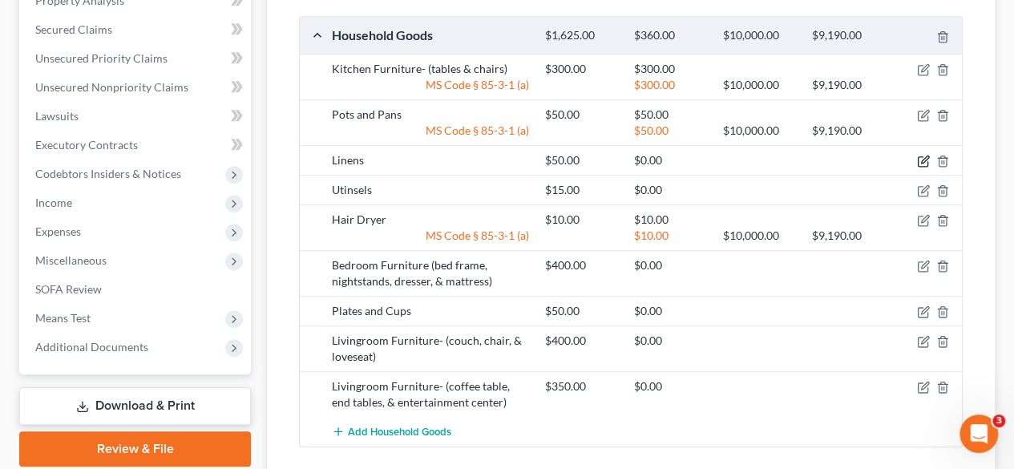
click at [922, 157] on icon "button" at bounding box center [924, 159] width 7 height 7
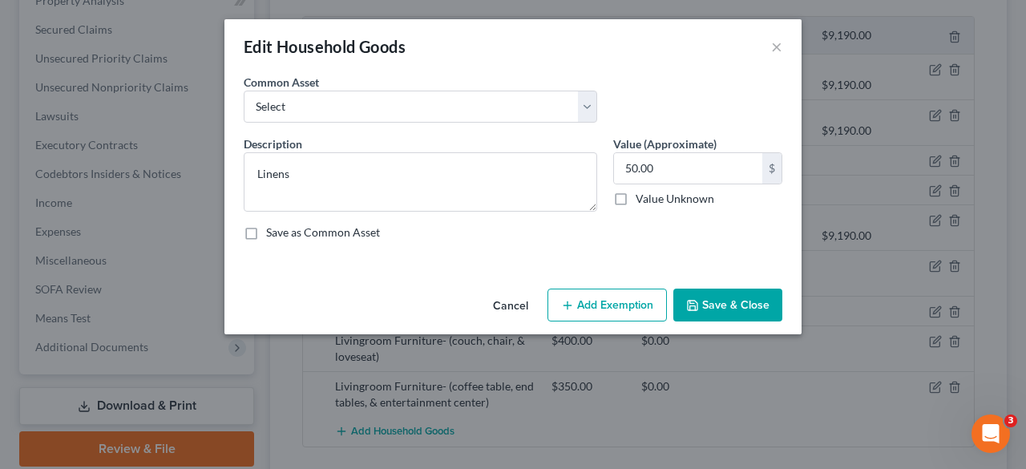
click at [616, 295] on button "Add Exemption" at bounding box center [606, 306] width 119 height 34
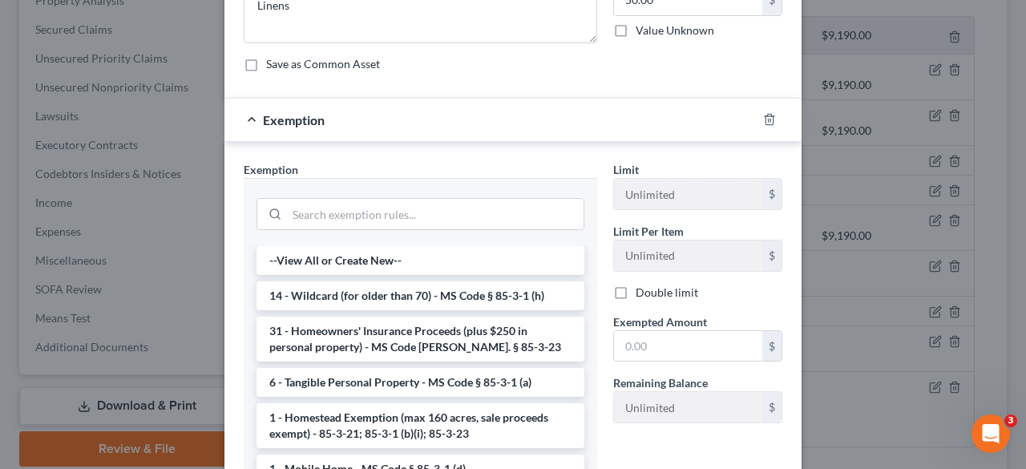
scroll to position [186, 0]
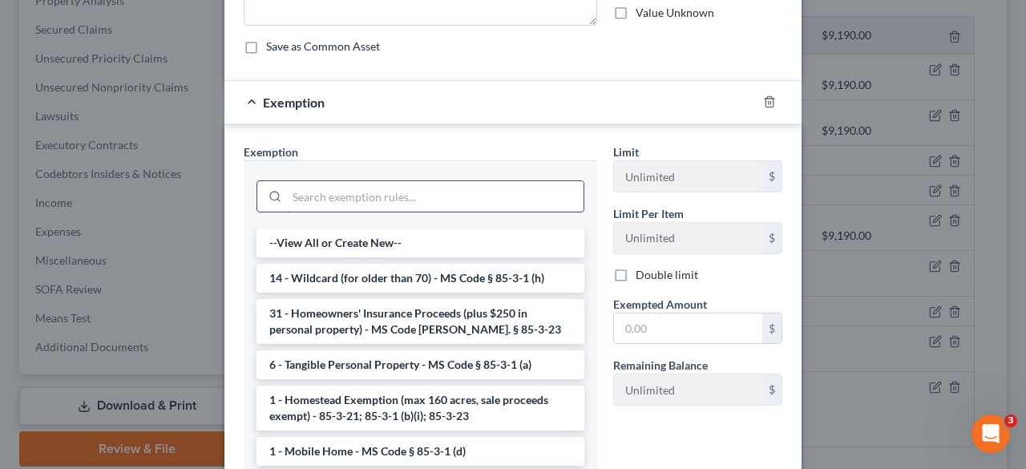
click at [426, 194] on input "search" at bounding box center [435, 196] width 297 height 30
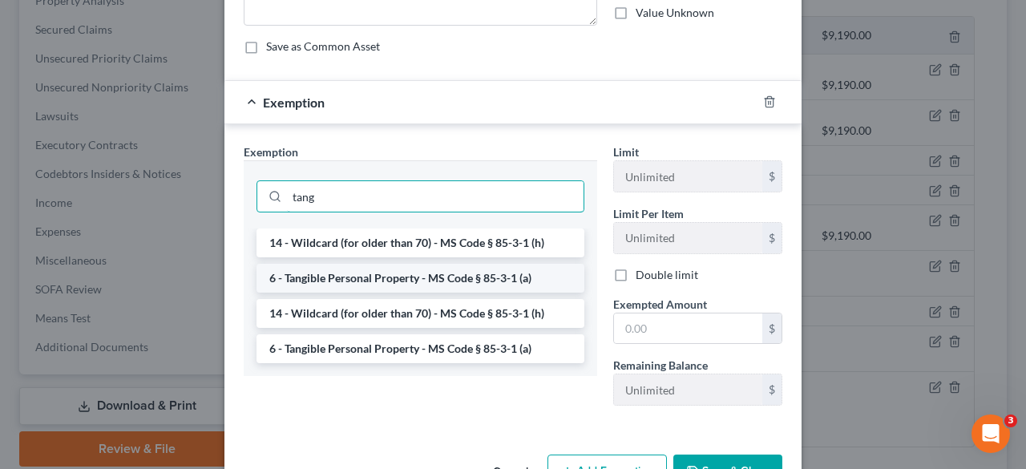
type input "tang"
click at [446, 273] on li "6 - Tangible Personal Property - MS Code § 85-3-1 (a)" at bounding box center [421, 278] width 328 height 29
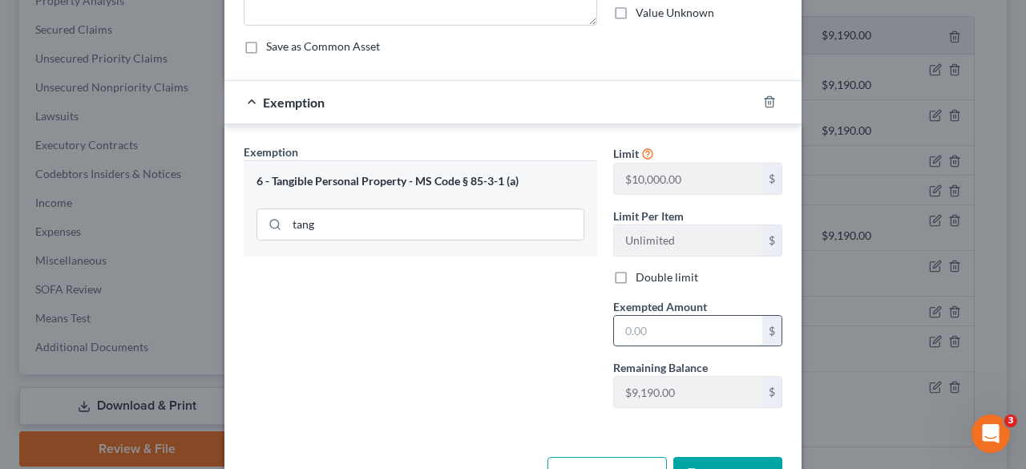
click at [657, 325] on input "text" at bounding box center [688, 331] width 148 height 30
type input "50"
click at [713, 466] on button "Save & Close" at bounding box center [727, 474] width 109 height 34
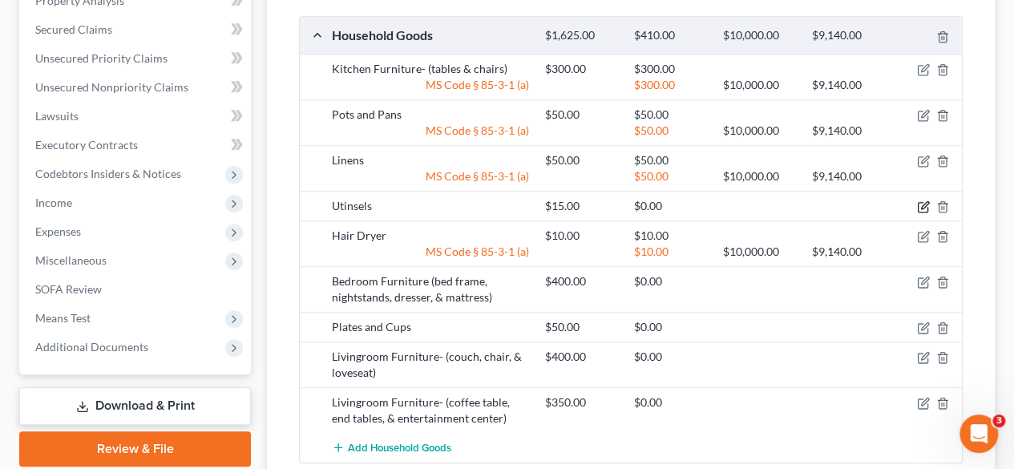
click at [927, 200] on icon "button" at bounding box center [923, 206] width 13 height 13
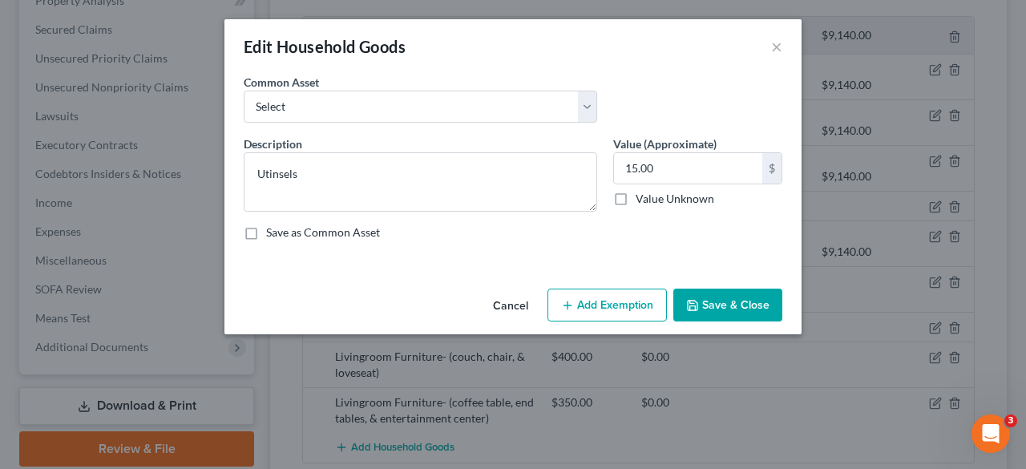
click at [600, 300] on button "Add Exemption" at bounding box center [606, 306] width 119 height 34
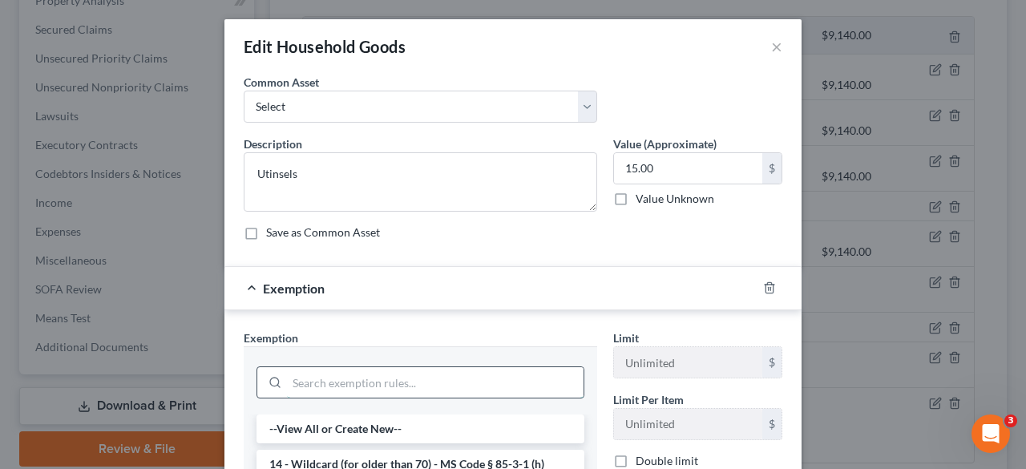
click at [438, 374] on input "search" at bounding box center [435, 382] width 297 height 30
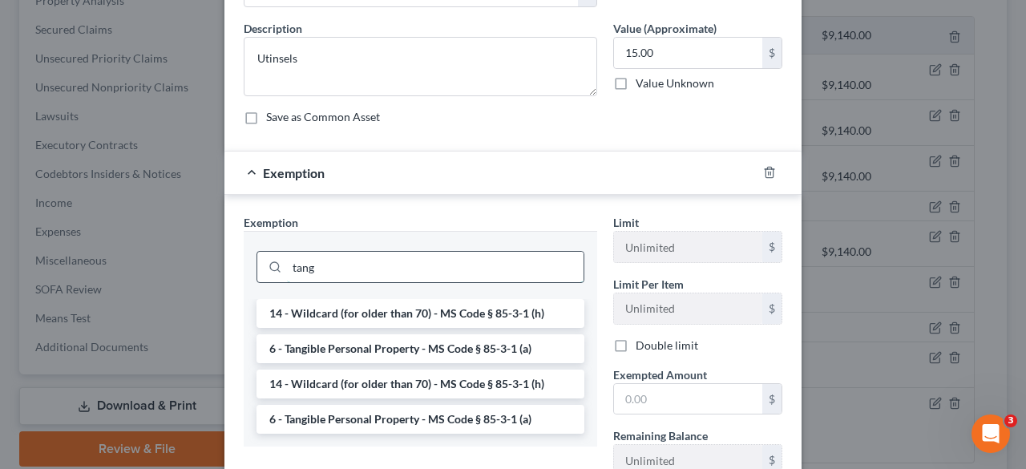
scroll to position [115, 0]
type input "tang"
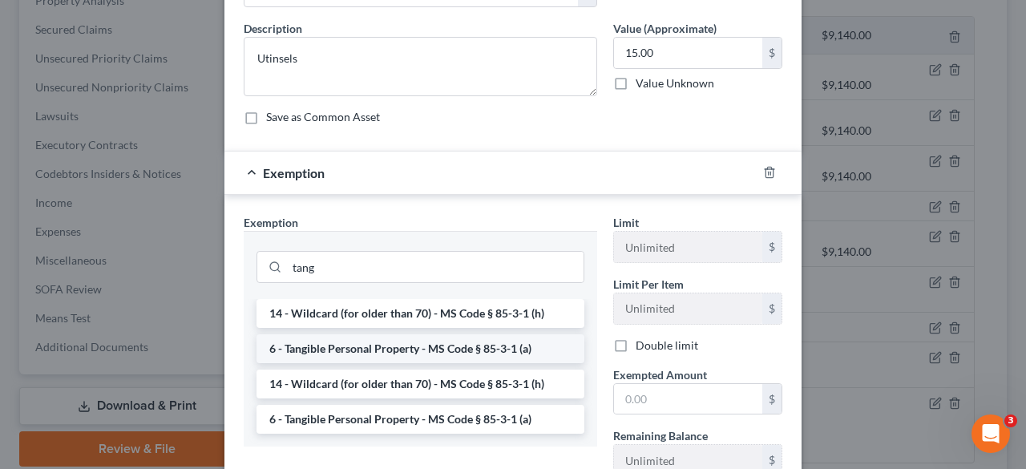
click at [450, 341] on li "6 - Tangible Personal Property - MS Code § 85-3-1 (a)" at bounding box center [421, 348] width 328 height 29
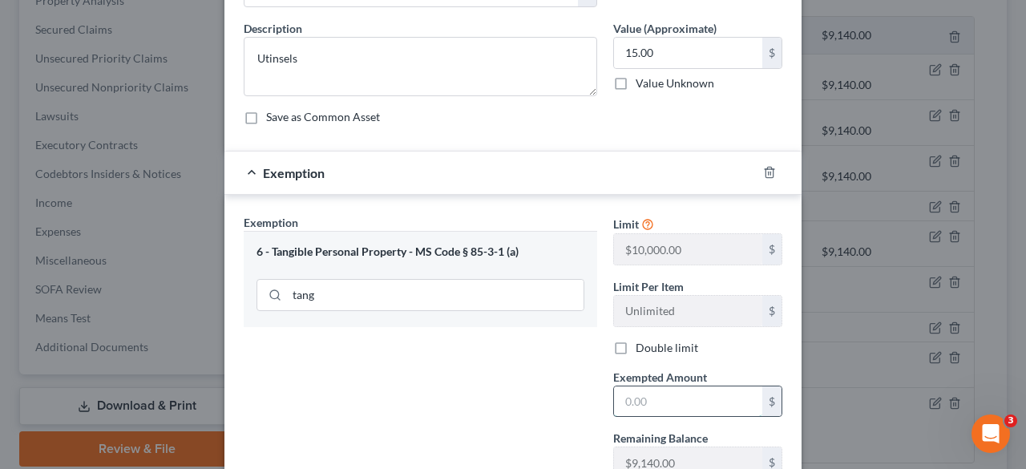
click at [643, 413] on input "text" at bounding box center [688, 401] width 148 height 30
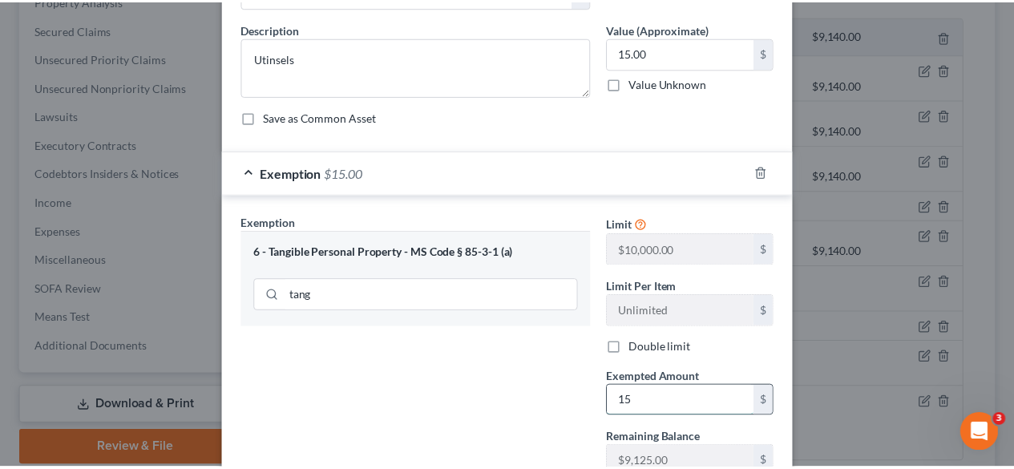
scroll to position [216, 0]
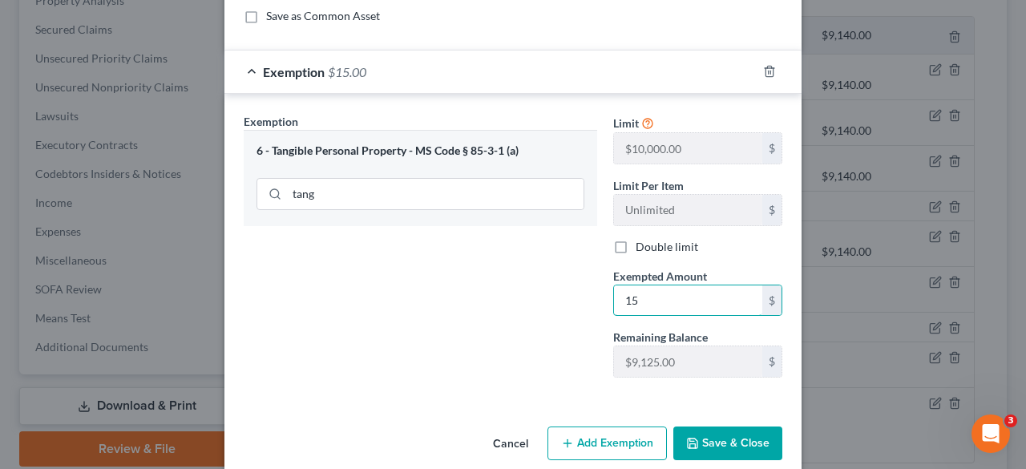
type input "15"
click at [694, 437] on icon "button" at bounding box center [692, 443] width 13 height 13
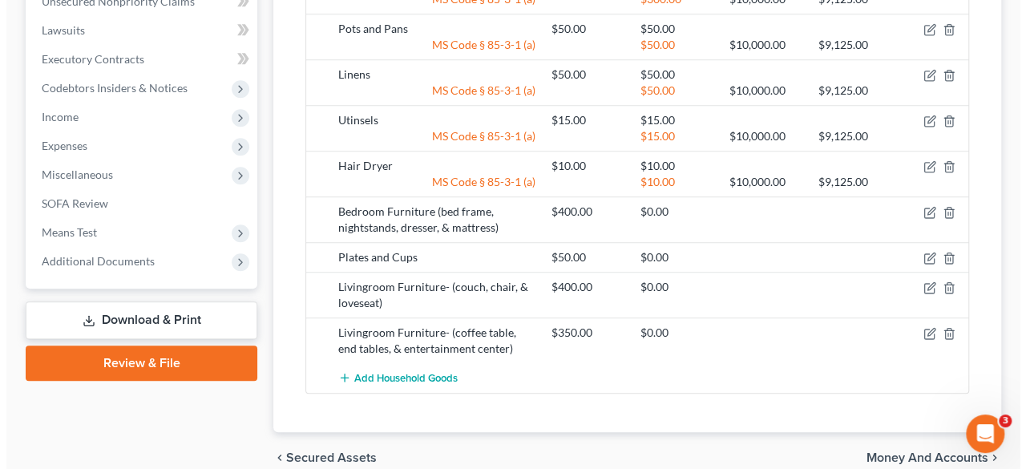
scroll to position [711, 0]
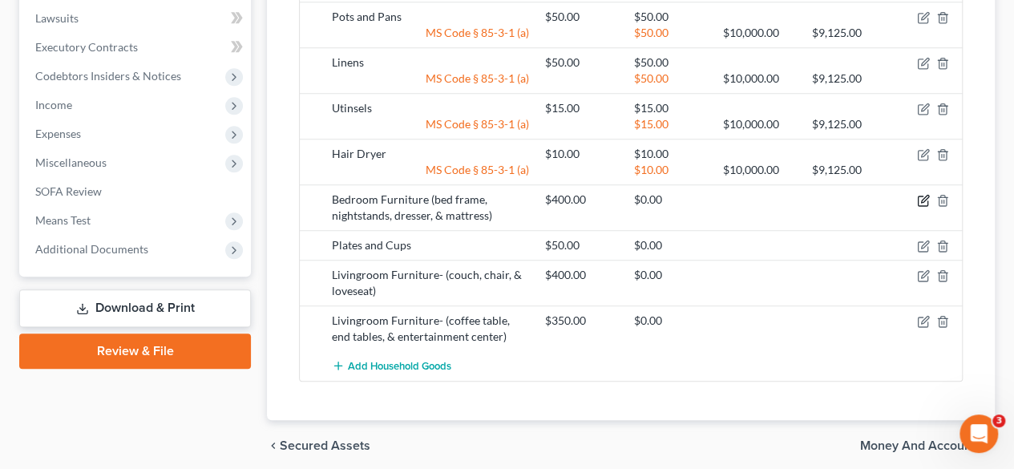
click at [922, 195] on icon "button" at bounding box center [924, 198] width 7 height 7
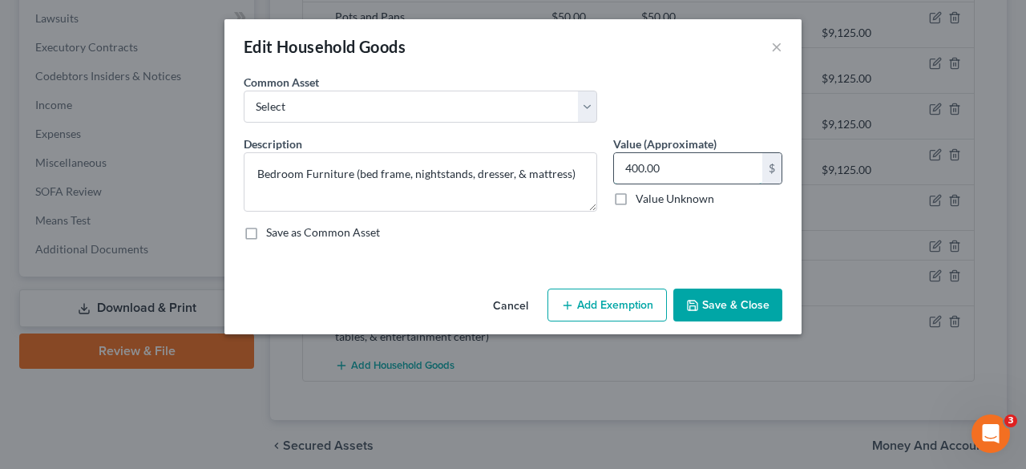
click at [629, 166] on input "400.00" at bounding box center [688, 168] width 148 height 30
type input "500.00"
click at [624, 303] on button "Add Exemption" at bounding box center [606, 306] width 119 height 34
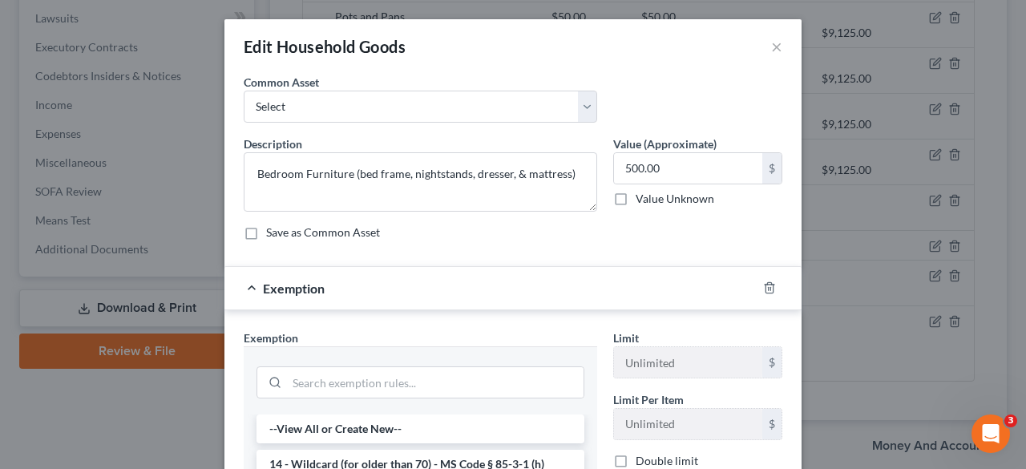
scroll to position [146, 0]
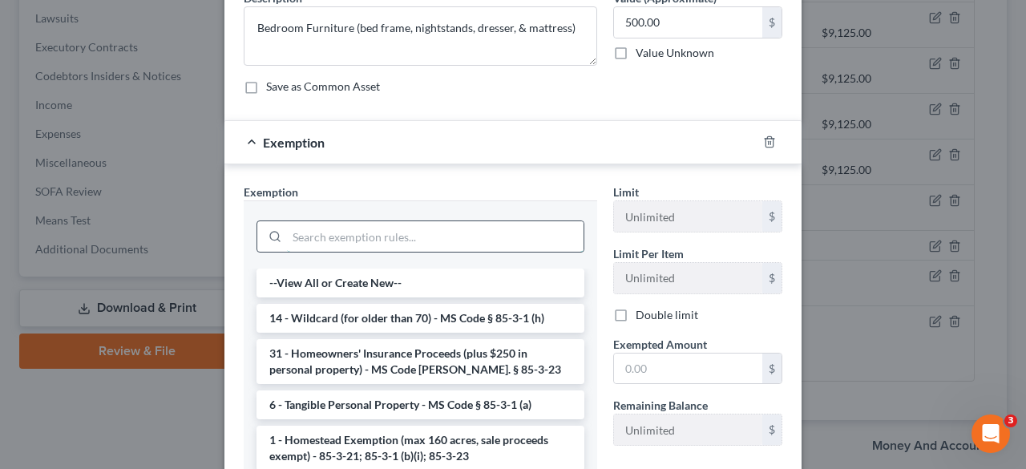
click at [472, 229] on input "search" at bounding box center [435, 236] width 297 height 30
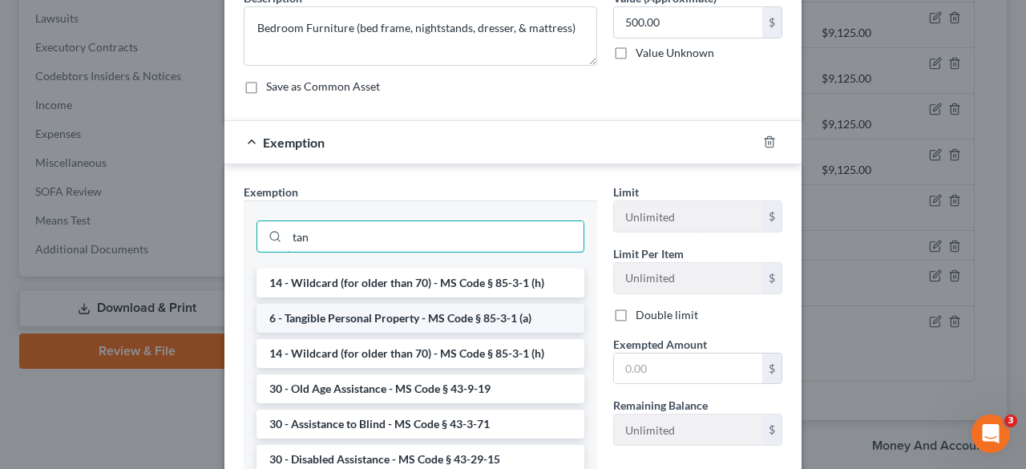
type input "tan"
click at [471, 319] on li "6 - Tangible Personal Property - MS Code § 85-3-1 (a)" at bounding box center [421, 318] width 328 height 29
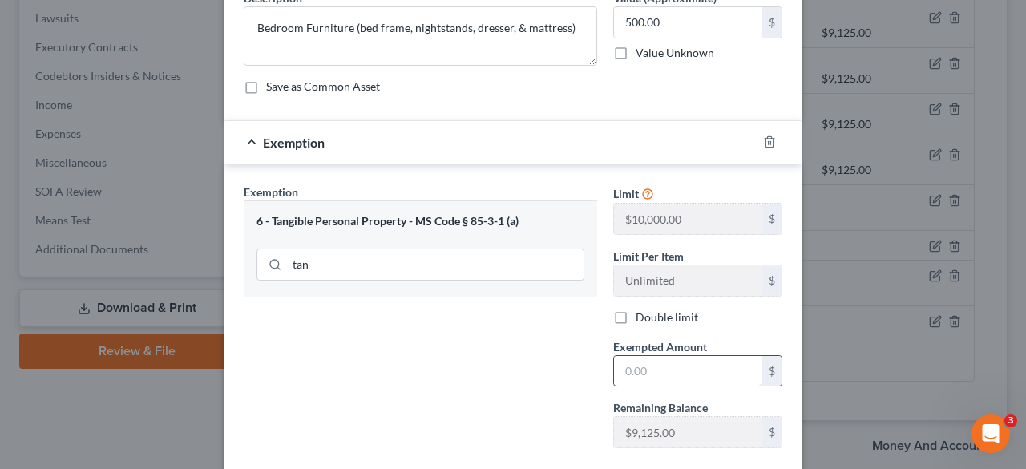
click at [627, 371] on input "text" at bounding box center [688, 371] width 148 height 30
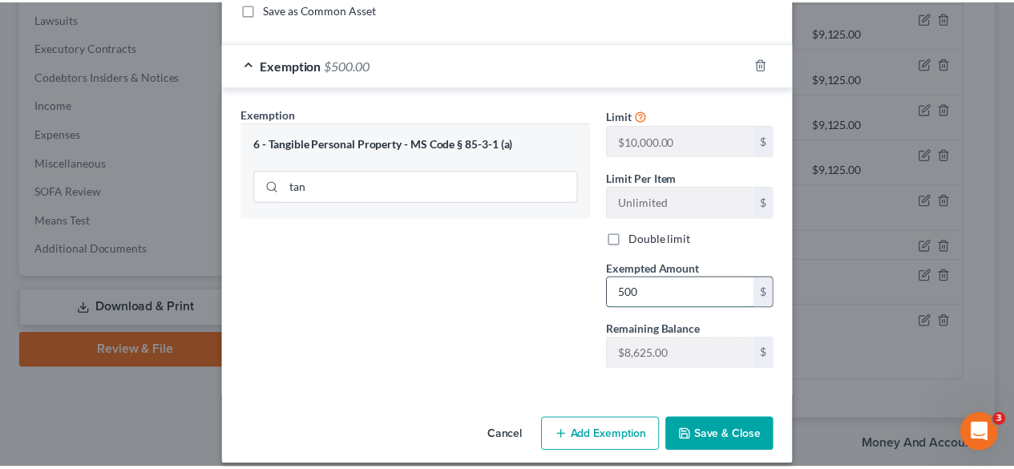
scroll to position [232, 0]
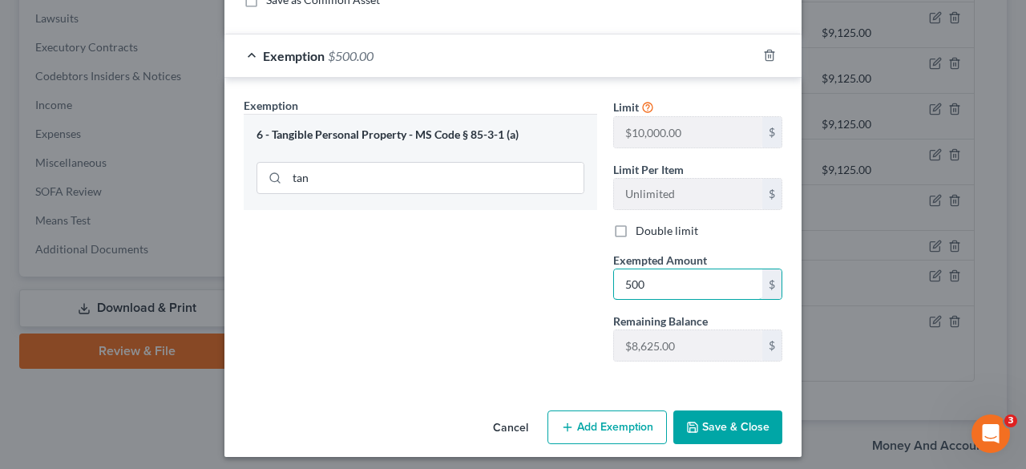
type input "500"
click at [699, 418] on button "Save & Close" at bounding box center [727, 427] width 109 height 34
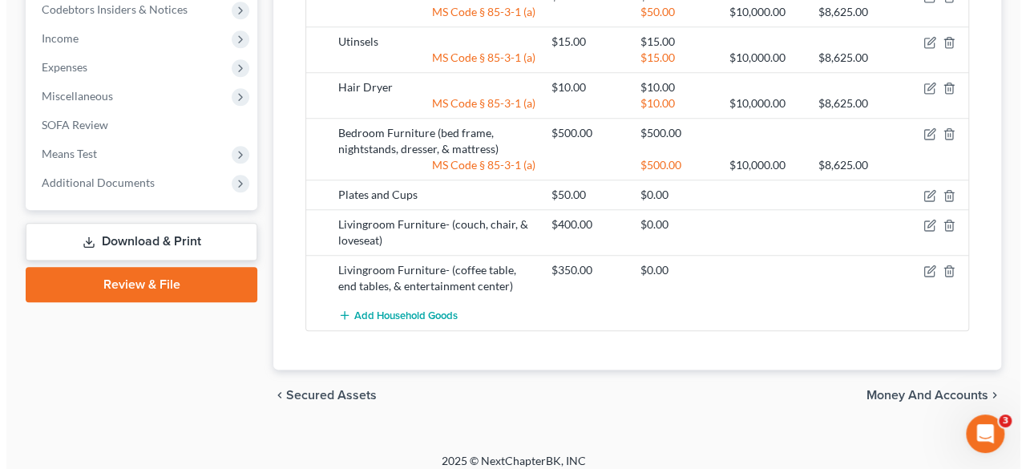
scroll to position [782, 0]
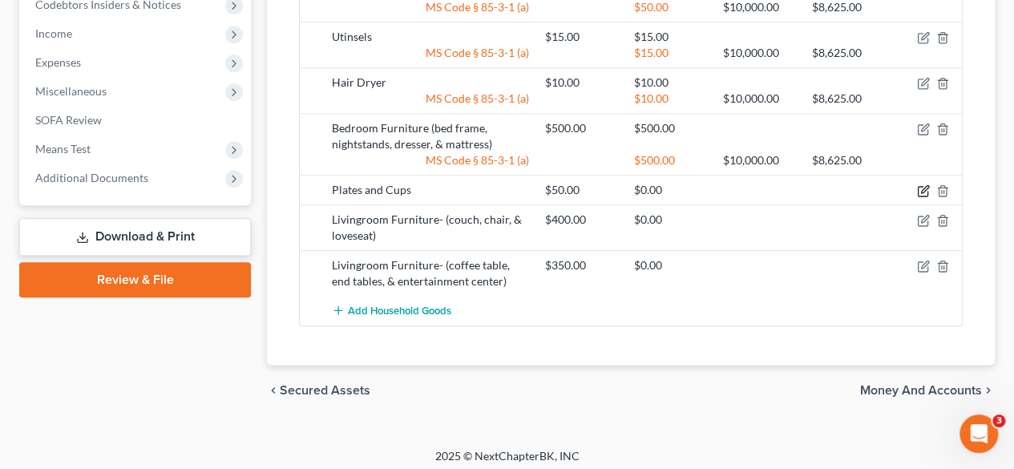
click at [923, 185] on icon "button" at bounding box center [924, 188] width 7 height 7
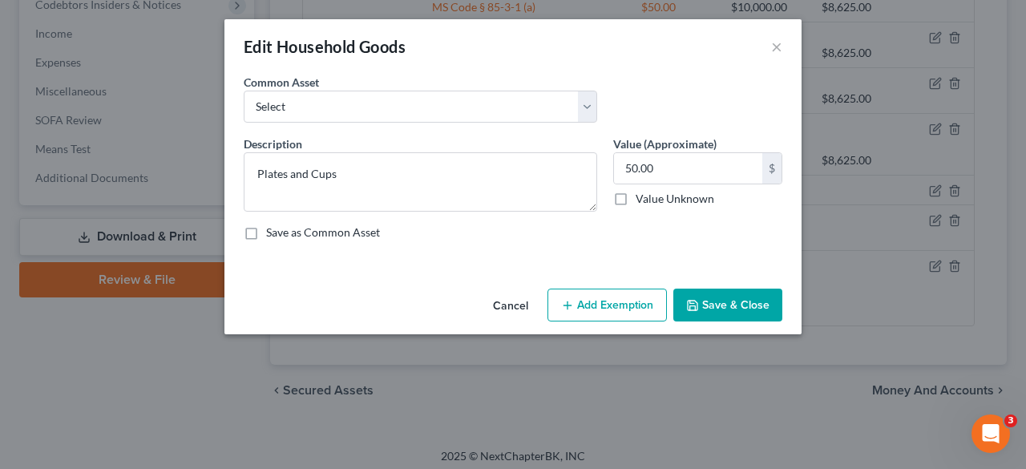
click at [617, 304] on button "Add Exemption" at bounding box center [606, 306] width 119 height 34
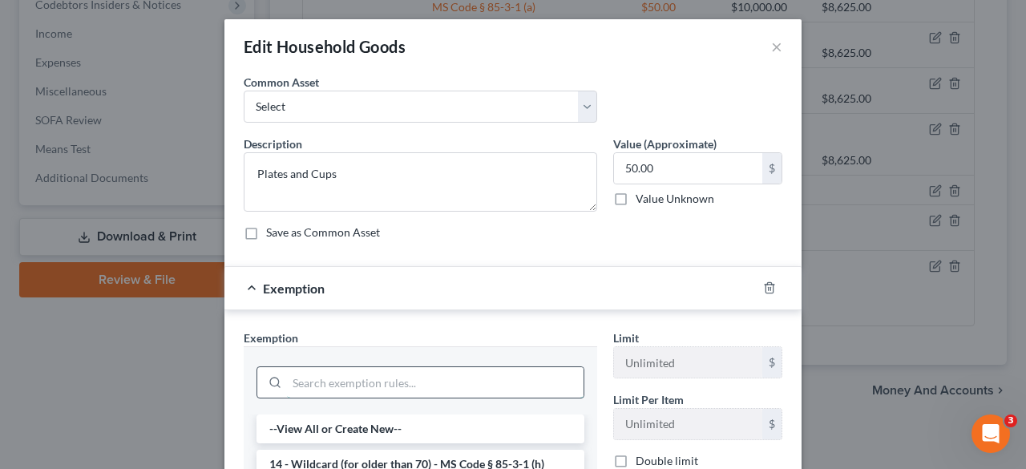
click at [458, 374] on input "search" at bounding box center [435, 382] width 297 height 30
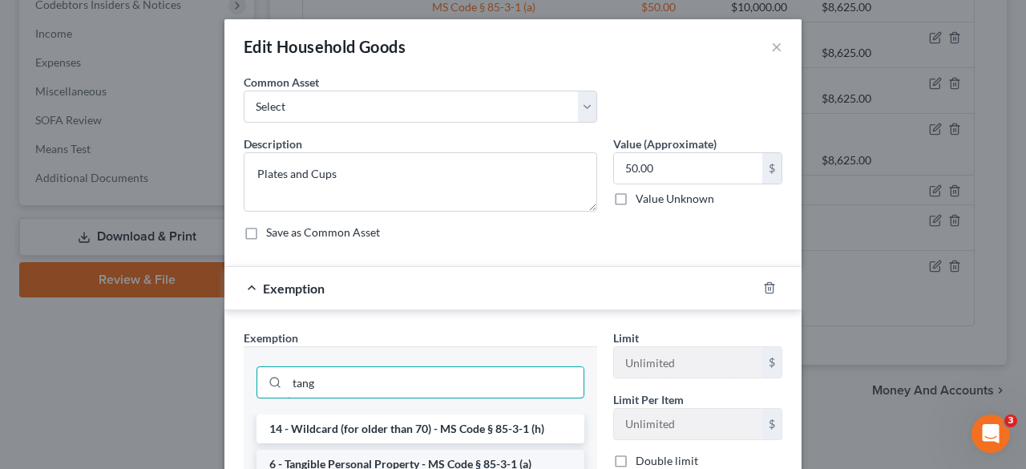
type input "tang"
click at [465, 455] on li "6 - Tangible Personal Property - MS Code § 85-3-1 (a)" at bounding box center [421, 464] width 328 height 29
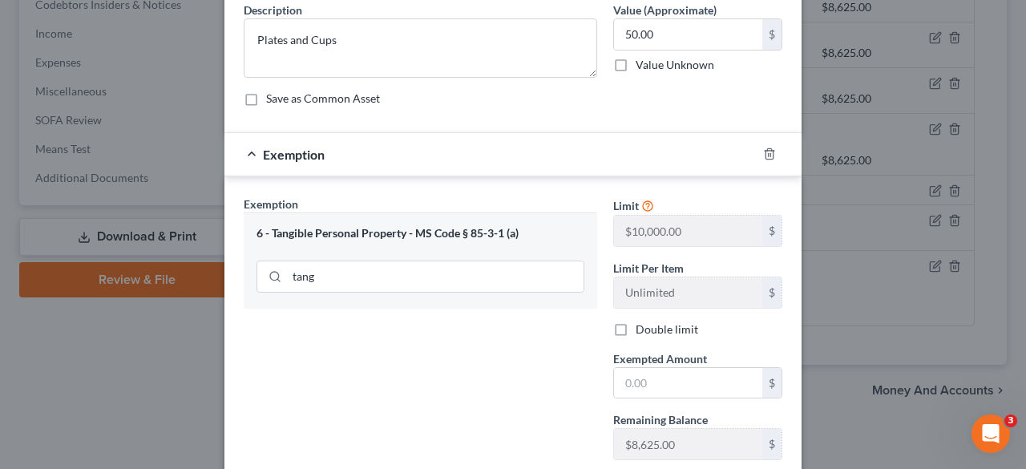
scroll to position [135, 0]
click at [627, 372] on input "text" at bounding box center [688, 382] width 148 height 30
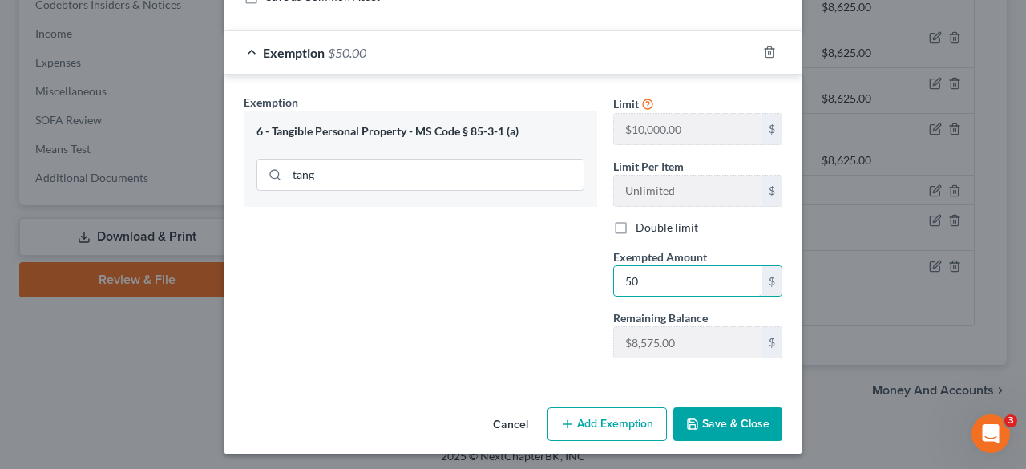
type input "50"
click at [692, 413] on button "Save & Close" at bounding box center [727, 424] width 109 height 34
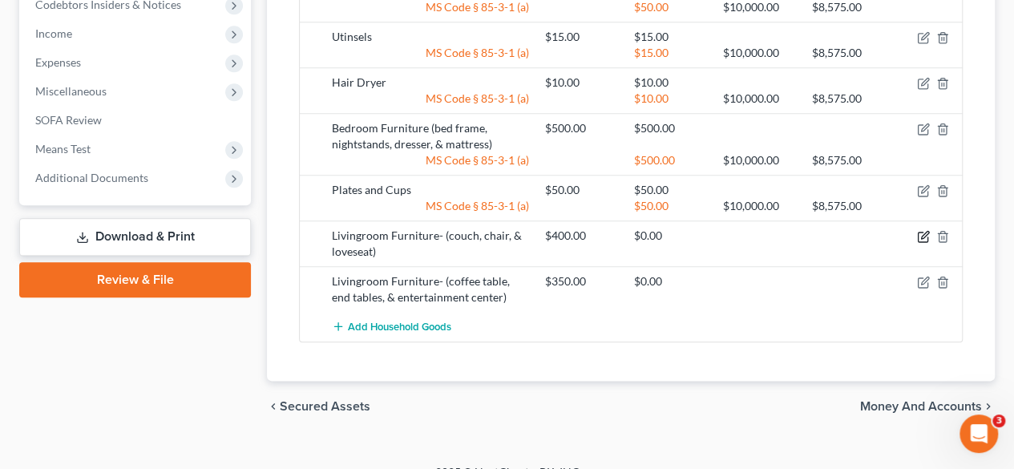
click at [922, 231] on icon "button" at bounding box center [924, 234] width 7 height 7
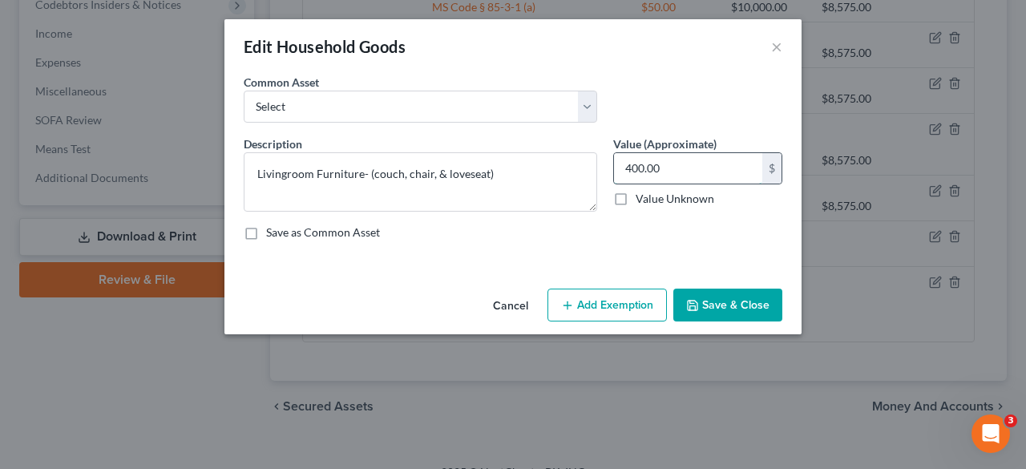
click at [631, 166] on input "400.00" at bounding box center [688, 168] width 148 height 30
type input "500.00"
click at [598, 301] on button "Add Exemption" at bounding box center [606, 306] width 119 height 34
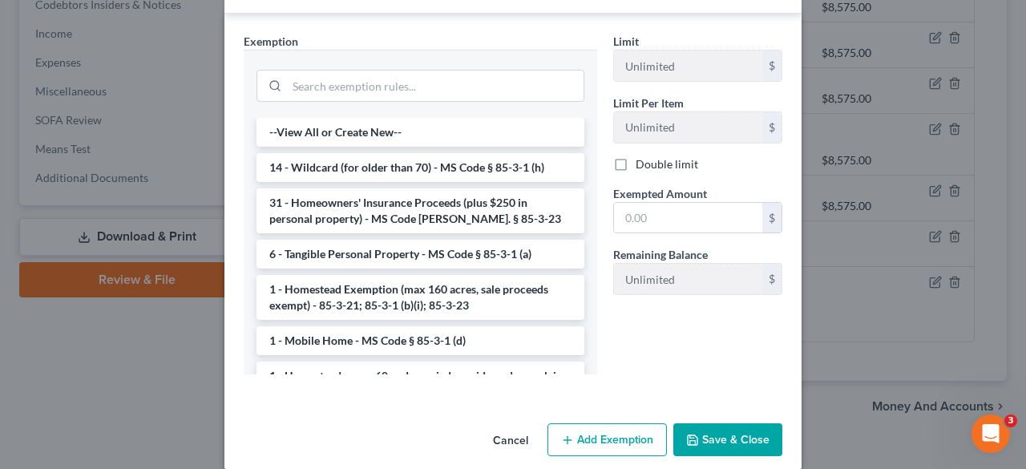
scroll to position [297, 0]
click at [436, 91] on input "search" at bounding box center [435, 86] width 297 height 30
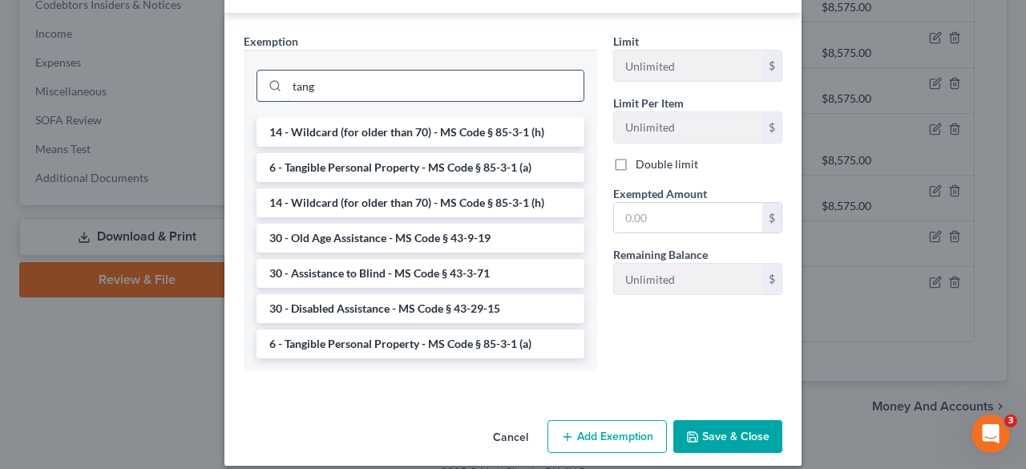
scroll to position [232, 0]
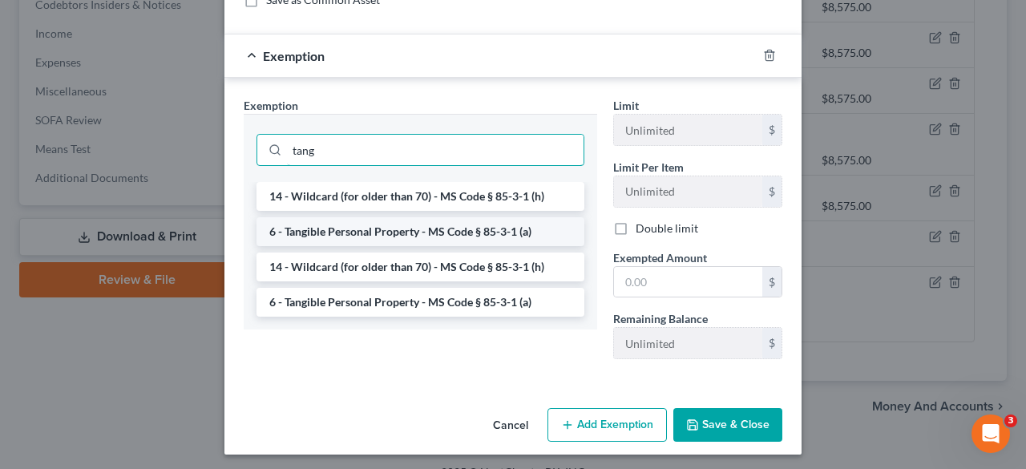
type input "tang"
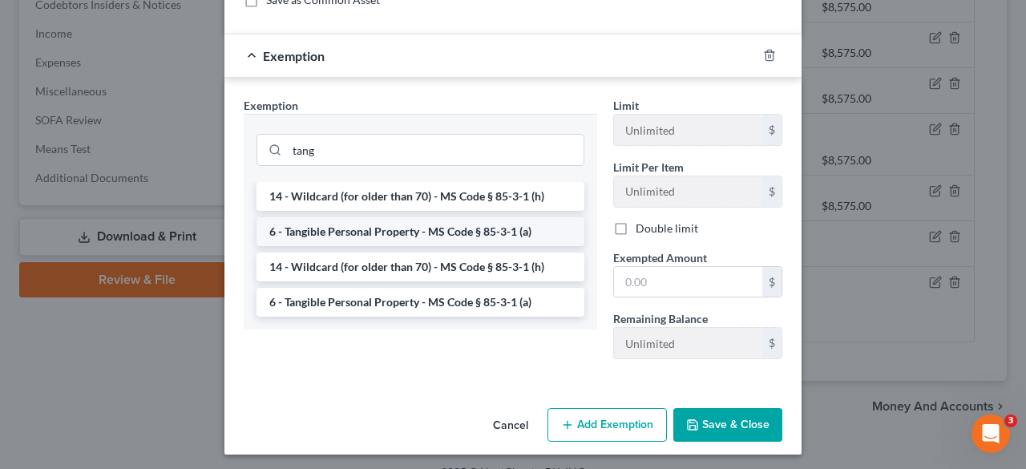
click at [436, 221] on li "6 - Tangible Personal Property - MS Code § 85-3-1 (a)" at bounding box center [421, 231] width 328 height 29
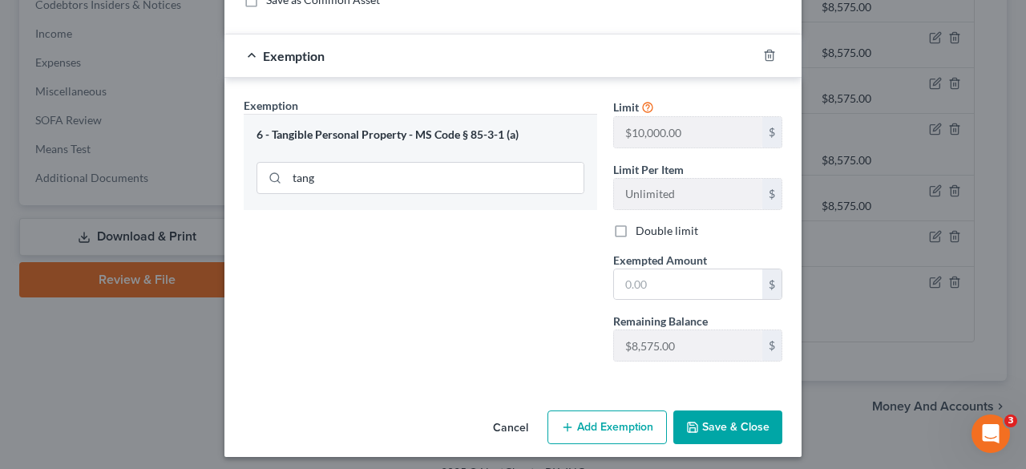
click at [708, 432] on button "Save & Close" at bounding box center [727, 427] width 109 height 34
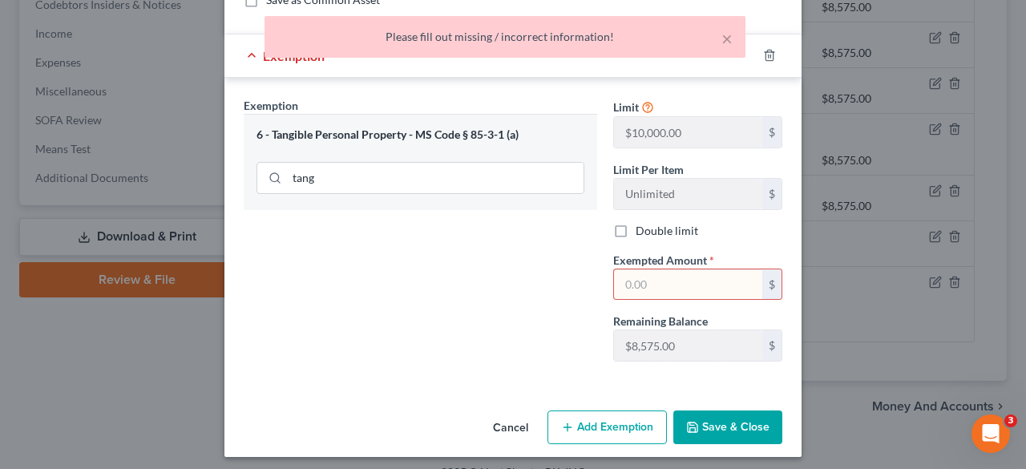
click at [701, 282] on input "text" at bounding box center [688, 284] width 148 height 30
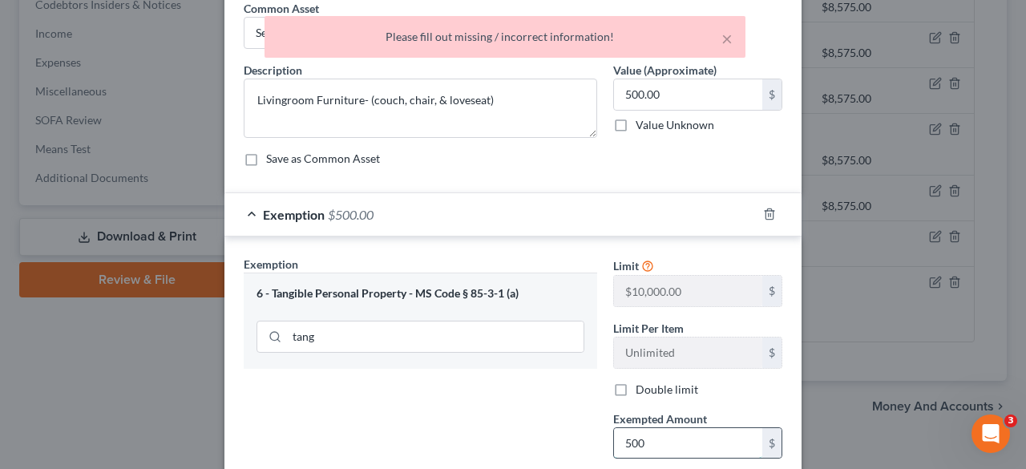
scroll to position [236, 0]
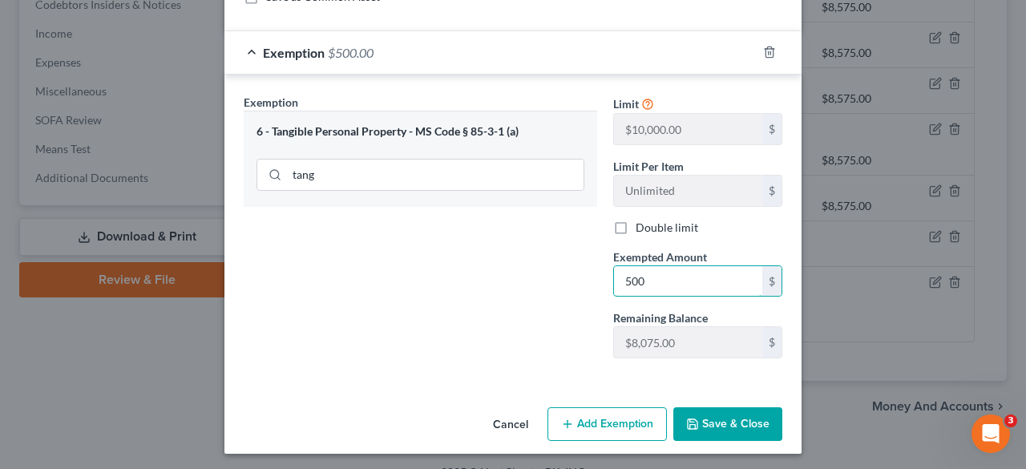
type input "500"
click at [733, 424] on button "Save & Close" at bounding box center [727, 424] width 109 height 34
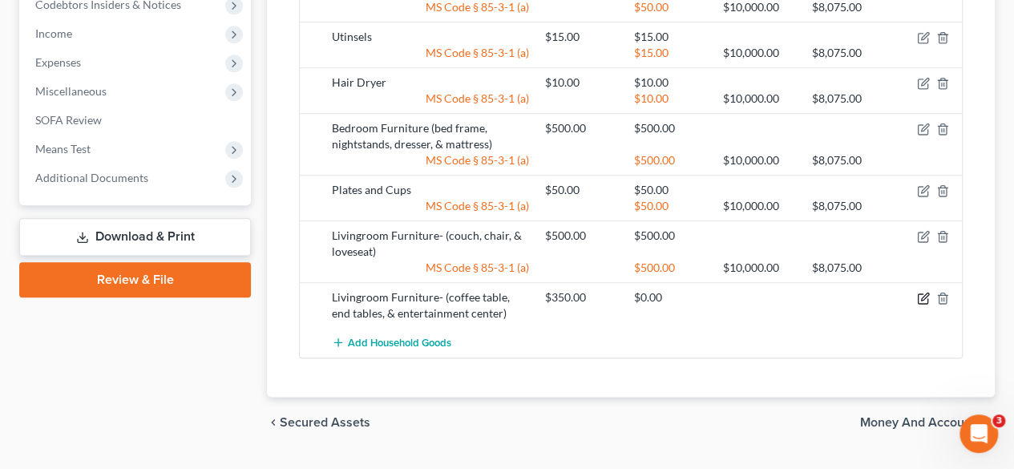
click at [920, 293] on icon "button" at bounding box center [923, 298] width 13 height 13
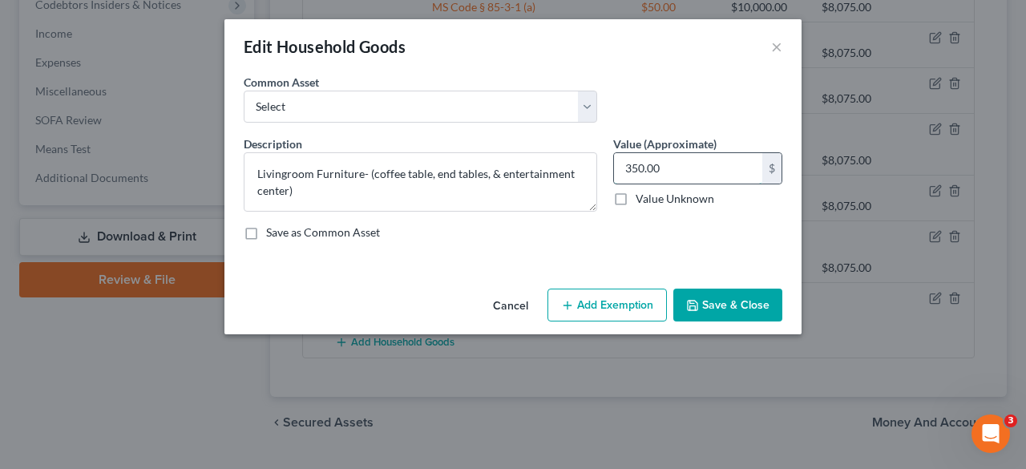
click at [628, 164] on input "350.00" at bounding box center [688, 168] width 148 height 30
type input "450.00"
click at [622, 315] on button "Add Exemption" at bounding box center [606, 306] width 119 height 34
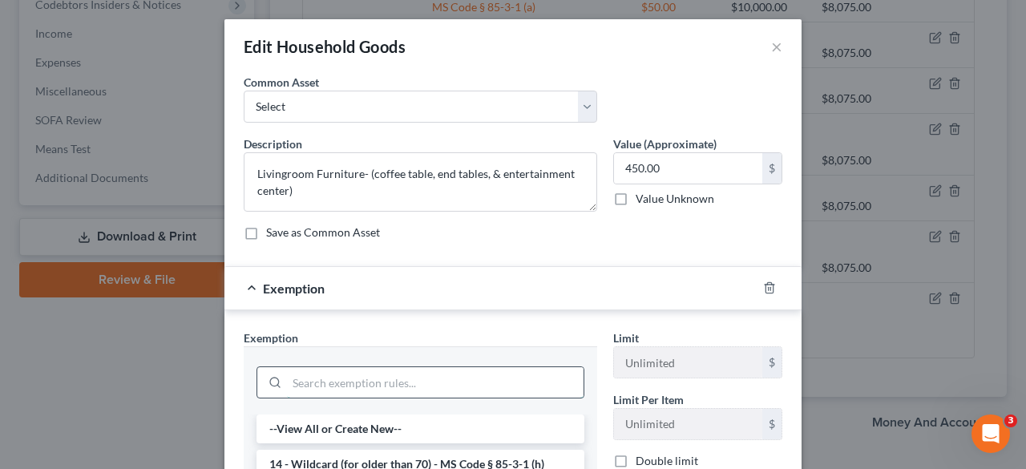
click at [450, 370] on input "search" at bounding box center [435, 382] width 297 height 30
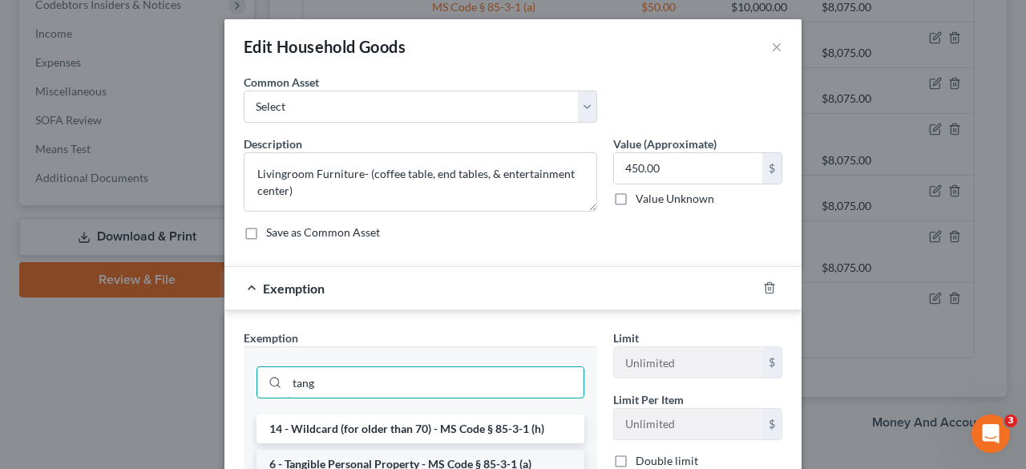
type input "tang"
click at [457, 451] on li "6 - Tangible Personal Property - MS Code § 85-3-1 (a)" at bounding box center [421, 464] width 328 height 29
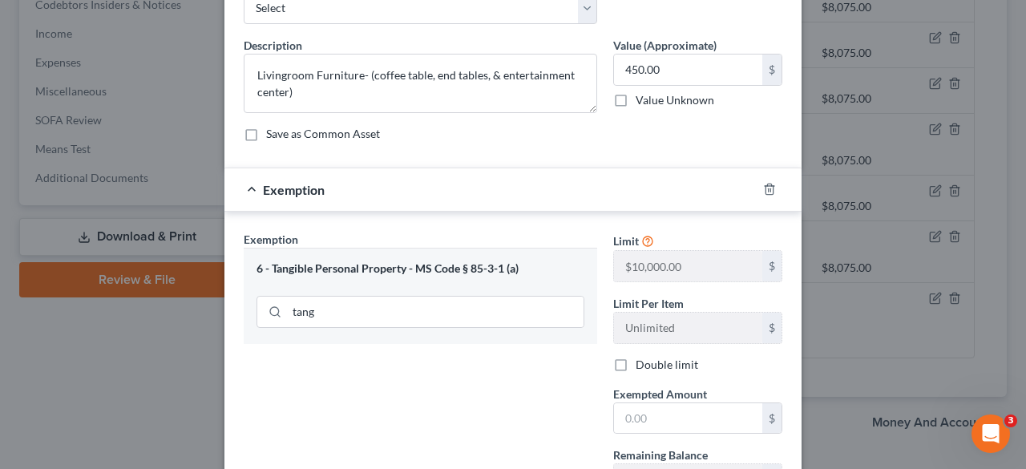
scroll to position [99, 0]
click at [638, 413] on input "text" at bounding box center [688, 417] width 148 height 30
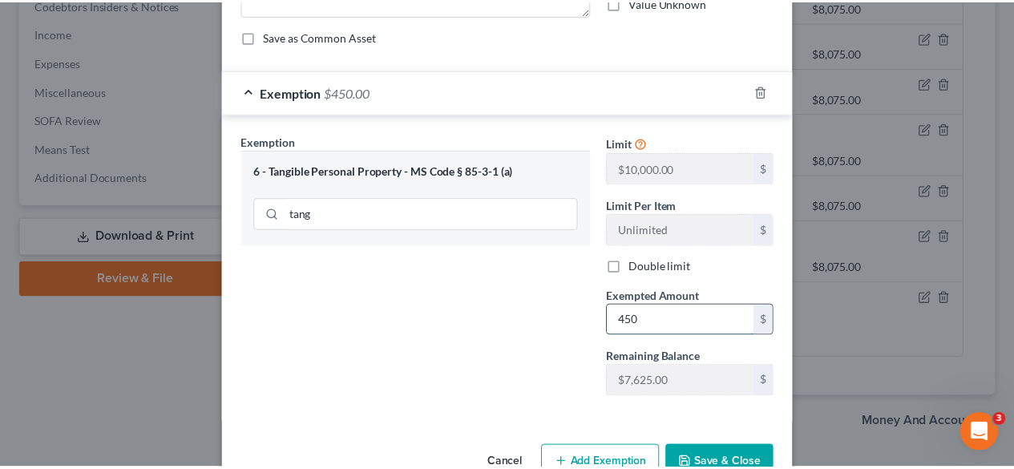
scroll to position [208, 0]
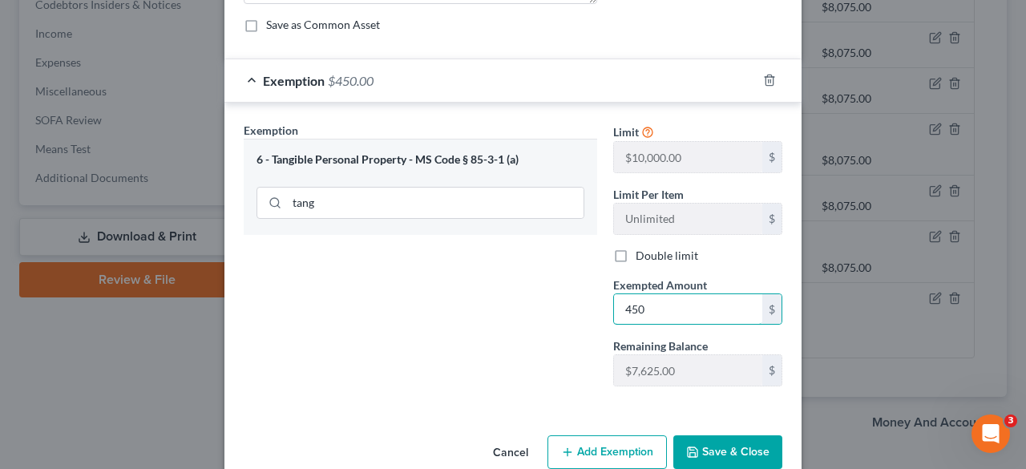
type input "450"
click at [721, 453] on button "Save & Close" at bounding box center [727, 452] width 109 height 34
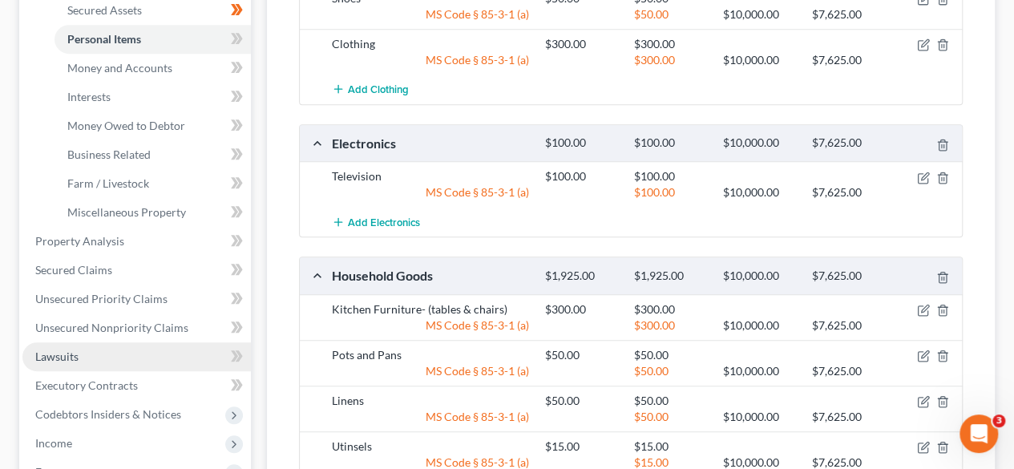
scroll to position [336, 0]
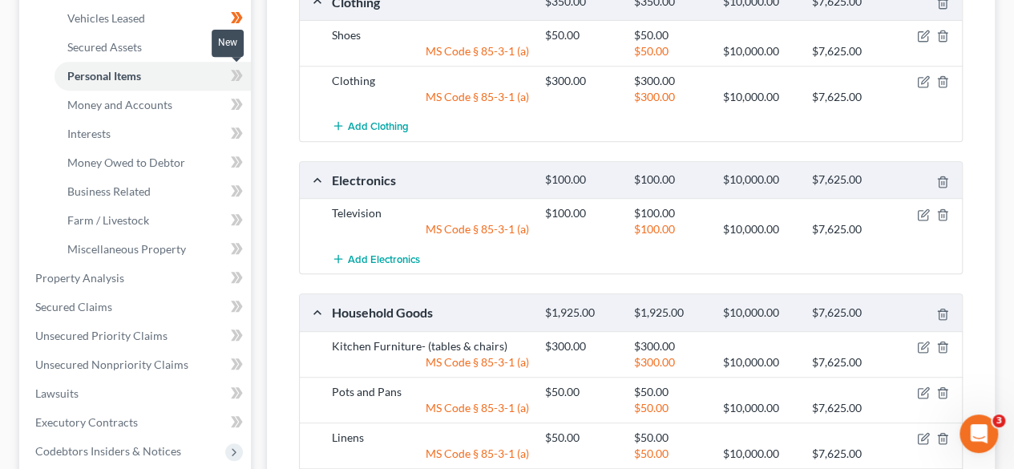
click at [237, 73] on icon at bounding box center [234, 75] width 7 height 11
click at [216, 107] on link "Money and Accounts" at bounding box center [153, 105] width 196 height 29
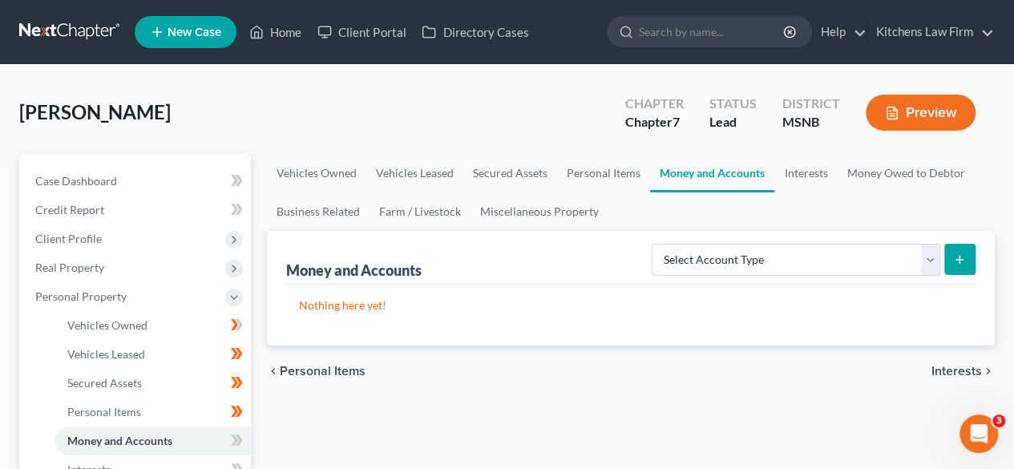
click at [948, 259] on button "submit" at bounding box center [959, 259] width 31 height 31
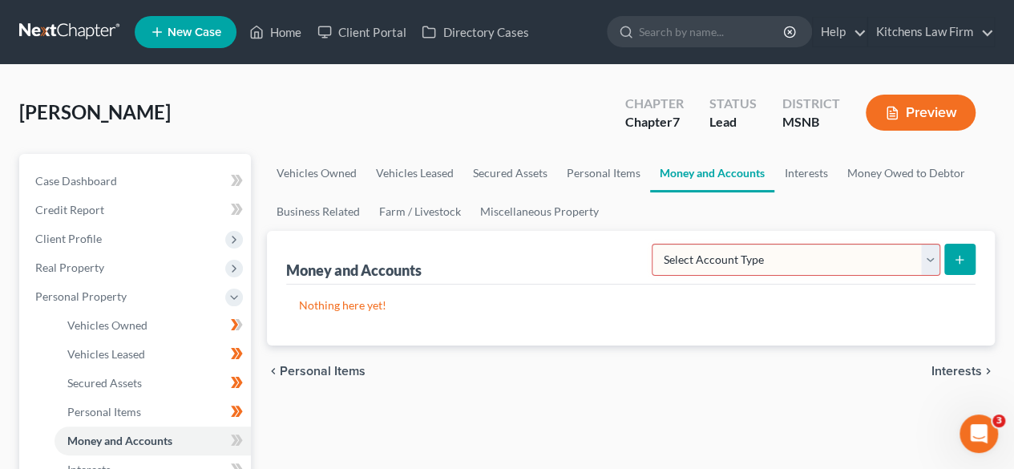
click at [845, 261] on select "Select Account Type Brokerage Cash on Hand Certificates of Deposit Checking Acc…" at bounding box center [796, 260] width 289 height 32
select select "checking"
click at [656, 244] on select "Select Account Type Brokerage Cash on Hand Certificates of Deposit Checking Acc…" at bounding box center [796, 260] width 289 height 32
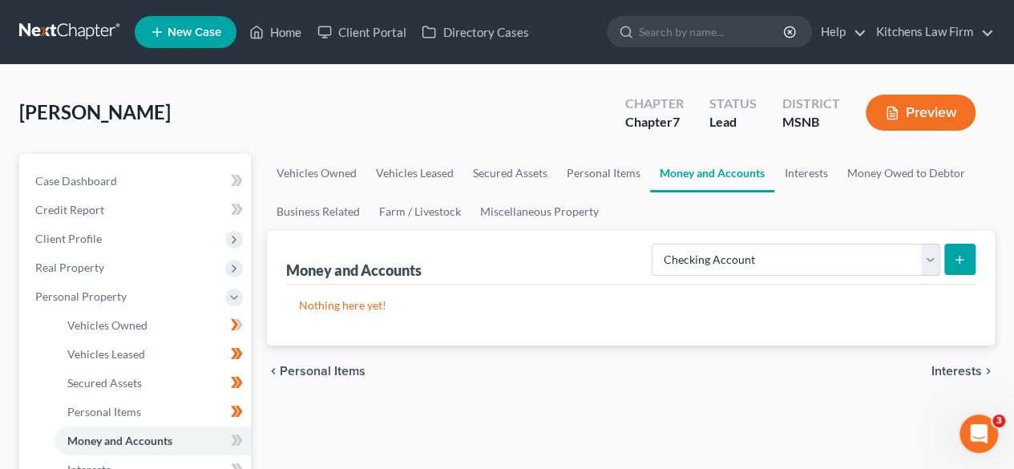
click at [962, 251] on button "submit" at bounding box center [959, 259] width 31 height 31
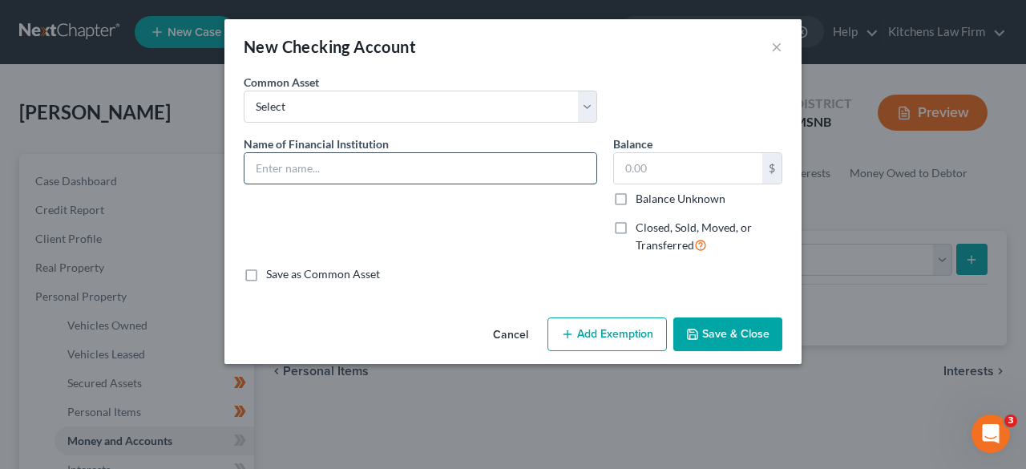
click at [450, 166] on input "text" at bounding box center [420, 168] width 352 height 30
type input "f"
type input "Farmers and Merchants"
click at [640, 172] on input "text" at bounding box center [688, 168] width 148 height 30
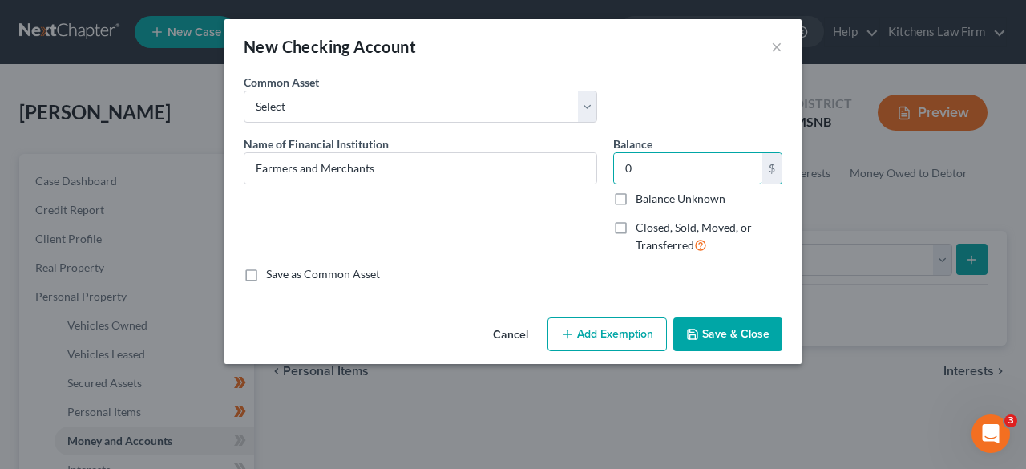
type input "0"
click at [266, 268] on label "Save as Common Asset" at bounding box center [323, 274] width 114 height 16
click at [273, 268] on input "Save as Common Asset" at bounding box center [278, 271] width 10 height 10
click at [732, 329] on button "Save & Close" at bounding box center [727, 334] width 109 height 34
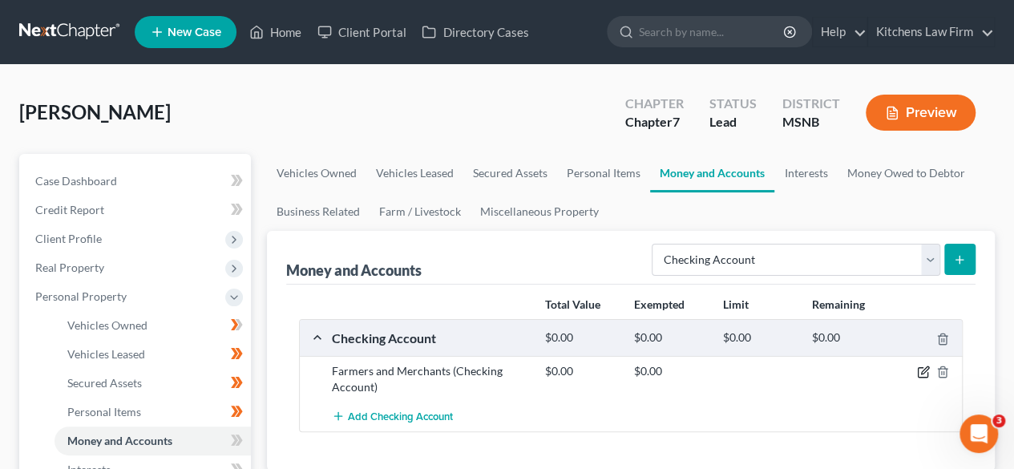
click at [923, 374] on icon "button" at bounding box center [923, 372] width 13 height 13
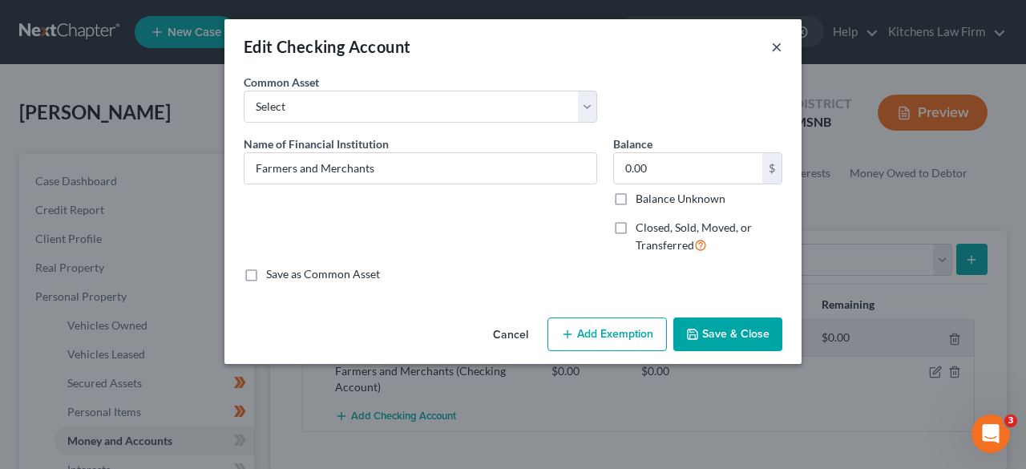
click at [774, 42] on button "×" at bounding box center [776, 46] width 11 height 19
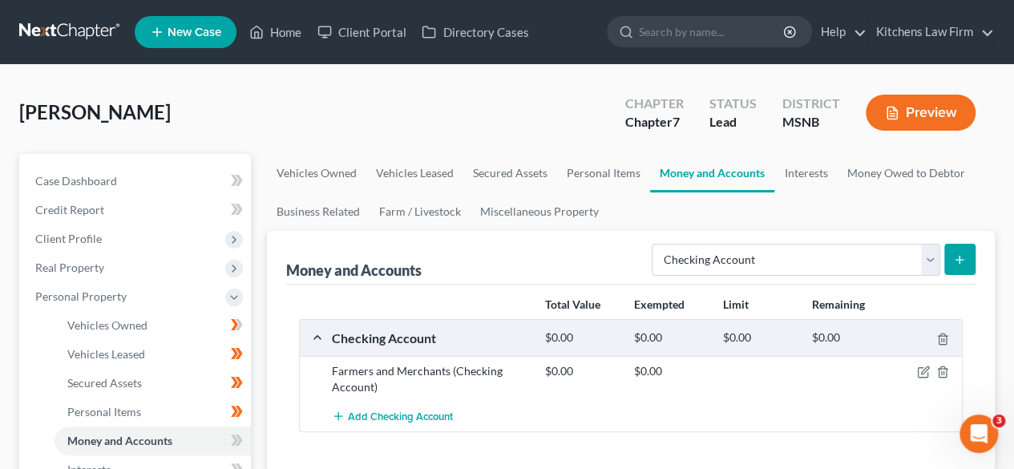
click at [965, 258] on icon "submit" at bounding box center [959, 259] width 13 height 13
click at [964, 261] on icon "submit" at bounding box center [959, 259] width 13 height 13
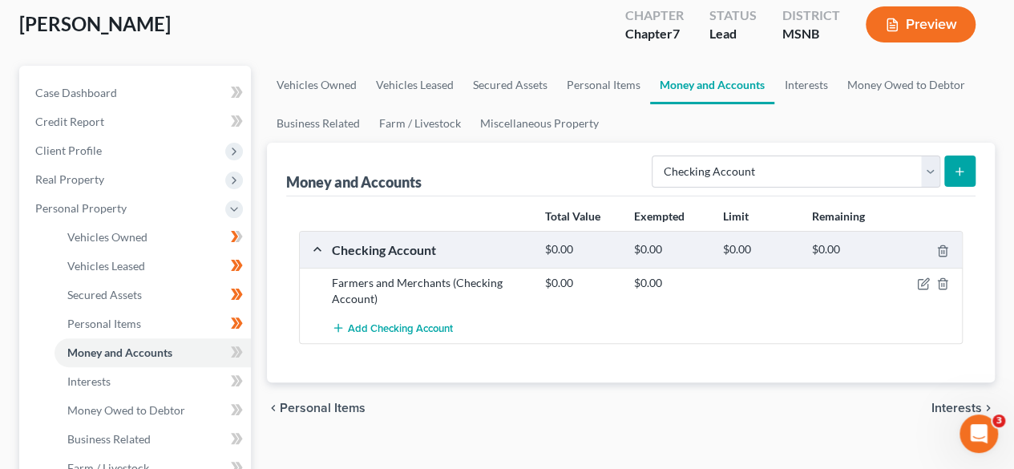
scroll to position [90, 0]
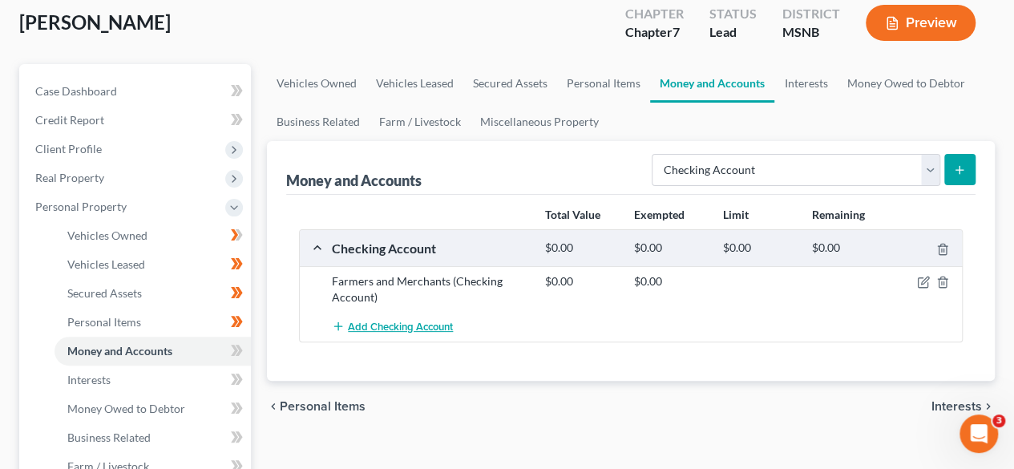
click at [449, 329] on span "Add Checking Account" at bounding box center [400, 327] width 105 height 13
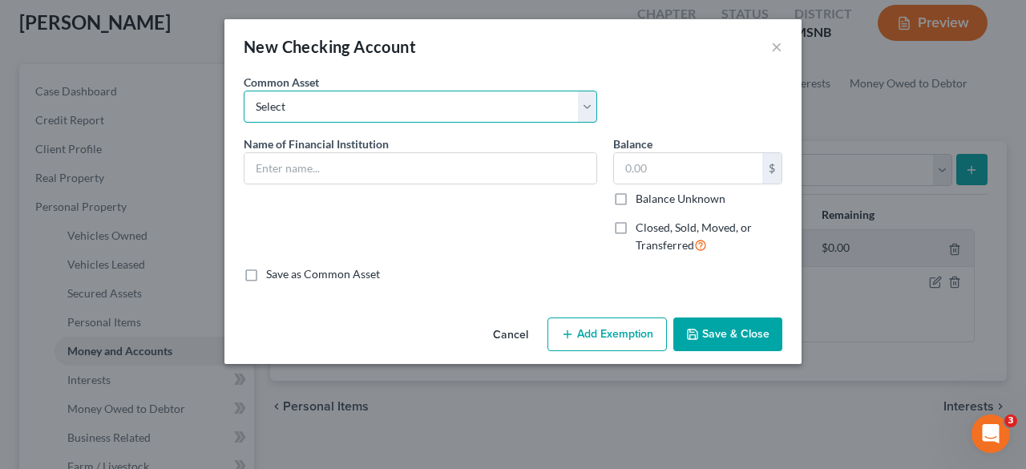
click at [475, 110] on select "Select Farmers and Merchants Renasant Bank Chime Bank of [GEOGRAPHIC_DATA]" at bounding box center [421, 107] width 354 height 32
click at [244, 91] on select "Select Farmers and Merchants Renasant Bank Chime Bank of [GEOGRAPHIC_DATA]" at bounding box center [421, 107] width 354 height 32
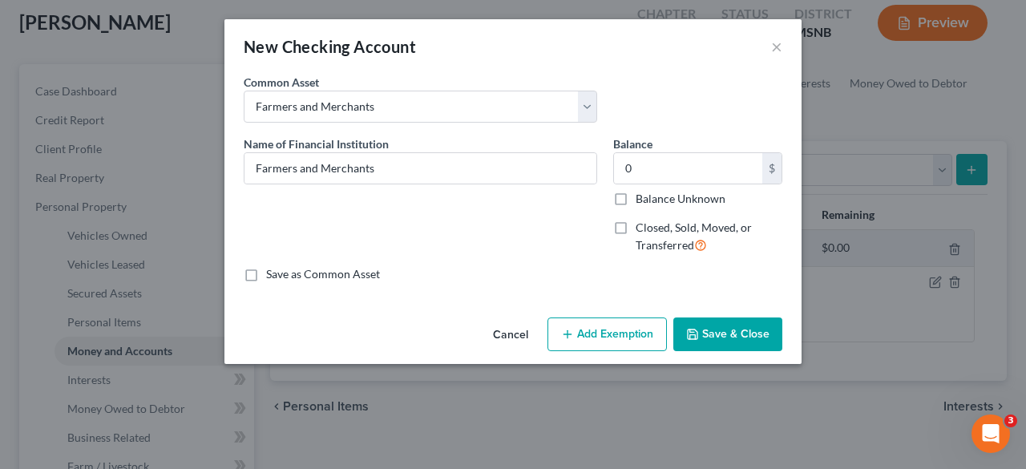
click at [744, 327] on button "Save & Close" at bounding box center [727, 334] width 109 height 34
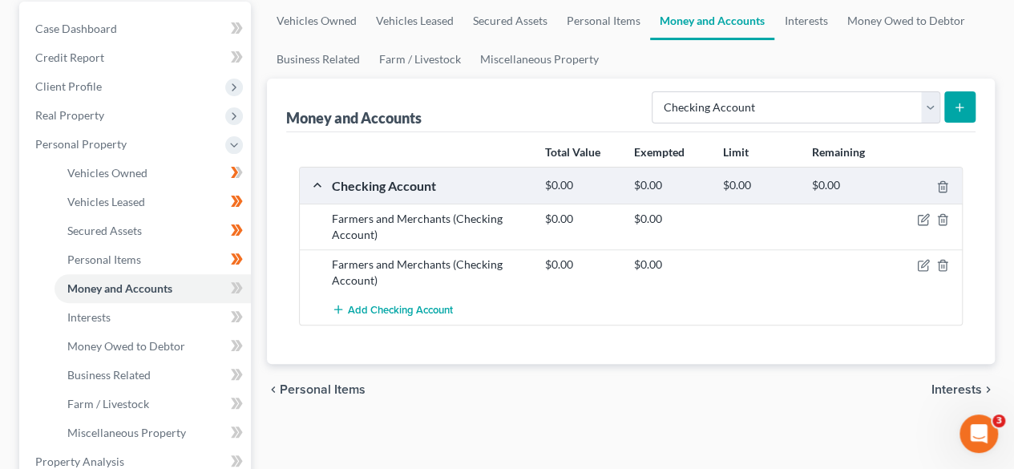
scroll to position [206, 0]
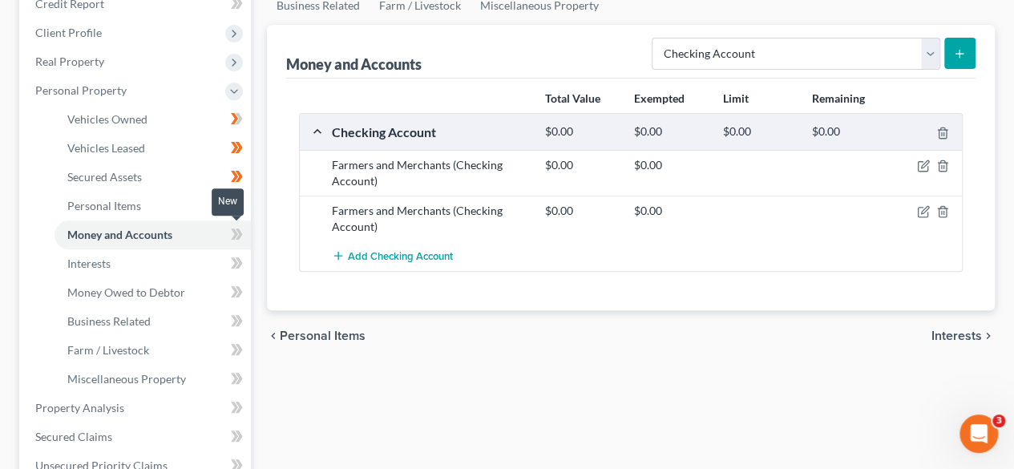
click at [236, 231] on icon at bounding box center [234, 233] width 7 height 11
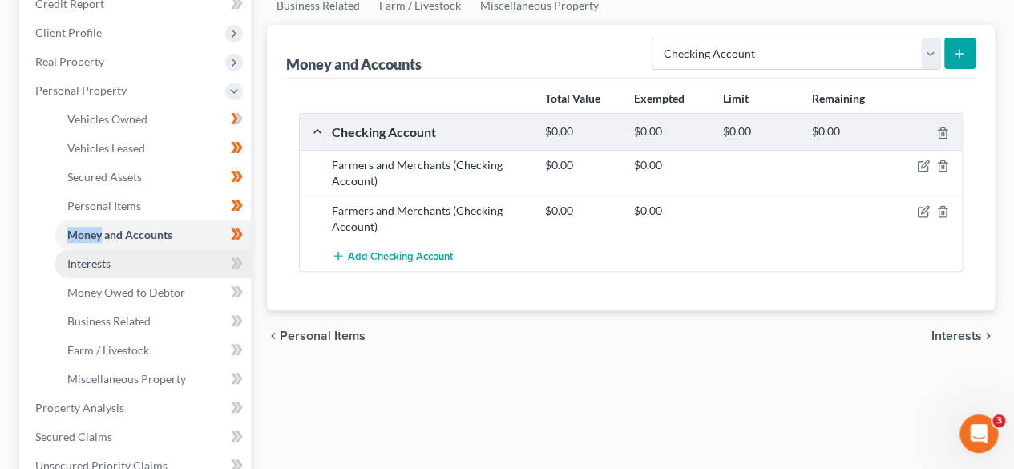
click at [207, 257] on link "Interests" at bounding box center [153, 263] width 196 height 29
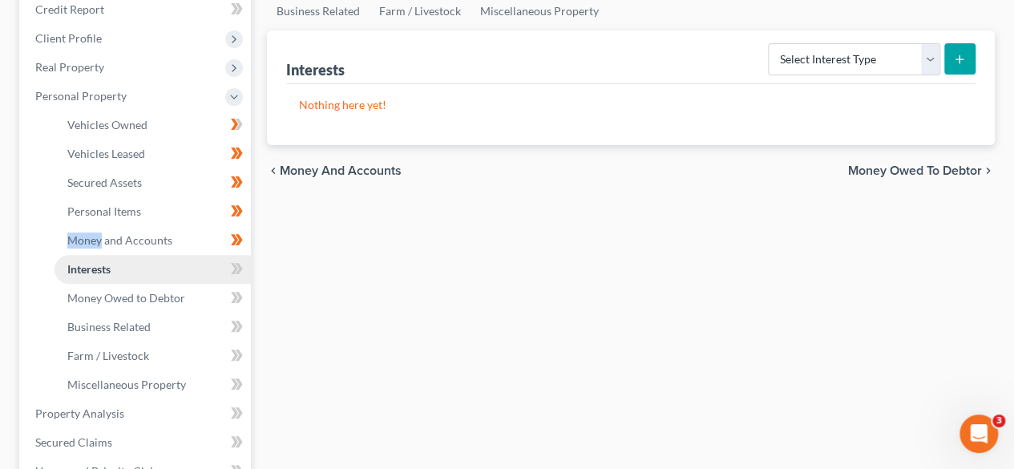
scroll to position [204, 0]
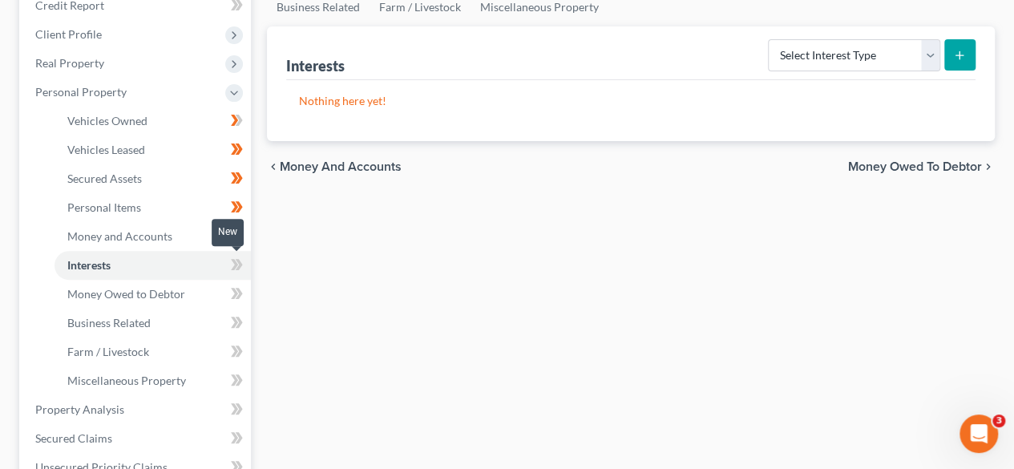
click at [239, 265] on icon at bounding box center [239, 264] width 7 height 11
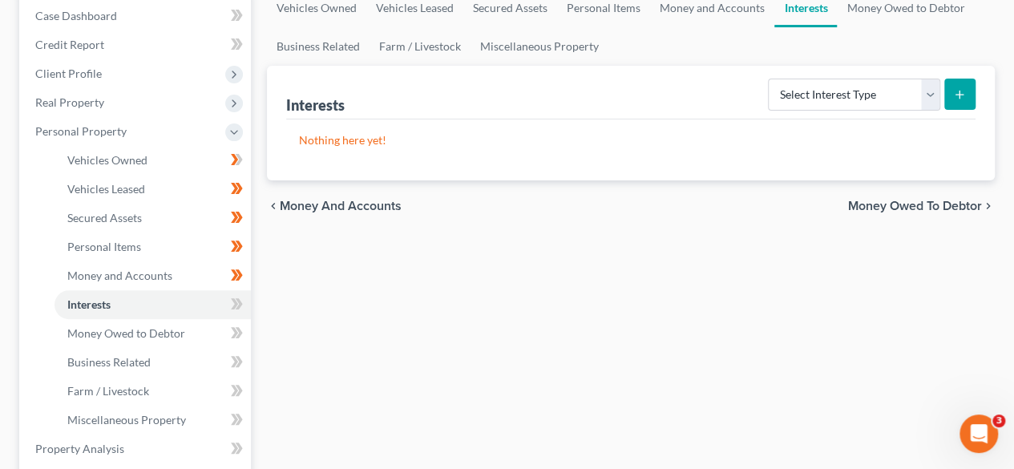
scroll to position [164, 0]
click at [885, 107] on select "Select Interest Type 401K Annuity Bond Education IRA Government Bond Government…" at bounding box center [854, 95] width 172 height 32
click at [770, 79] on select "Select Interest Type 401K Annuity Bond Education IRA Government Bond Government…" at bounding box center [854, 95] width 172 height 32
click at [956, 87] on button "submit" at bounding box center [959, 94] width 31 height 31
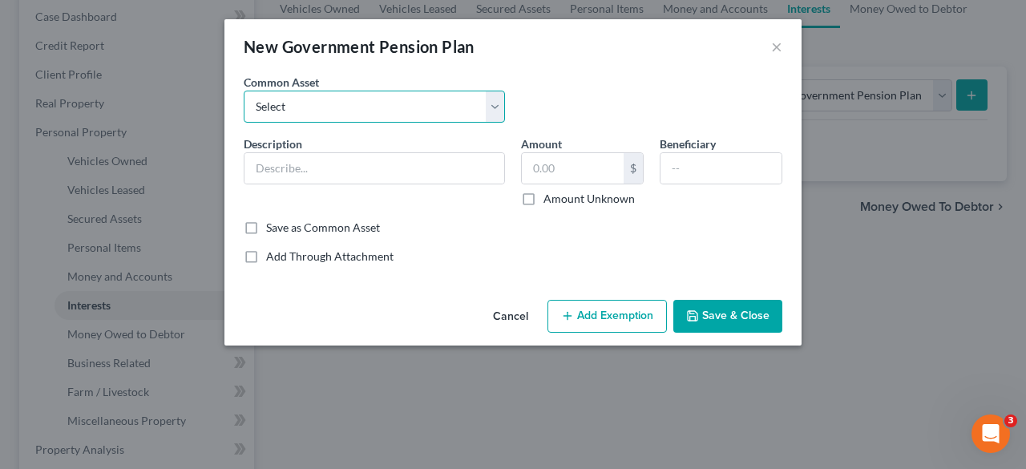
click at [479, 99] on select "Select PERS" at bounding box center [374, 107] width 261 height 32
click at [244, 91] on select "Select PERS" at bounding box center [374, 107] width 261 height 32
drag, startPoint x: 532, startPoint y: 200, endPoint x: 560, endPoint y: 205, distance: 27.8
click at [543, 198] on label "Amount Unknown" at bounding box center [588, 199] width 91 height 16
click at [550, 198] on input "Amount Unknown" at bounding box center [555, 196] width 10 height 10
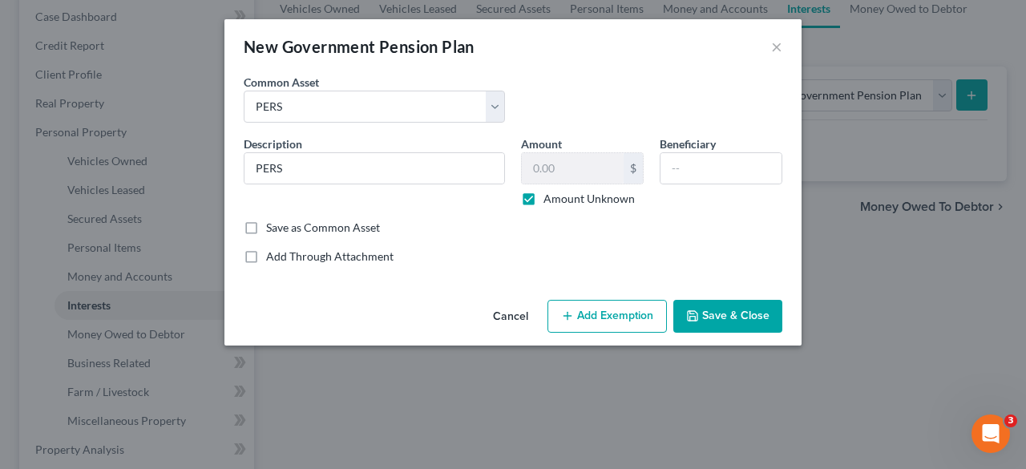
click at [734, 309] on button "Save & Close" at bounding box center [727, 317] width 109 height 34
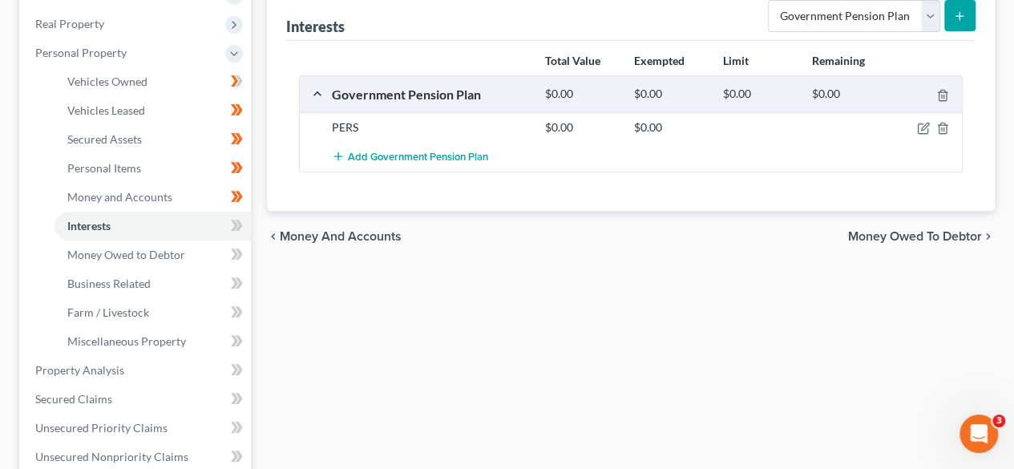
scroll to position [248, 0]
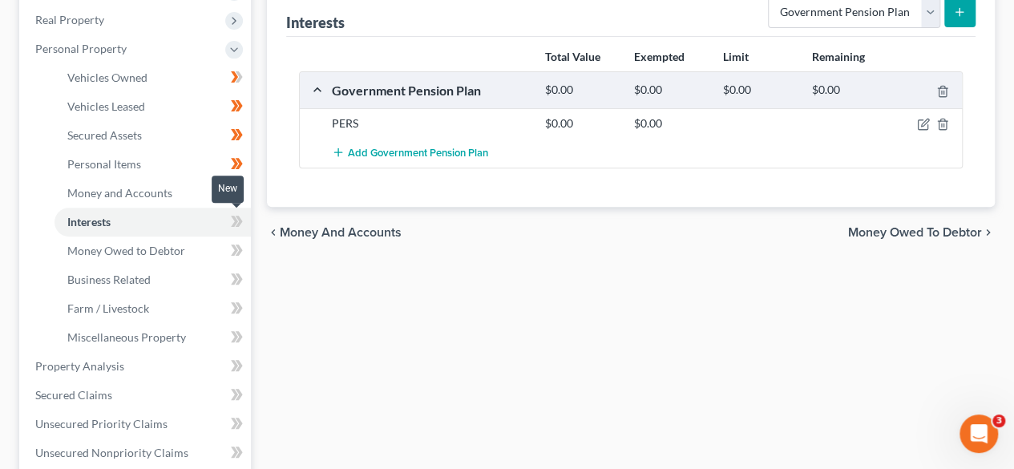
click at [236, 221] on icon at bounding box center [234, 221] width 7 height 11
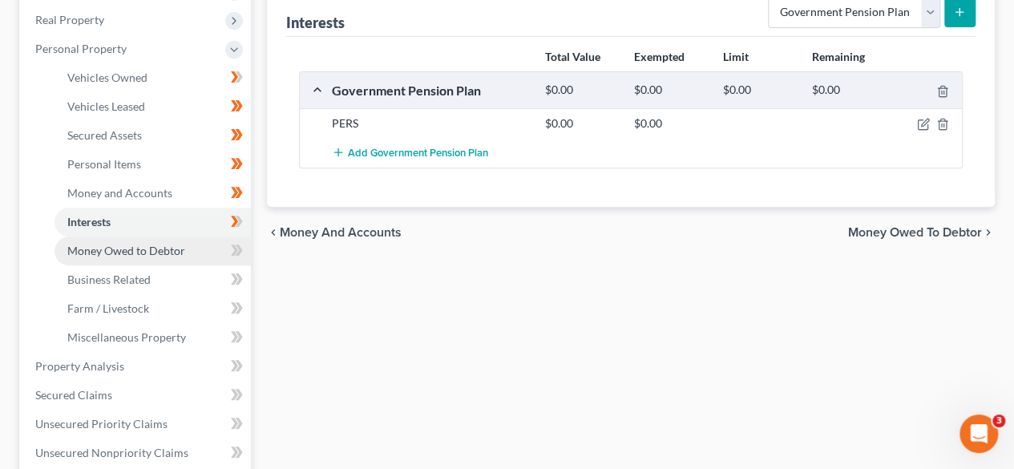
click at [207, 253] on link "Money Owed to Debtor" at bounding box center [153, 250] width 196 height 29
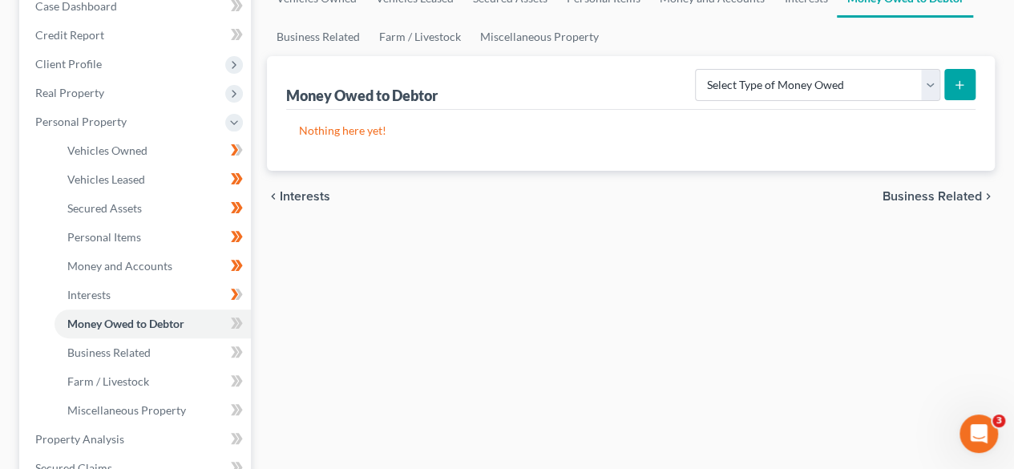
scroll to position [176, 0]
click at [237, 320] on icon at bounding box center [237, 323] width 12 height 20
click at [237, 321] on icon at bounding box center [234, 322] width 7 height 11
click at [237, 347] on icon at bounding box center [239, 350] width 7 height 11
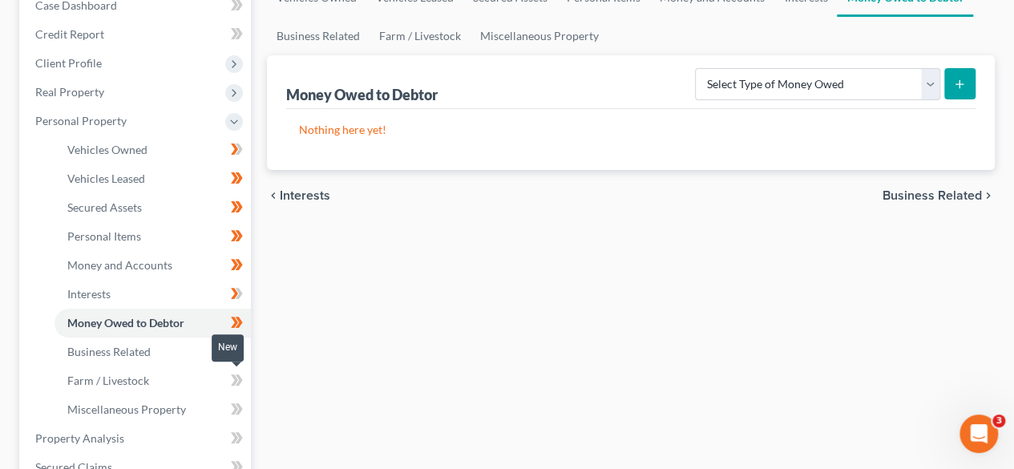
click at [237, 370] on icon at bounding box center [237, 380] width 12 height 20
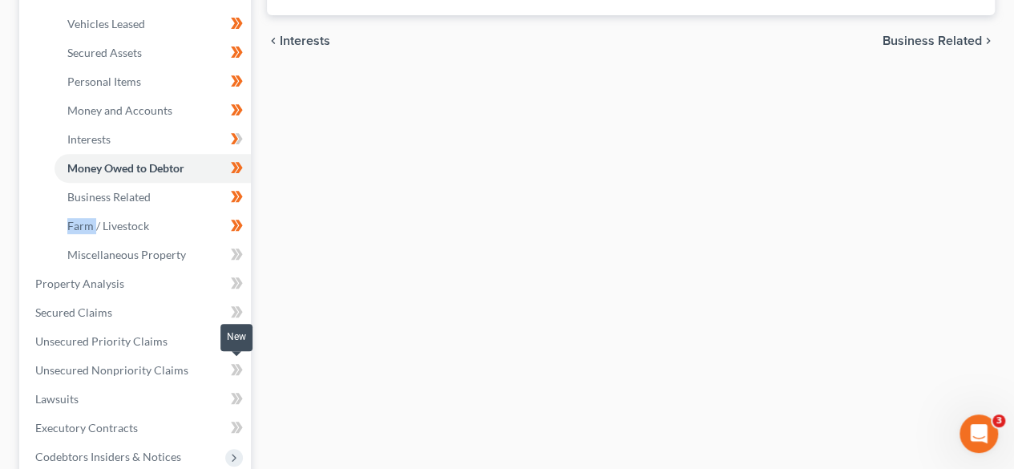
scroll to position [329, 0]
click at [204, 257] on link "Miscellaneous Property" at bounding box center [153, 255] width 196 height 29
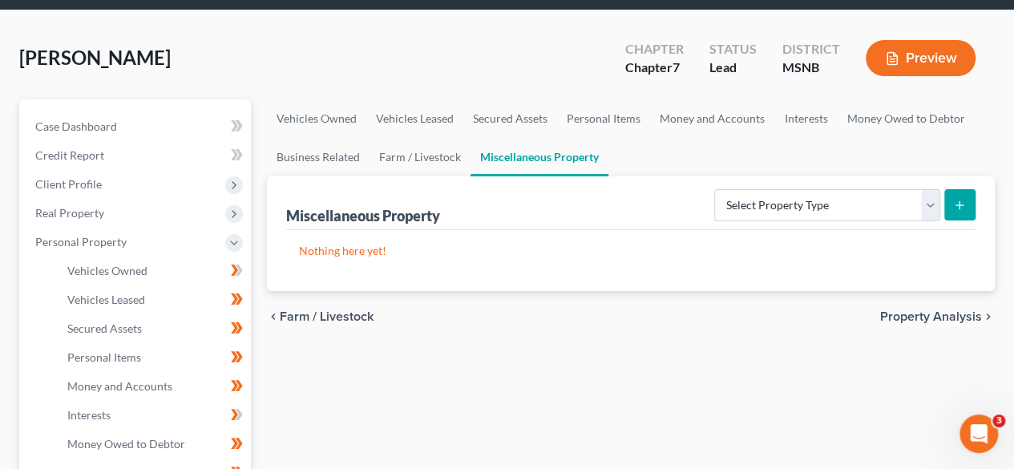
scroll to position [55, 0]
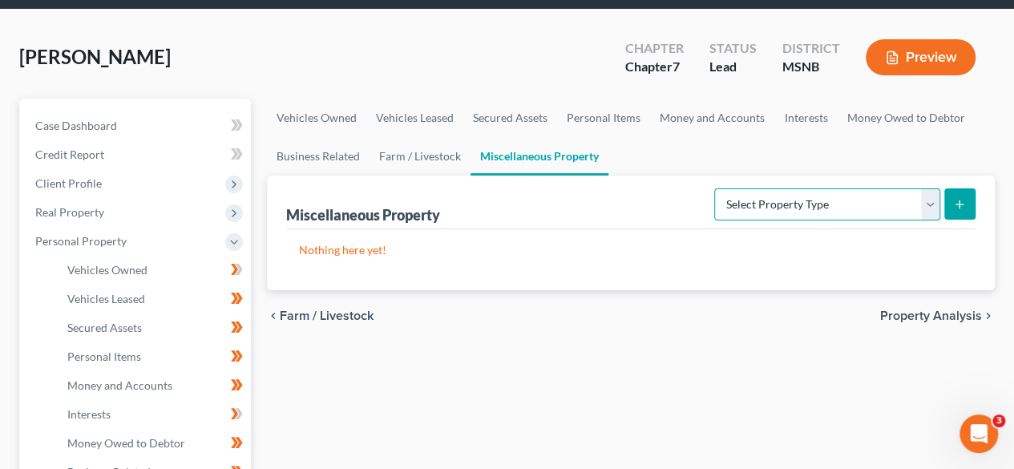
click at [723, 193] on select "Select Property Type Assigned for Creditor Benefit [DATE] Holding for Another N…" at bounding box center [827, 204] width 226 height 32
click at [590, 315] on div "chevron_left Farm / Livestock Property Analysis chevron_right" at bounding box center [631, 315] width 728 height 51
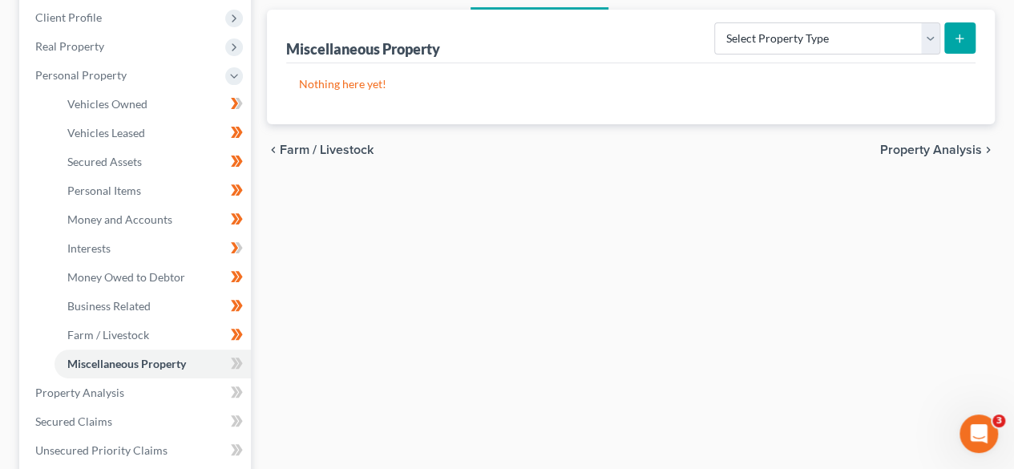
scroll to position [222, 0]
click at [232, 362] on icon at bounding box center [237, 363] width 12 height 20
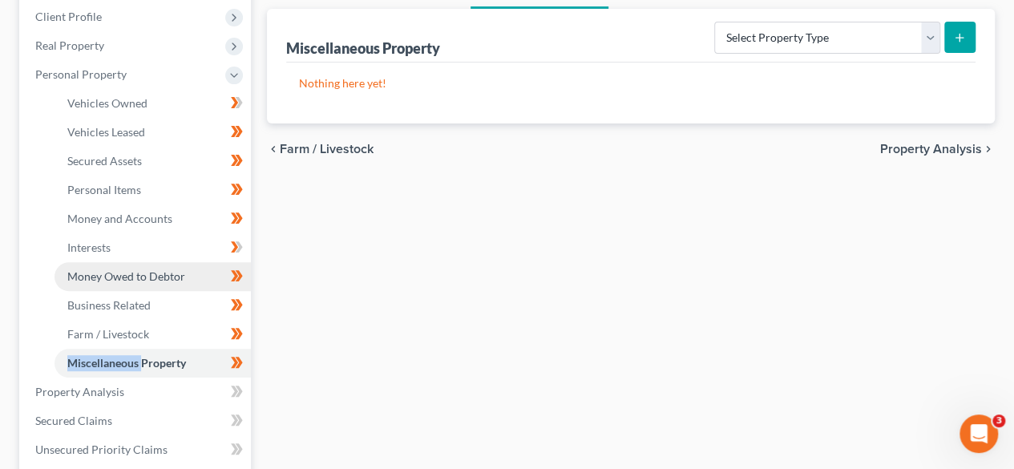
click at [214, 277] on link "Money Owed to Debtor" at bounding box center [153, 276] width 196 height 29
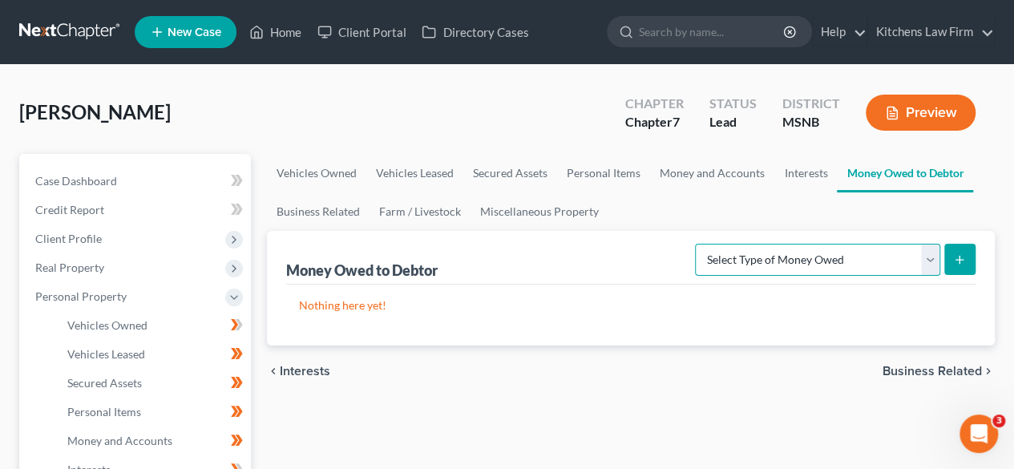
click at [798, 255] on select "Select Type of Money Owed Accounts Receivable Alimony Child Support Claims Agai…" at bounding box center [817, 260] width 245 height 32
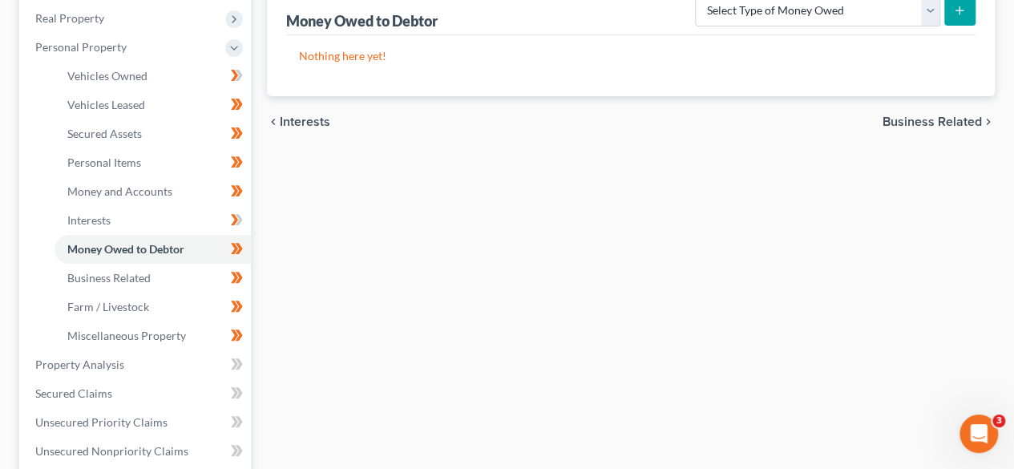
scroll to position [250, 0]
click at [188, 212] on link "Interests" at bounding box center [153, 219] width 196 height 29
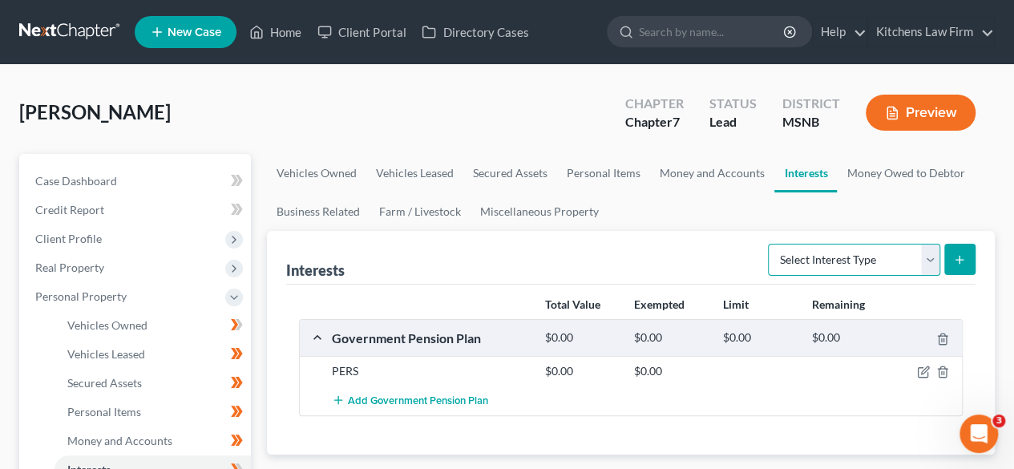
click at [813, 259] on select "Select Interest Type 401K Annuity Bond Education IRA Government Bond Government…" at bounding box center [854, 260] width 172 height 32
click at [656, 185] on link "Money and Accounts" at bounding box center [712, 173] width 124 height 38
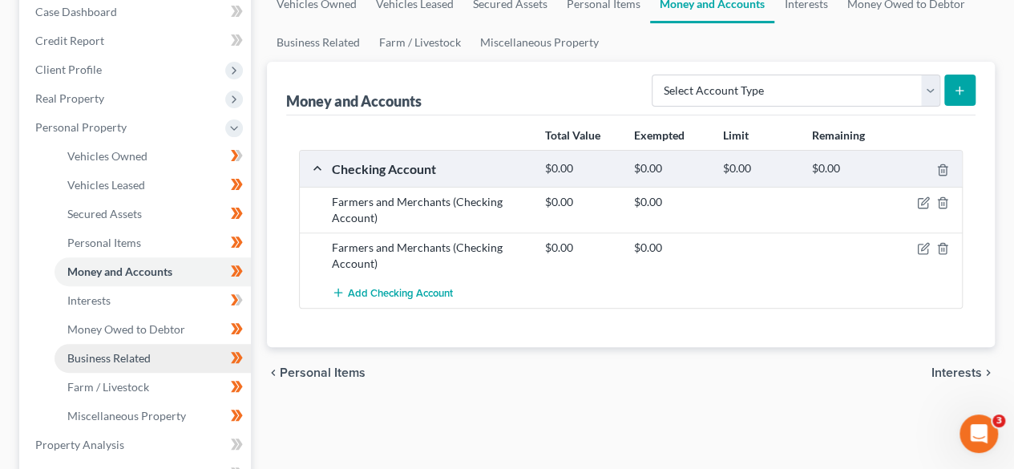
scroll to position [170, 0]
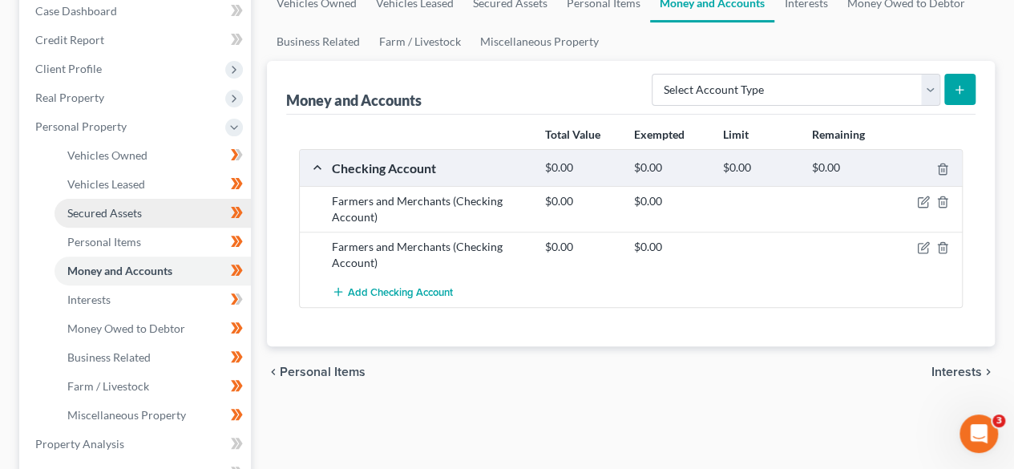
click at [189, 212] on link "Secured Assets" at bounding box center [153, 213] width 196 height 29
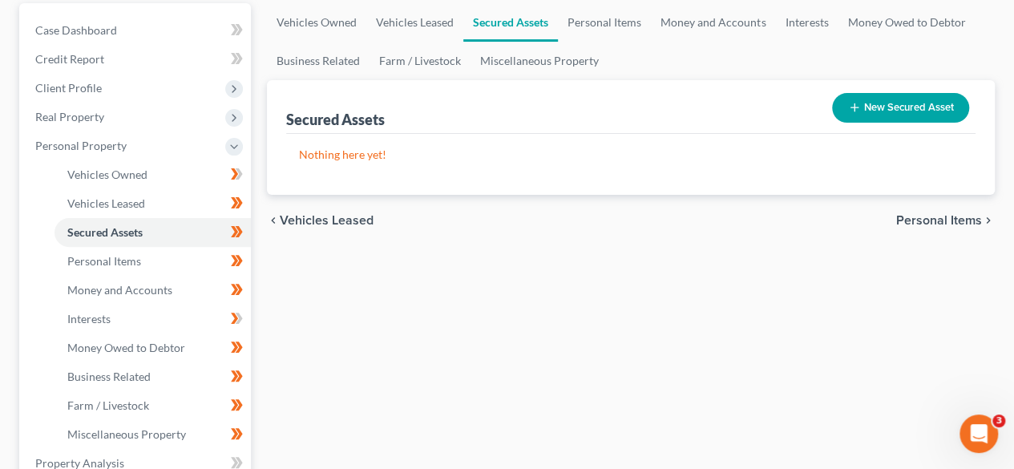
scroll to position [152, 0]
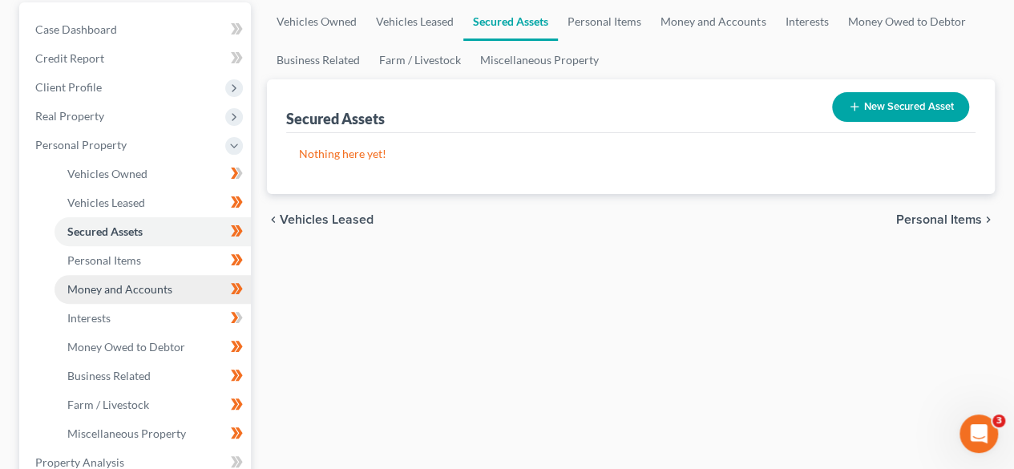
click at [190, 291] on link "Money and Accounts" at bounding box center [153, 289] width 196 height 29
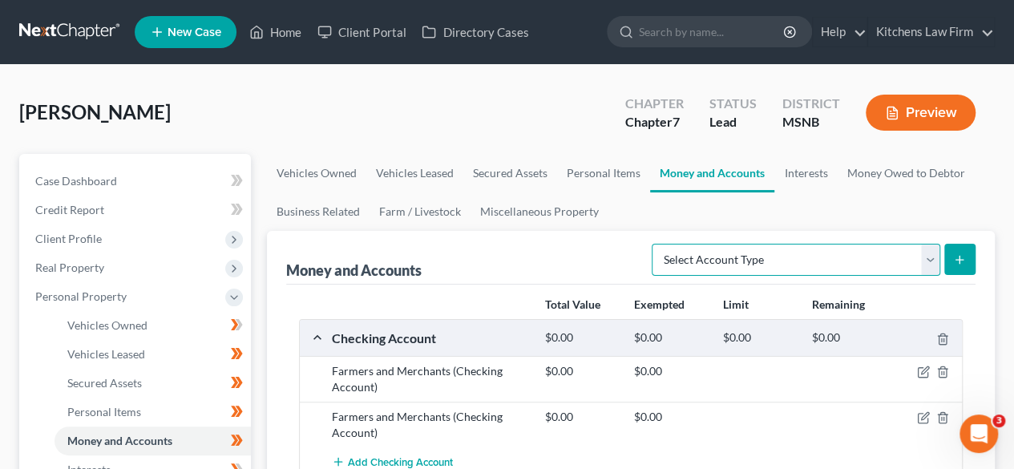
click at [827, 259] on select "Select Account Type Brokerage Cash on Hand Certificates of Deposit Checking Acc…" at bounding box center [796, 260] width 289 height 32
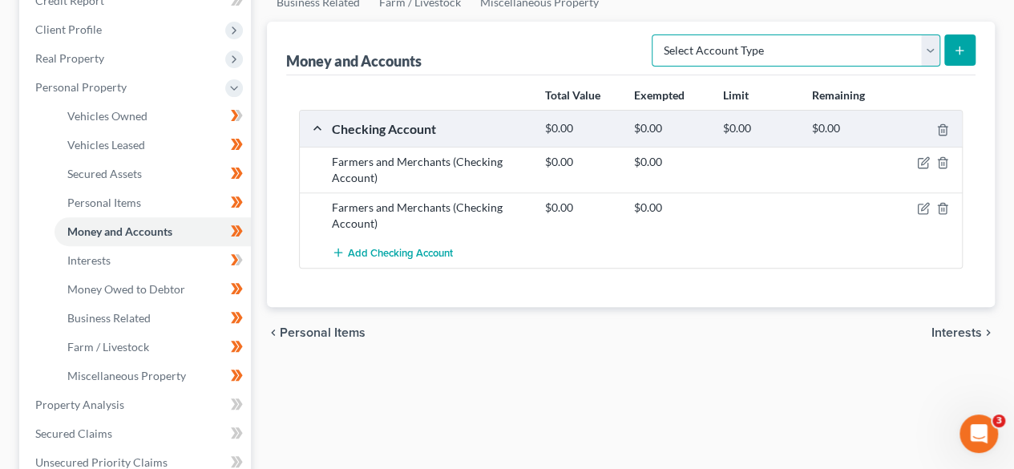
scroll to position [211, 0]
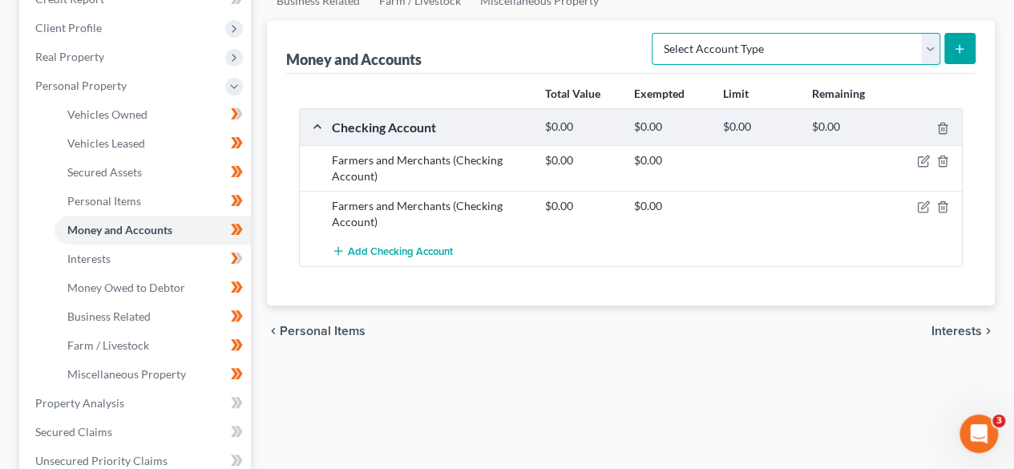
click at [794, 52] on select "Select Account Type Brokerage Cash on Hand Certificates of Deposit Checking Acc…" at bounding box center [796, 49] width 289 height 32
click at [741, 375] on div "Vehicles Owned Vehicles Leased Secured Assets Personal Items Money and Accounts…" at bounding box center [631, 406] width 744 height 926
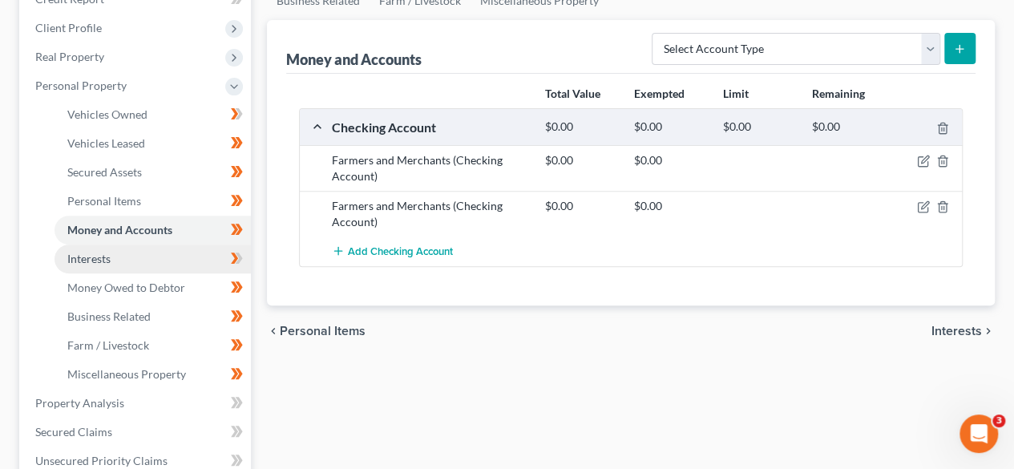
click at [141, 257] on link "Interests" at bounding box center [153, 258] width 196 height 29
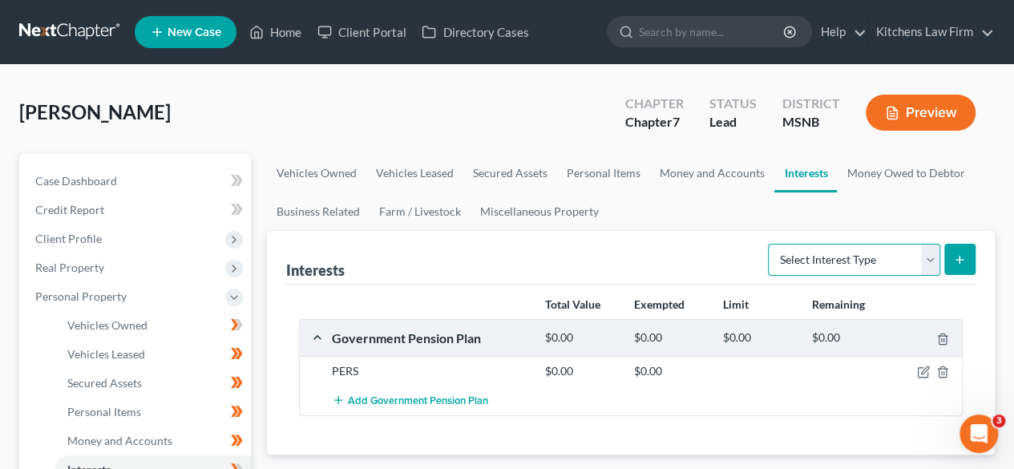
click at [872, 261] on select "Select Interest Type 401K Annuity Bond Education IRA Government Bond Government…" at bounding box center [854, 260] width 172 height 32
click at [833, 34] on link "Help" at bounding box center [840, 32] width 54 height 29
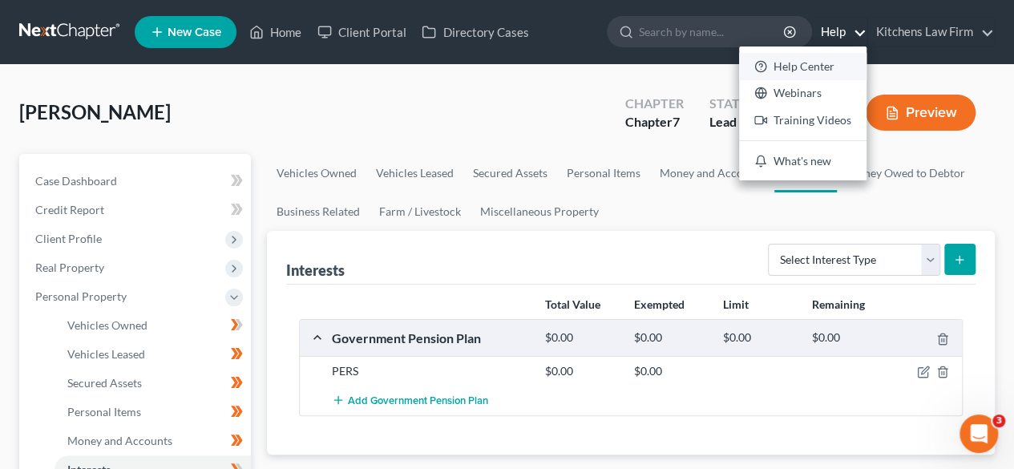
click at [814, 57] on link "Help Center" at bounding box center [802, 66] width 127 height 27
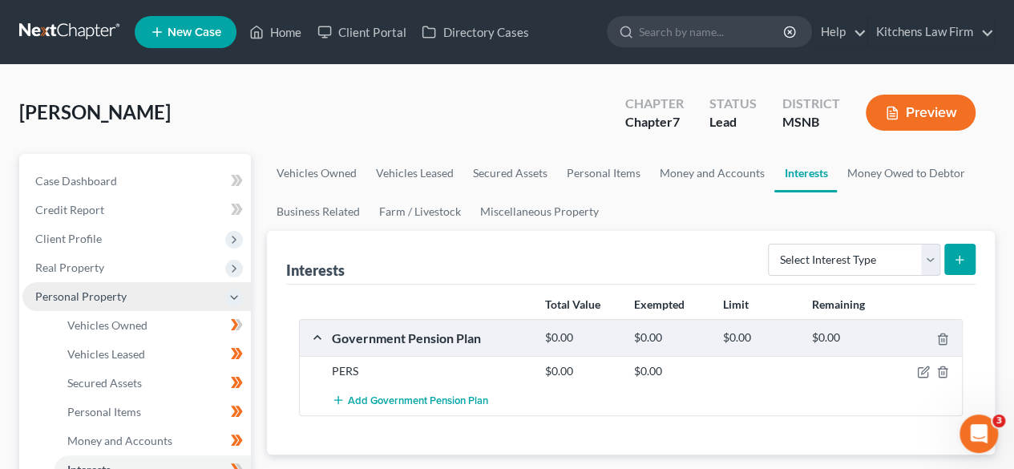
scroll to position [157, 0]
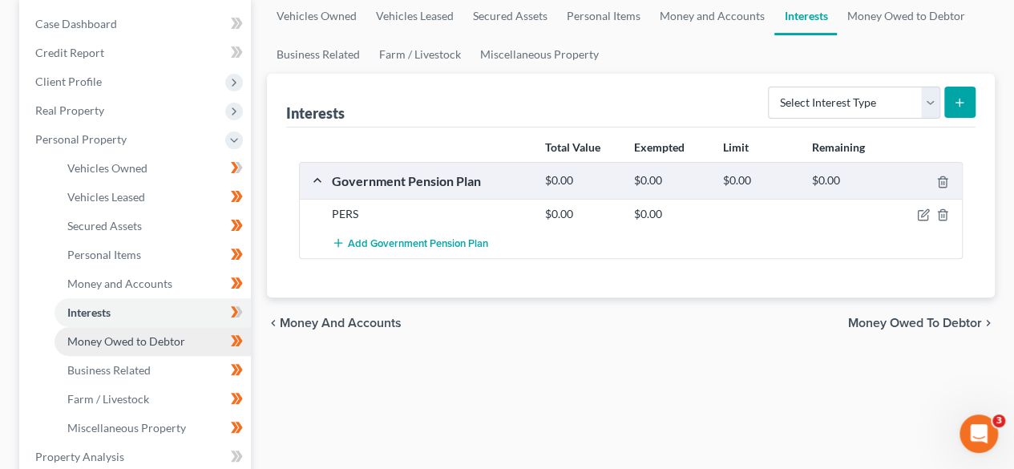
drag, startPoint x: 189, startPoint y: 344, endPoint x: 201, endPoint y: 333, distance: 16.4
click at [189, 344] on link "Money Owed to Debtor" at bounding box center [153, 341] width 196 height 29
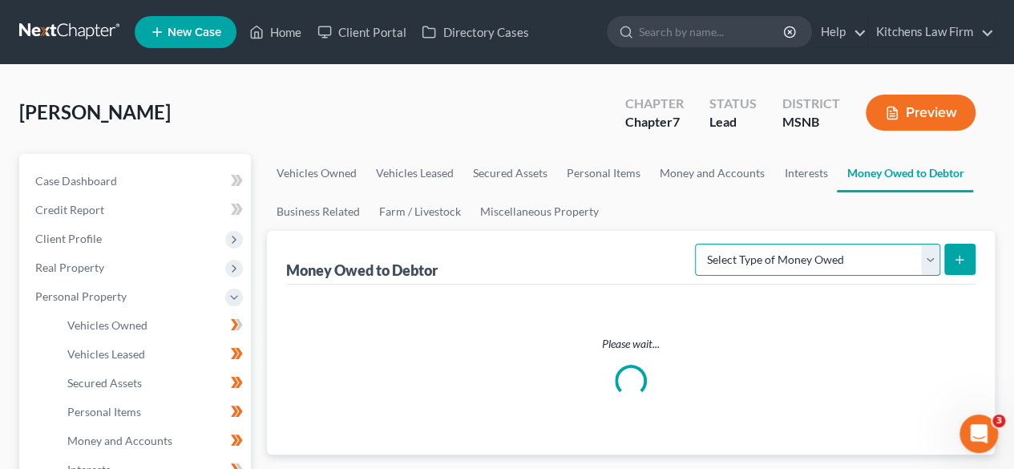
click at [786, 257] on select "Select Type of Money Owed Accounts Receivable Alimony Child Support Claims Agai…" at bounding box center [817, 260] width 245 height 32
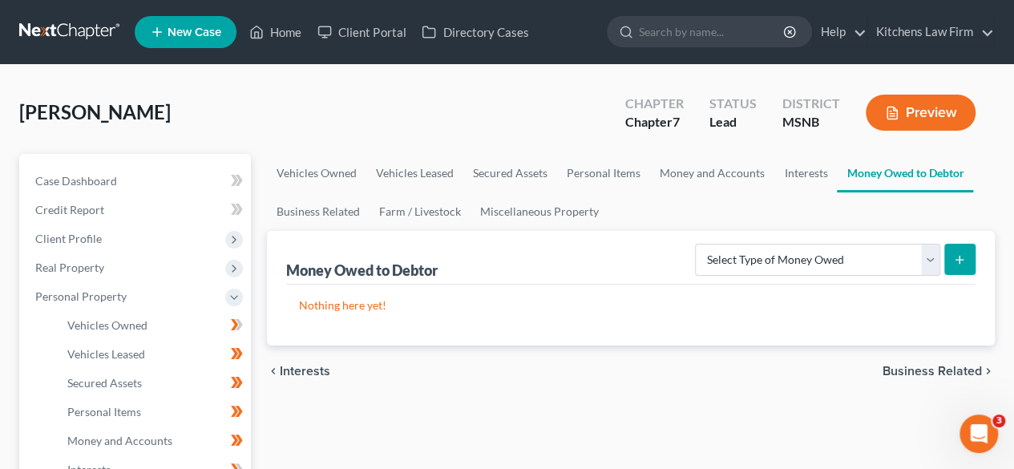
click at [440, 345] on div "chevron_left Interests Business Related chevron_right" at bounding box center [631, 370] width 728 height 51
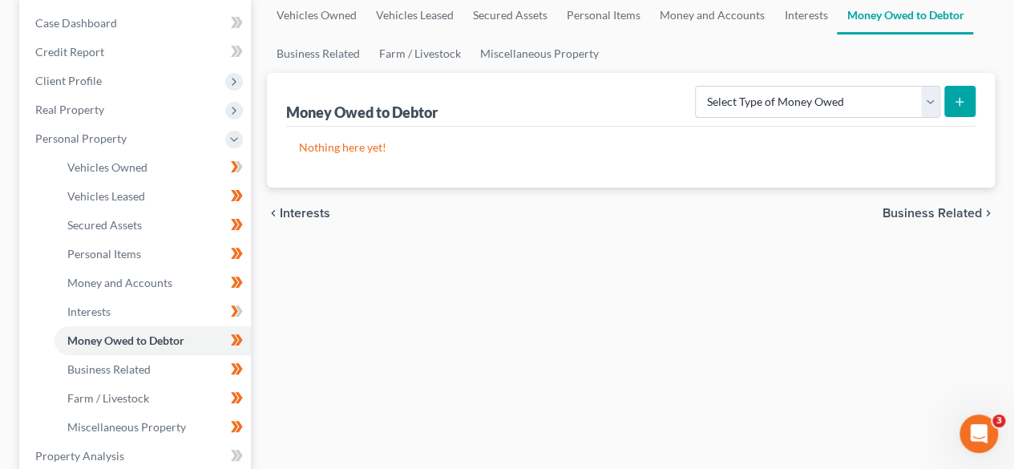
scroll to position [160, 0]
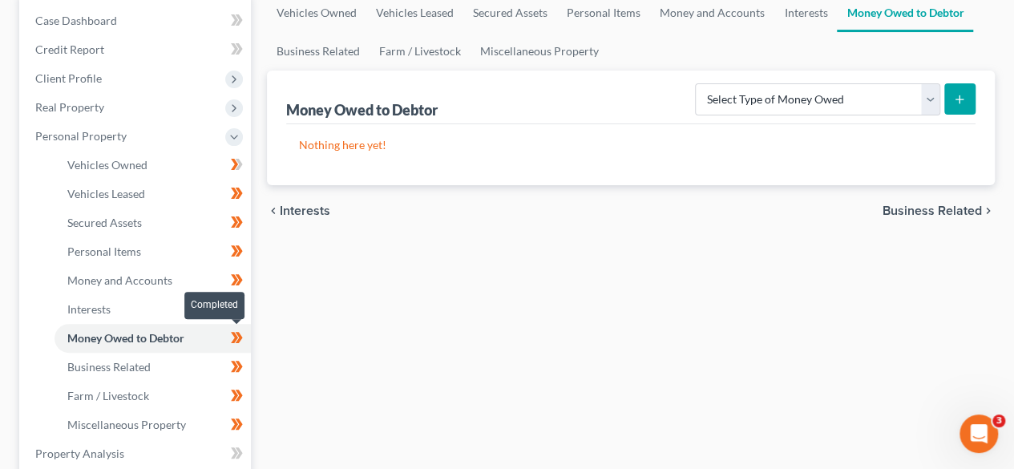
click at [237, 333] on icon at bounding box center [239, 337] width 7 height 11
click at [237, 333] on icon at bounding box center [237, 338] width 12 height 20
click at [192, 304] on link "Interests" at bounding box center [153, 309] width 196 height 29
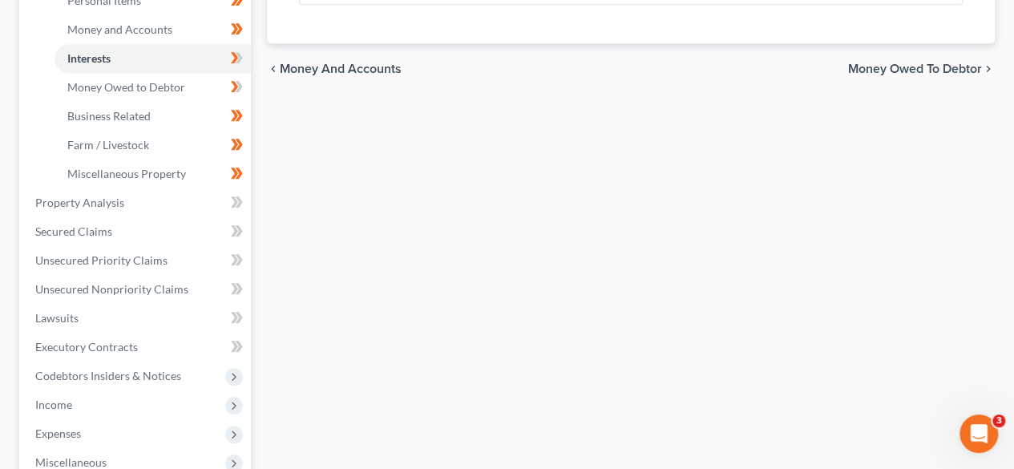
scroll to position [412, 0]
drag, startPoint x: 182, startPoint y: 196, endPoint x: 197, endPoint y: 199, distance: 15.4
click at [183, 197] on link "Property Analysis" at bounding box center [136, 202] width 228 height 29
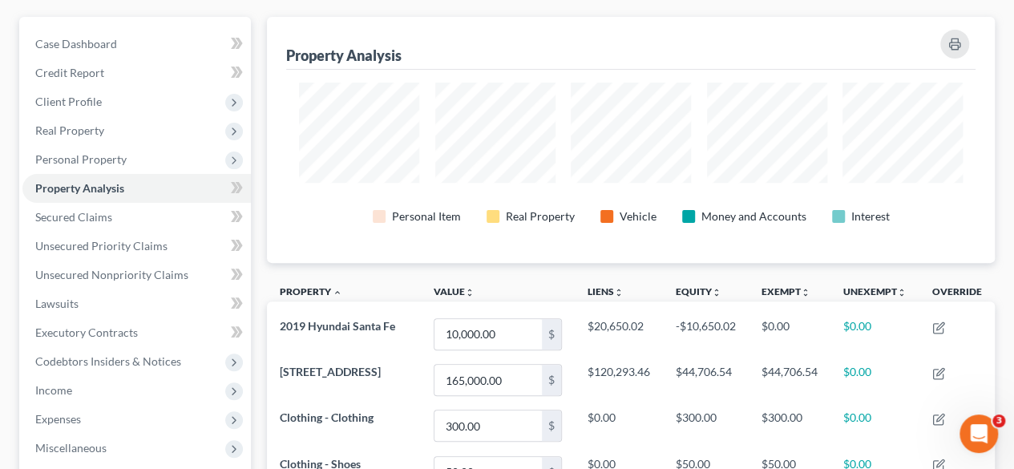
scroll to position [136, 0]
click at [237, 187] on icon at bounding box center [234, 188] width 7 height 11
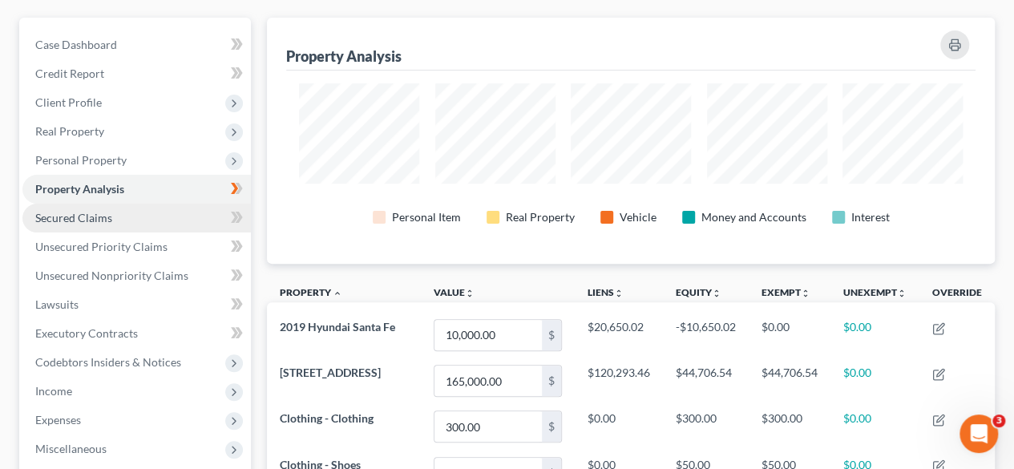
click at [200, 220] on link "Secured Claims" at bounding box center [136, 218] width 228 height 29
